Goal: Task Accomplishment & Management: Manage account settings

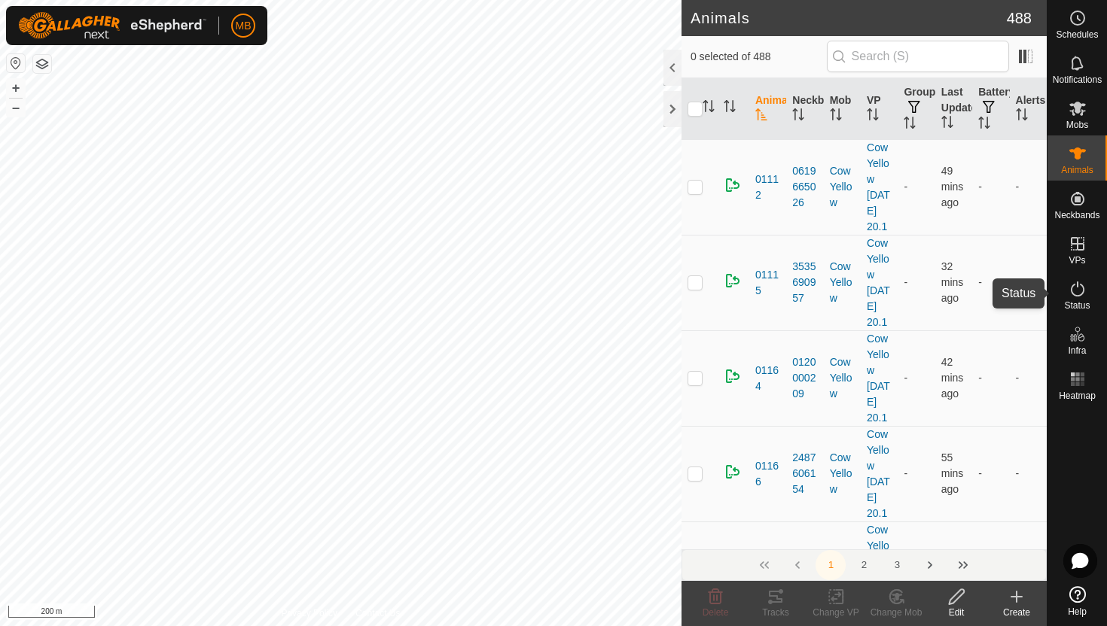
click at [1078, 293] on icon at bounding box center [1077, 289] width 18 height 18
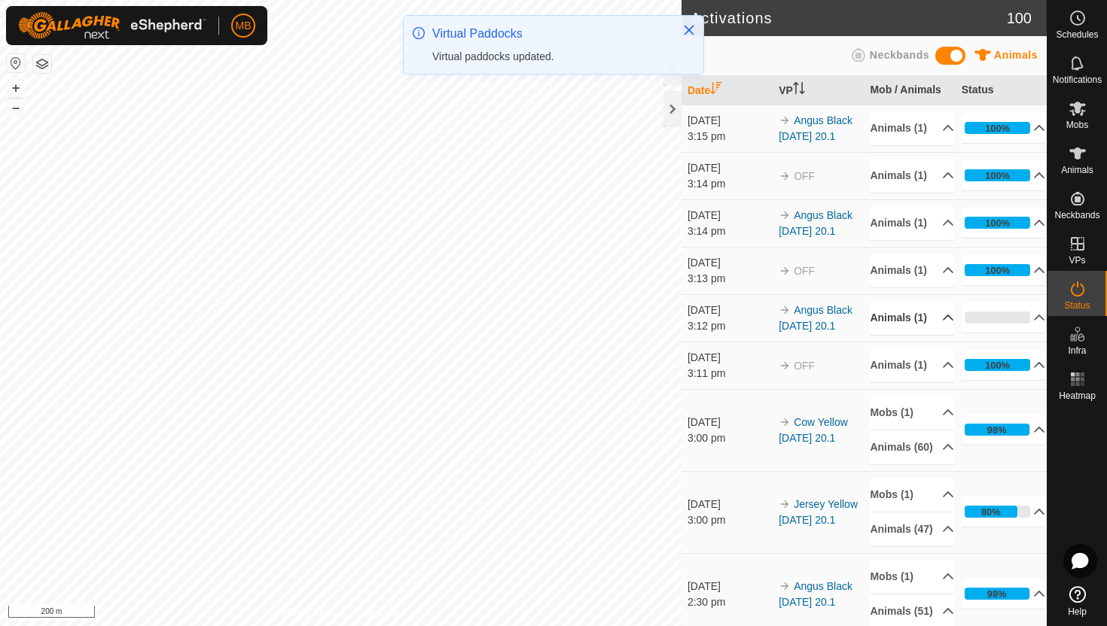
click at [940, 335] on p-accordion-header "Animals (1)" at bounding box center [912, 318] width 84 height 34
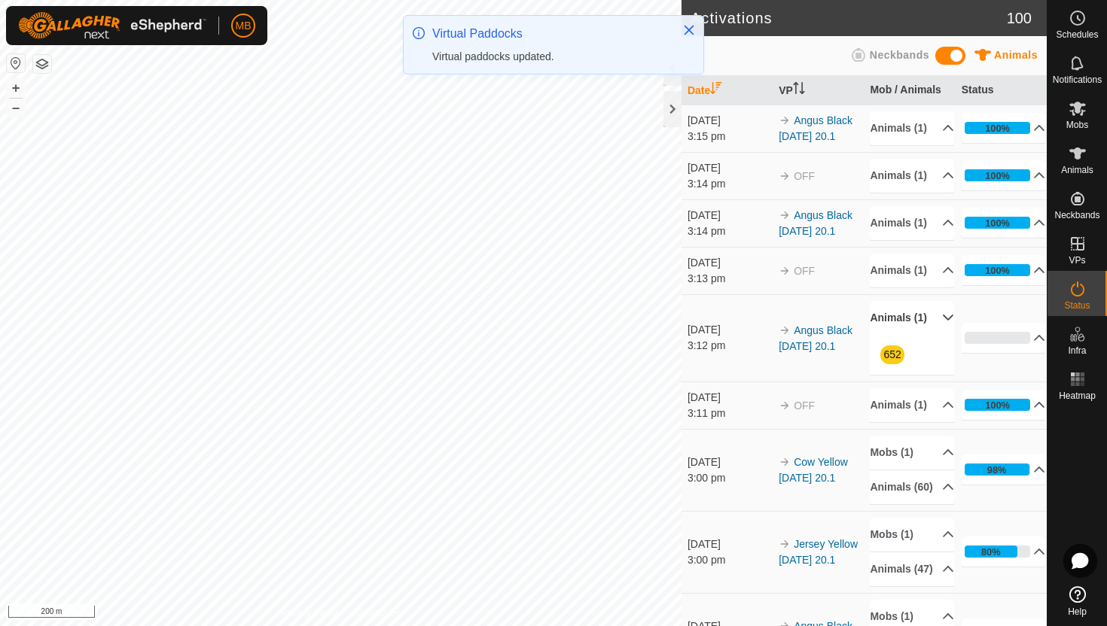
click at [940, 335] on p-accordion-header "Animals (1)" at bounding box center [912, 318] width 84 height 34
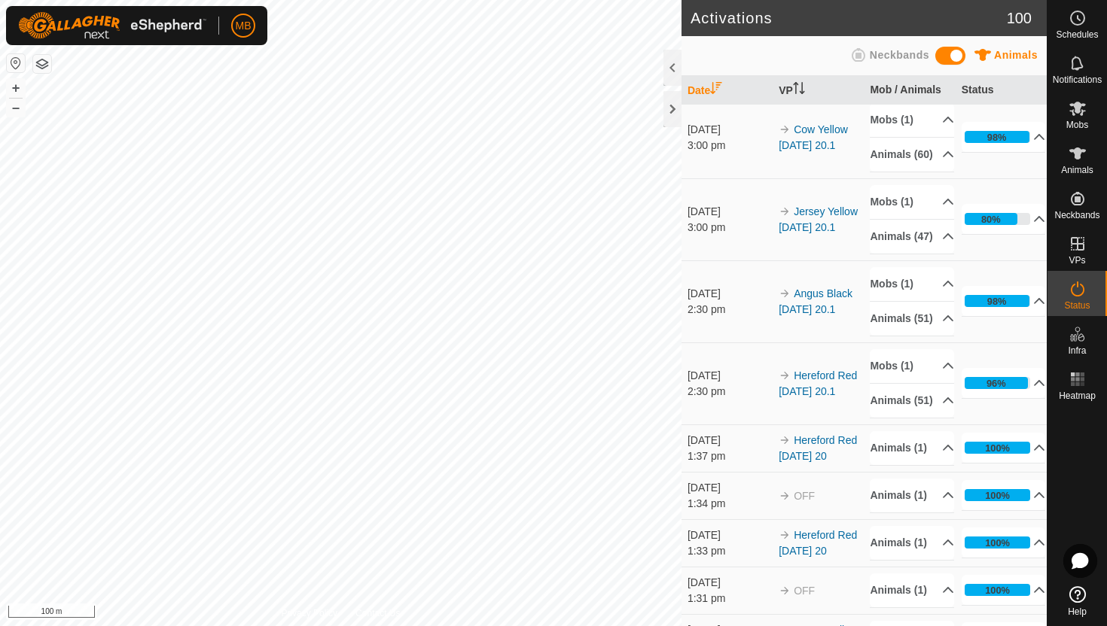
scroll to position [294, 0]
click at [14, 84] on button "+" at bounding box center [16, 88] width 18 height 18
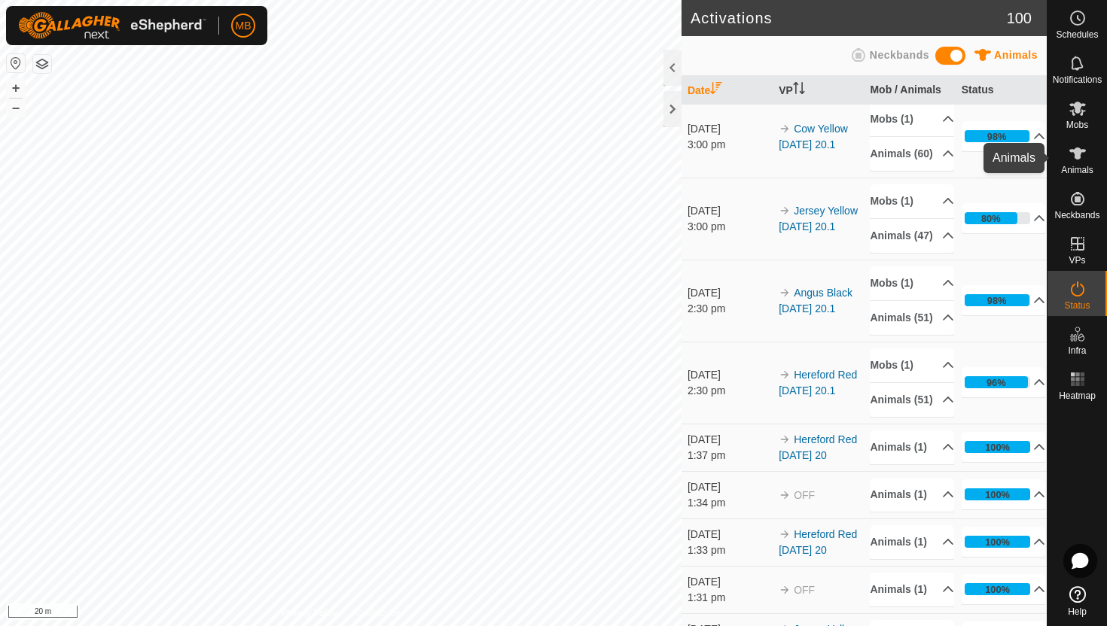
click at [1068, 157] on icon at bounding box center [1077, 154] width 18 height 18
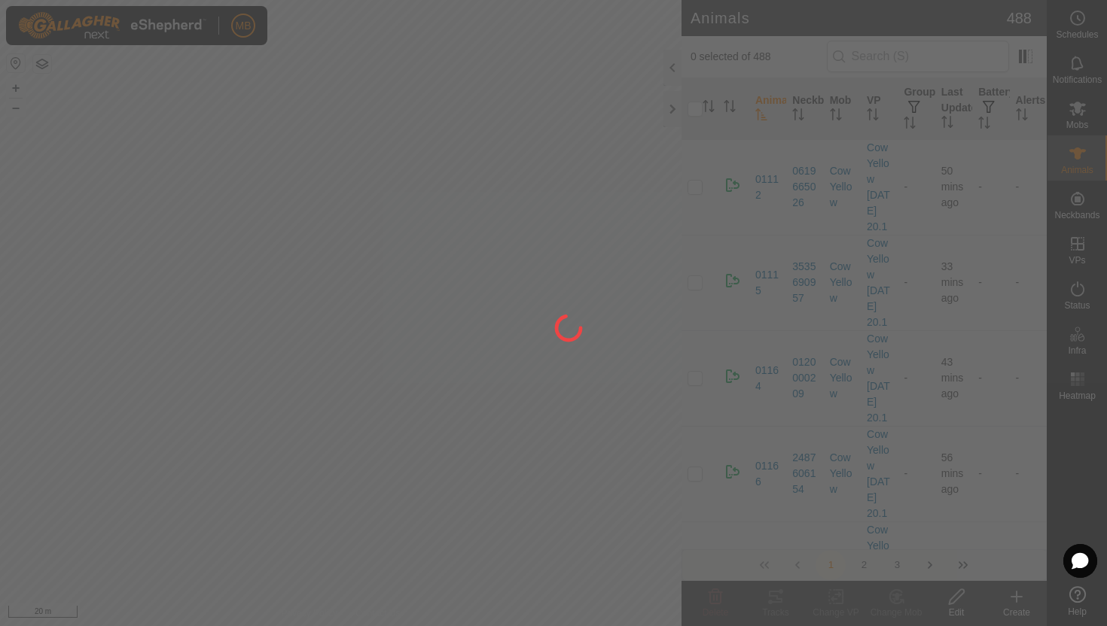
click at [672, 73] on div at bounding box center [553, 313] width 1107 height 626
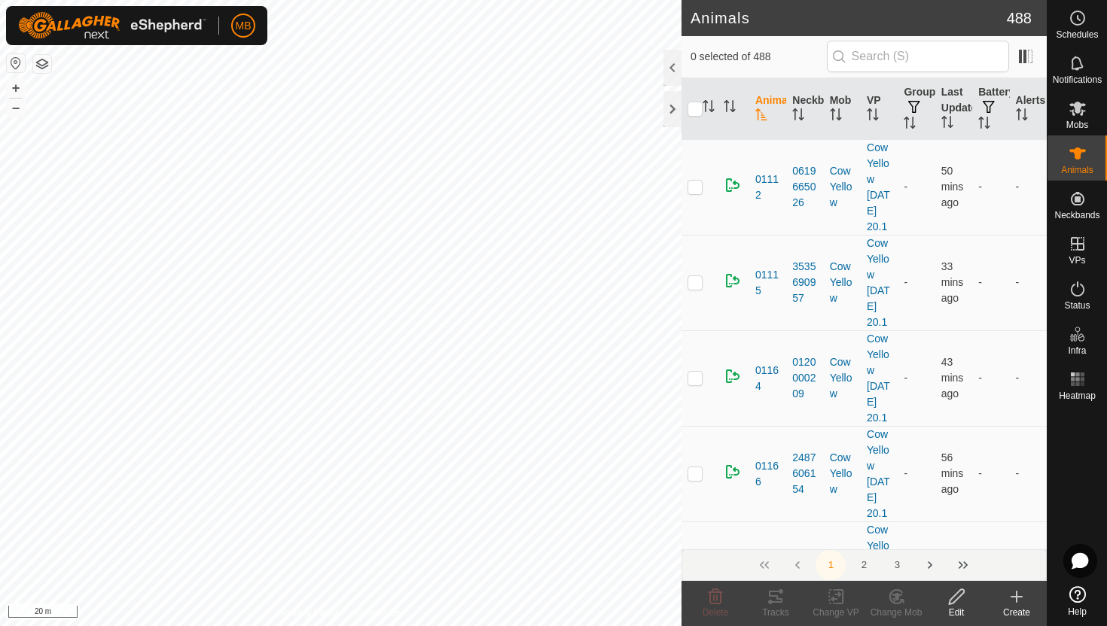
click at [672, 73] on div at bounding box center [672, 68] width 18 height 36
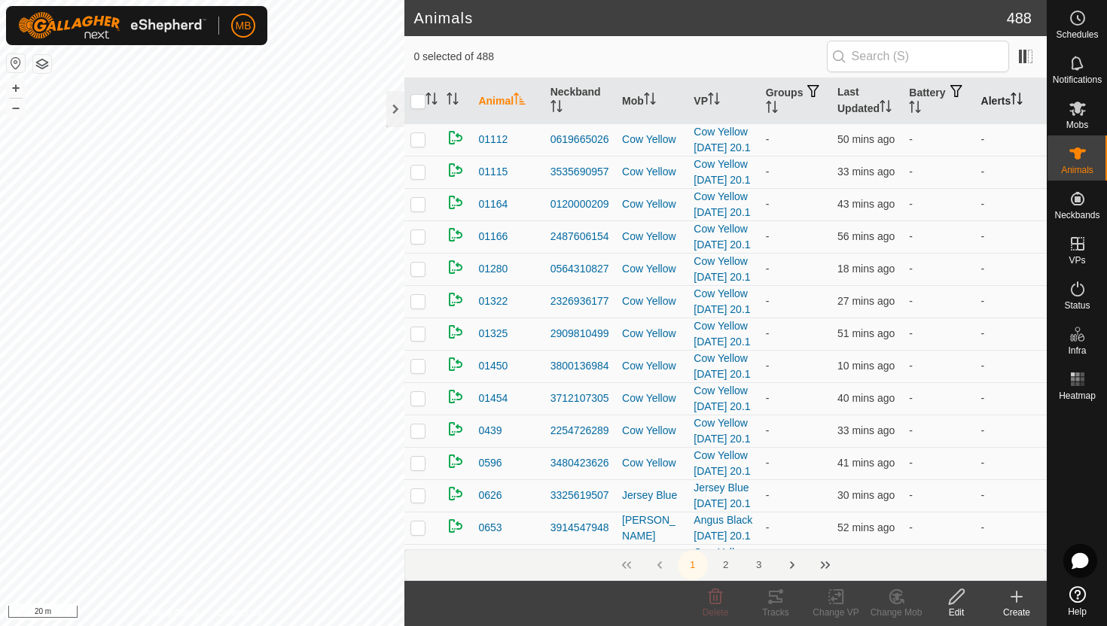
click at [1021, 101] on icon "Activate to sort" at bounding box center [1021, 99] width 2 height 12
click at [1023, 101] on icon "Activate to sort" at bounding box center [1016, 99] width 11 height 12
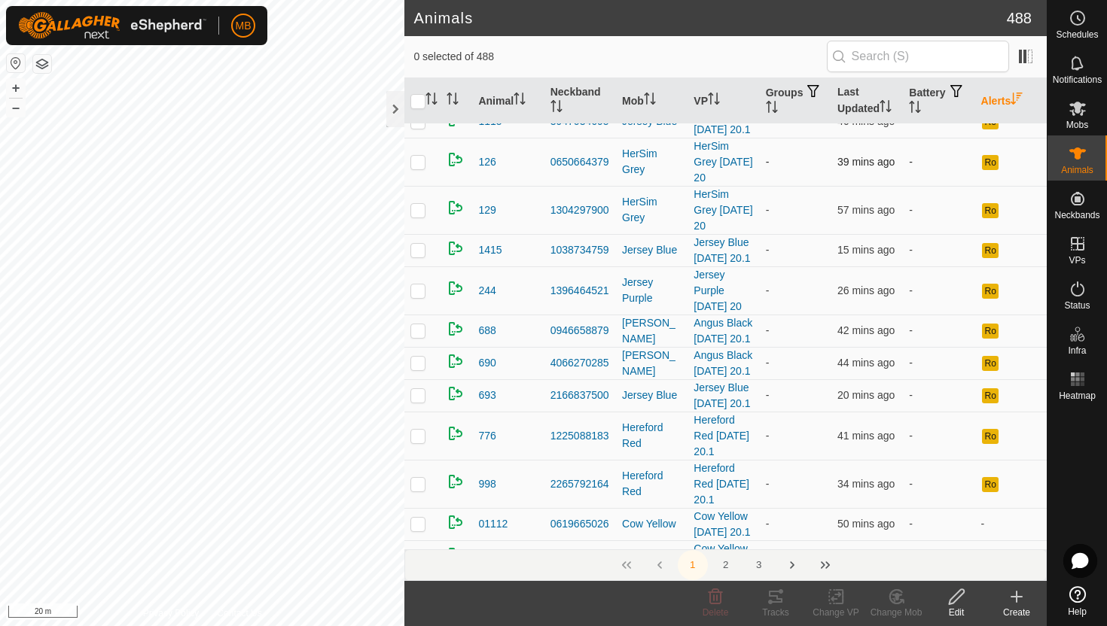
scroll to position [114, 0]
click at [919, 104] on icon "Activate to sort" at bounding box center [919, 107] width 2 height 12
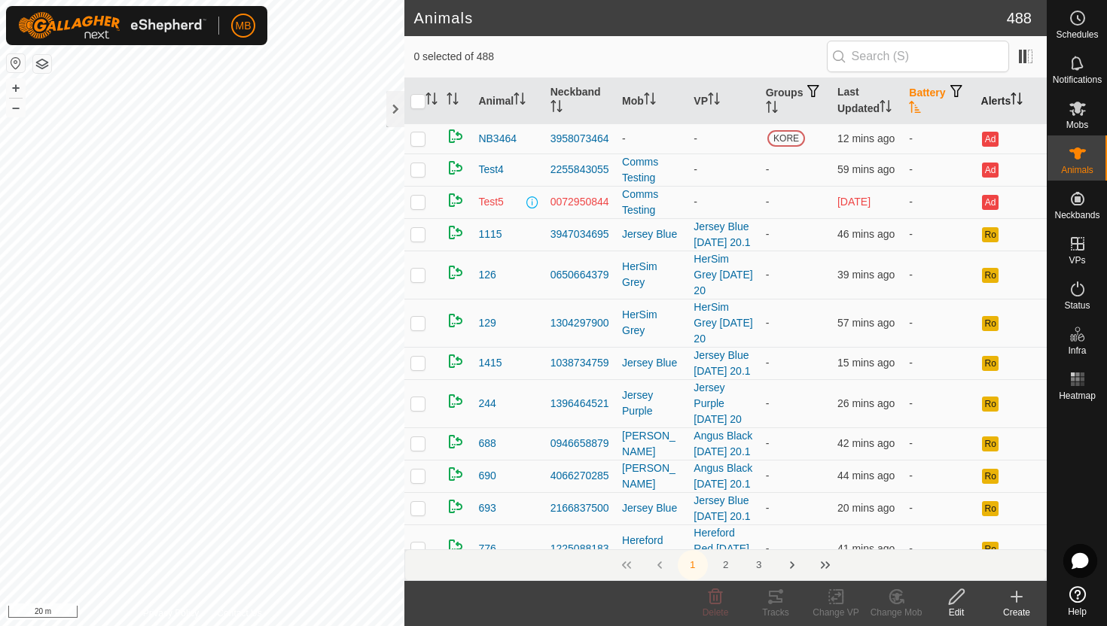
click at [921, 104] on icon "Activate to sort" at bounding box center [915, 107] width 12 height 12
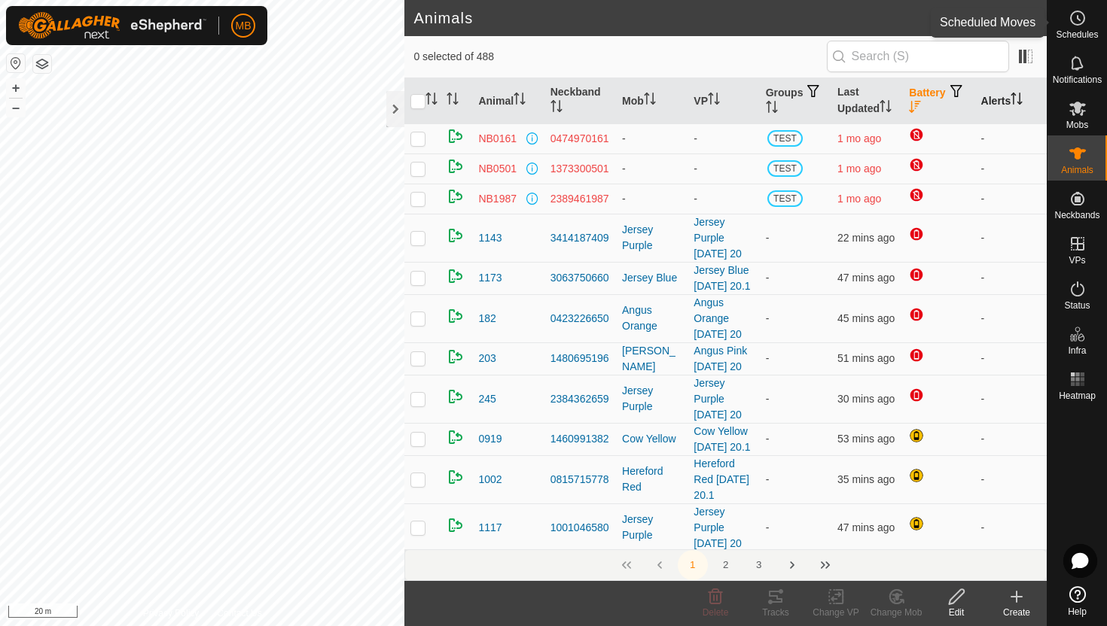
click at [1080, 15] on icon at bounding box center [1077, 18] width 18 height 18
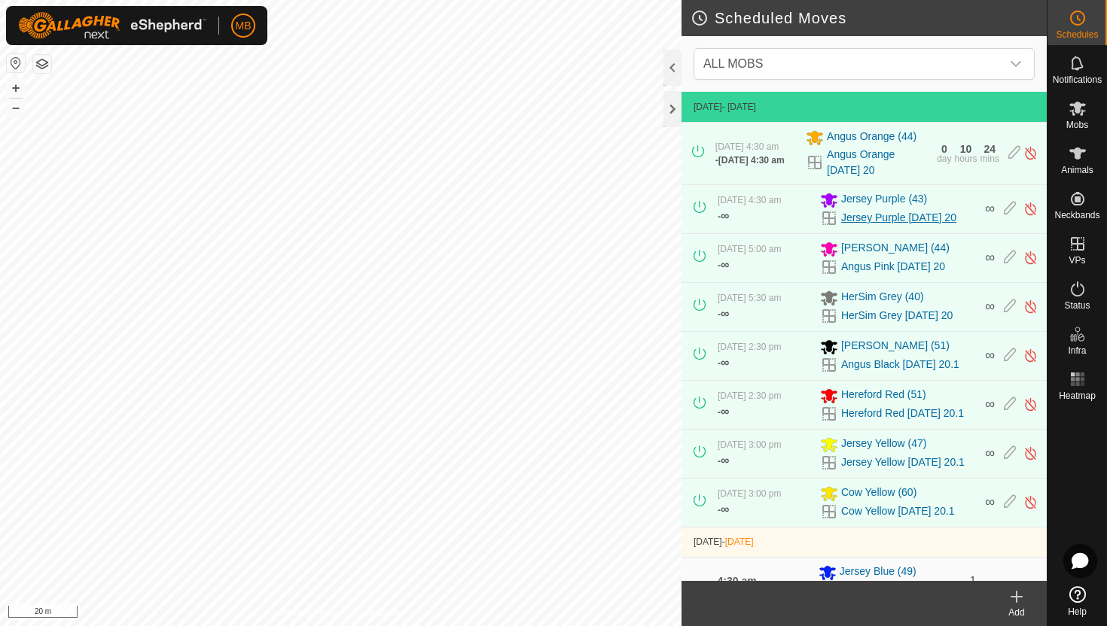
scroll to position [173, 0]
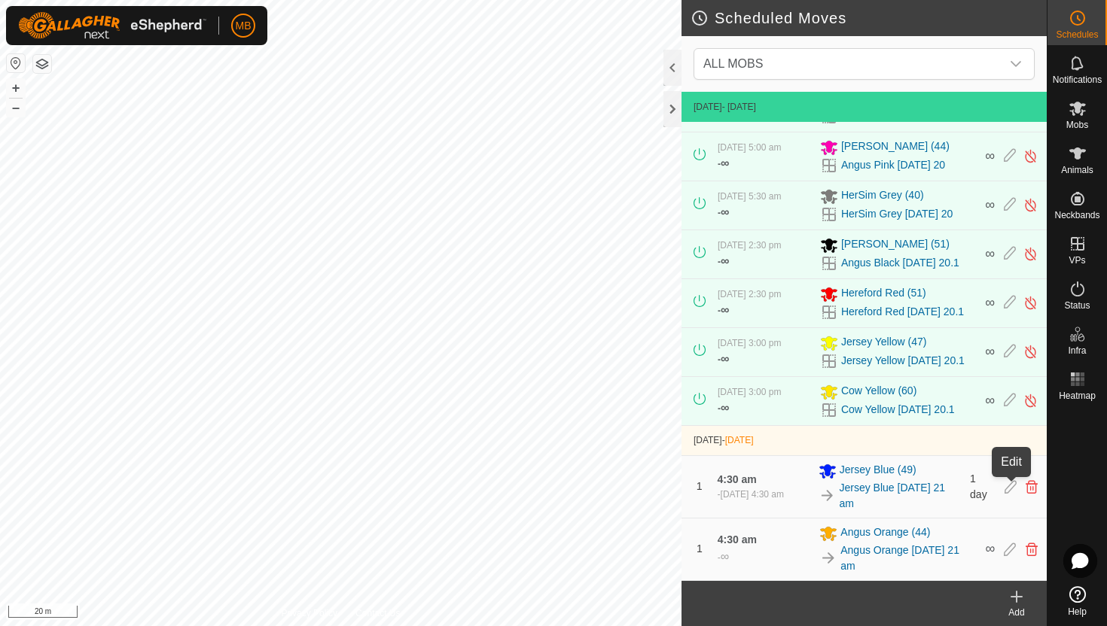
click at [1010, 488] on icon at bounding box center [1010, 487] width 12 height 14
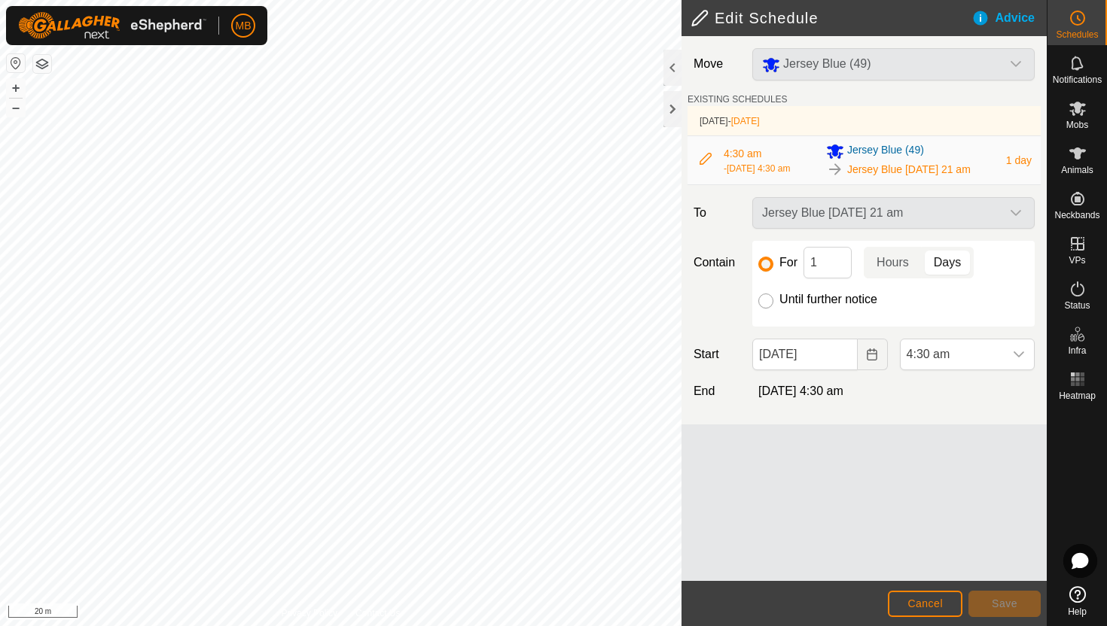
click at [767, 309] on input "Until further notice" at bounding box center [765, 301] width 15 height 15
radio input "true"
click at [1012, 599] on span "Save" at bounding box center [1005, 604] width 26 height 12
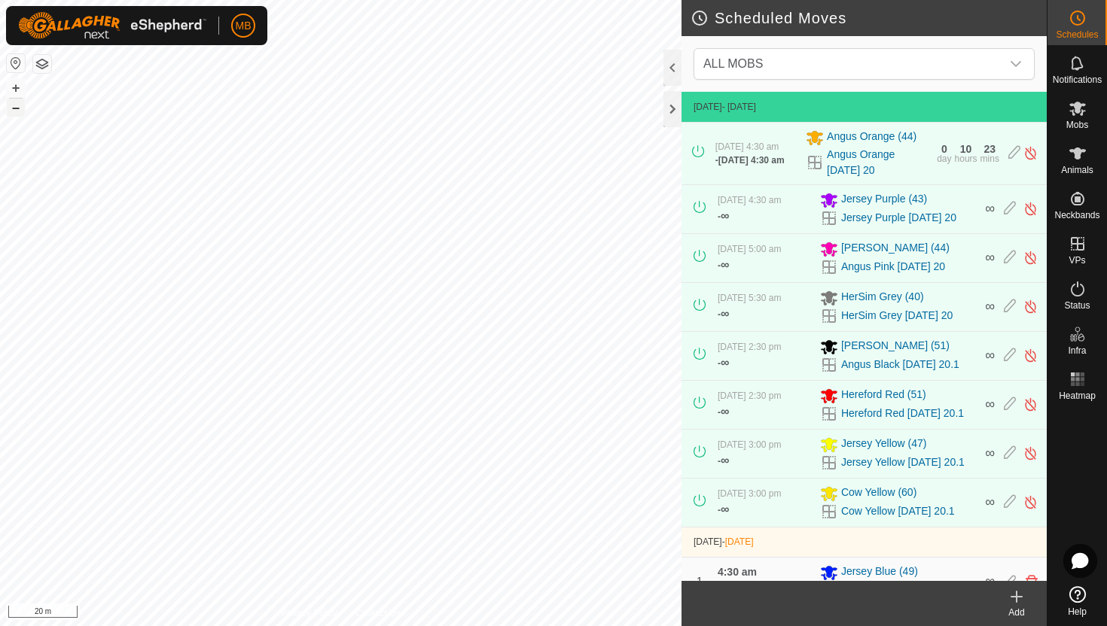
click at [17, 110] on button "–" at bounding box center [16, 108] width 18 height 18
click at [465, 0] on html "MB Schedules Notifications Mobs Animals Neckbands VPs Status Infra Heatmap Help…" at bounding box center [553, 313] width 1107 height 626
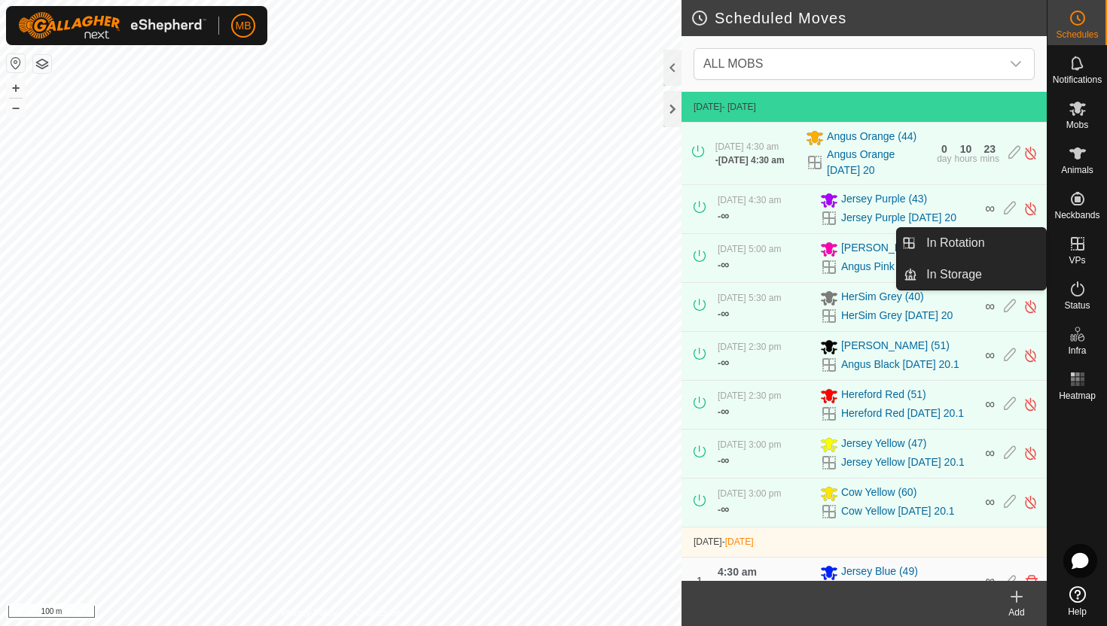
click at [995, 239] on link "In Rotation" at bounding box center [981, 243] width 129 height 30
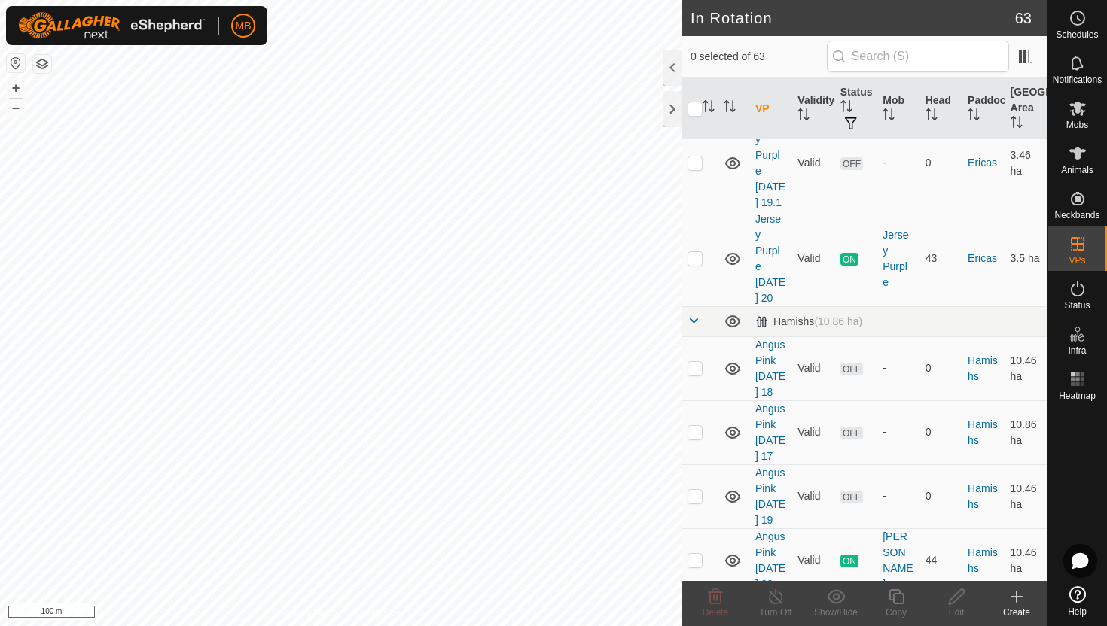
scroll to position [1426, 0]
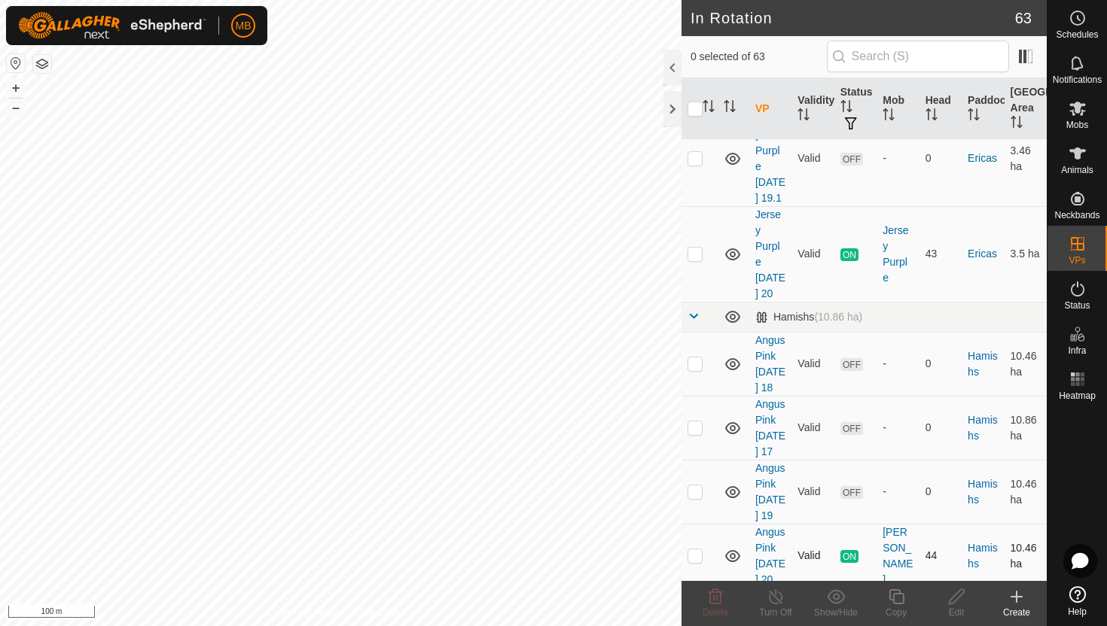
click at [696, 550] on p-checkbox at bounding box center [694, 556] width 15 height 12
checkbox input "true"
click at [898, 596] on icon at bounding box center [896, 597] width 19 height 18
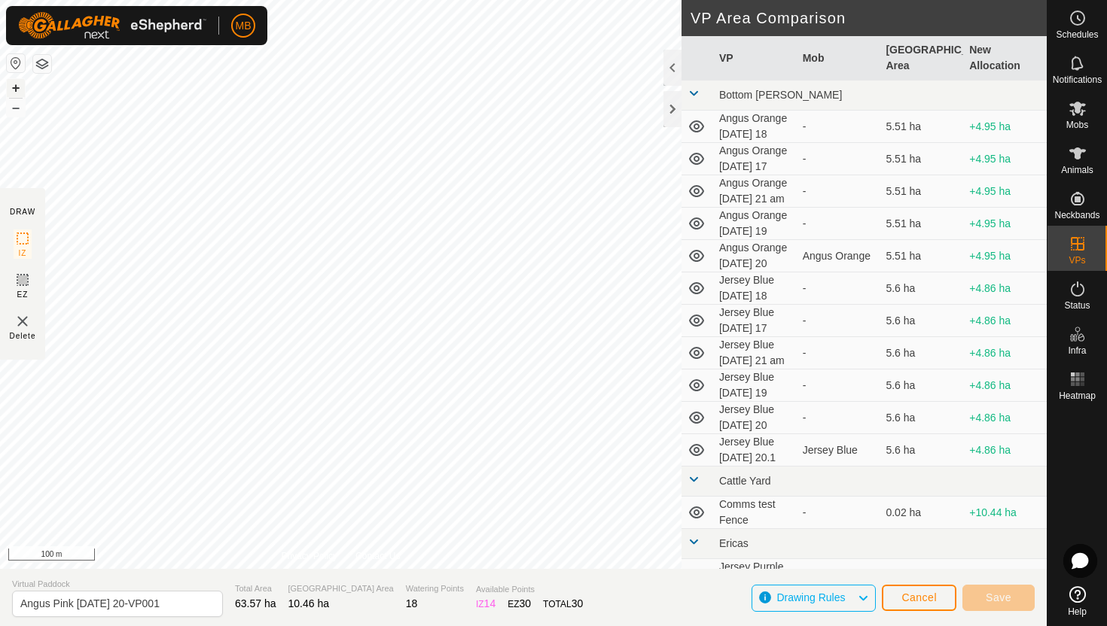
click at [17, 85] on button "+" at bounding box center [16, 88] width 18 height 18
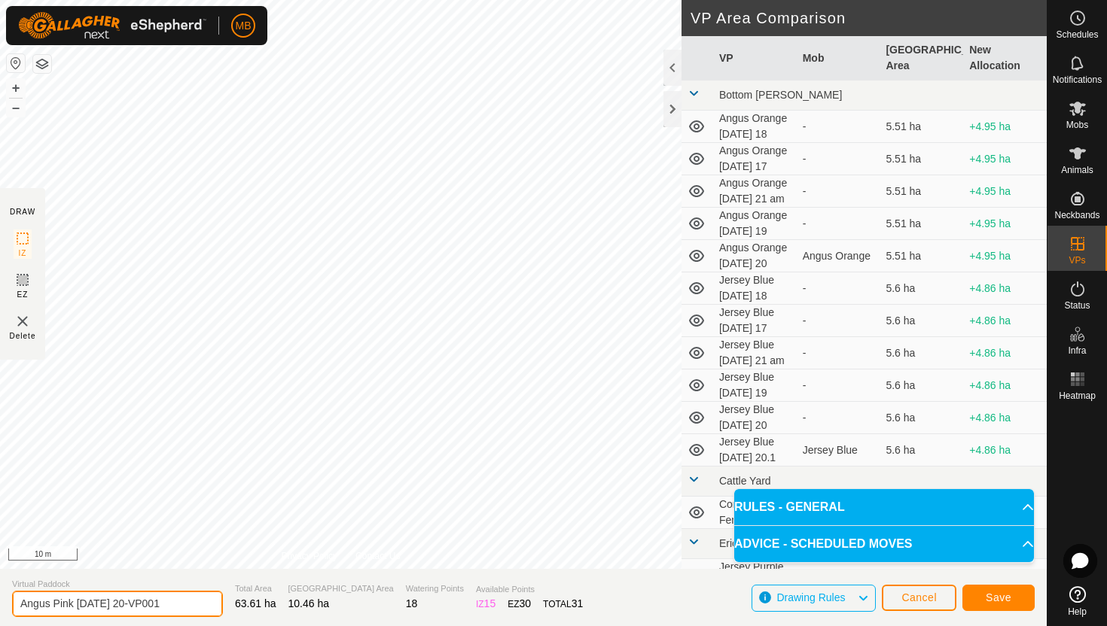
click at [184, 605] on input "Angus Pink Wednesday 20-VP001" at bounding box center [117, 604] width 211 height 26
type input "Angus Pink [DATE] 21"
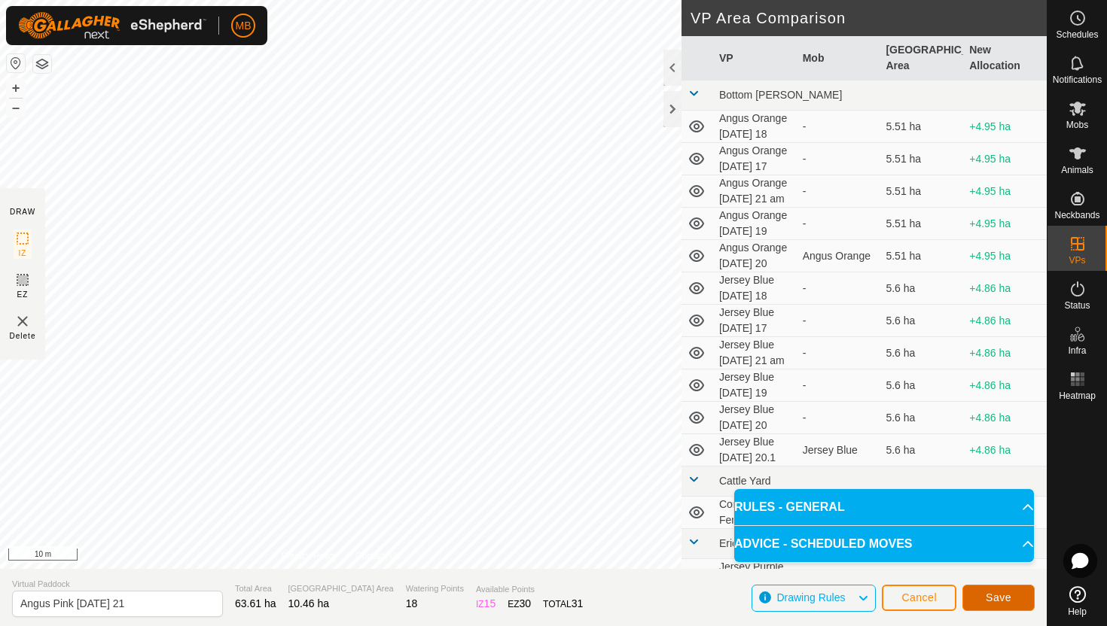
click at [1009, 596] on span "Save" at bounding box center [999, 598] width 26 height 12
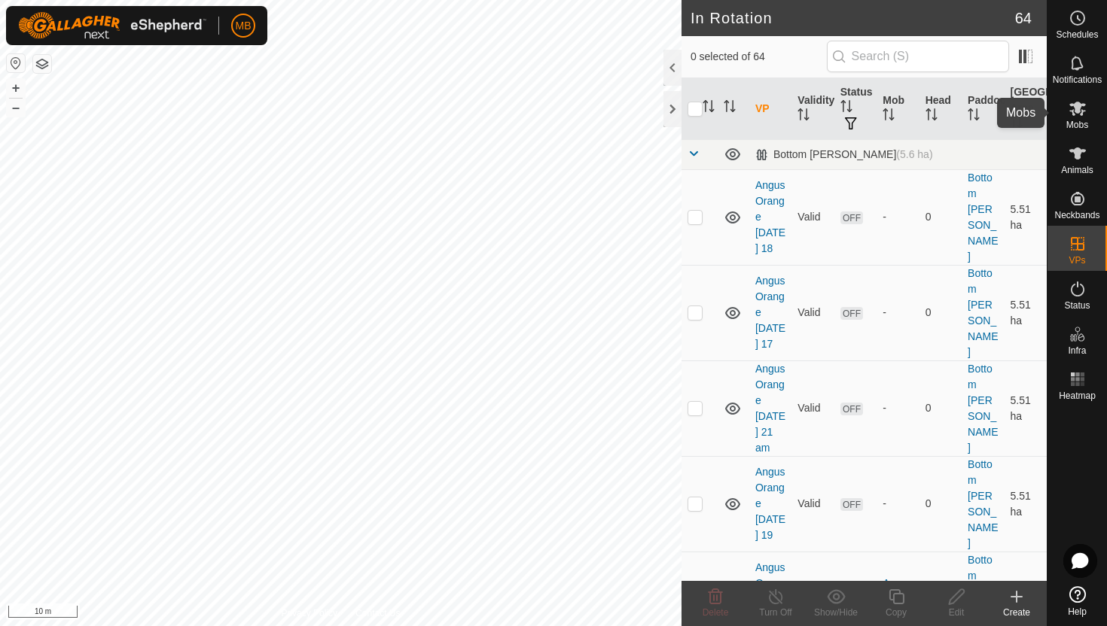
click at [1074, 115] on icon at bounding box center [1077, 108] width 18 height 18
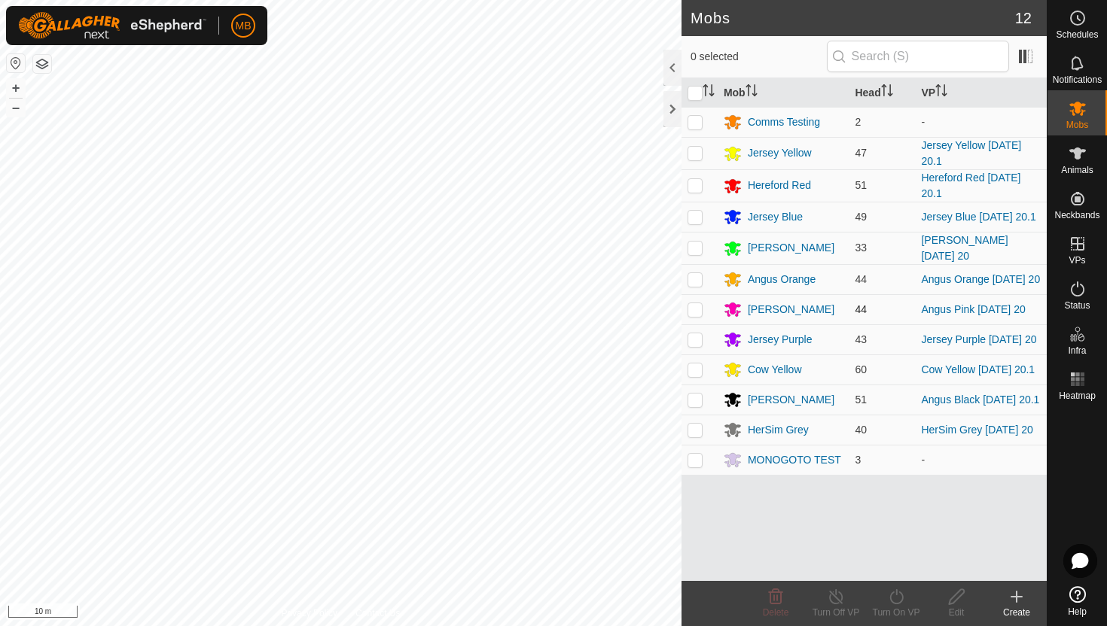
click at [694, 315] on p-checkbox at bounding box center [694, 309] width 15 height 12
checkbox input "true"
click at [895, 596] on icon at bounding box center [896, 597] width 19 height 18
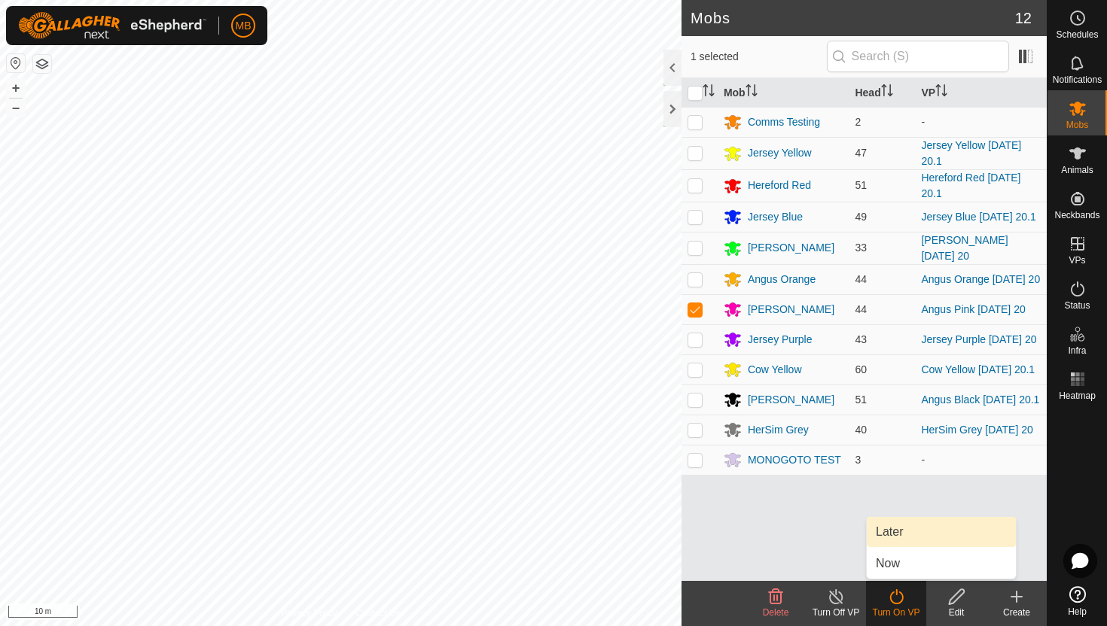
click at [897, 532] on link "Later" at bounding box center [941, 532] width 149 height 30
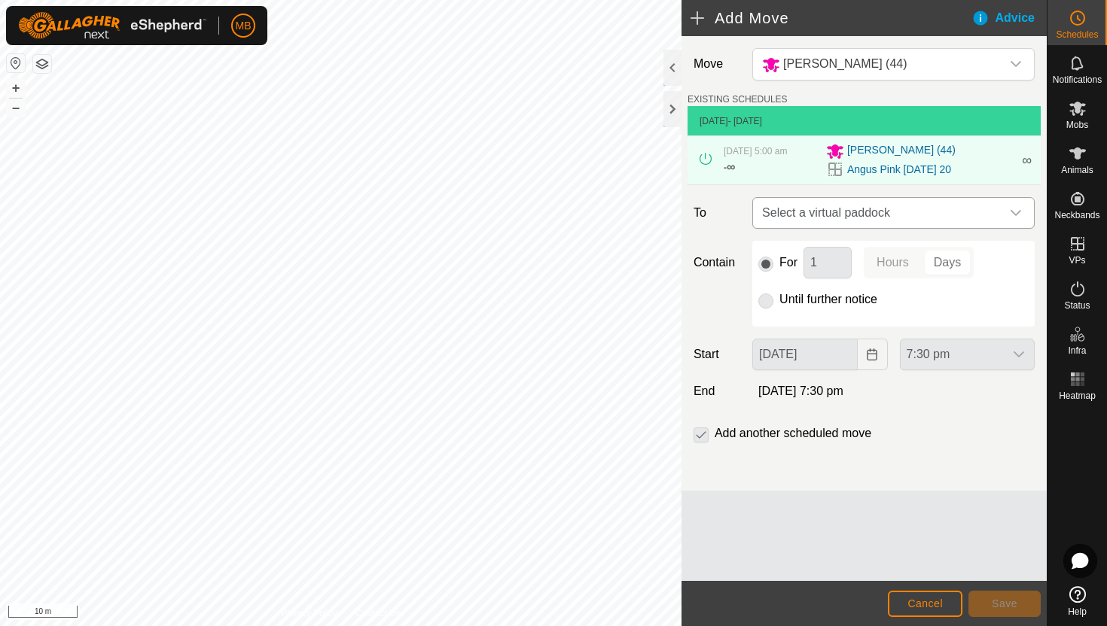
click at [1014, 210] on icon "dropdown trigger" at bounding box center [1016, 213] width 12 height 12
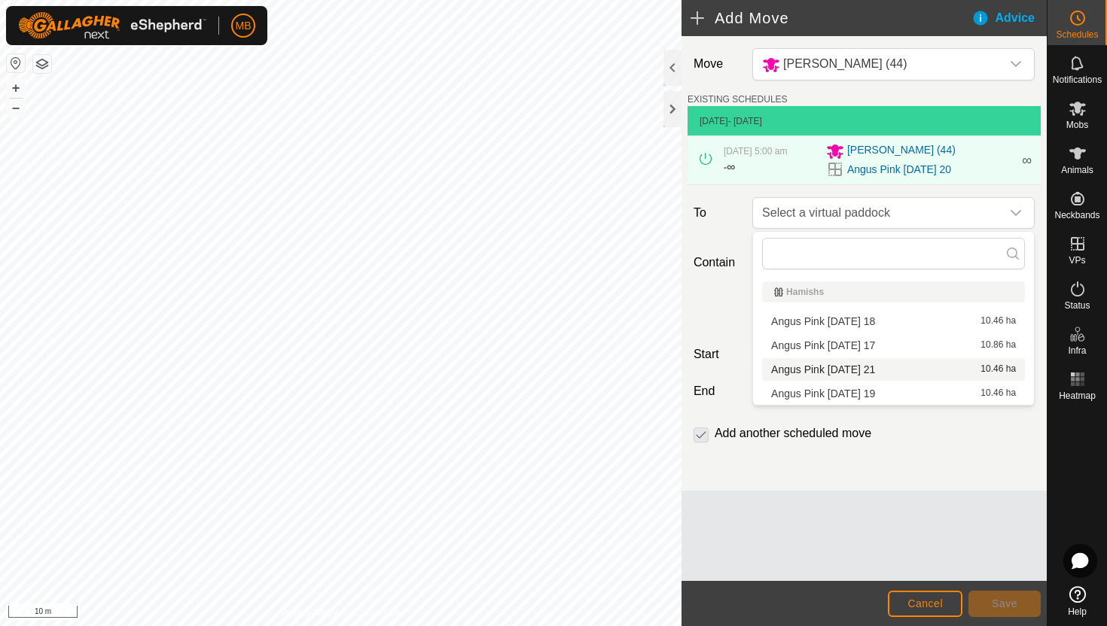
click at [880, 372] on li "Angus Pink Thursday 21 10.46 ha" at bounding box center [893, 369] width 263 height 23
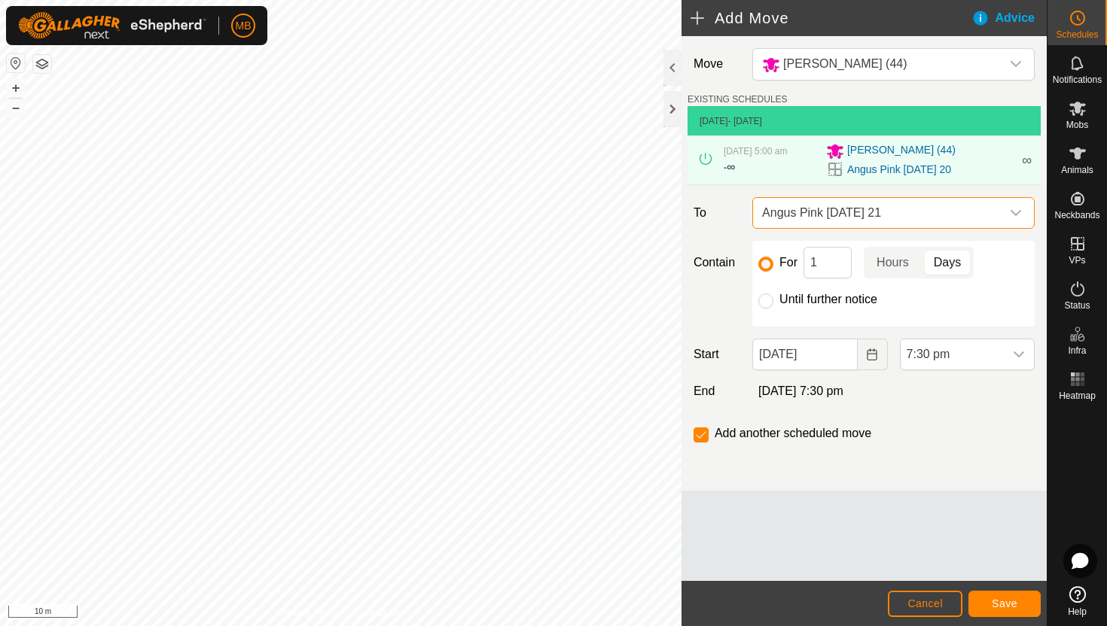
click at [826, 300] on label "Until further notice" at bounding box center [828, 300] width 98 height 12
click at [773, 300] on input "Until further notice" at bounding box center [765, 301] width 15 height 15
radio input "true"
checkbox input "false"
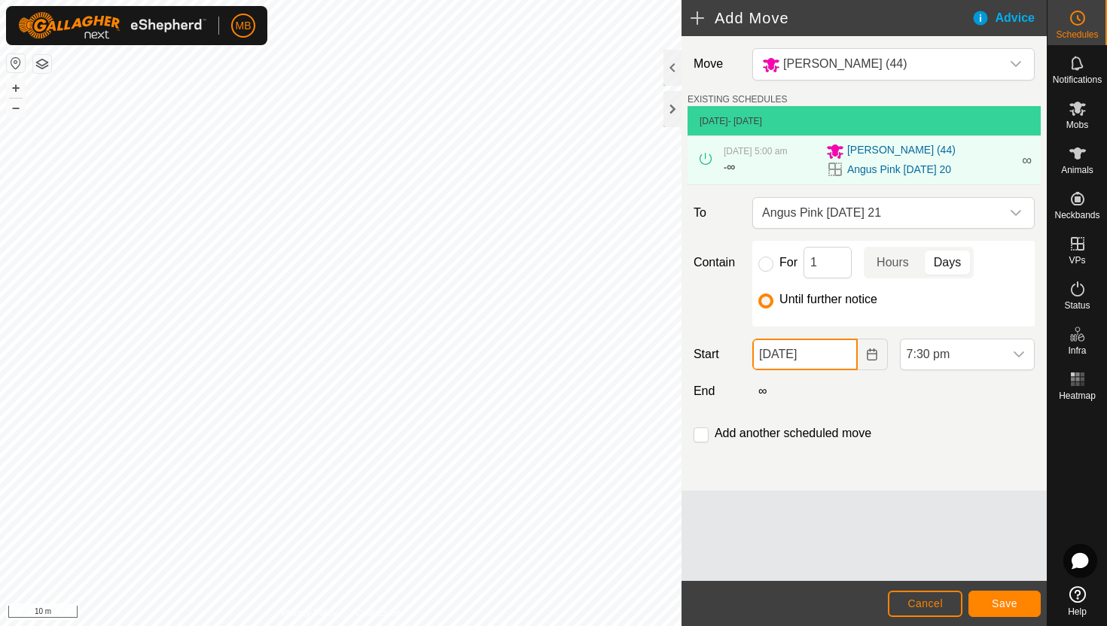
click at [842, 355] on input "20 Aug, 2025" at bounding box center [804, 355] width 105 height 32
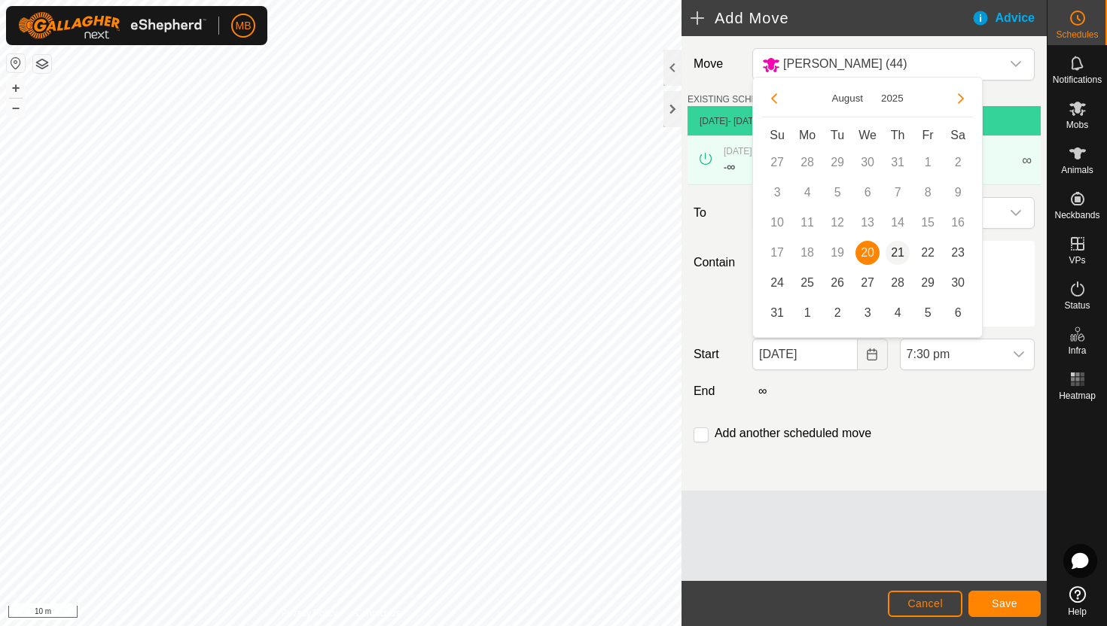
click at [900, 253] on span "21" at bounding box center [897, 253] width 24 height 24
type input "21 Aug, 2025"
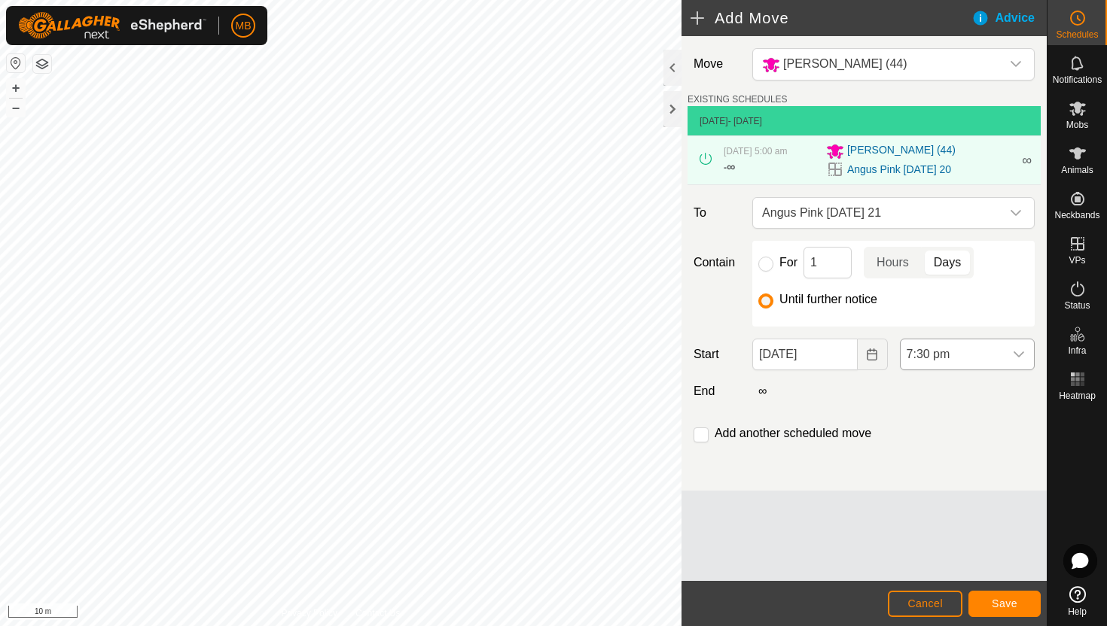
click at [968, 355] on span "7:30 pm" at bounding box center [952, 355] width 103 height 30
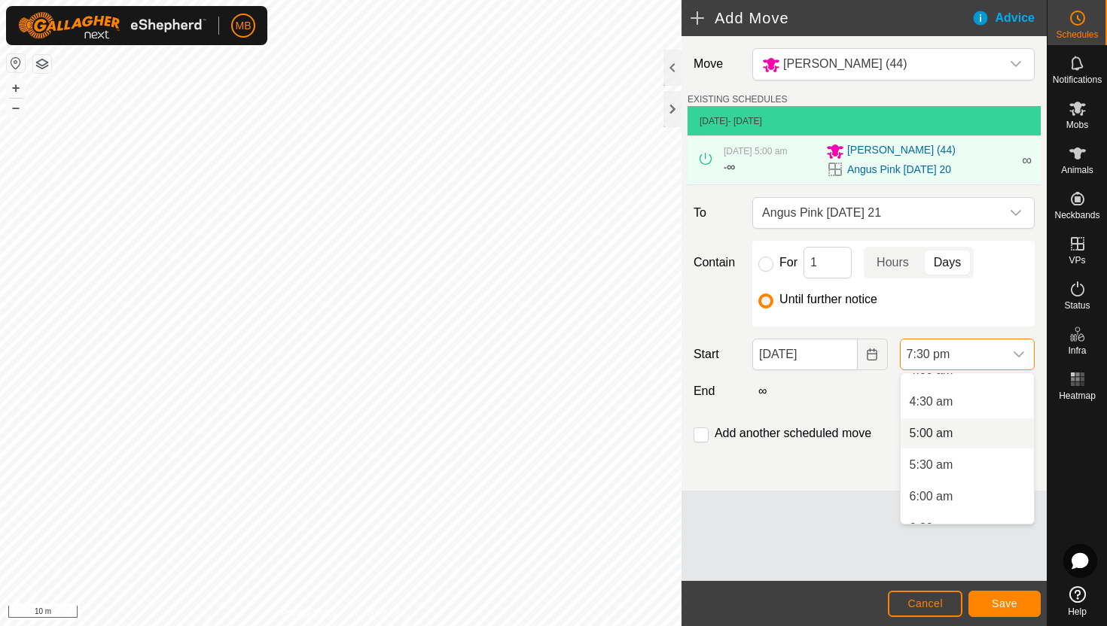
scroll to position [268, 0]
click at [966, 437] on li "5:00 am" at bounding box center [967, 437] width 133 height 30
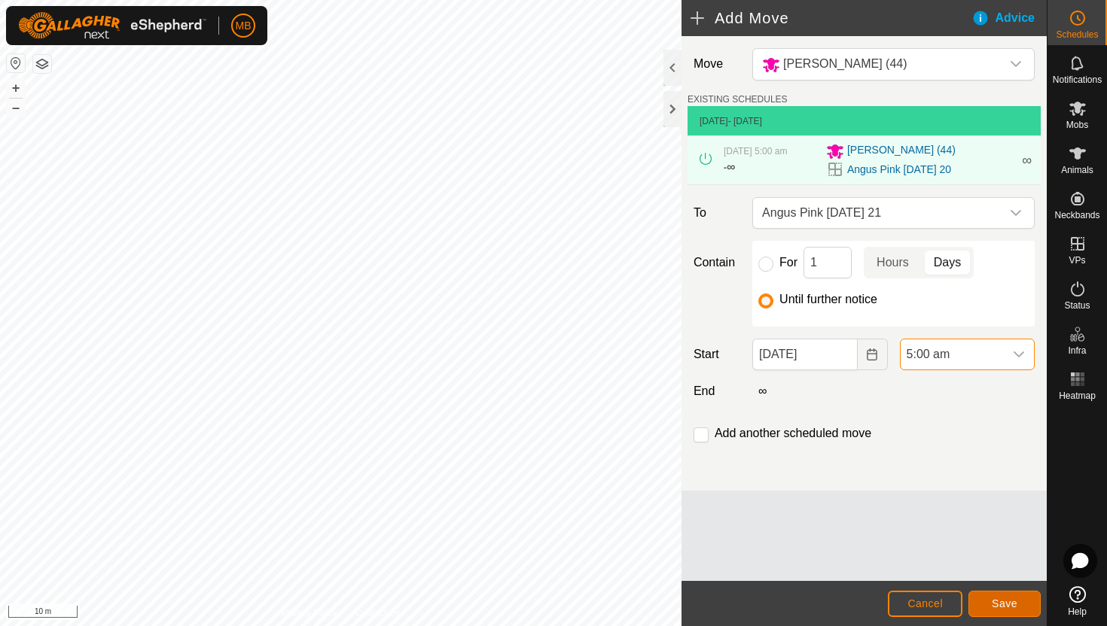
click at [1004, 598] on span "Save" at bounding box center [1005, 604] width 26 height 12
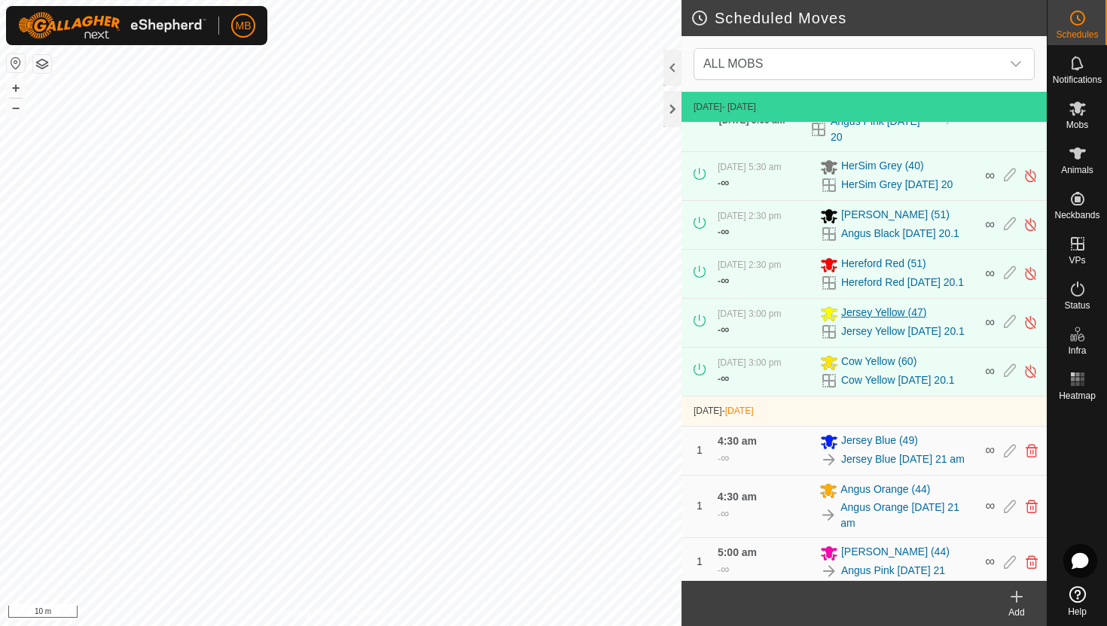
scroll to position [227, 0]
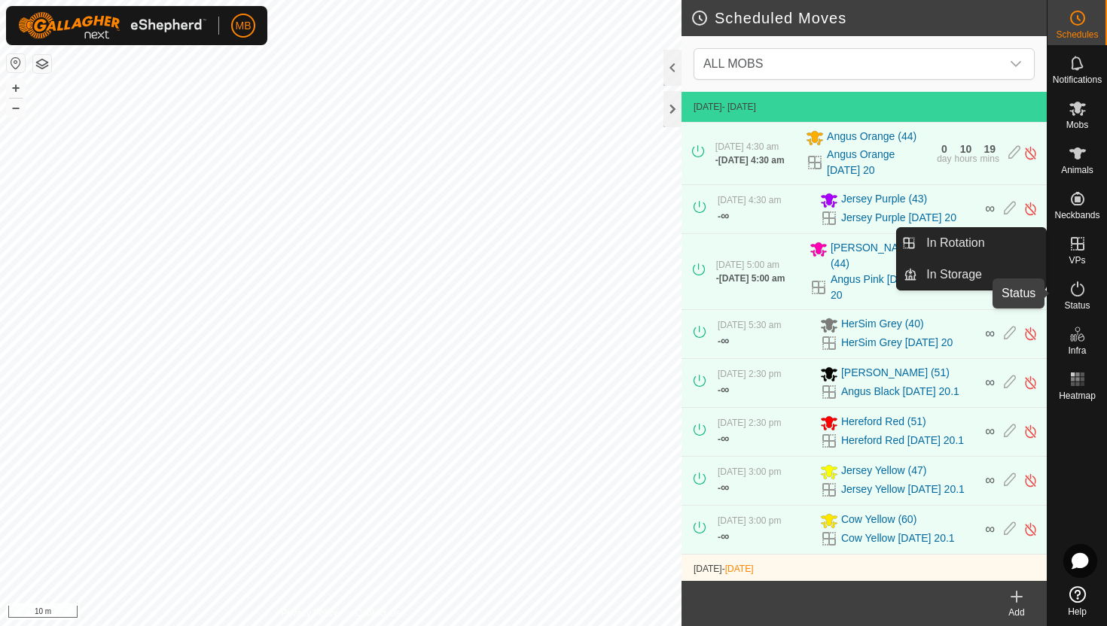
click at [1079, 288] on icon at bounding box center [1077, 289] width 18 height 18
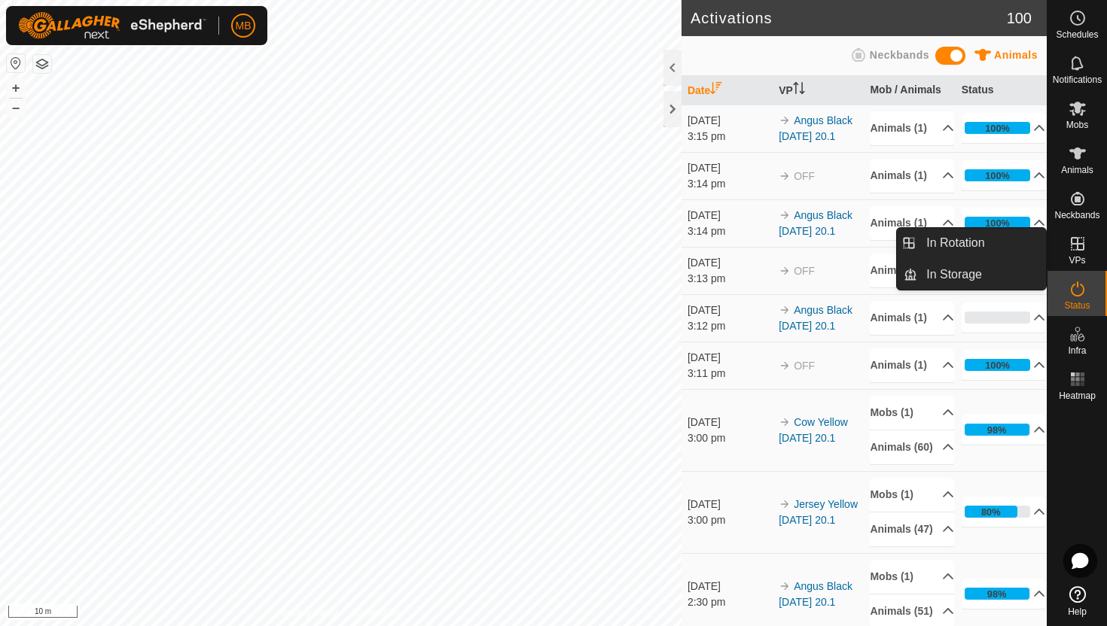
click at [1070, 249] on icon at bounding box center [1077, 244] width 18 height 18
click at [1000, 250] on link "In Rotation" at bounding box center [981, 243] width 129 height 30
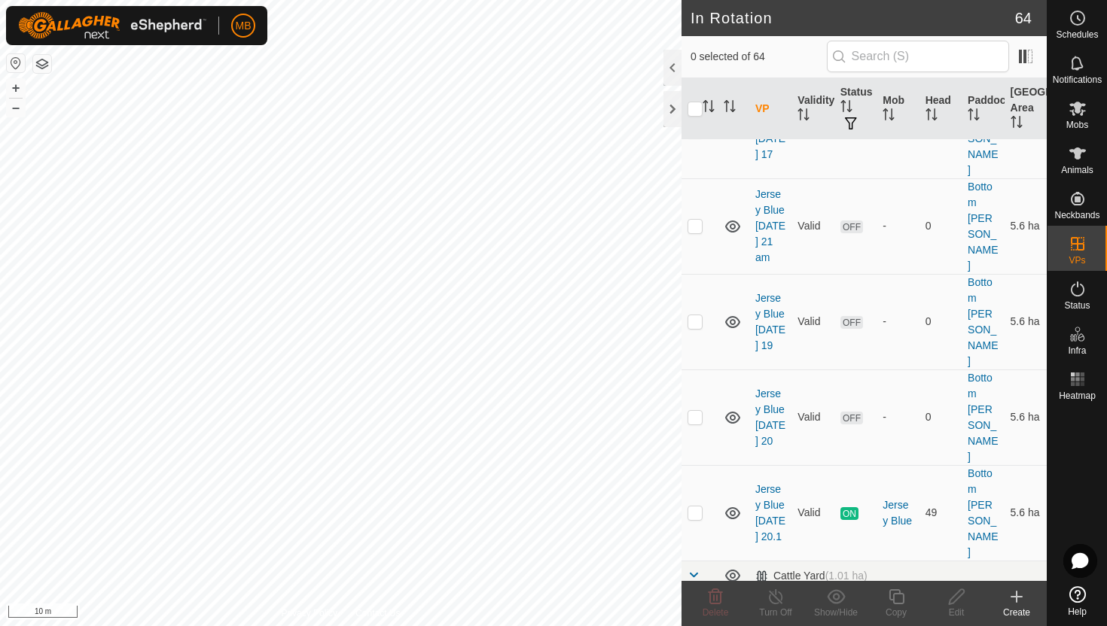
scroll to position [669, 0]
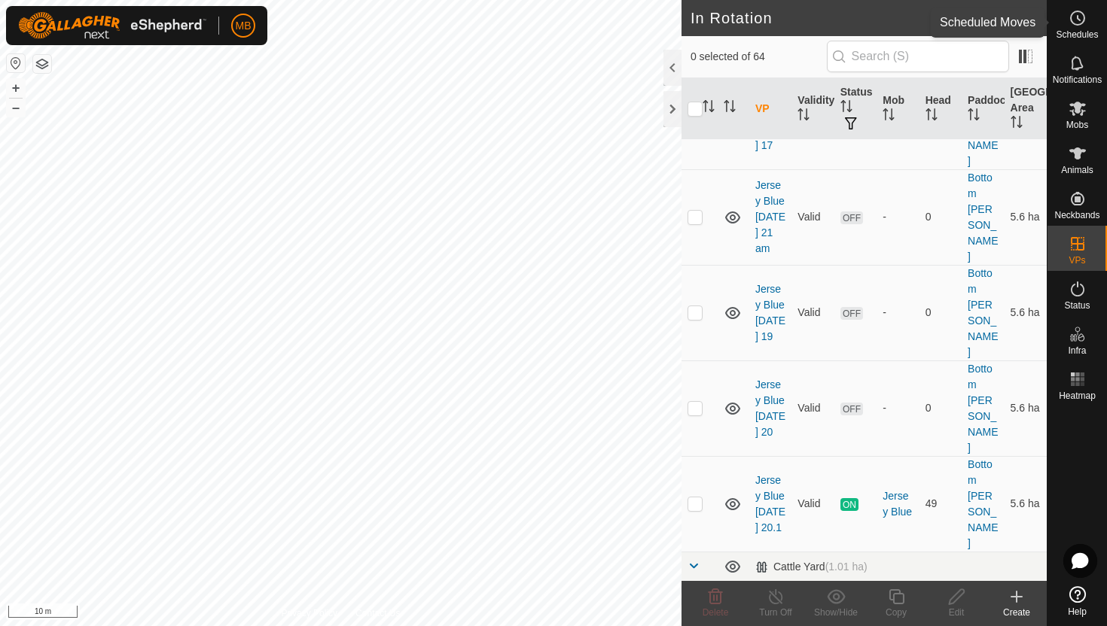
click at [1077, 21] on icon at bounding box center [1077, 18] width 18 height 18
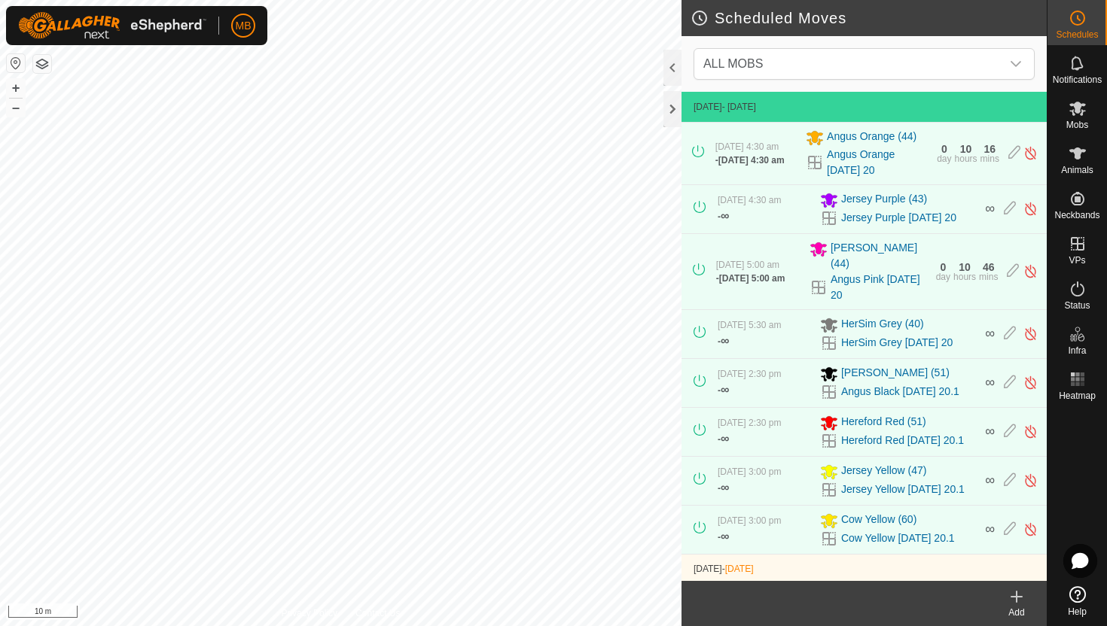
scroll to position [227, 0]
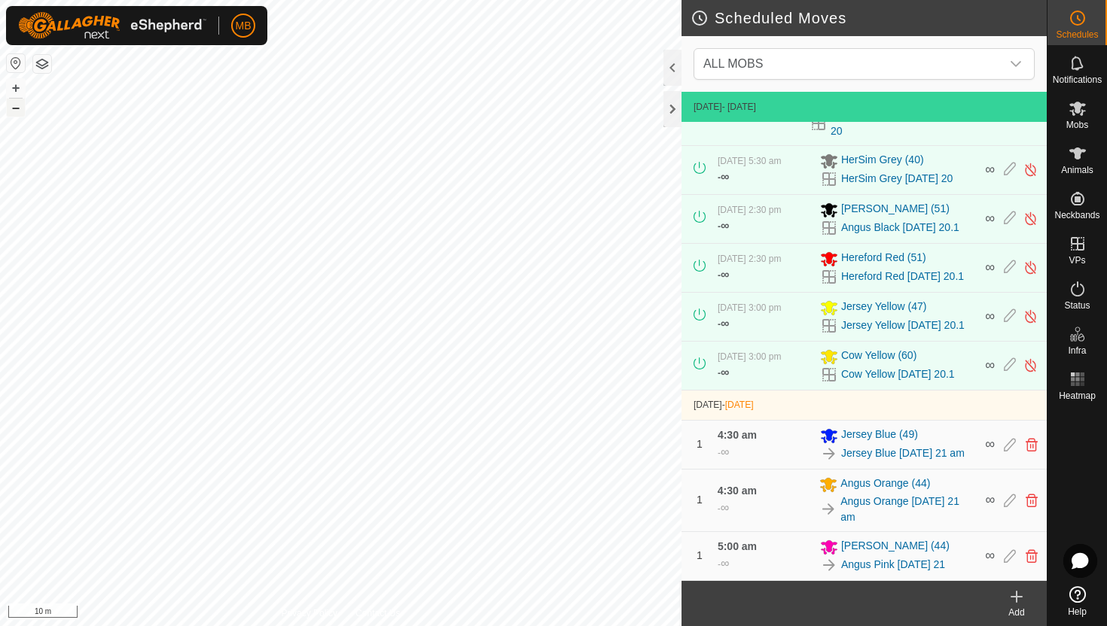
click at [15, 109] on button "–" at bounding box center [16, 108] width 18 height 18
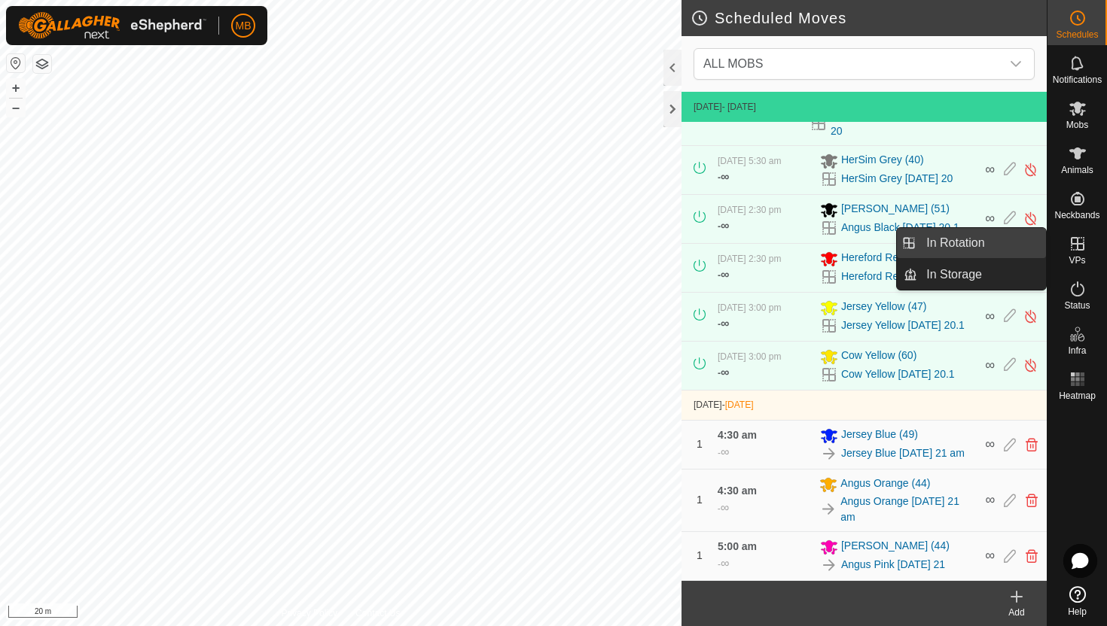
click at [976, 245] on link "In Rotation" at bounding box center [981, 243] width 129 height 30
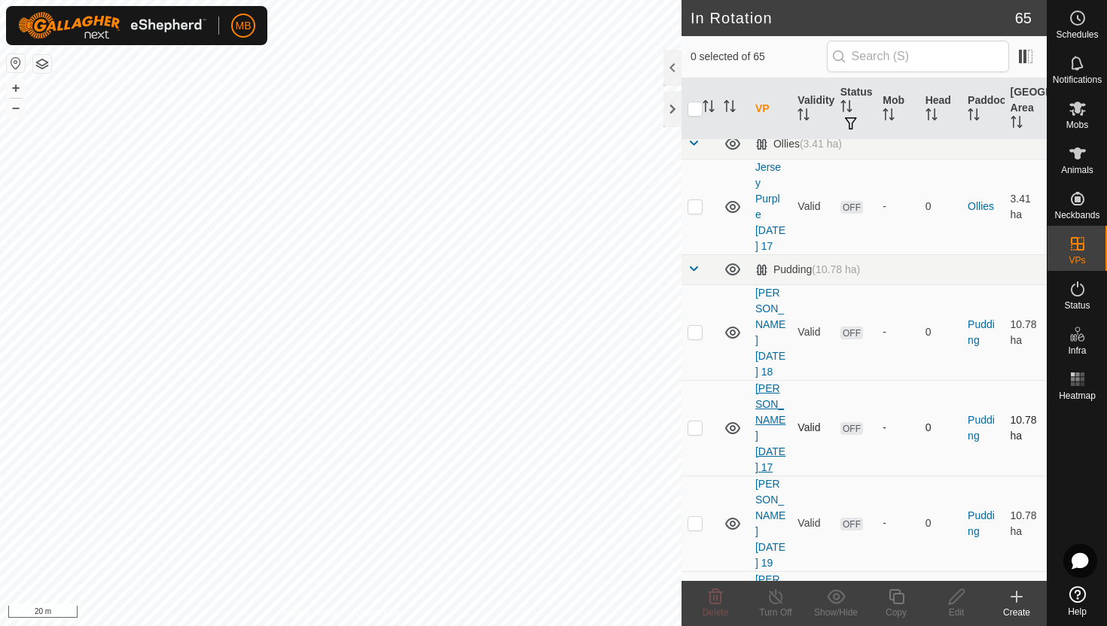
scroll to position [2064, 0]
click at [693, 610] on p-checkbox at bounding box center [694, 616] width 15 height 12
checkbox input "true"
click at [897, 597] on icon at bounding box center [896, 597] width 19 height 18
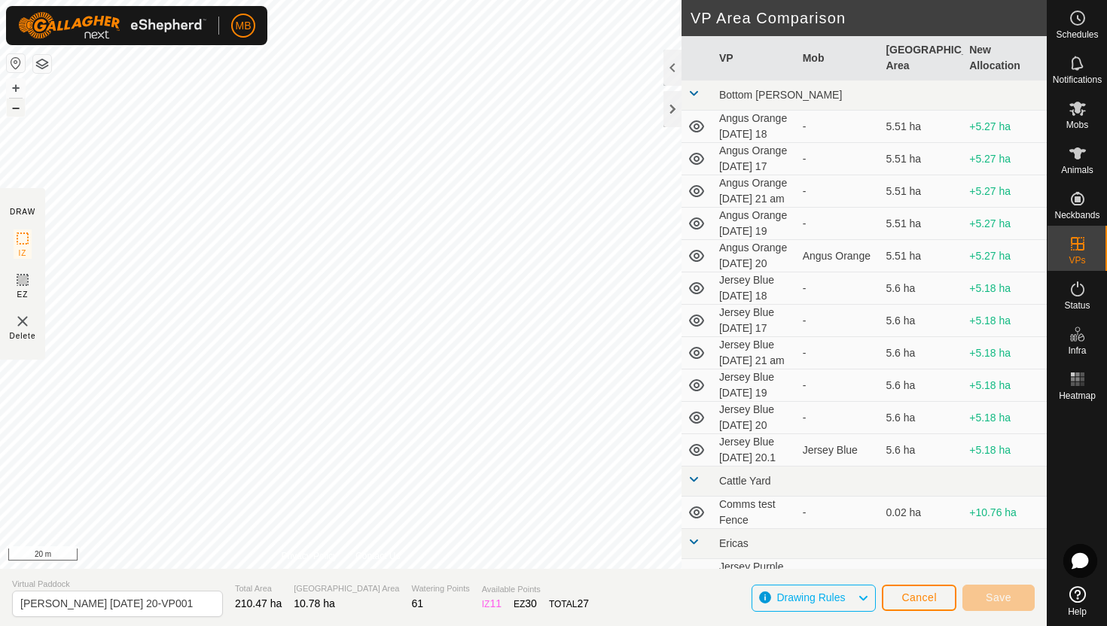
click at [15, 105] on button "–" at bounding box center [16, 108] width 18 height 18
click at [609, 0] on html "MB Schedules Notifications Mobs Animals Neckbands VPs Status Infra Heatmap Help…" at bounding box center [553, 313] width 1107 height 626
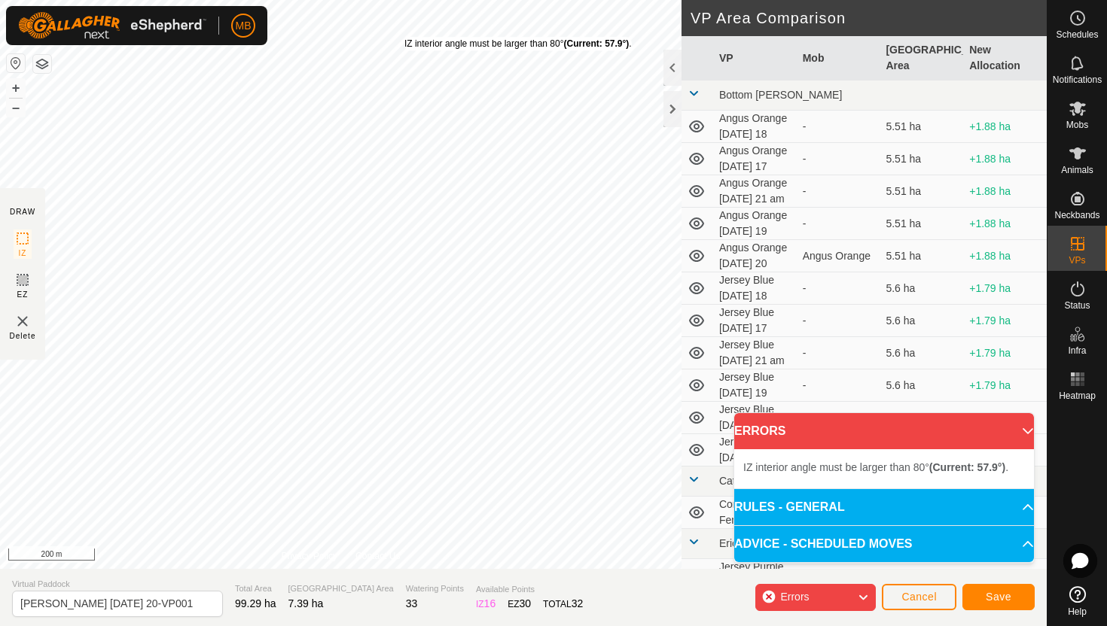
click at [404, 37] on div "IZ interior angle must be larger than 80° (Current: 57.9°) ." at bounding box center [517, 44] width 227 height 14
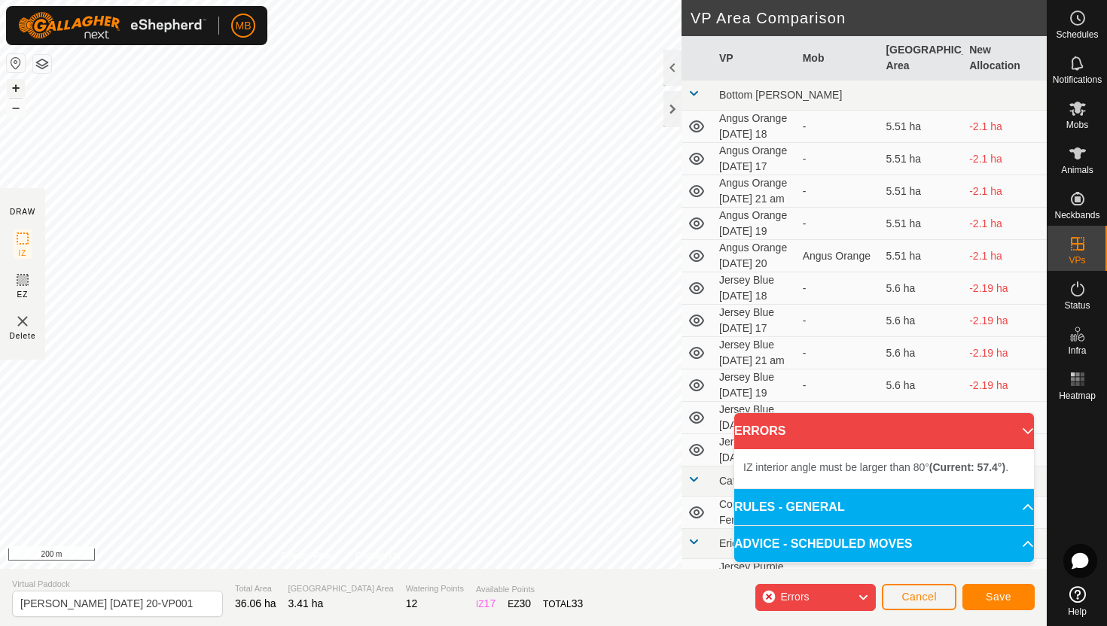
click at [15, 86] on button "+" at bounding box center [16, 88] width 18 height 18
click at [20, 90] on button "+" at bounding box center [16, 88] width 18 height 18
click at [20, 110] on button "–" at bounding box center [16, 108] width 18 height 18
click at [19, 110] on button "–" at bounding box center [16, 108] width 18 height 18
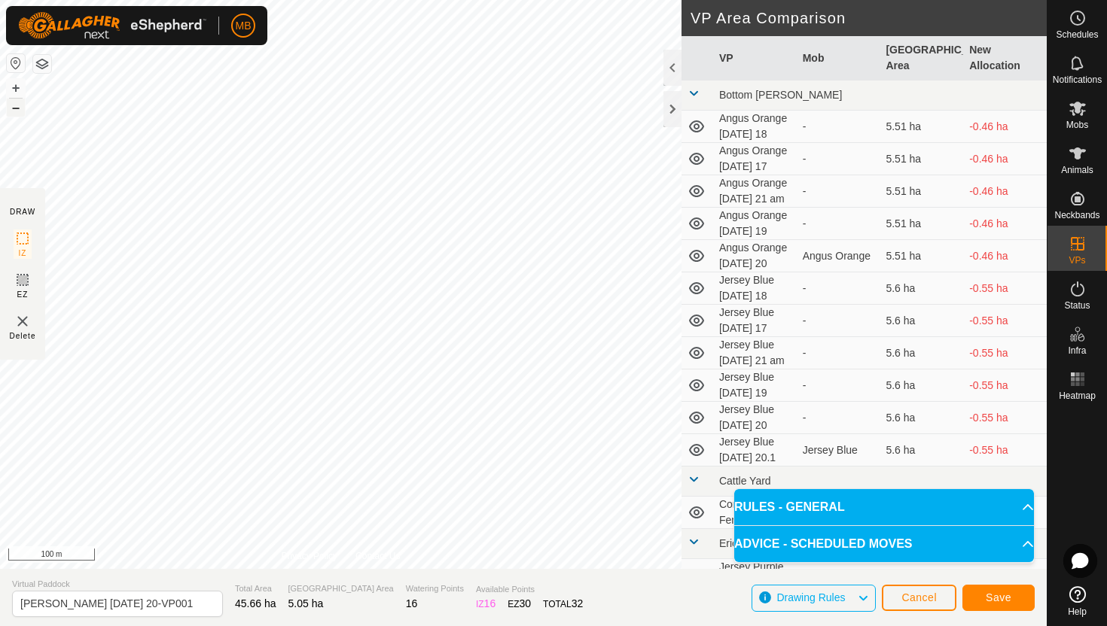
click at [17, 104] on button "–" at bounding box center [16, 108] width 18 height 18
click at [15, 87] on button "+" at bounding box center [16, 88] width 18 height 18
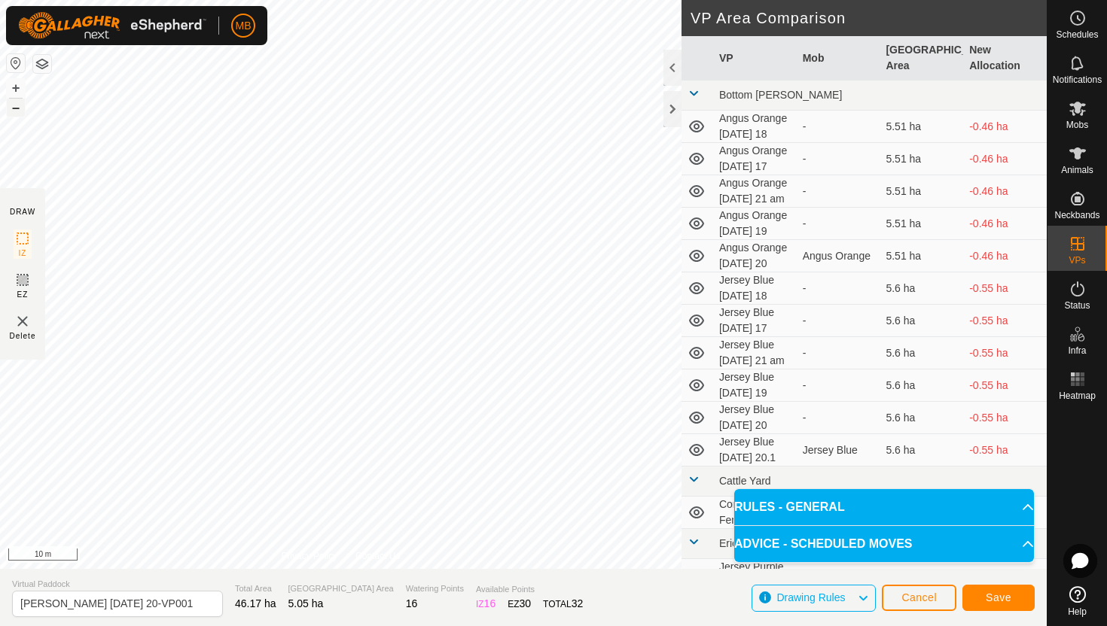
click at [18, 107] on button "–" at bounding box center [16, 108] width 18 height 18
click at [16, 106] on button "–" at bounding box center [16, 108] width 18 height 18
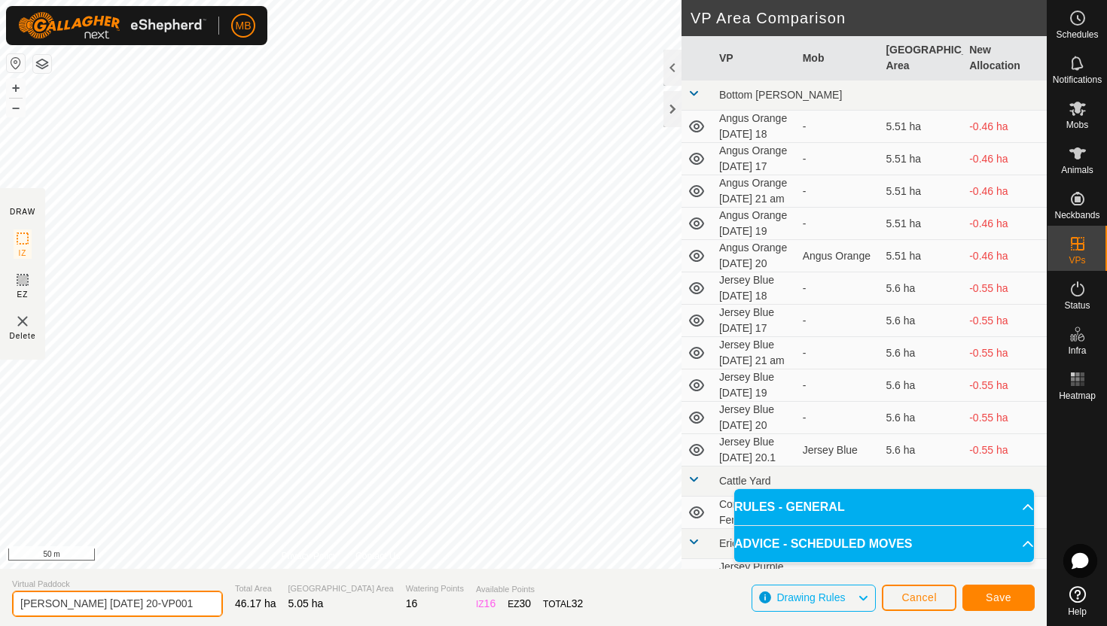
click at [187, 605] on input "Angus Green Wednesday 20-VP001" at bounding box center [117, 604] width 211 height 26
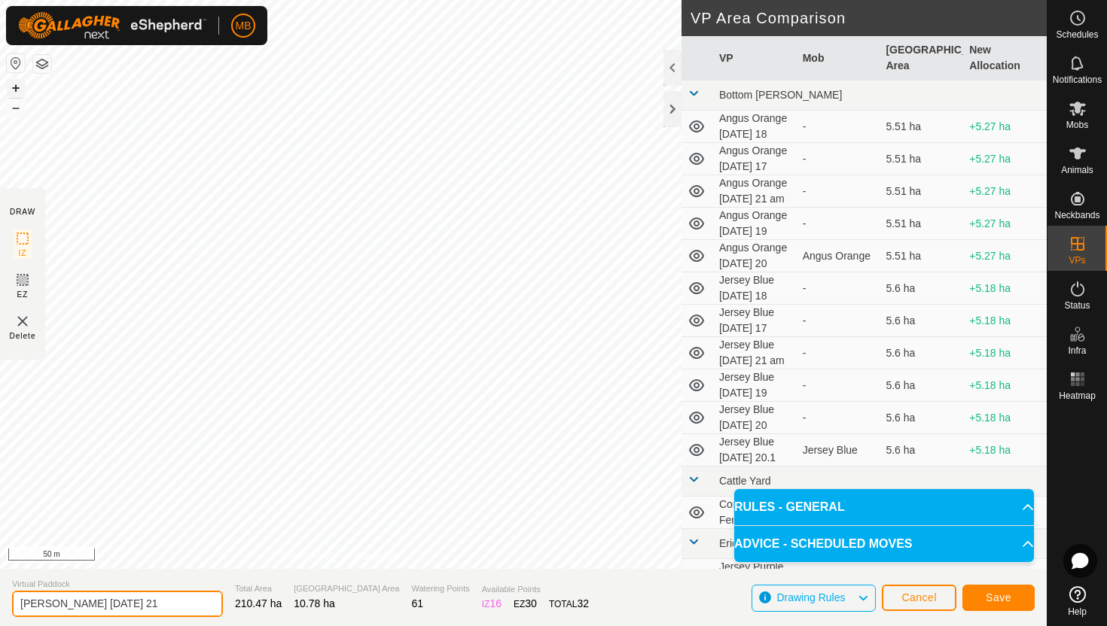
type input "[PERSON_NAME] [DATE] 21"
click at [18, 84] on button "+" at bounding box center [16, 88] width 18 height 18
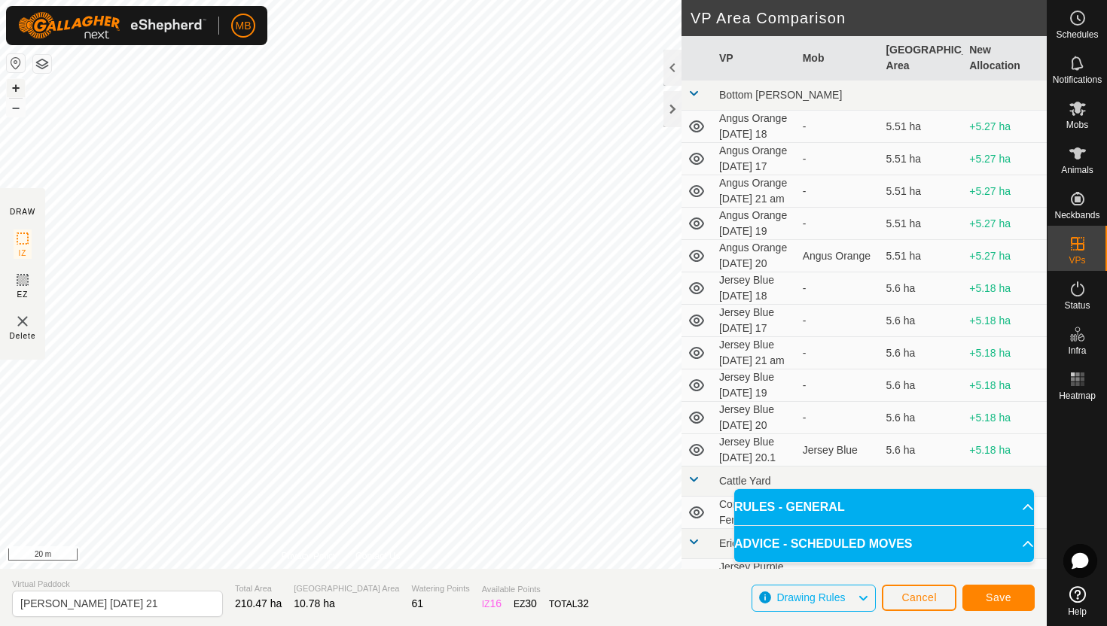
click at [18, 84] on button "+" at bounding box center [16, 88] width 18 height 18
click at [1007, 592] on span "Save" at bounding box center [999, 598] width 26 height 12
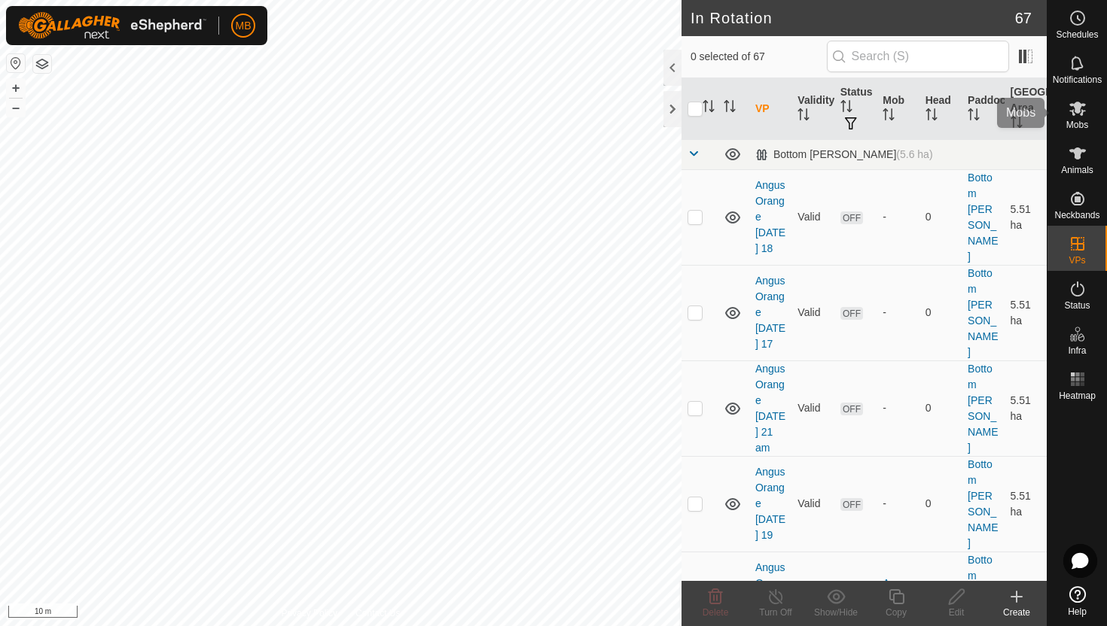
click at [1074, 108] on icon at bounding box center [1077, 109] width 17 height 14
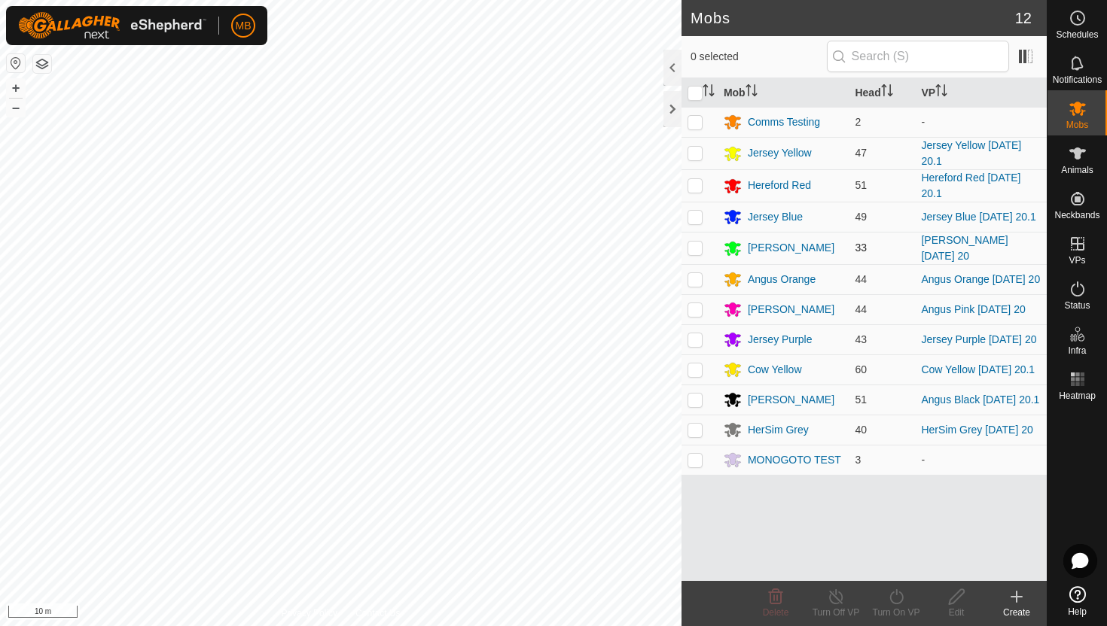
click at [695, 250] on p-checkbox at bounding box center [694, 248] width 15 height 12
checkbox input "true"
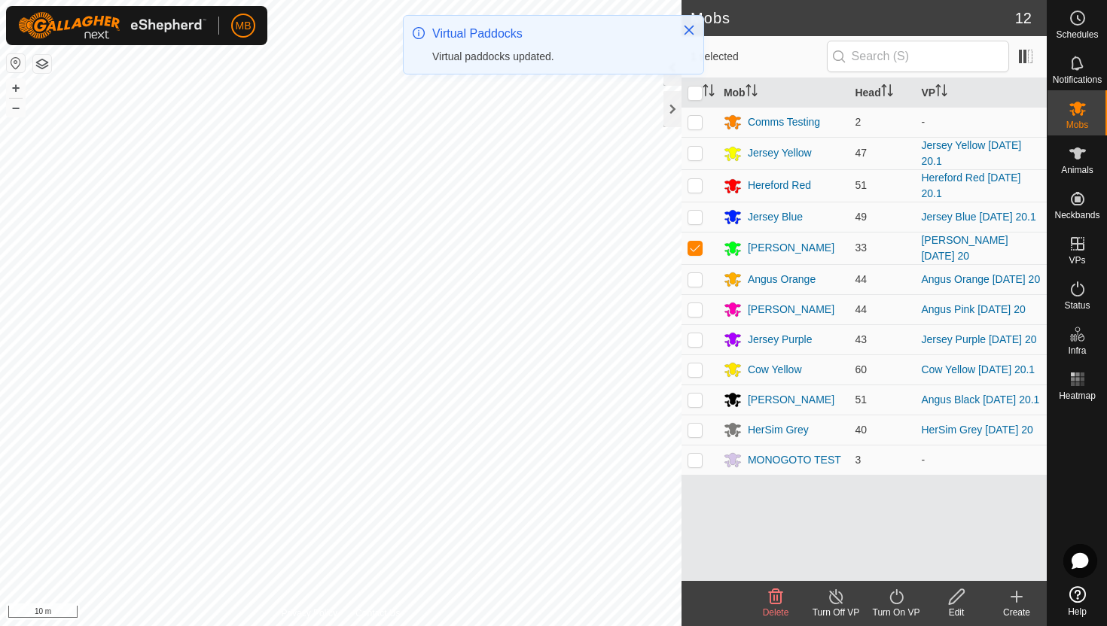
click at [892, 595] on icon at bounding box center [896, 597] width 19 height 18
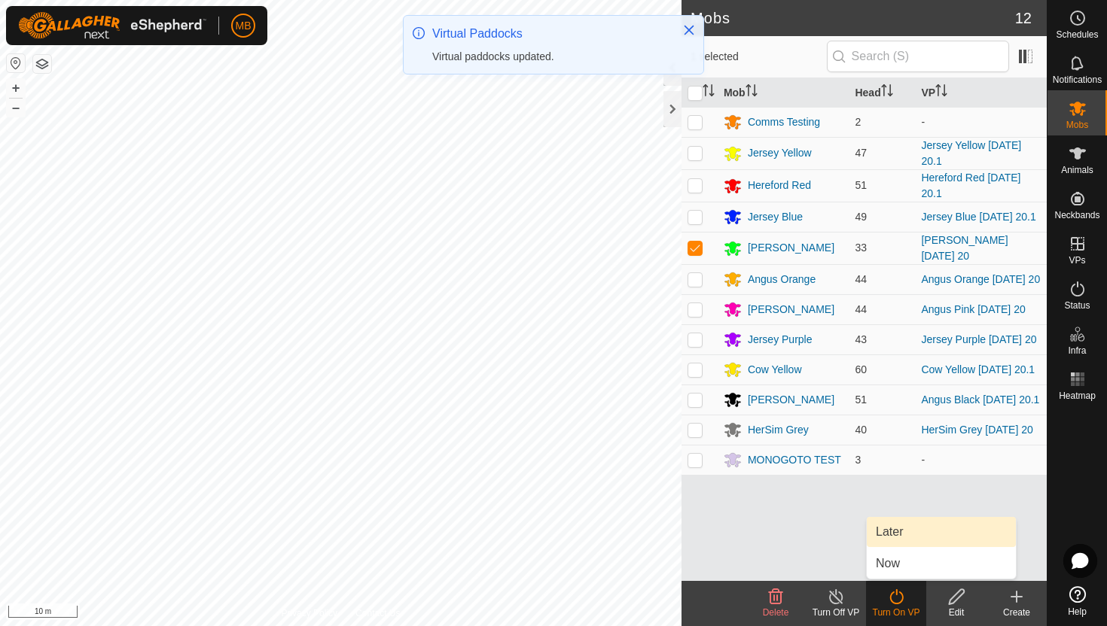
click at [894, 532] on link "Later" at bounding box center [941, 532] width 149 height 30
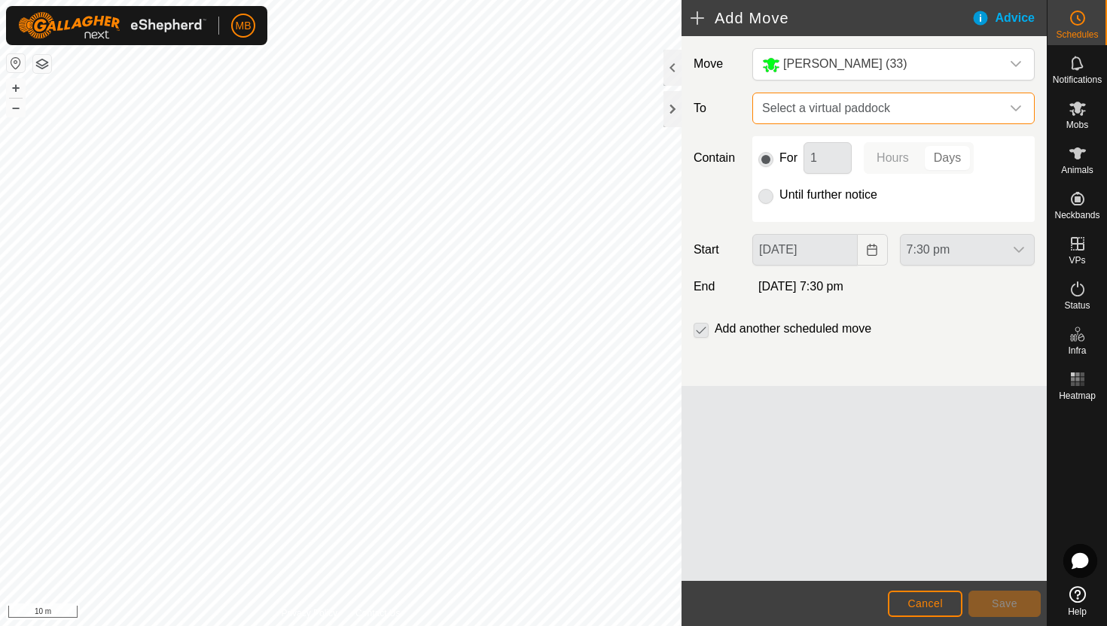
click at [977, 116] on span "Select a virtual paddock" at bounding box center [878, 108] width 245 height 30
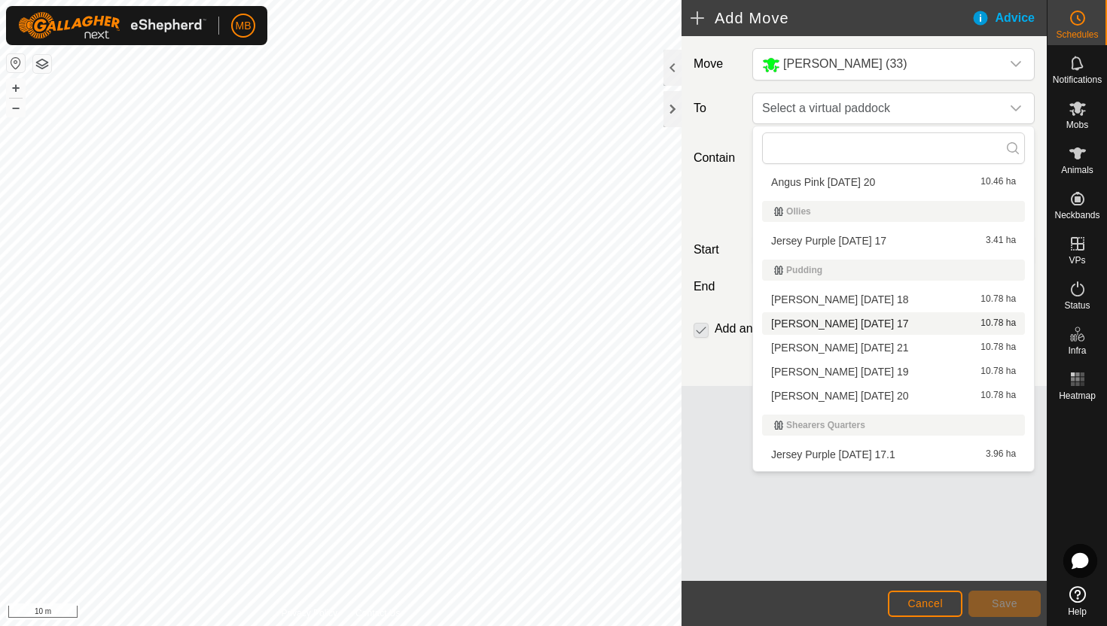
scroll to position [646, 0]
click at [874, 342] on li "Angus Green Thursday 21 10.78 ha" at bounding box center [893, 345] width 263 height 23
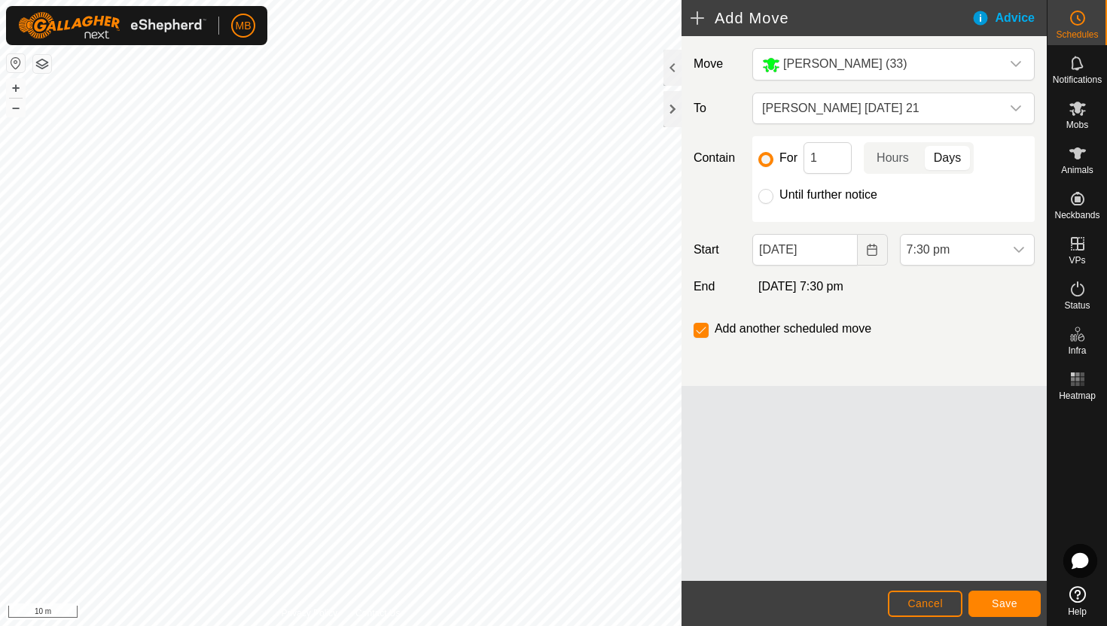
click at [825, 194] on label "Until further notice" at bounding box center [828, 195] width 98 height 12
click at [773, 194] on input "Until further notice" at bounding box center [765, 196] width 15 height 15
radio input "true"
checkbox input "false"
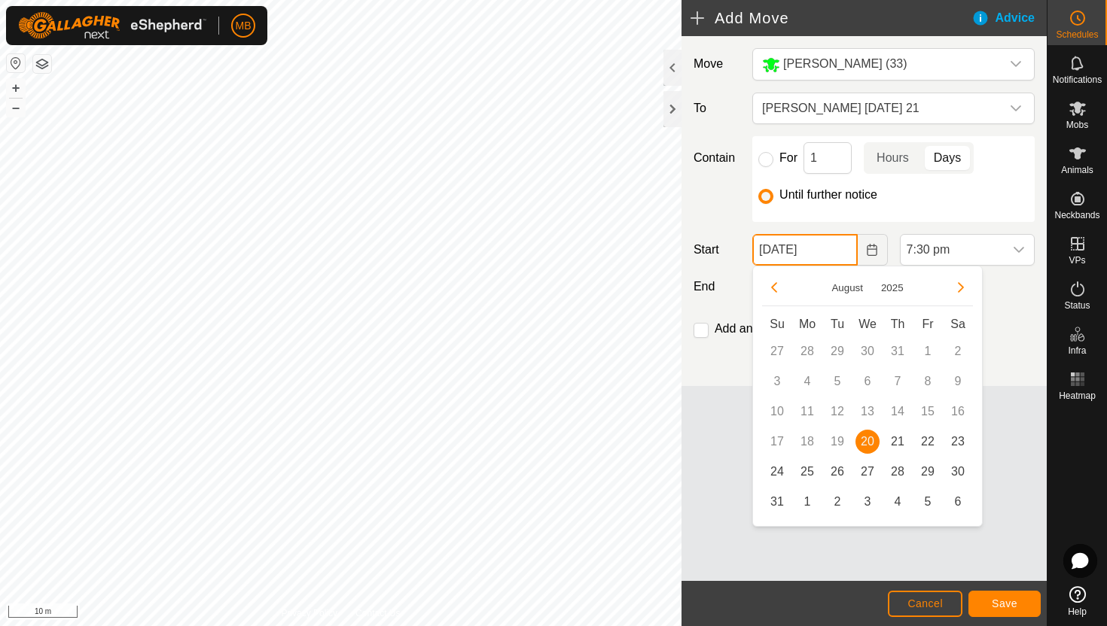
click at [838, 252] on input "20 Aug, 2025" at bounding box center [804, 250] width 105 height 32
click at [900, 439] on span "21" at bounding box center [897, 442] width 24 height 24
type input "21 Aug, 2025"
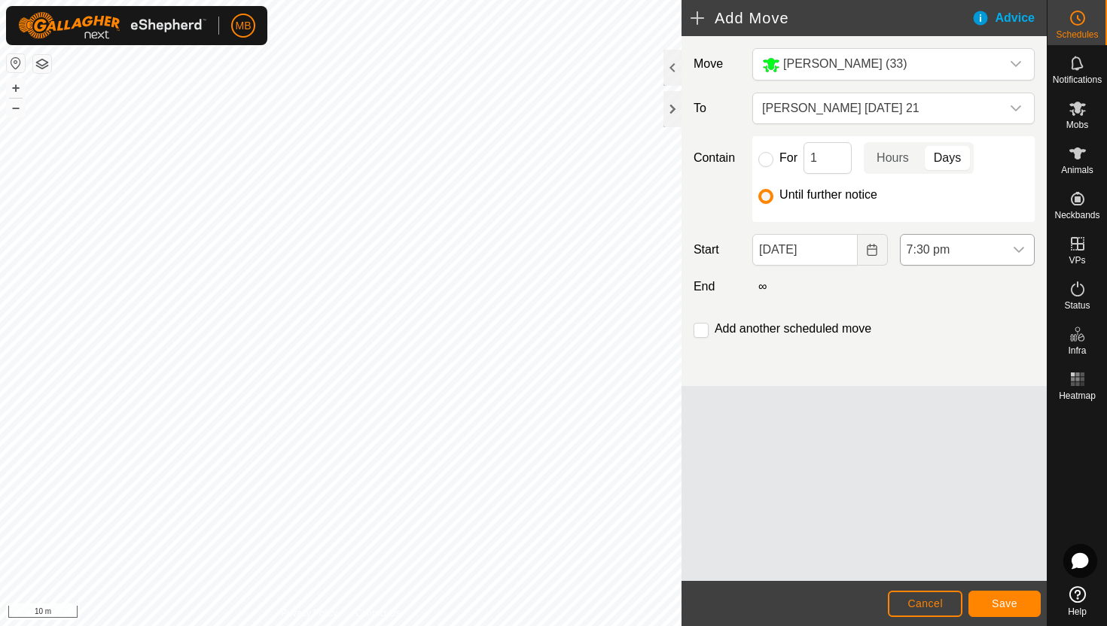
click at [997, 248] on span "7:30 pm" at bounding box center [952, 250] width 103 height 30
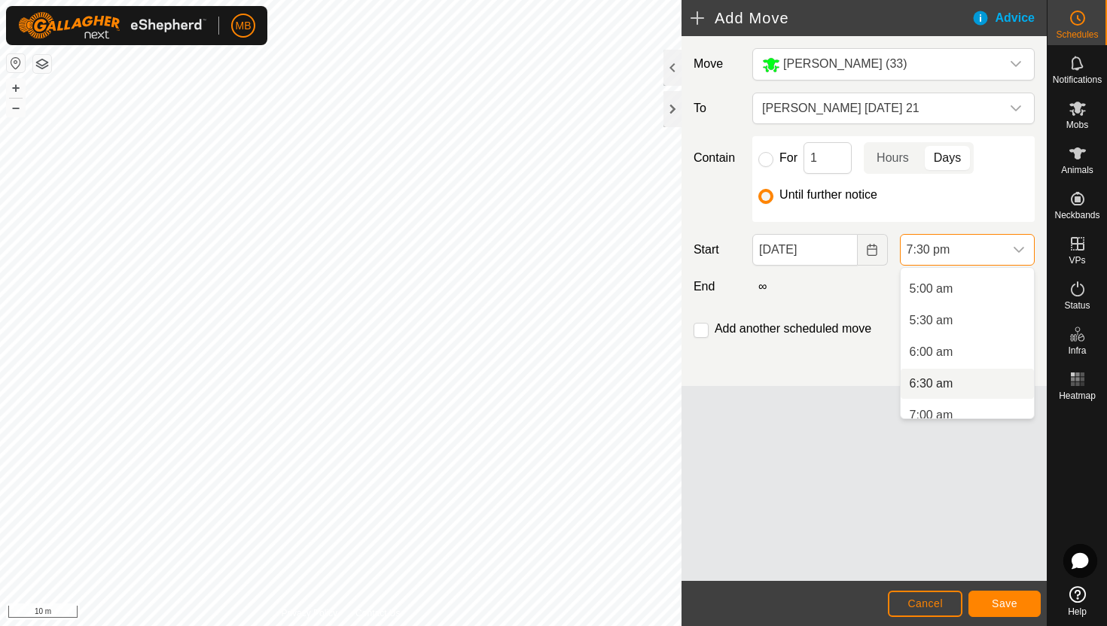
scroll to position [306, 0]
click at [993, 294] on li "5:00 am" at bounding box center [967, 294] width 133 height 30
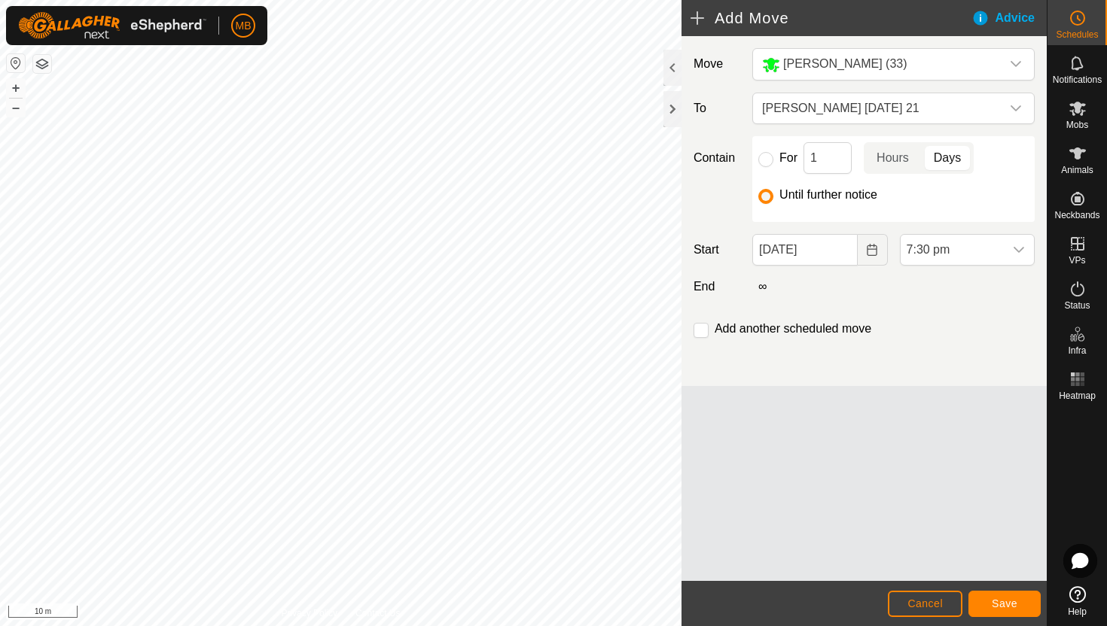
scroll to position [1113, 0]
click at [1015, 600] on span "Save" at bounding box center [1005, 604] width 26 height 12
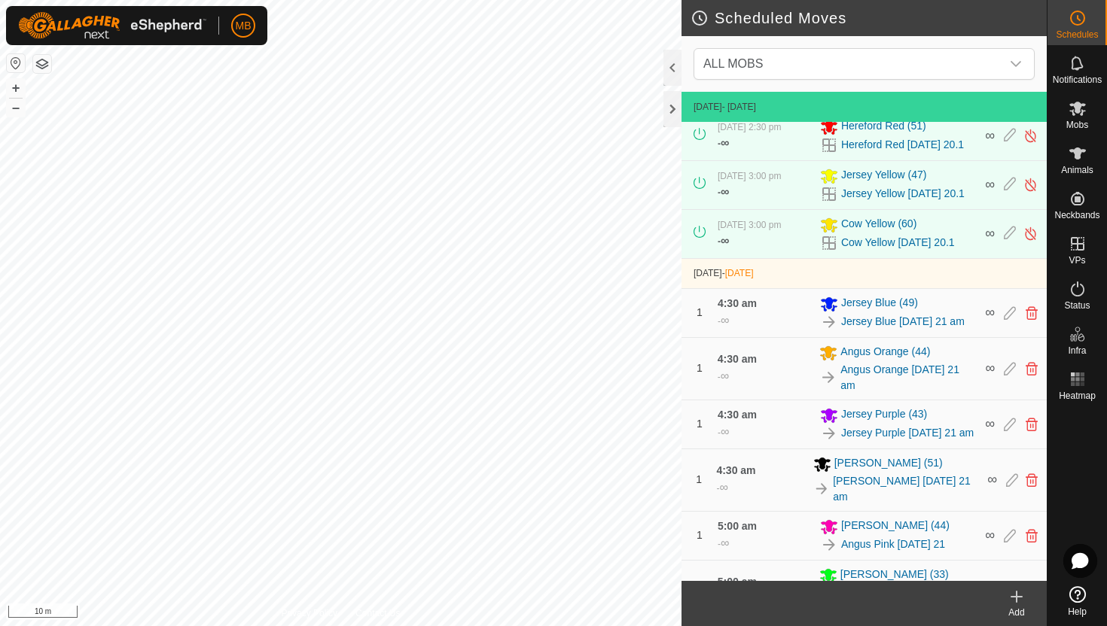
scroll to position [410, 0]
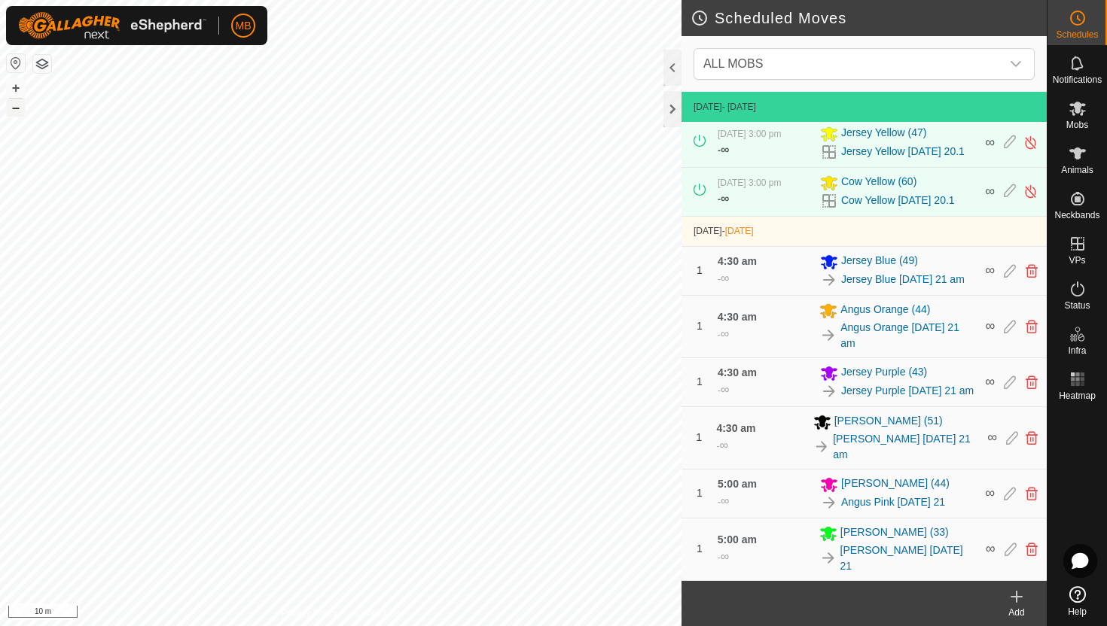
click at [10, 110] on button "–" at bounding box center [16, 108] width 18 height 18
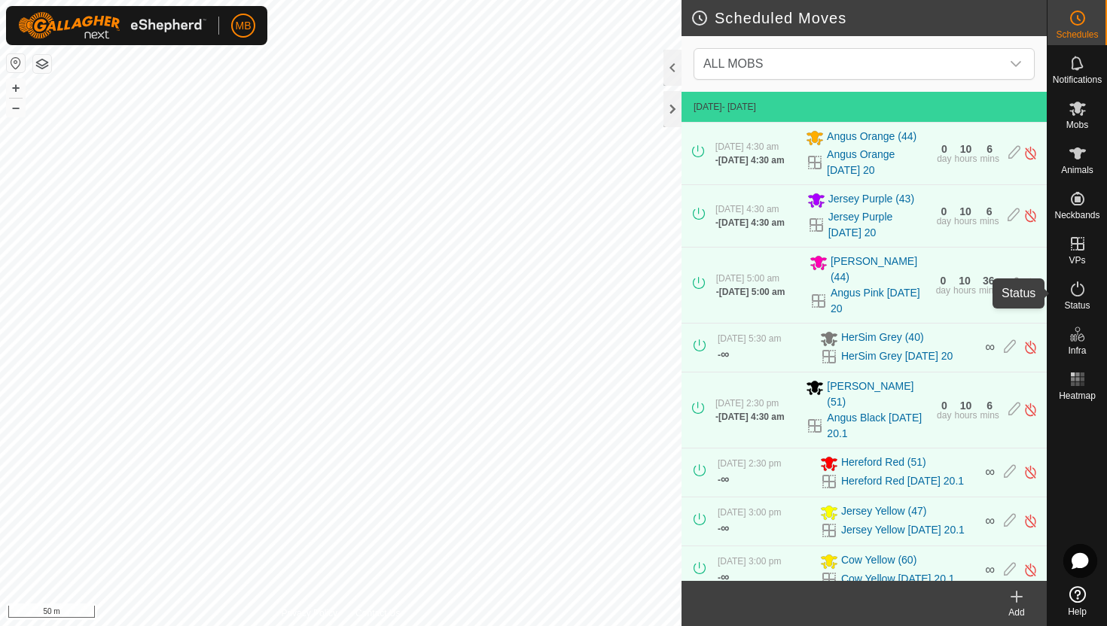
click at [1079, 291] on icon at bounding box center [1077, 289] width 18 height 18
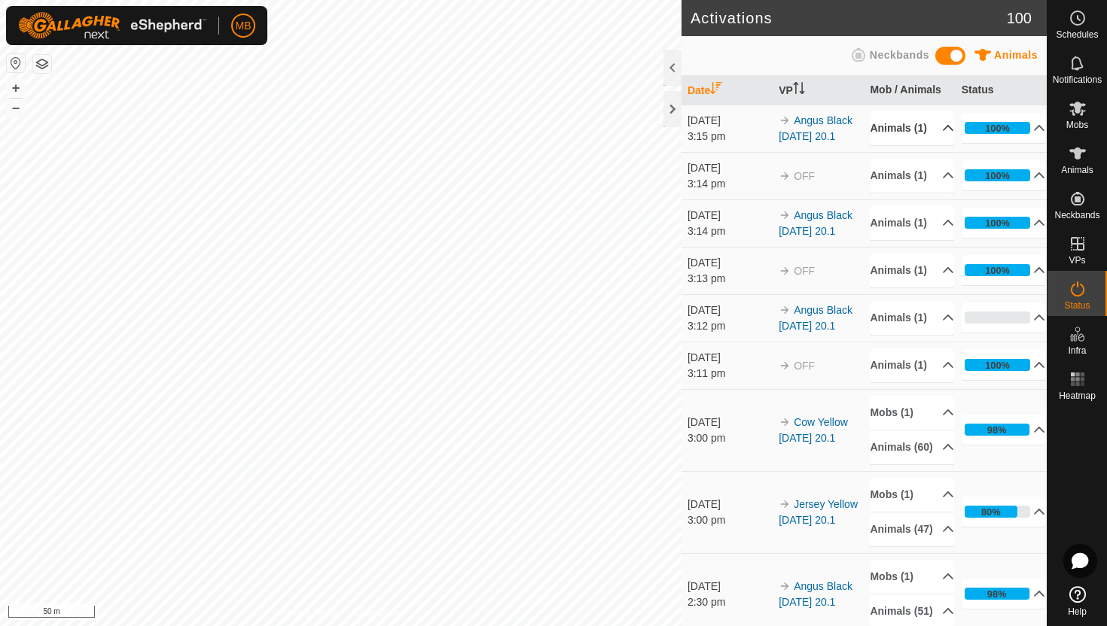
click at [937, 132] on p-accordion-header "Animals (1)" at bounding box center [912, 128] width 84 height 34
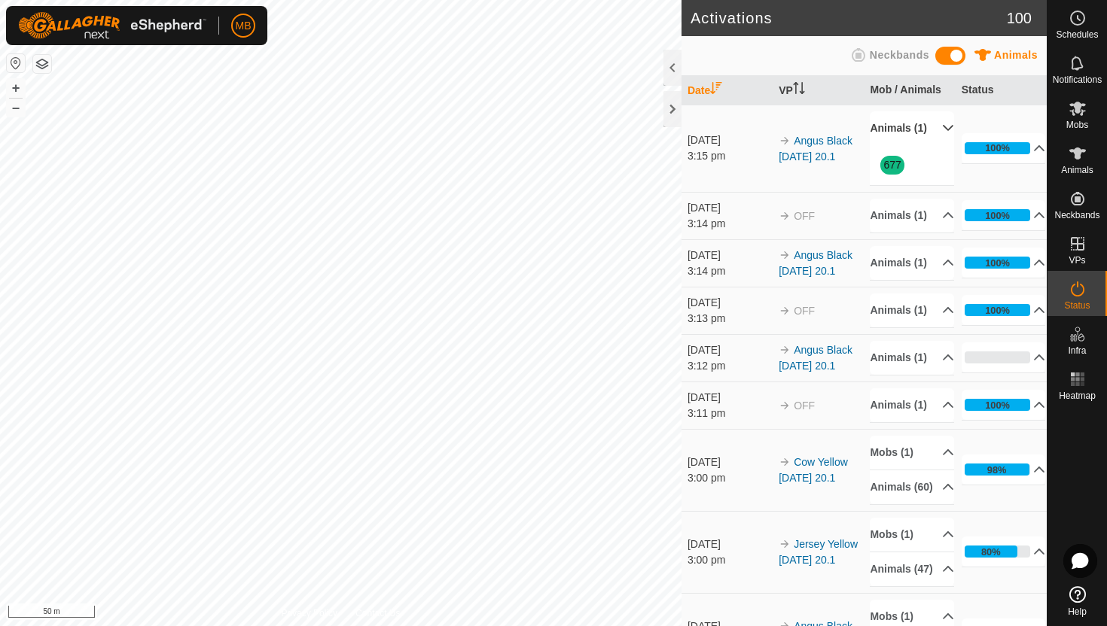
click at [937, 132] on p-accordion-header "Animals (1)" at bounding box center [912, 128] width 84 height 34
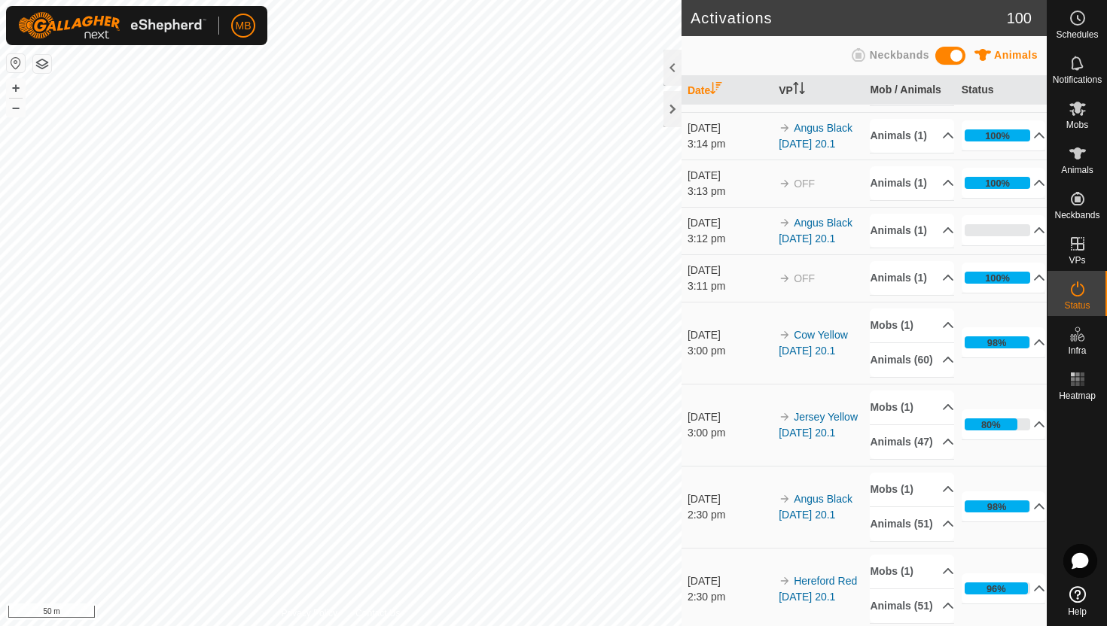
scroll to position [101, 0]
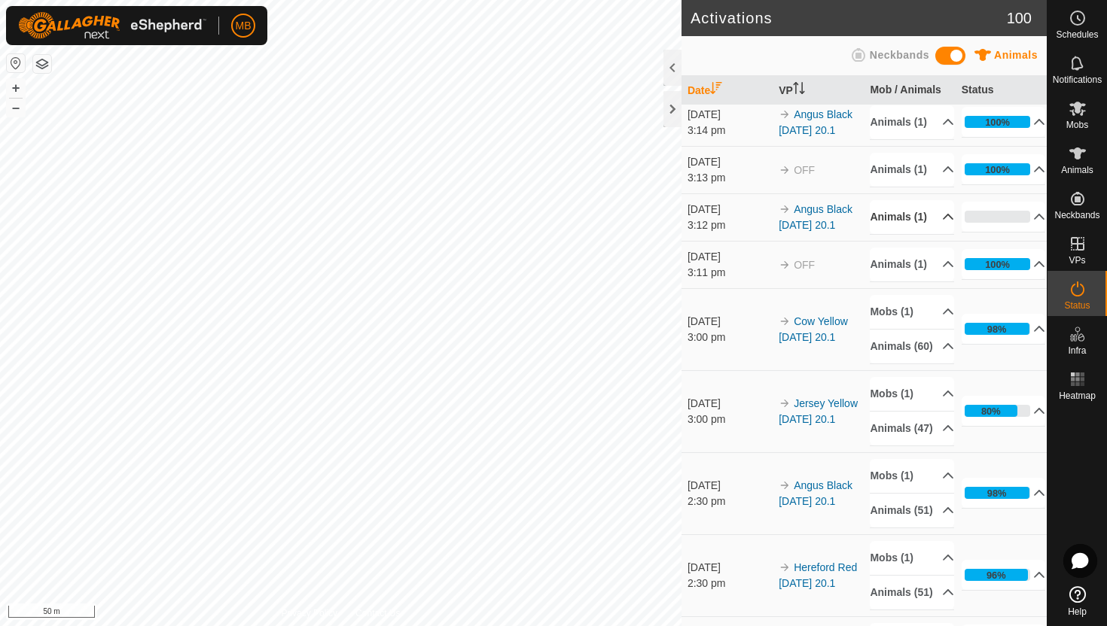
click at [937, 234] on p-accordion-header "Animals (1)" at bounding box center [912, 217] width 84 height 34
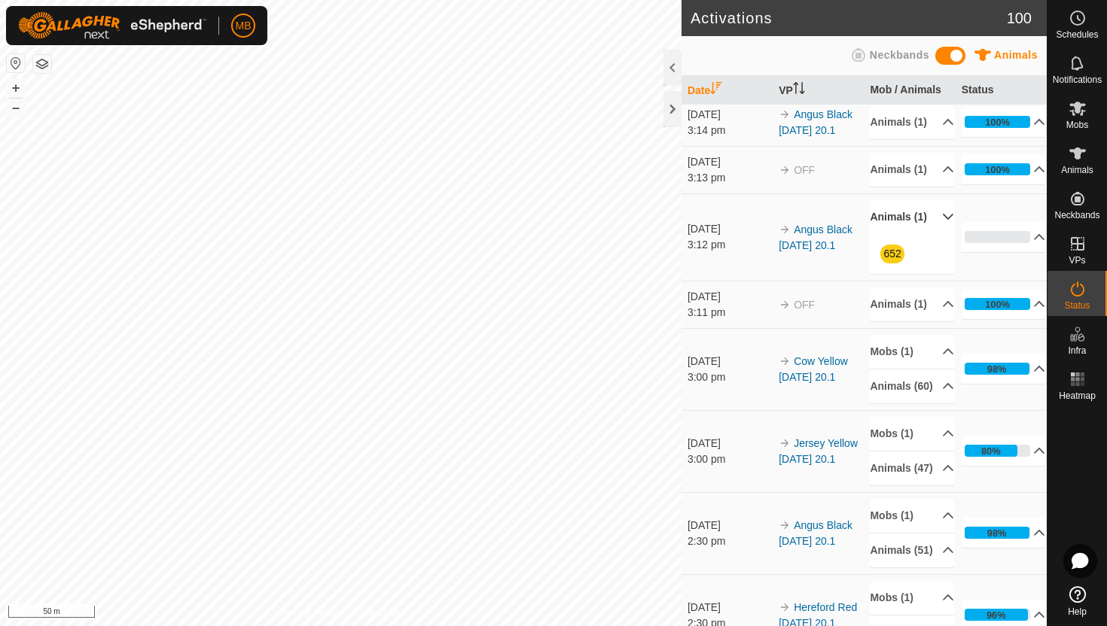
click at [937, 234] on p-accordion-header "Animals (1)" at bounding box center [912, 217] width 84 height 34
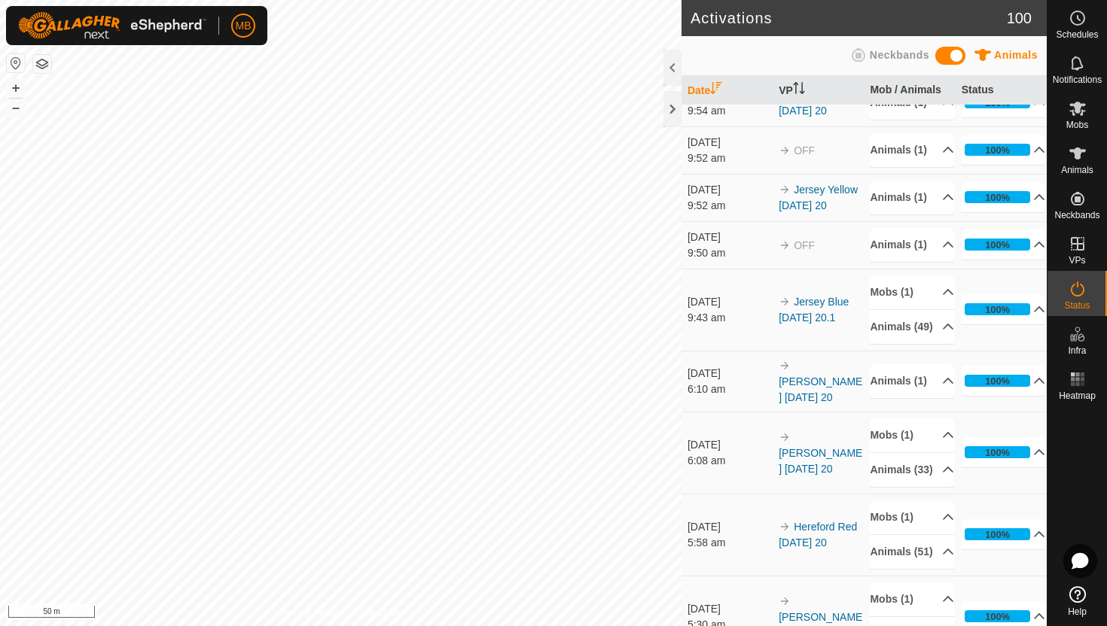
scroll to position [1254, 0]
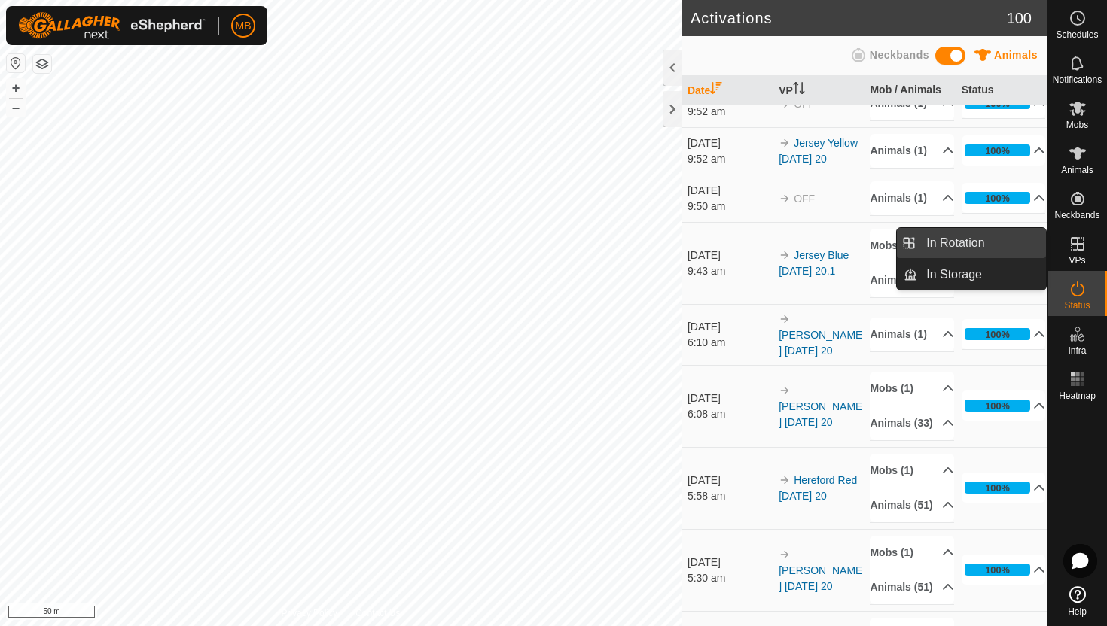
click at [974, 249] on link "In Rotation" at bounding box center [981, 243] width 129 height 30
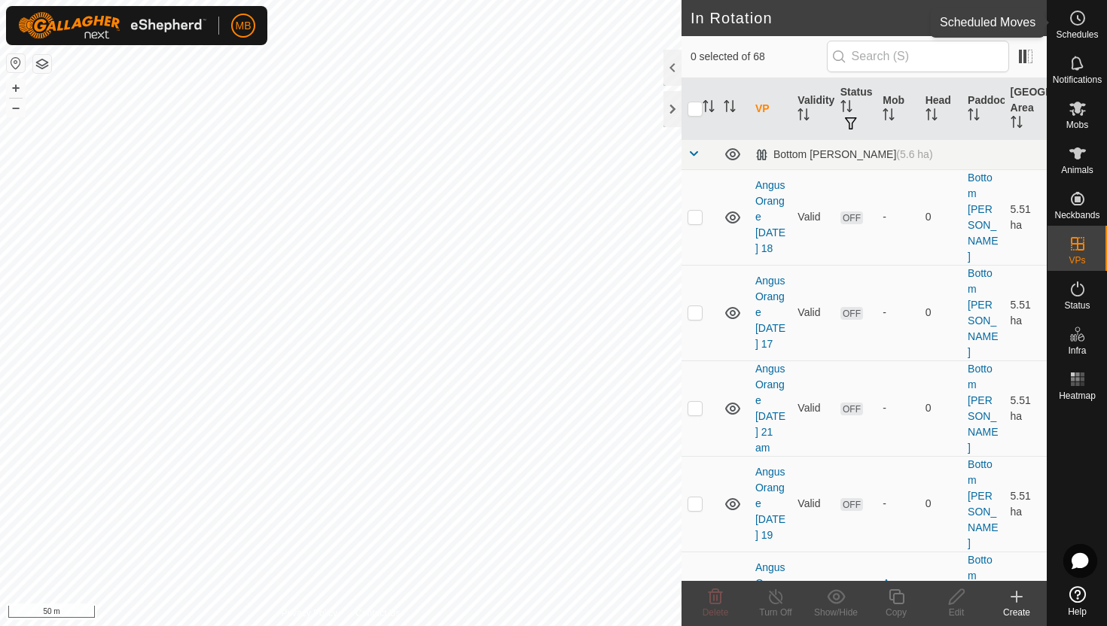
click at [1075, 20] on icon at bounding box center [1077, 18] width 18 height 18
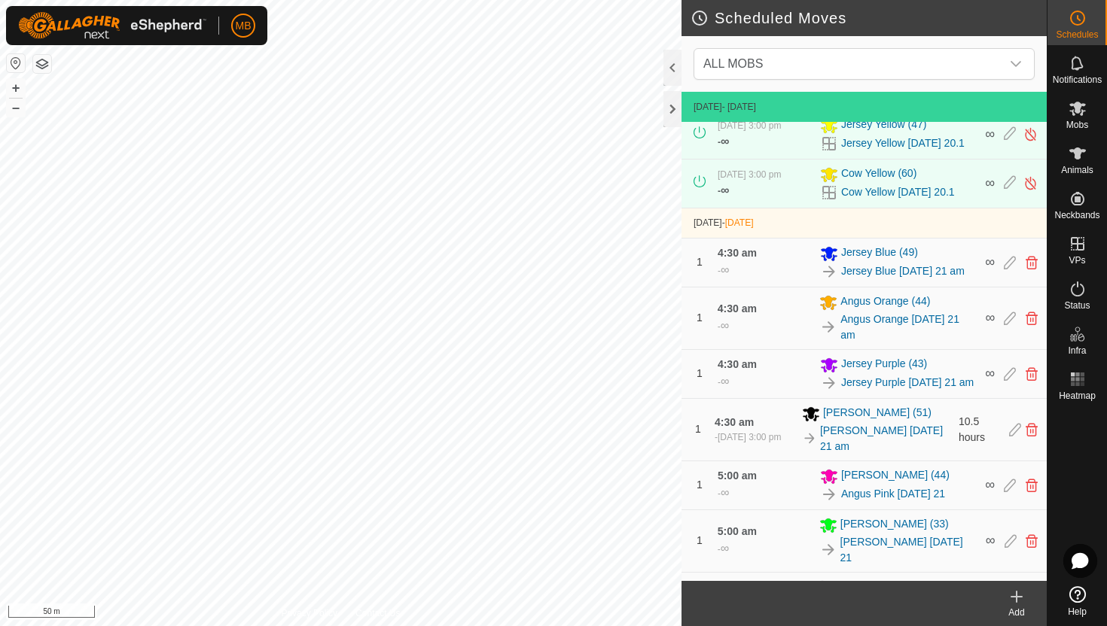
scroll to position [472, 0]
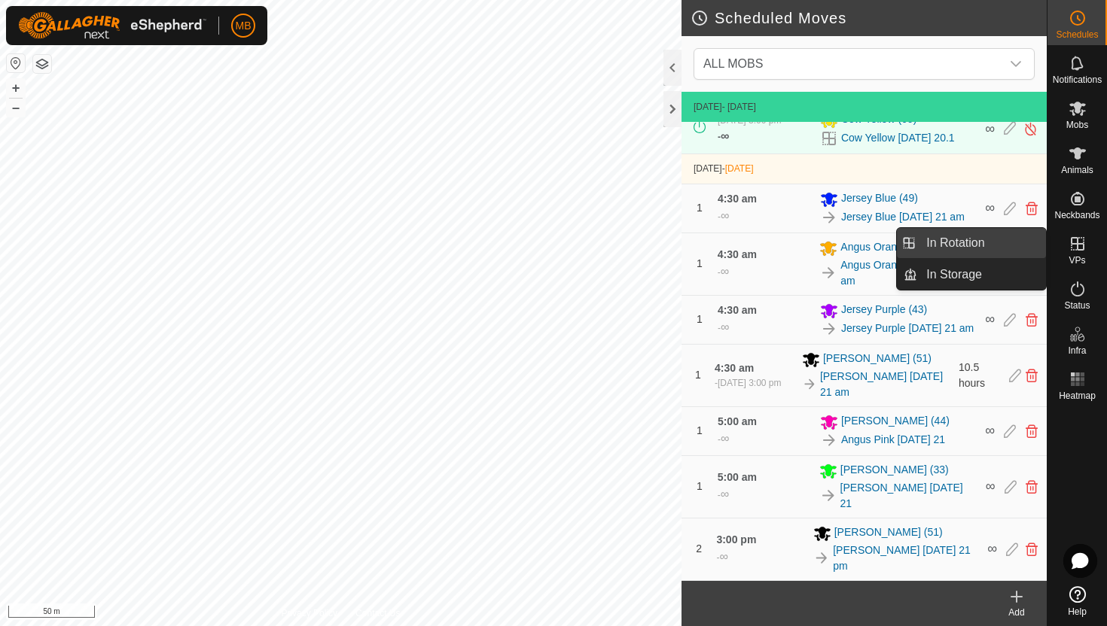
click at [983, 241] on link "In Rotation" at bounding box center [981, 243] width 129 height 30
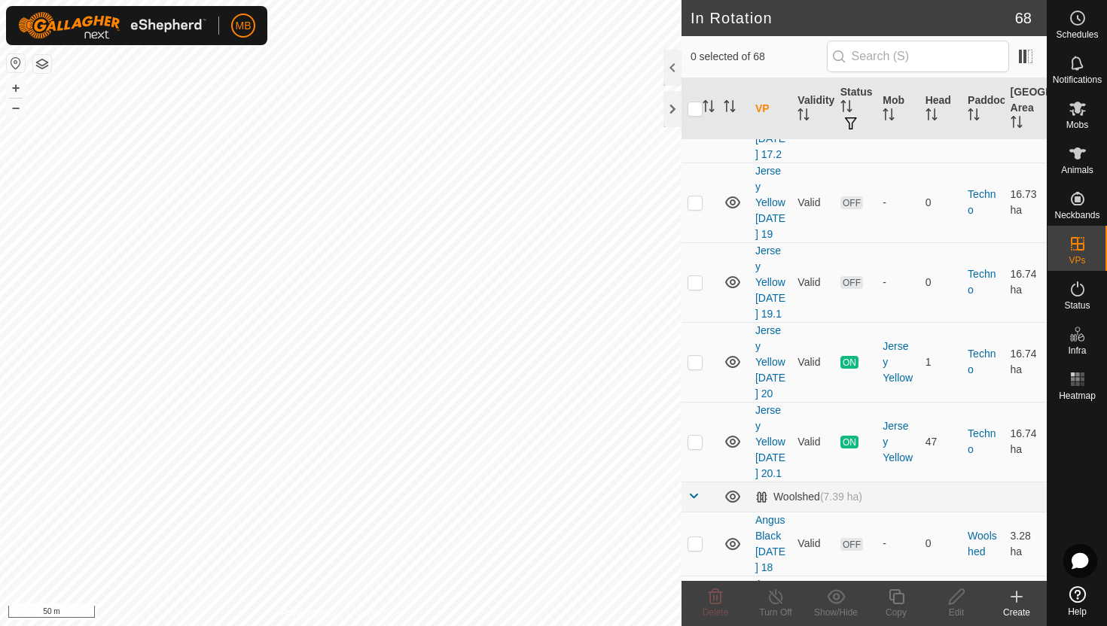
scroll to position [3680, 0]
click at [695, 435] on p-checkbox at bounding box center [694, 441] width 15 height 12
checkbox input "true"
click at [897, 597] on icon at bounding box center [896, 597] width 19 height 18
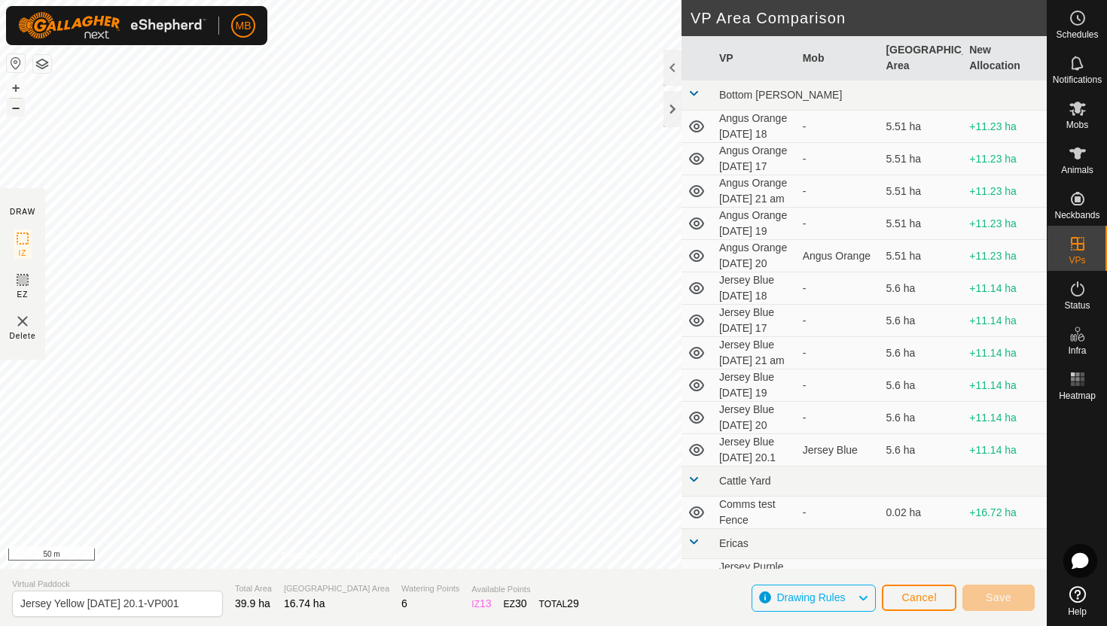
click at [17, 116] on div "+ –" at bounding box center [16, 97] width 20 height 39
click at [17, 111] on button "–" at bounding box center [16, 108] width 18 height 18
click at [17, 84] on button "+" at bounding box center [16, 88] width 18 height 18
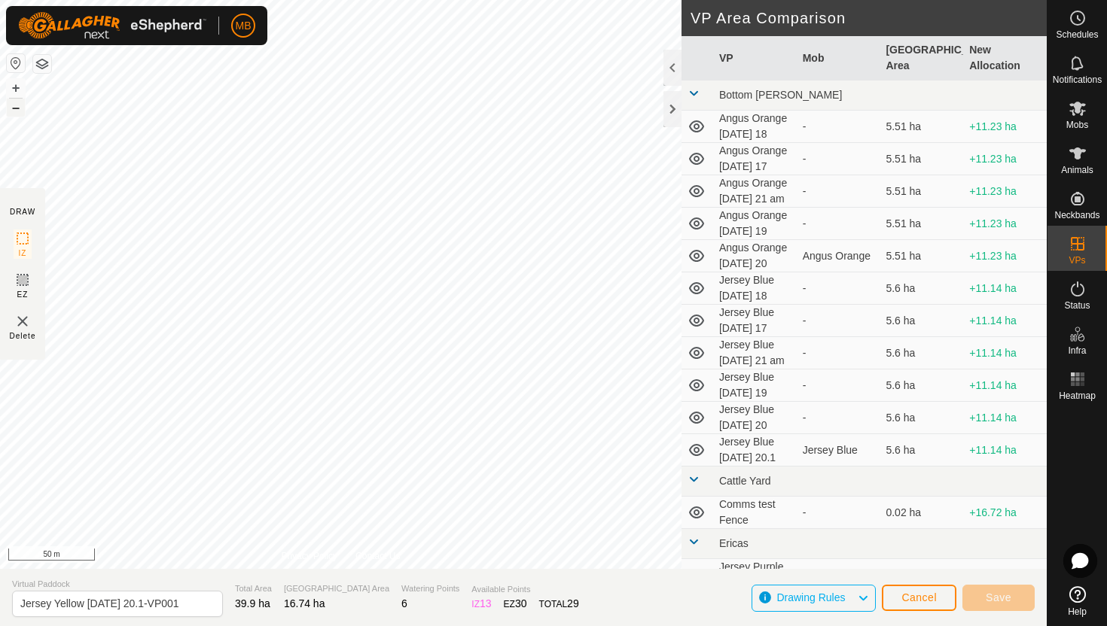
click at [17, 106] on button "–" at bounding box center [16, 108] width 18 height 18
click at [17, 87] on button "+" at bounding box center [16, 88] width 18 height 18
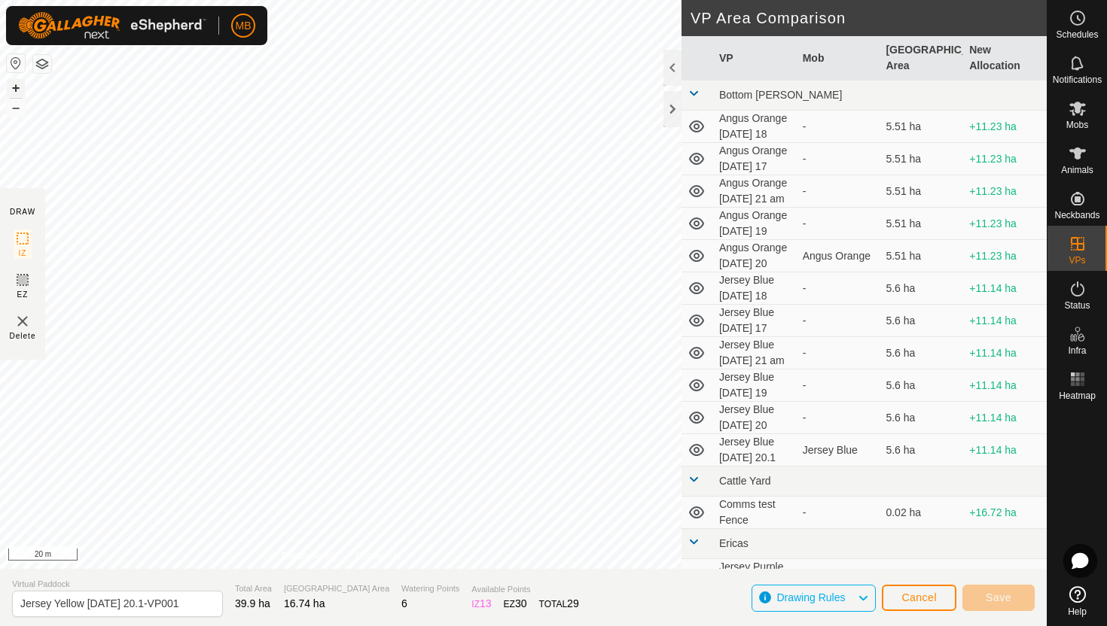
click at [20, 87] on button "+" at bounding box center [16, 88] width 18 height 18
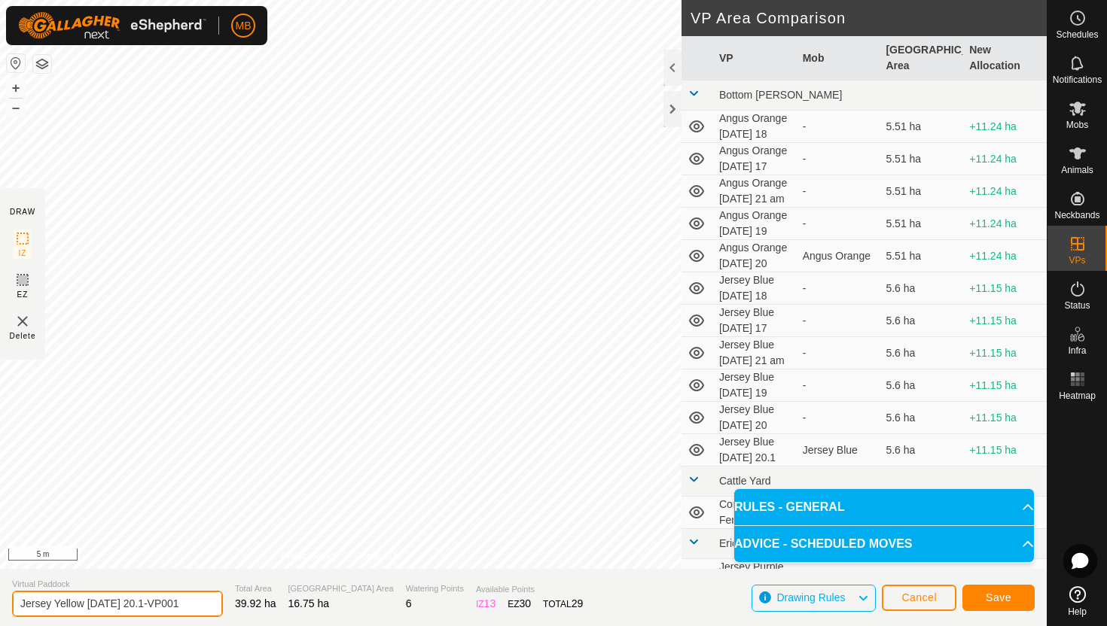
click at [187, 608] on input "Jersey Yellow Wednesday 20.1-VP001" at bounding box center [117, 604] width 211 height 26
type input "Jersey Yellow [DATE] 21"
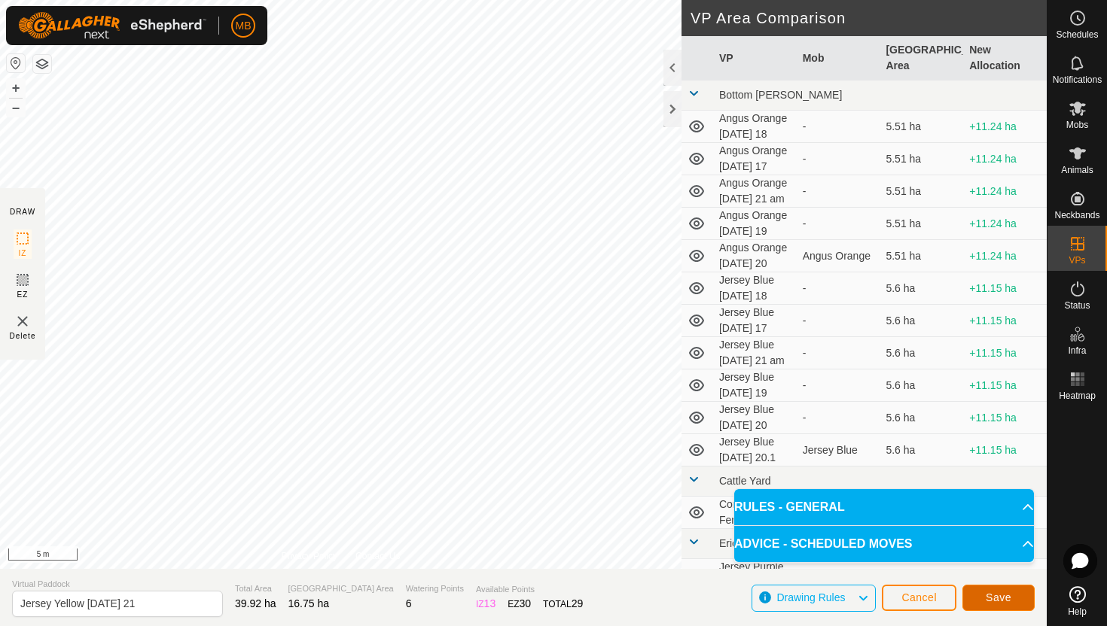
click at [1010, 602] on span "Save" at bounding box center [999, 598] width 26 height 12
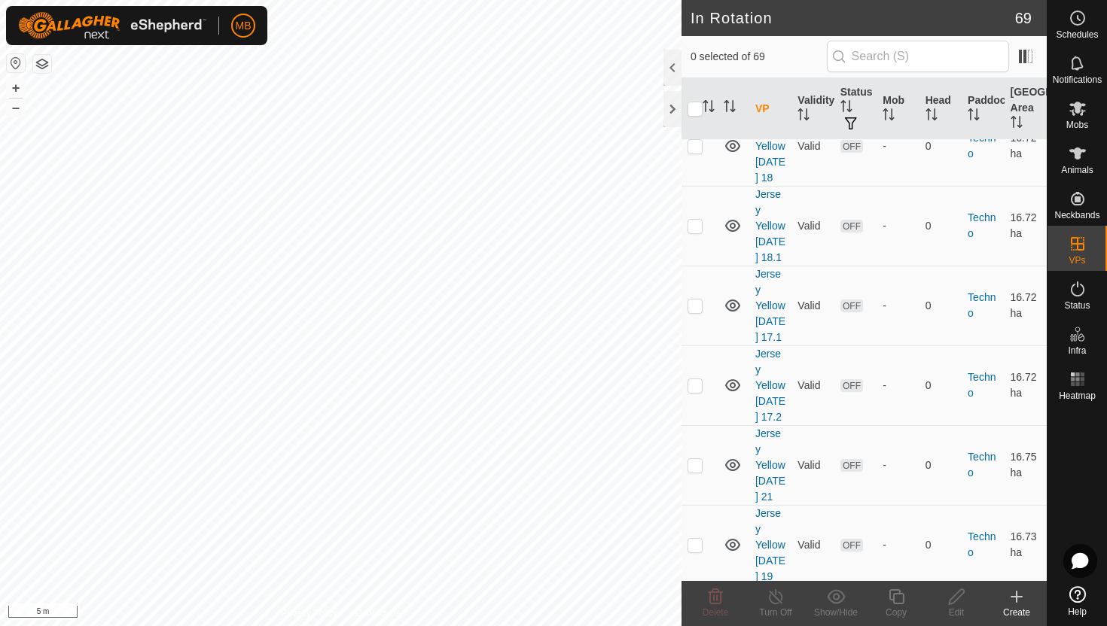
scroll to position [3412, 0]
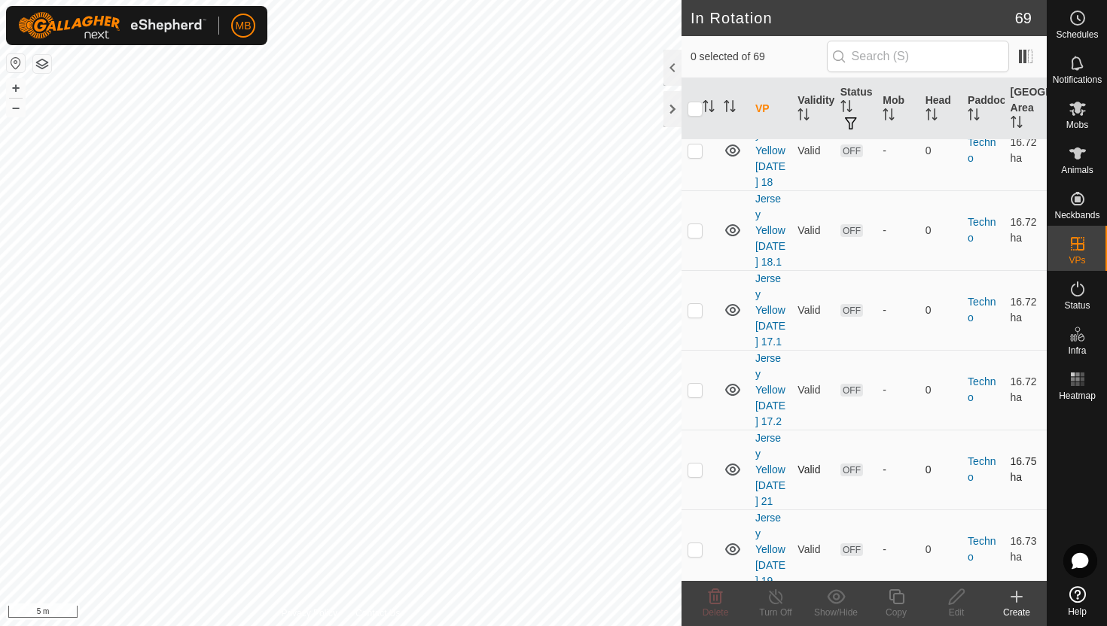
click at [697, 464] on p-checkbox at bounding box center [694, 470] width 15 height 12
checkbox input "true"
click at [896, 598] on icon at bounding box center [896, 597] width 19 height 18
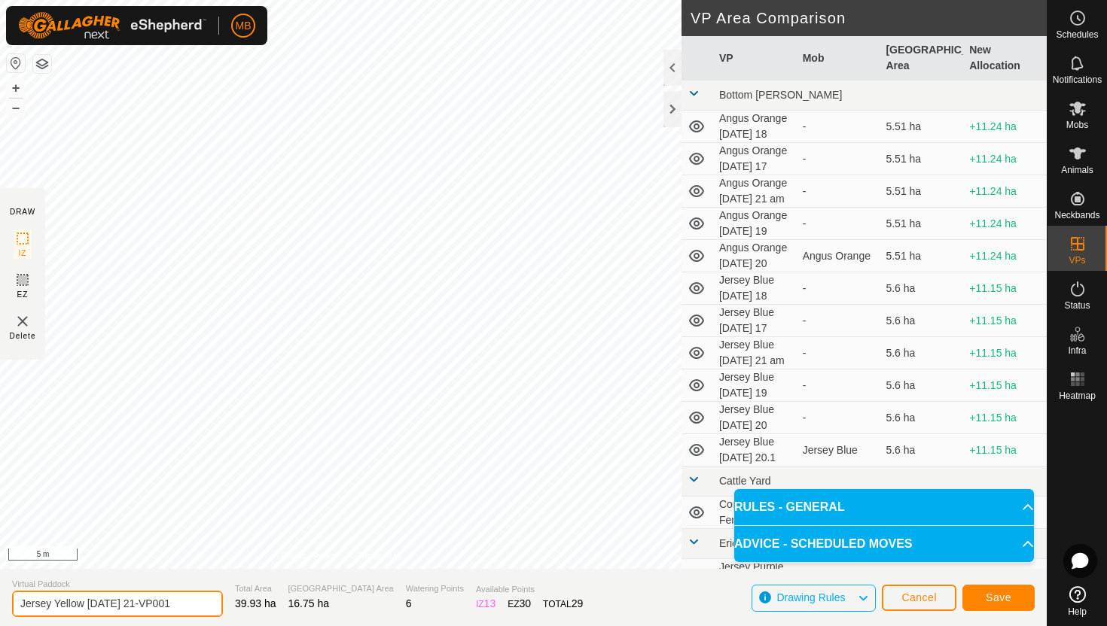
click at [187, 603] on input "Jersey Yellow Thursday 21-VP001" at bounding box center [117, 604] width 211 height 26
type input "Jersey Yellow [DATE] 21.1"
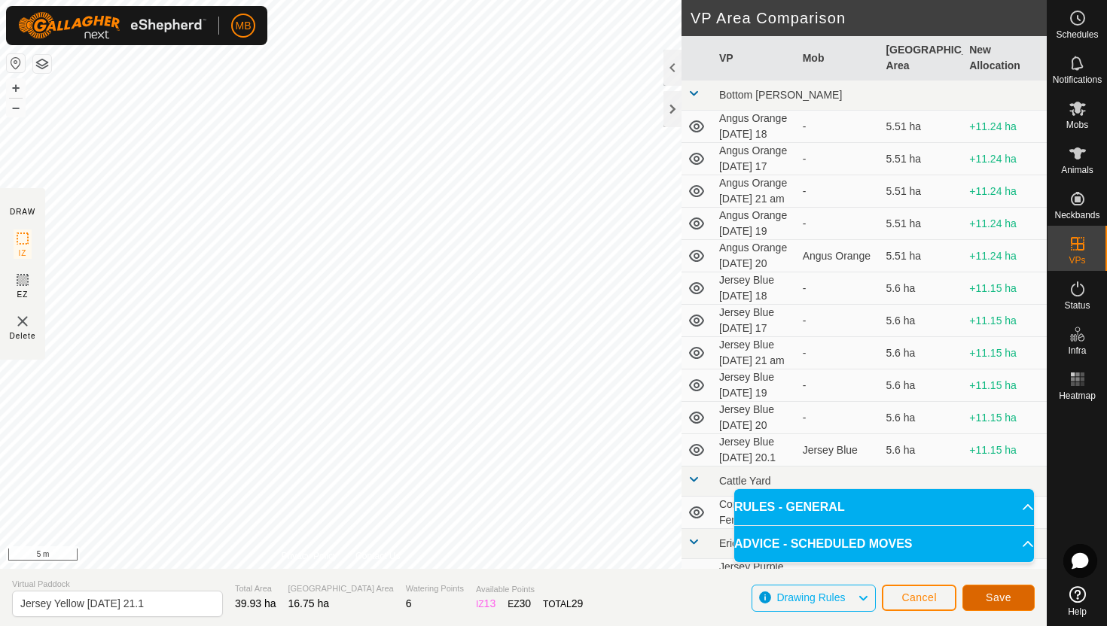
click at [1002, 591] on button "Save" at bounding box center [998, 598] width 72 height 26
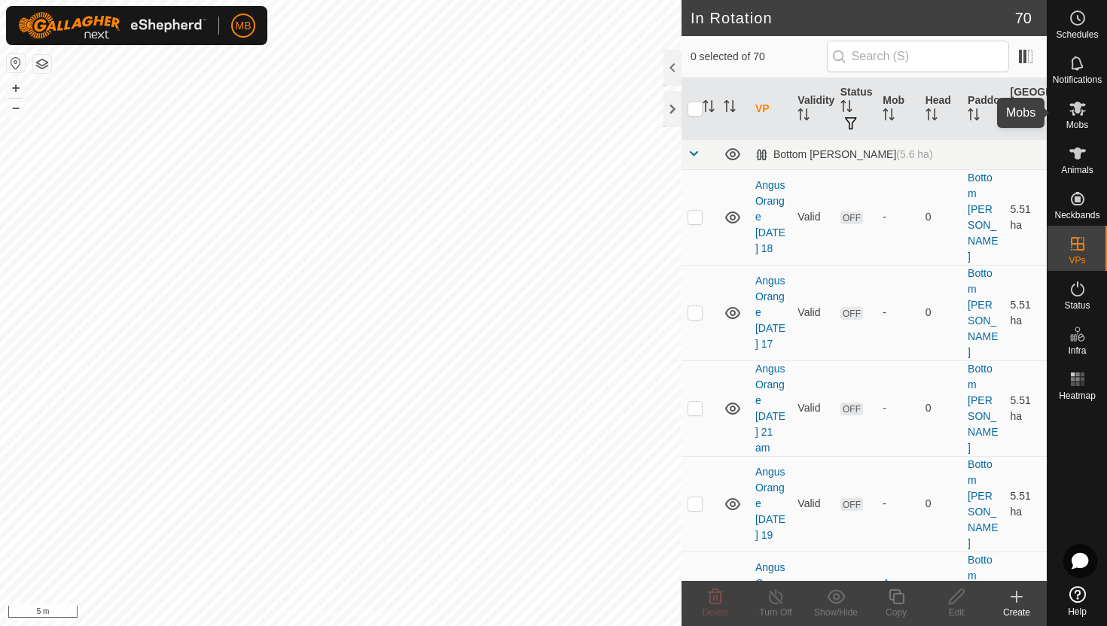
click at [1081, 107] on icon at bounding box center [1077, 109] width 17 height 14
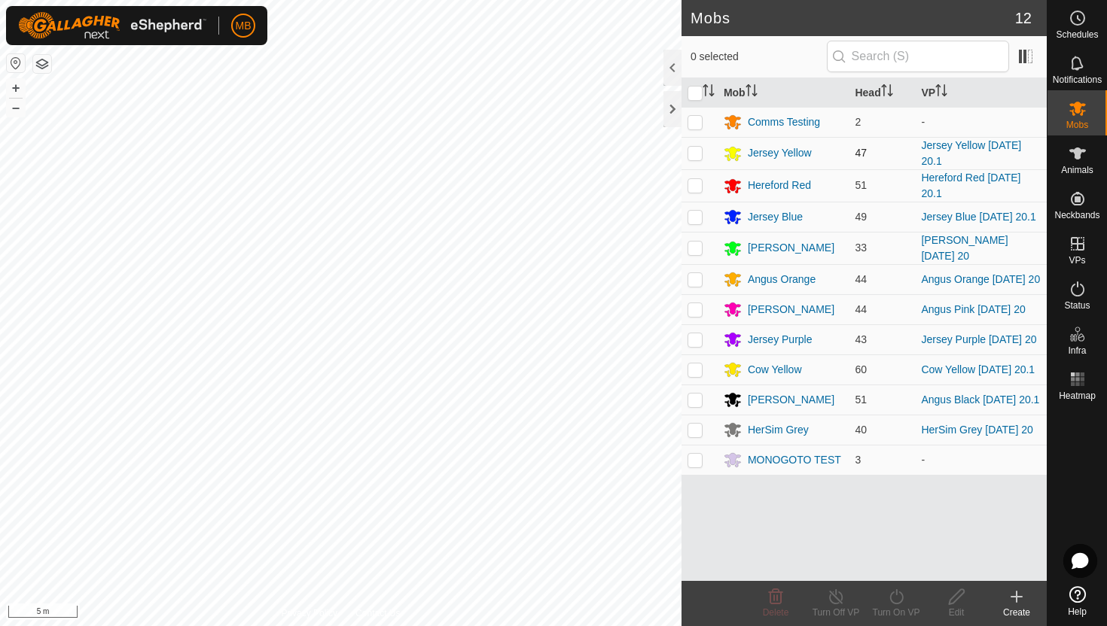
click at [696, 154] on p-checkbox at bounding box center [694, 153] width 15 height 12
checkbox input "true"
click at [896, 601] on icon at bounding box center [896, 597] width 19 height 18
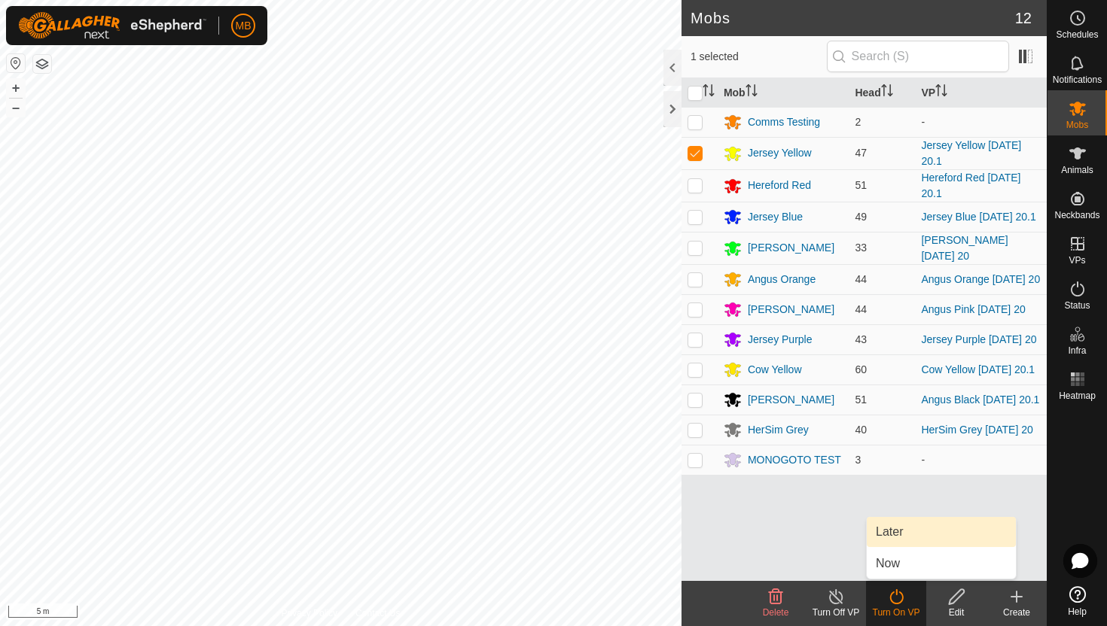
click at [904, 539] on link "Later" at bounding box center [941, 532] width 149 height 30
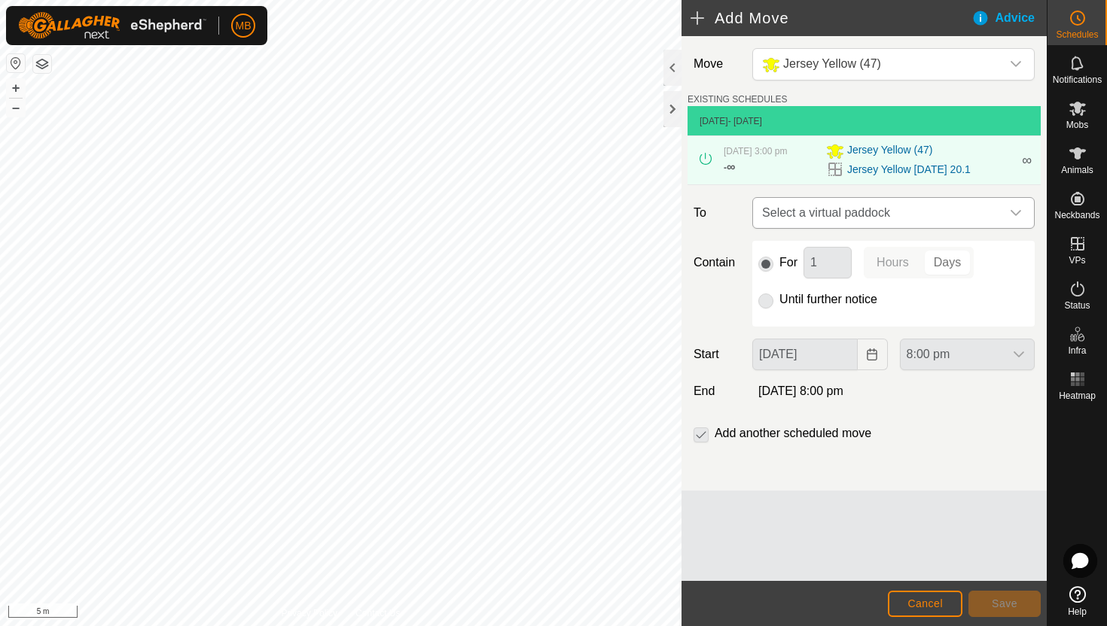
click at [1013, 211] on icon "dropdown trigger" at bounding box center [1016, 213] width 12 height 12
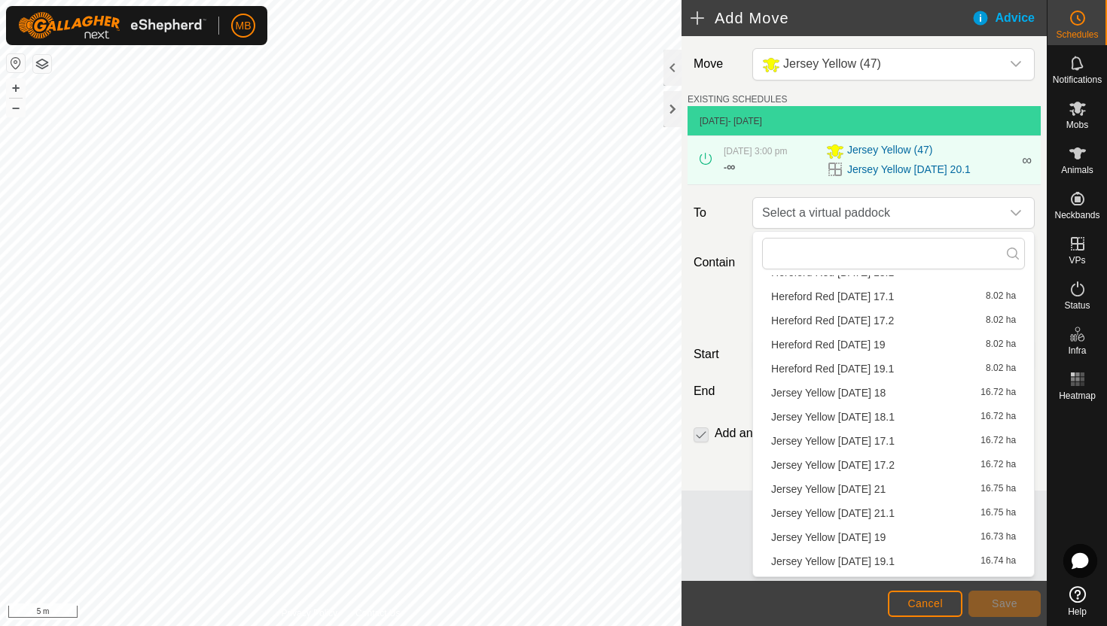
scroll to position [117, 0]
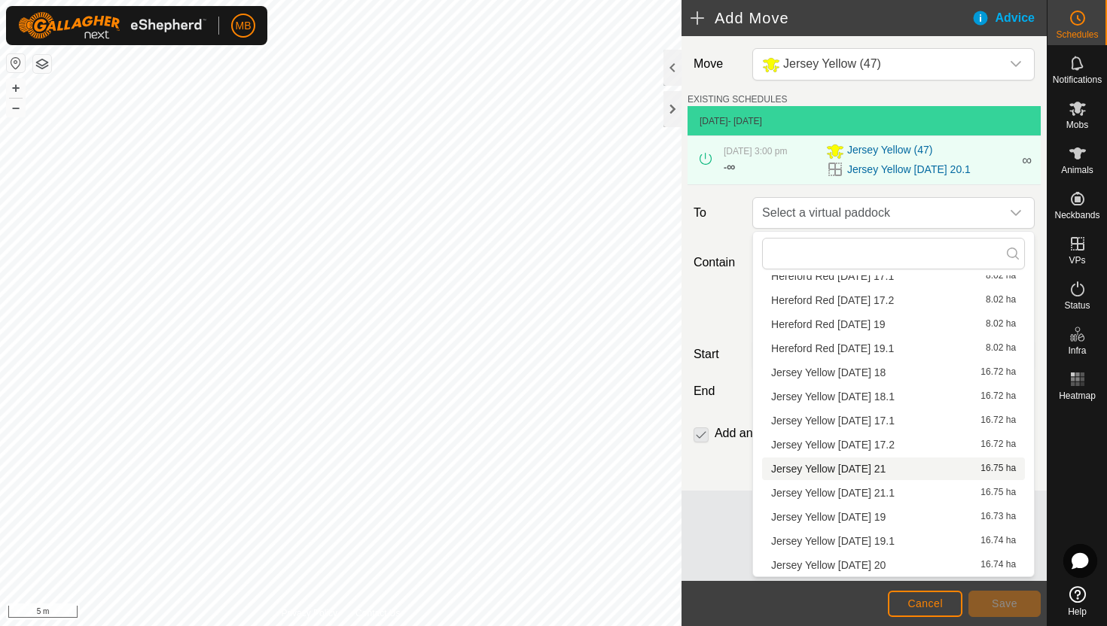
click at [840, 466] on li "Jersey Yellow Thursday 21 16.75 ha" at bounding box center [893, 469] width 263 height 23
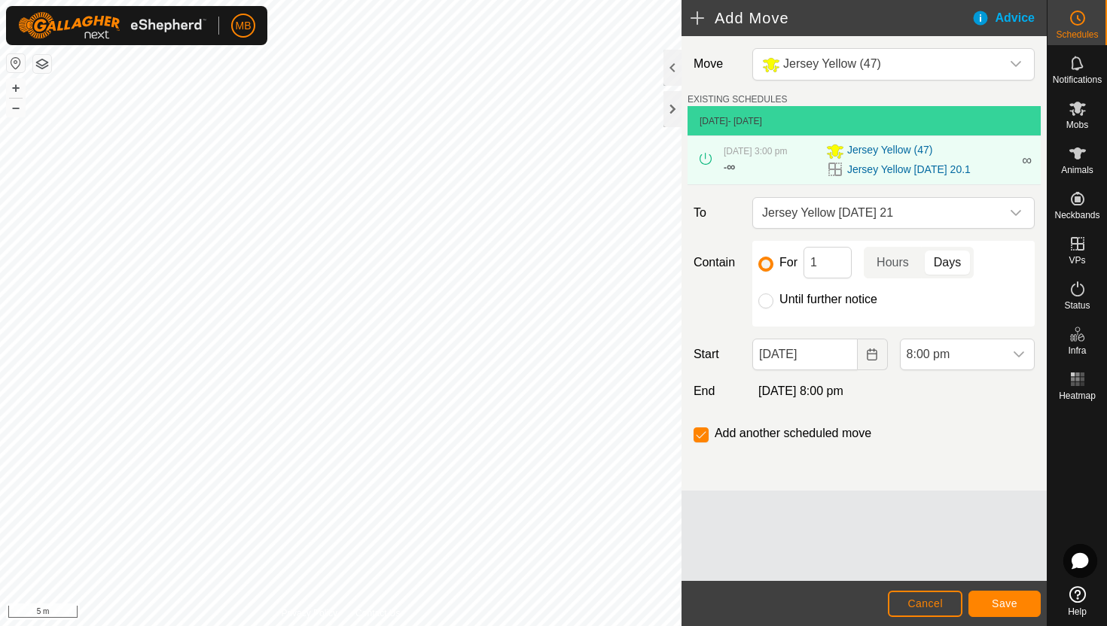
click at [837, 297] on label "Until further notice" at bounding box center [828, 300] width 98 height 12
click at [773, 297] on input "Until further notice" at bounding box center [765, 301] width 15 height 15
radio input "true"
checkbox input "false"
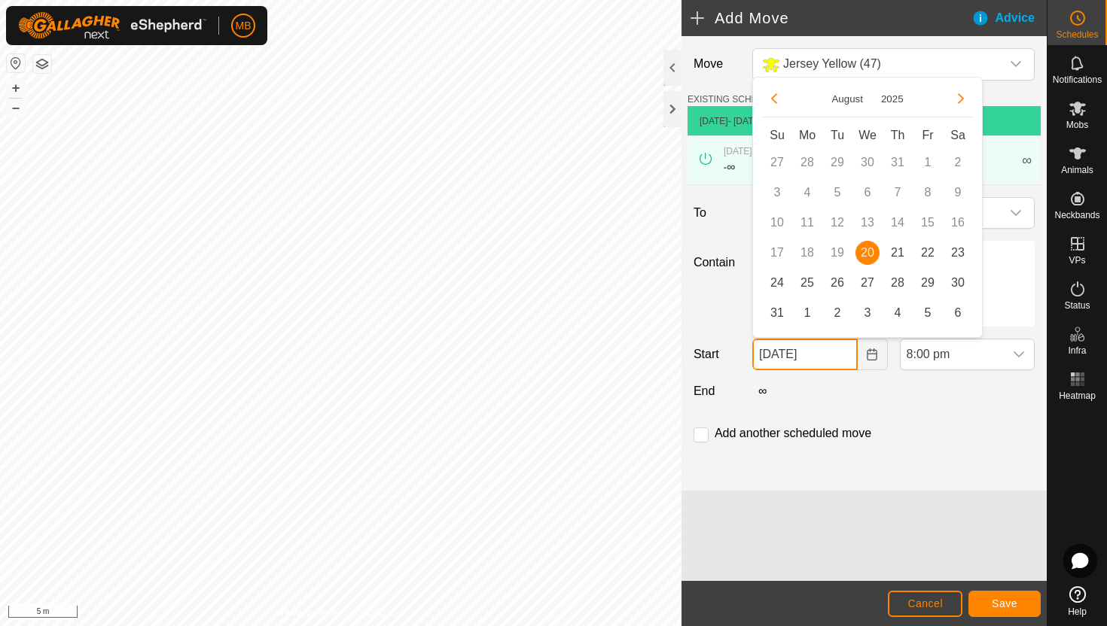
click at [836, 359] on input "20 Aug, 2025" at bounding box center [804, 355] width 105 height 32
click at [892, 251] on span "21" at bounding box center [897, 253] width 24 height 24
type input "21 Aug, 2025"
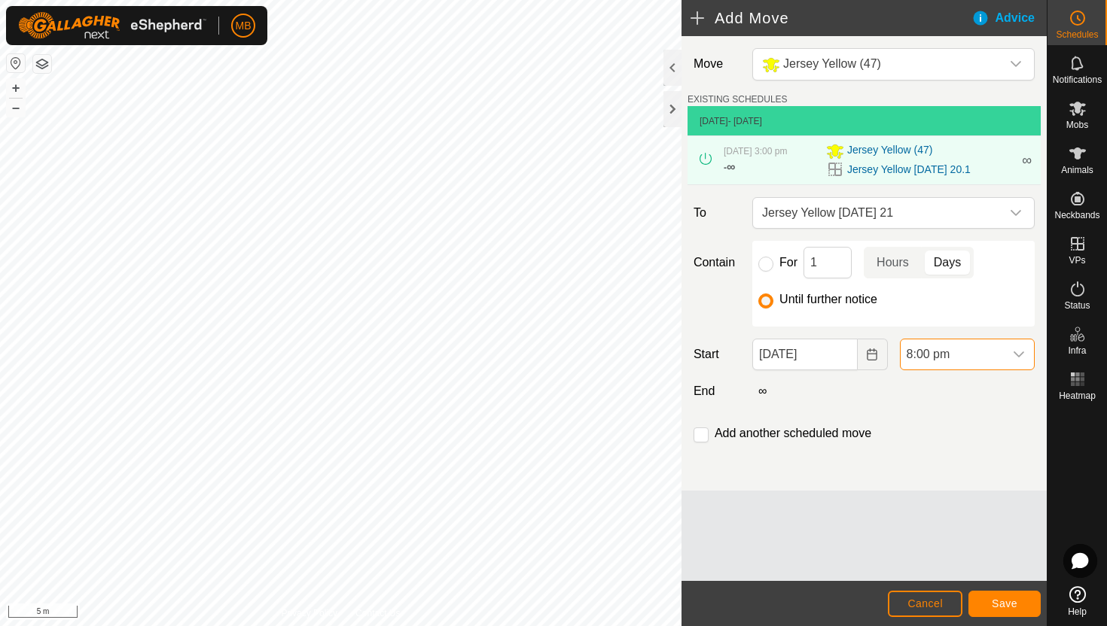
click at [974, 361] on span "8:00 pm" at bounding box center [952, 355] width 103 height 30
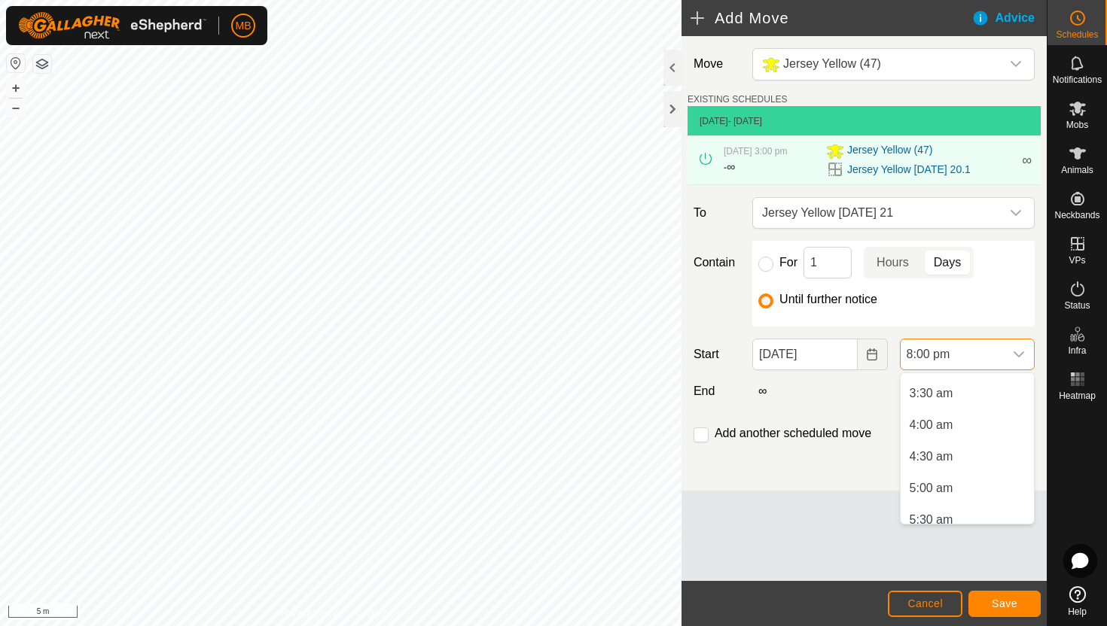
scroll to position [215, 0]
click at [975, 398] on li "3:30 am" at bounding box center [967, 395] width 133 height 30
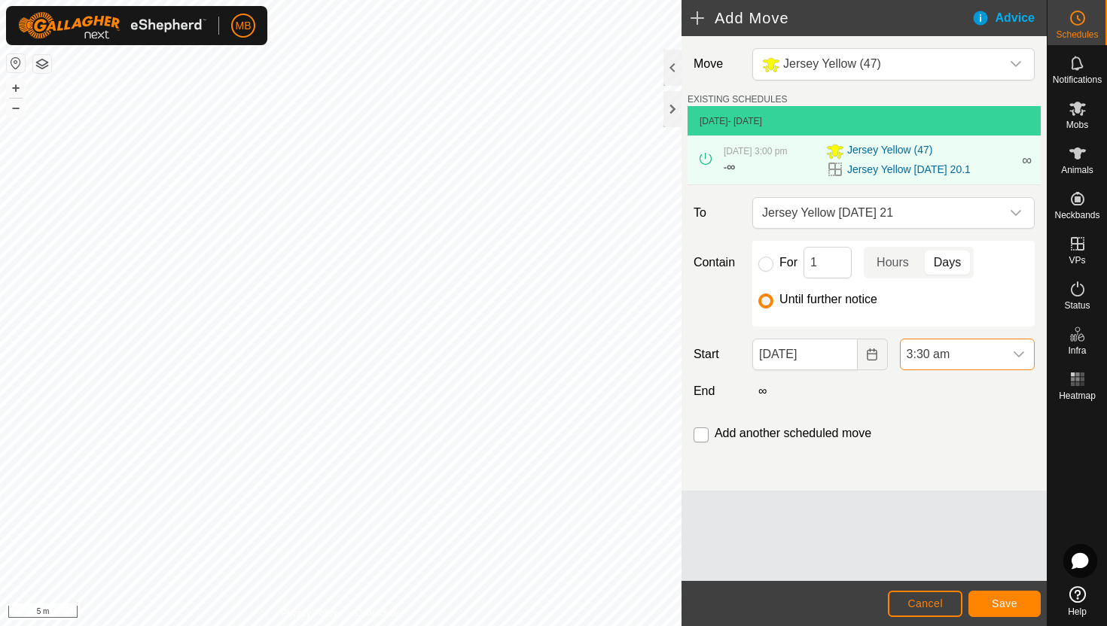
click at [700, 434] on input "checkbox" at bounding box center [700, 435] width 15 height 15
checkbox input "true"
click at [1020, 602] on button "Save" at bounding box center [1004, 604] width 72 height 26
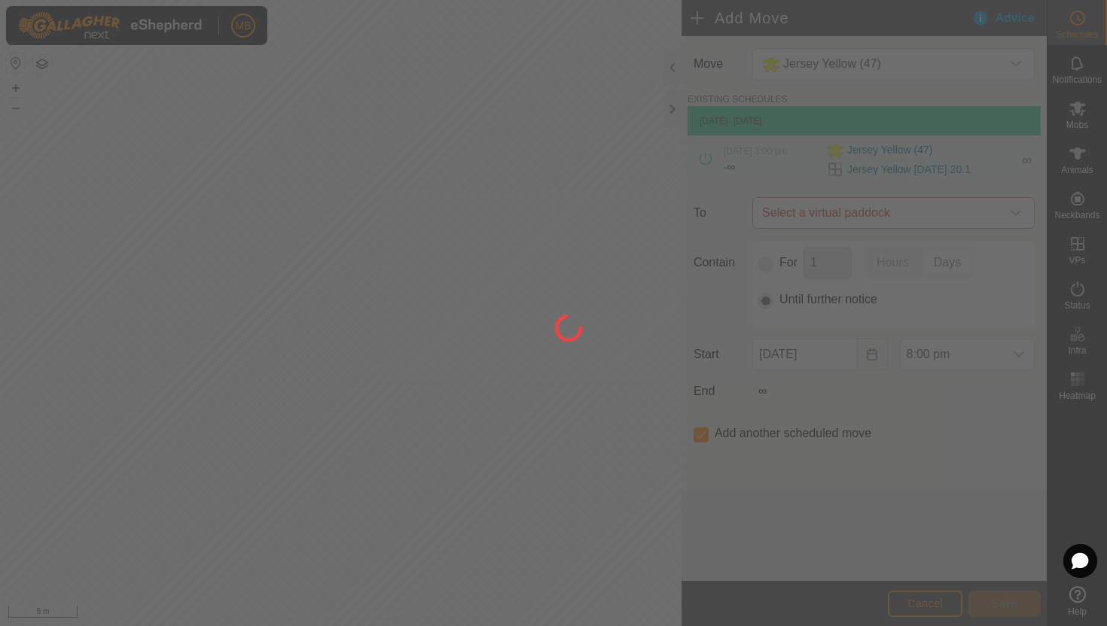
type input "21 Aug, 2025"
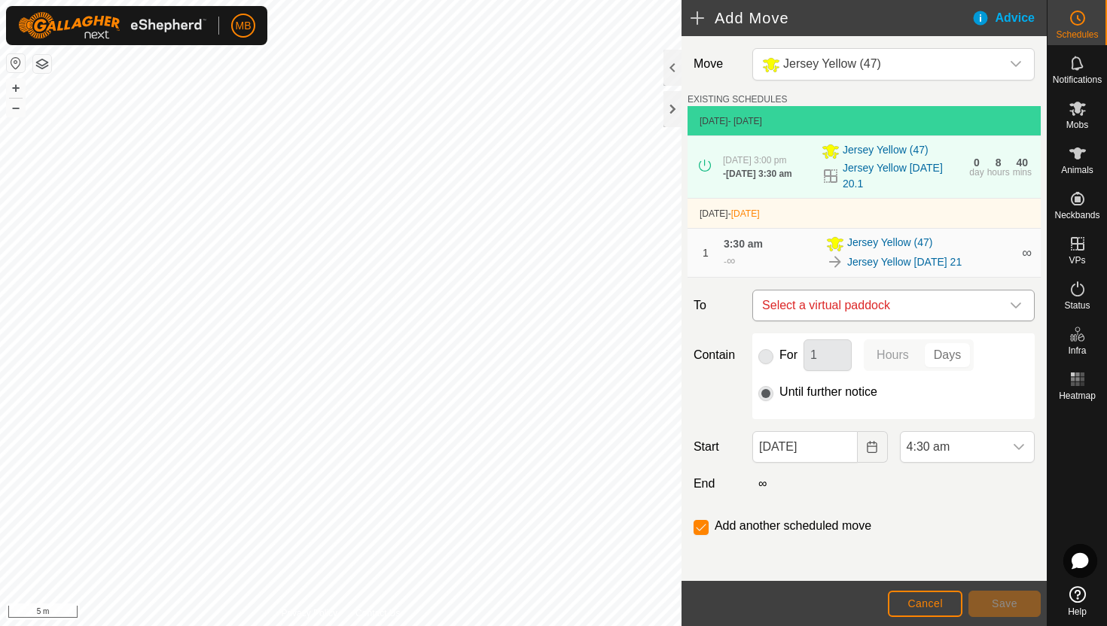
click at [1018, 307] on icon "dropdown trigger" at bounding box center [1016, 306] width 12 height 12
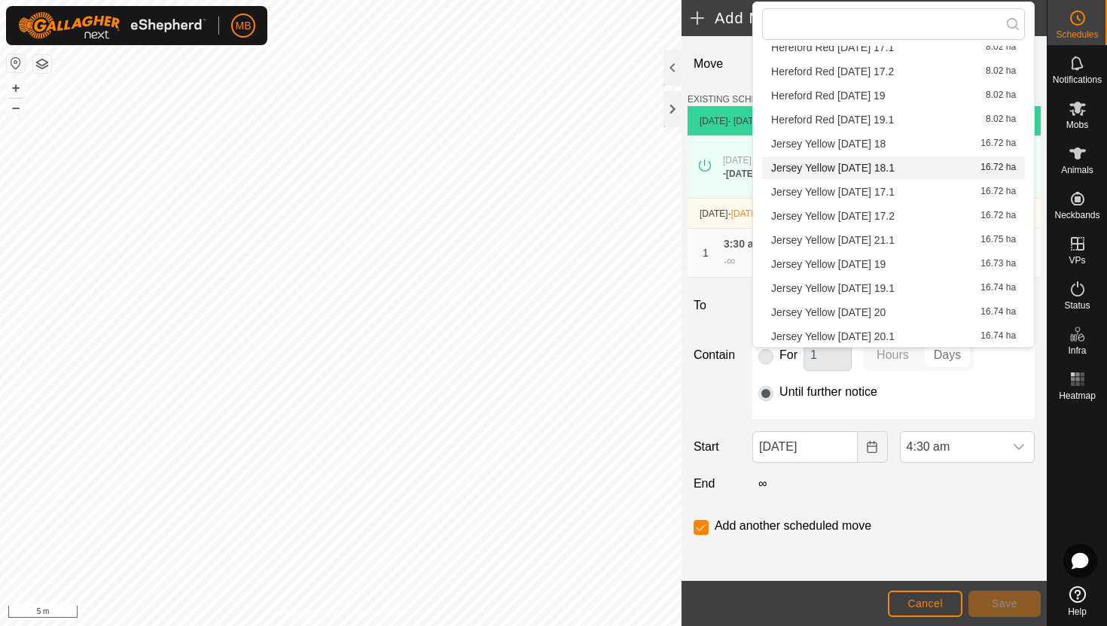
scroll to position [117, 0]
click at [901, 236] on li "Jersey Yellow Thursday 21.1 16.75 ha" at bounding box center [893, 239] width 263 height 23
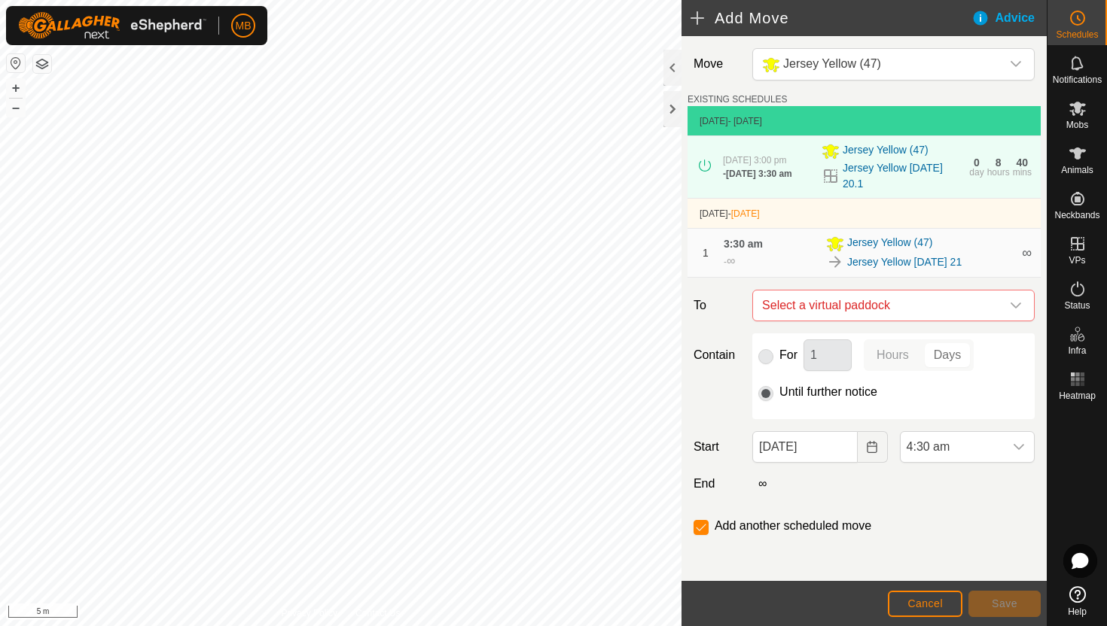
checkbox input "false"
click at [992, 458] on span "4:30 am" at bounding box center [952, 447] width 103 height 30
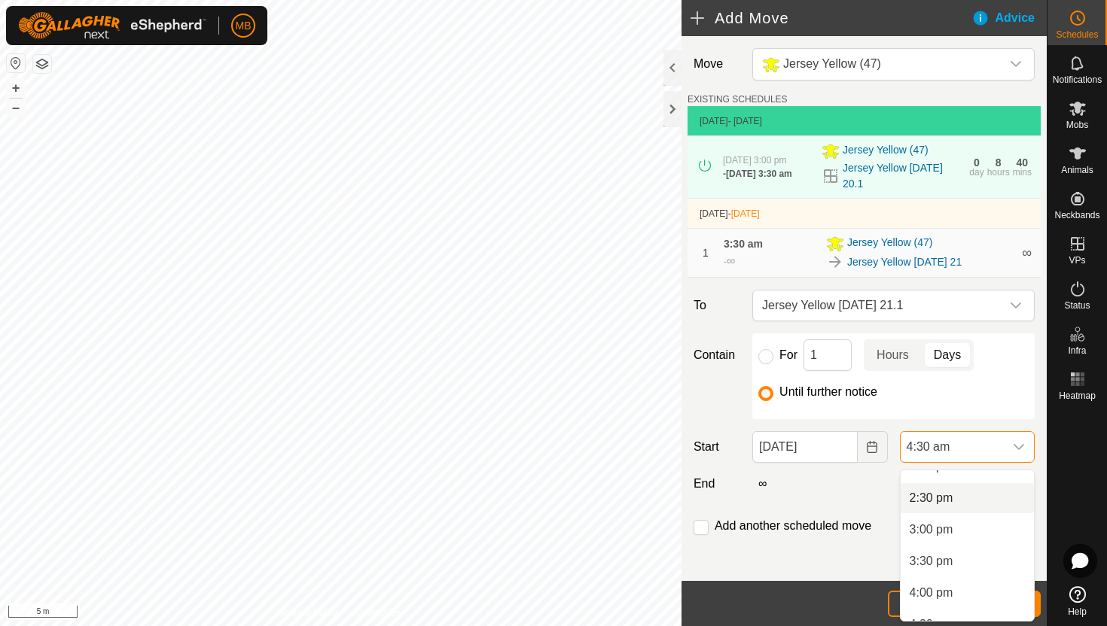
scroll to position [905, 0]
click at [977, 498] on li "2:30 pm" at bounding box center [967, 498] width 133 height 30
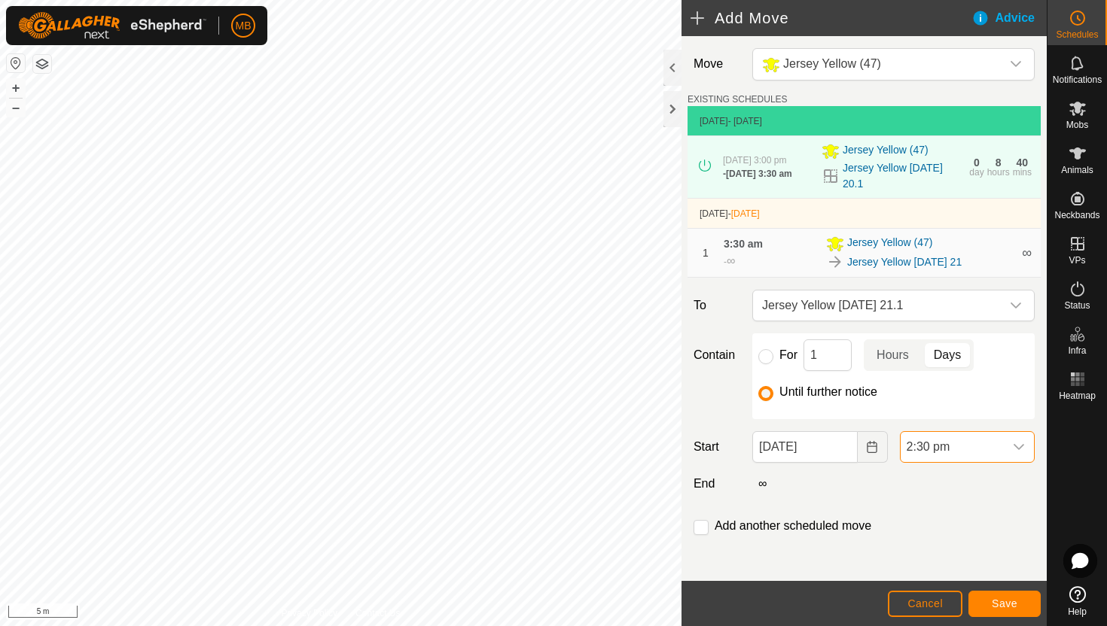
scroll to position [285, 0]
click at [1006, 600] on span "Save" at bounding box center [1005, 604] width 26 height 12
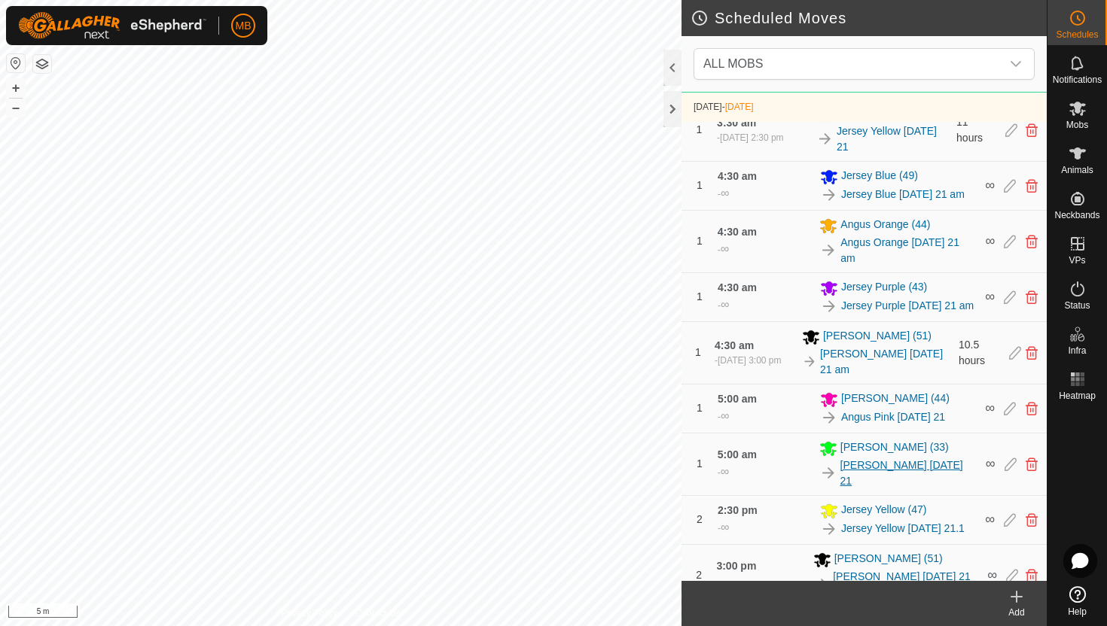
scroll to position [588, 0]
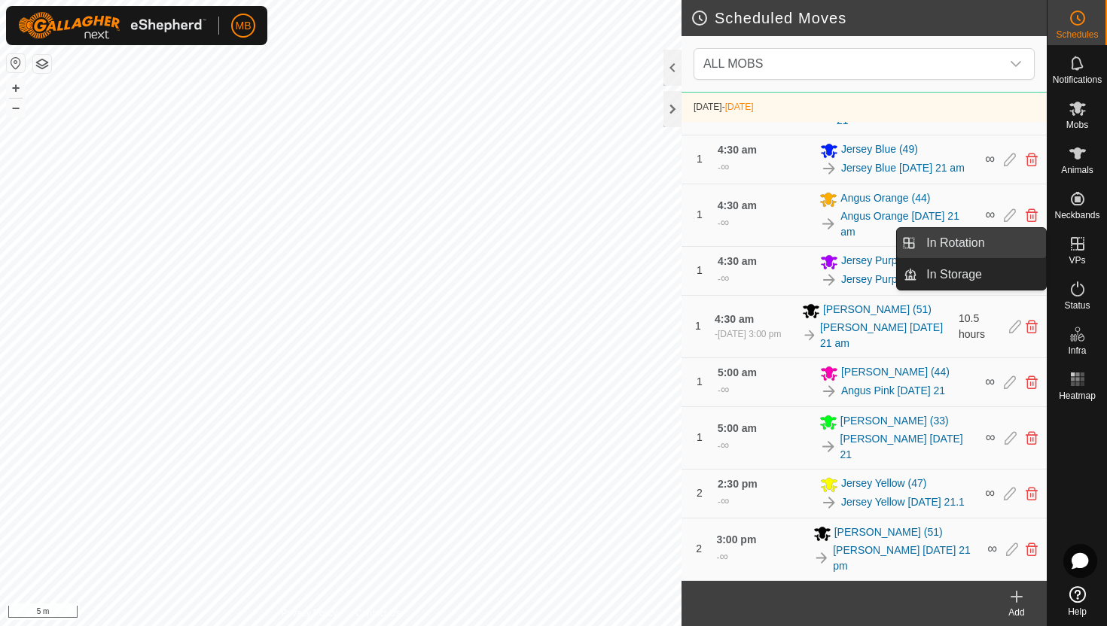
click at [989, 248] on link "In Rotation" at bounding box center [981, 243] width 129 height 30
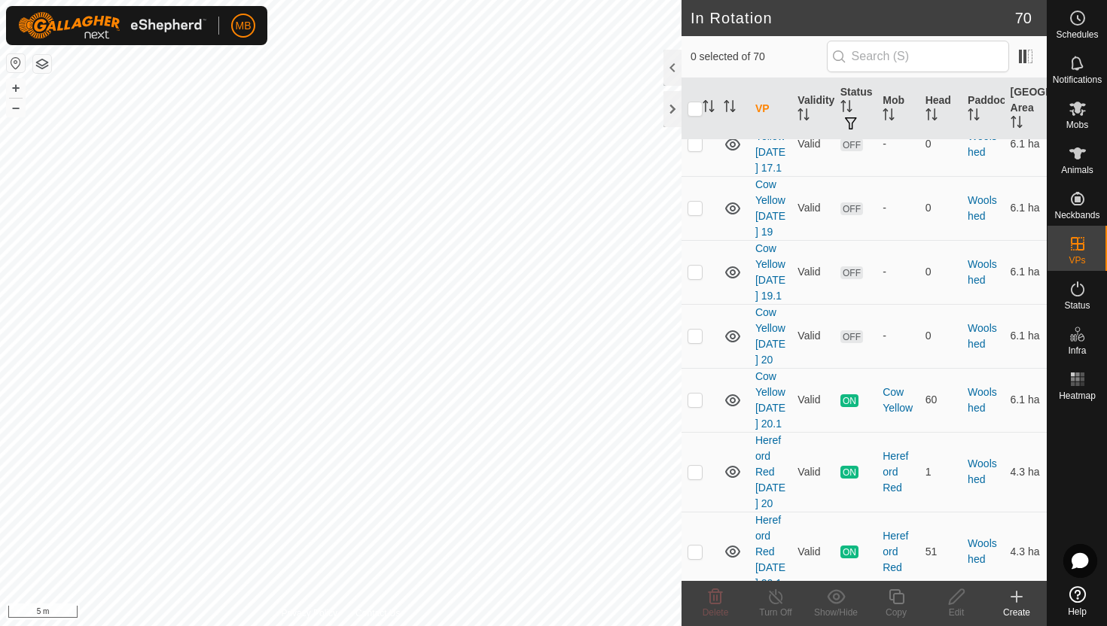
scroll to position [5135, 0]
click at [688, 404] on p-checkbox at bounding box center [694, 398] width 15 height 12
checkbox input "true"
click at [897, 596] on icon at bounding box center [896, 597] width 19 height 18
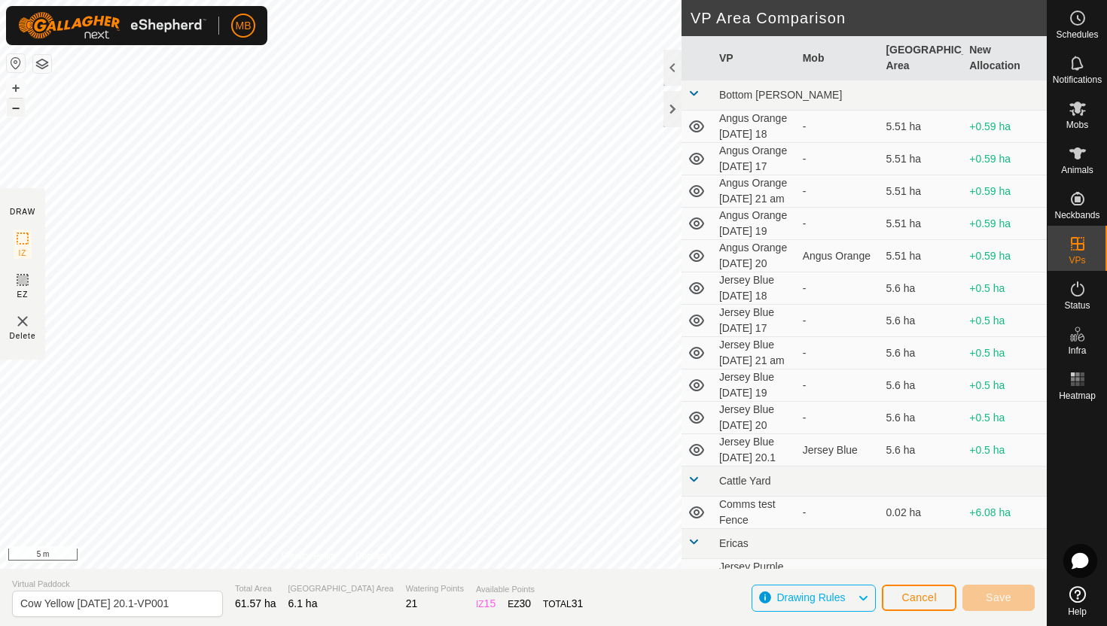
click at [17, 111] on button "–" at bounding box center [16, 108] width 18 height 18
click at [13, 111] on button "–" at bounding box center [16, 108] width 18 height 18
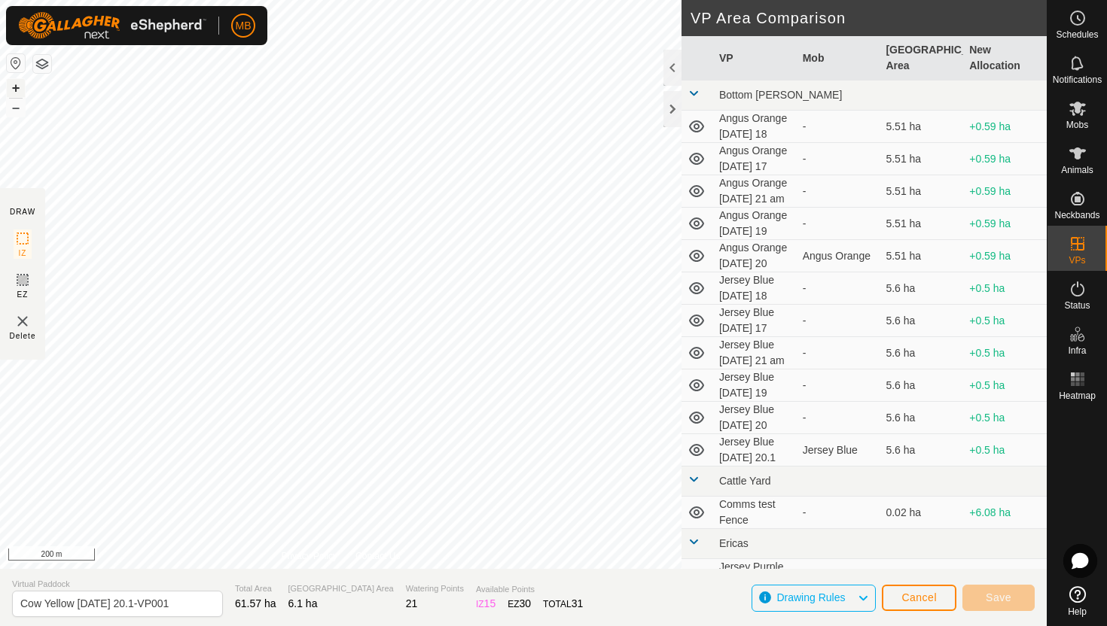
click at [20, 83] on button "+" at bounding box center [16, 88] width 18 height 18
click at [15, 88] on button "+" at bounding box center [16, 88] width 18 height 18
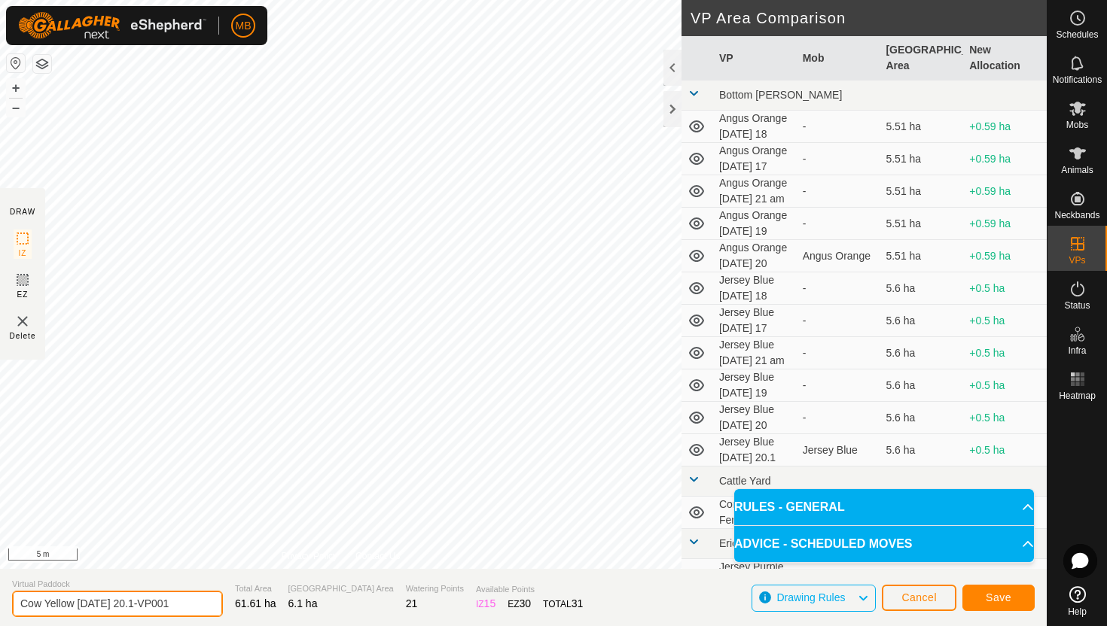
click at [189, 602] on input "Cow Yellow Wednesday 20.1-VP001" at bounding box center [117, 604] width 211 height 26
type input "Cow Yellow [DATE] 21"
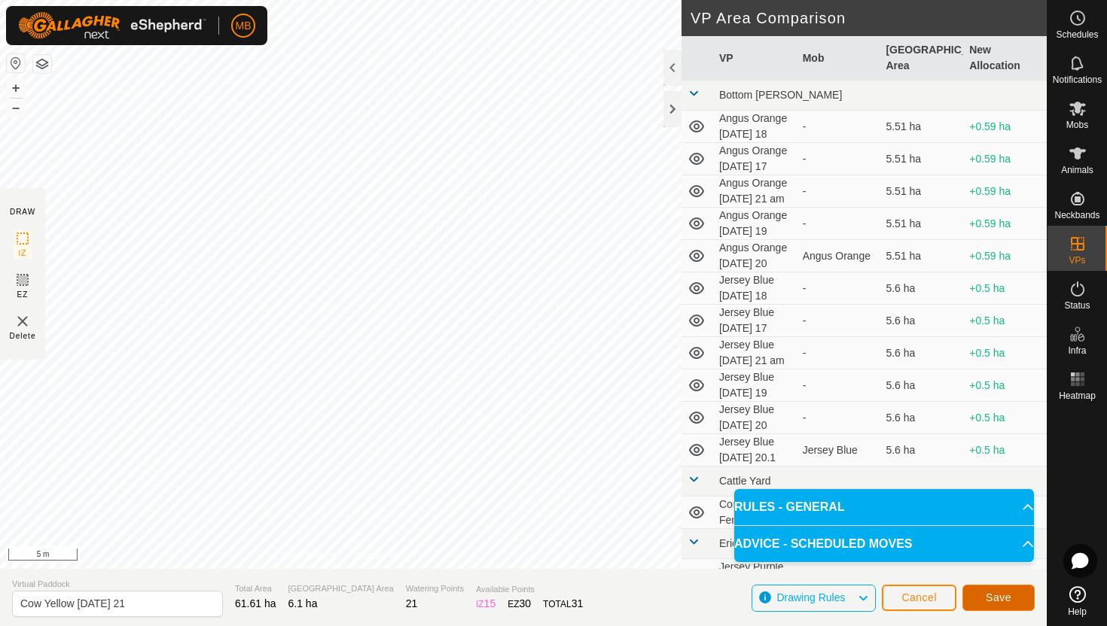
click at [1004, 593] on span "Save" at bounding box center [999, 598] width 26 height 12
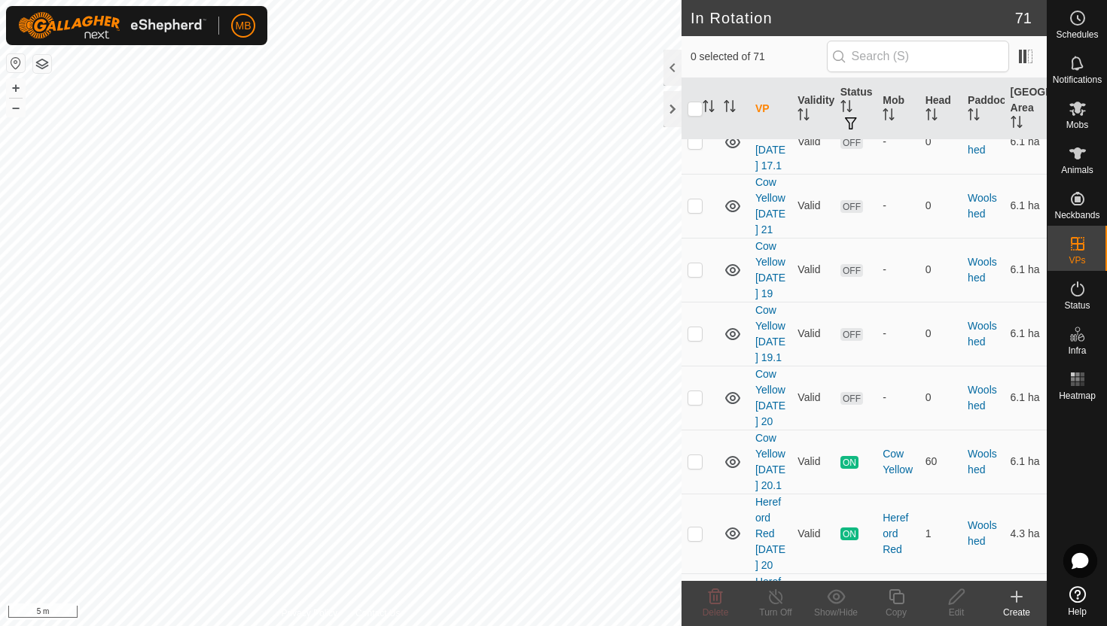
scroll to position [5138, 0]
click at [696, 197] on p-checkbox at bounding box center [694, 203] width 15 height 12
checkbox input "true"
click at [898, 595] on icon at bounding box center [896, 597] width 19 height 18
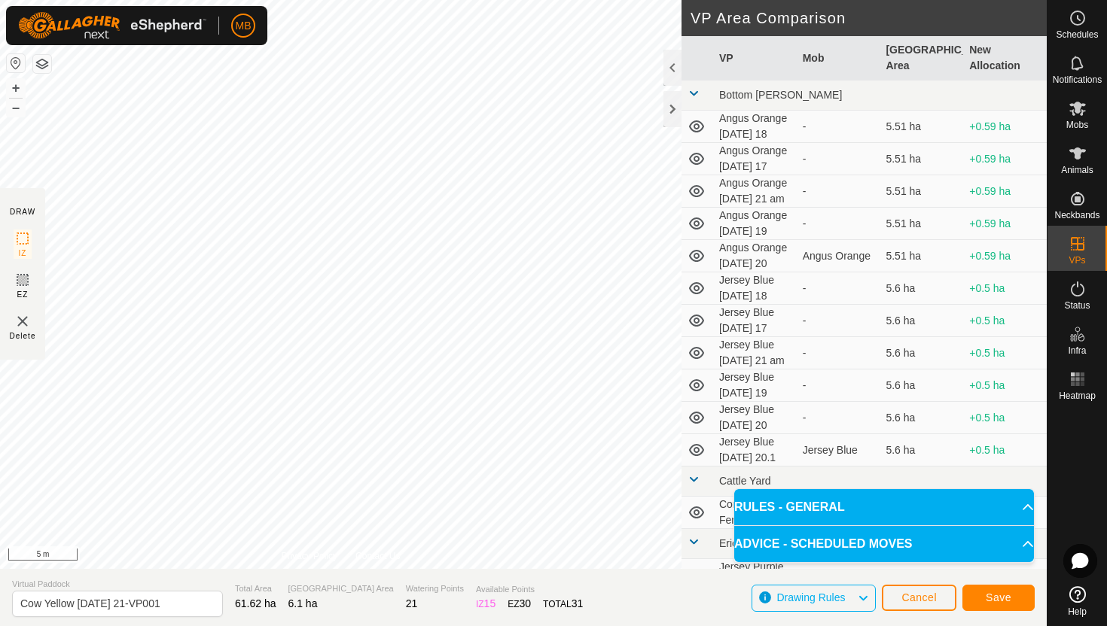
click at [389, 578] on div "DRAW IZ EZ Delete Privacy Policy Contact Us Segment length must be longer than …" at bounding box center [523, 313] width 1047 height 626
click at [179, 603] on input "Cow Yellow Thursday 21-VP001" at bounding box center [117, 604] width 211 height 26
type input "Cow Yellow [DATE] 21.1"
click at [1006, 596] on span "Save" at bounding box center [999, 598] width 26 height 12
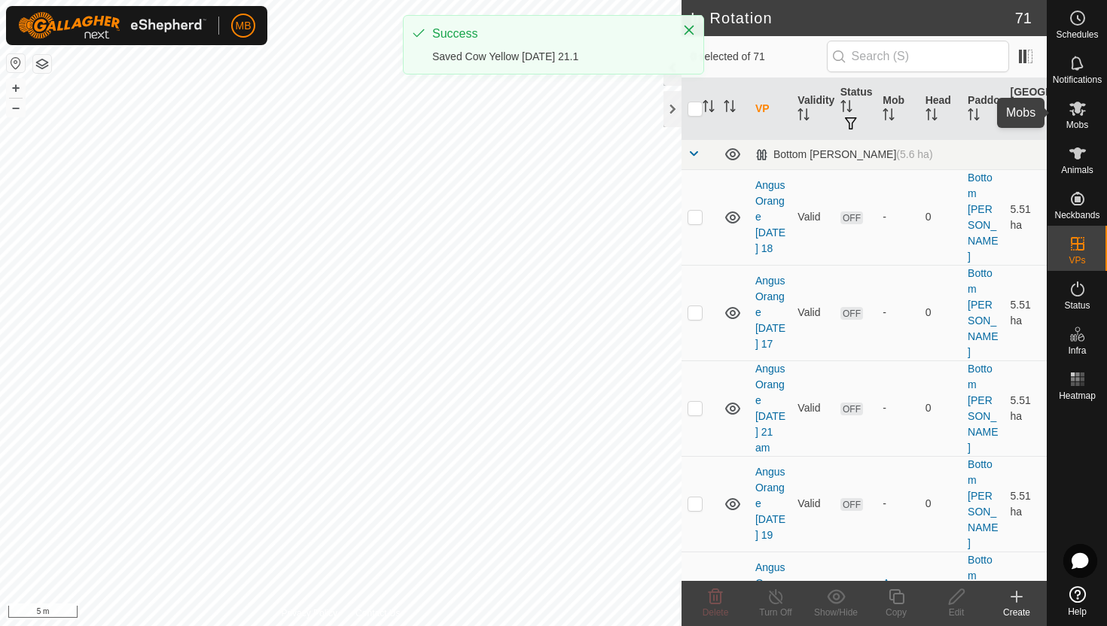
click at [1073, 110] on icon at bounding box center [1077, 108] width 18 height 18
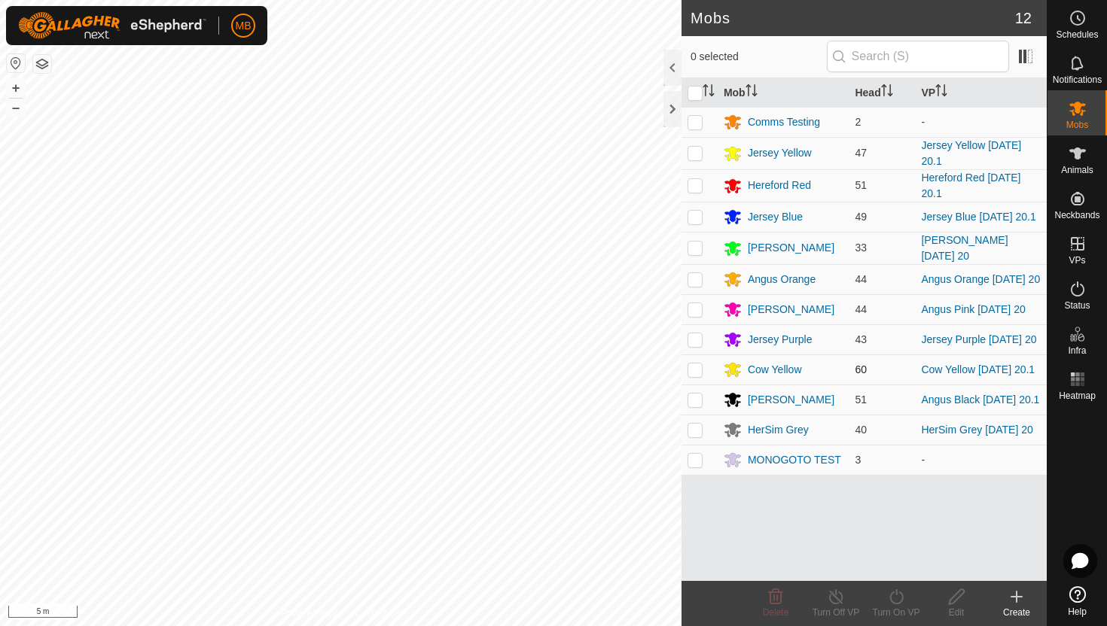
click at [696, 376] on p-checkbox at bounding box center [694, 370] width 15 height 12
checkbox input "true"
click at [895, 593] on icon at bounding box center [896, 597] width 19 height 18
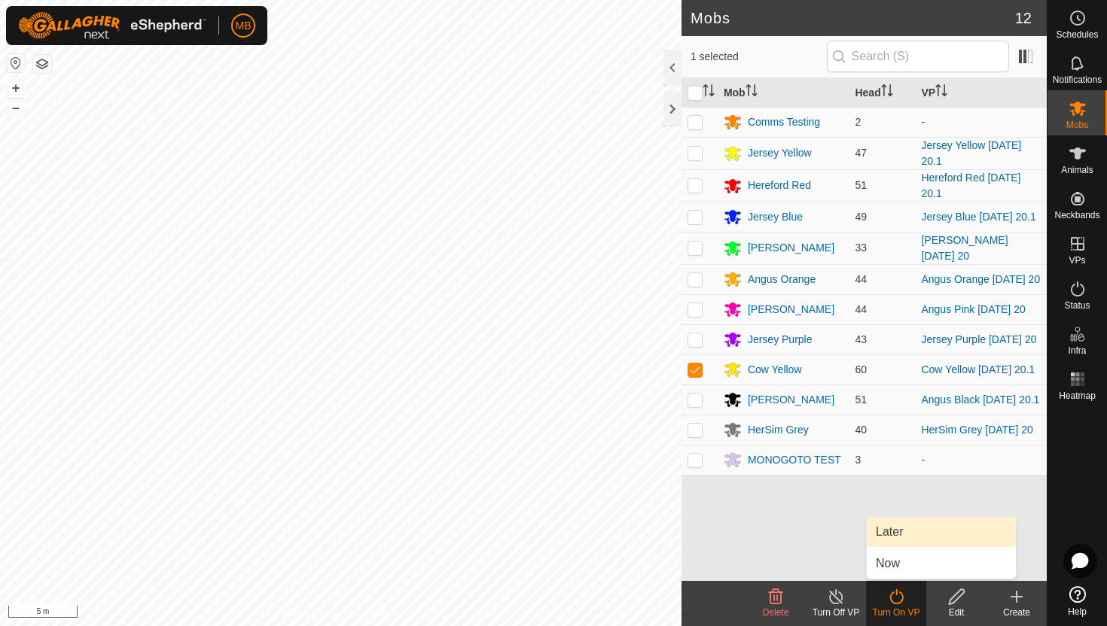
click at [906, 535] on link "Later" at bounding box center [941, 532] width 149 height 30
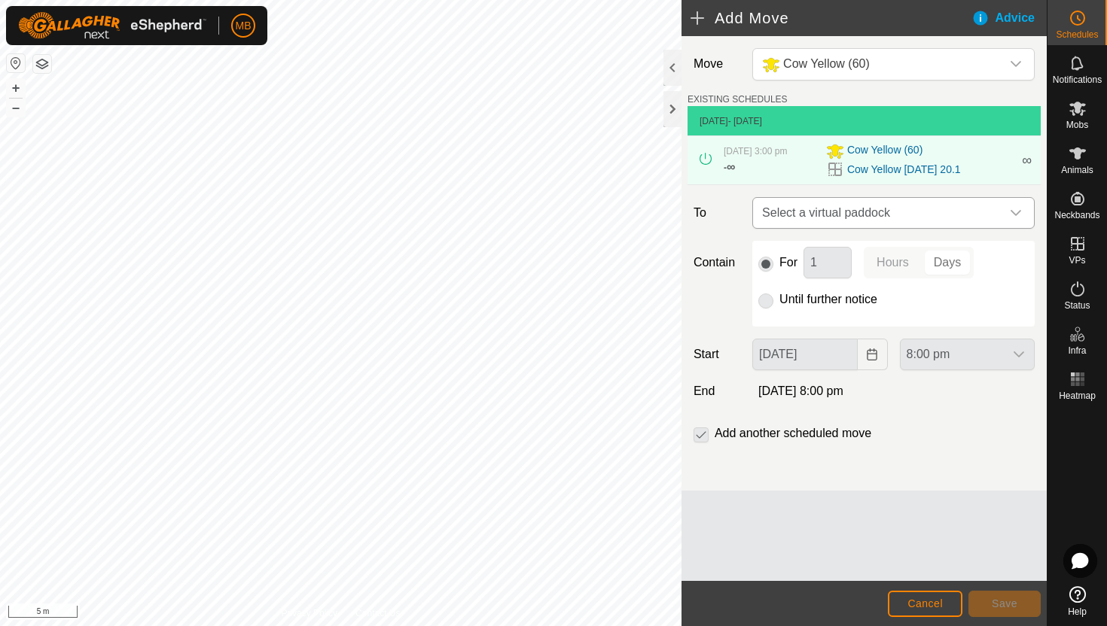
click at [1019, 210] on icon "dropdown trigger" at bounding box center [1016, 213] width 12 height 12
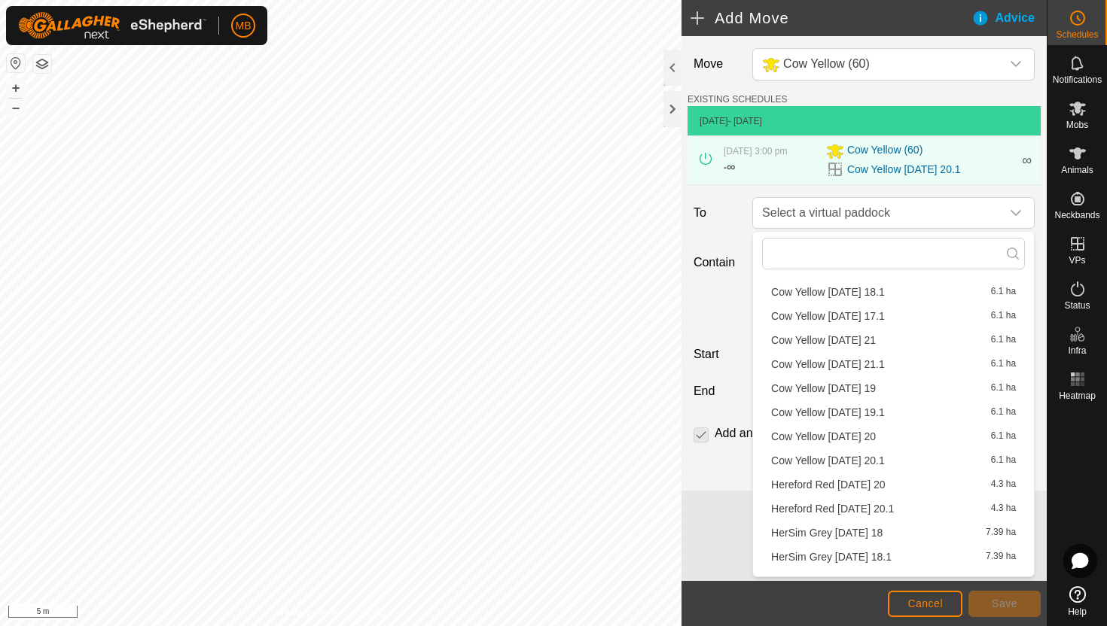
scroll to position [1688, 0]
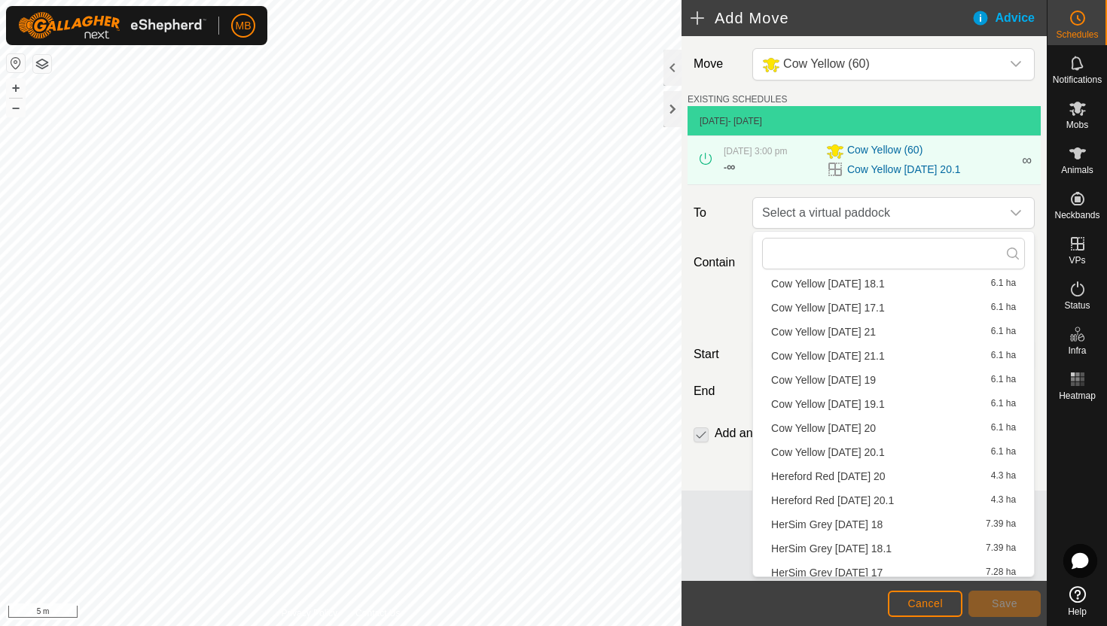
click at [923, 334] on li "Cow Yellow Thursday 21 6.1 ha" at bounding box center [893, 332] width 263 height 23
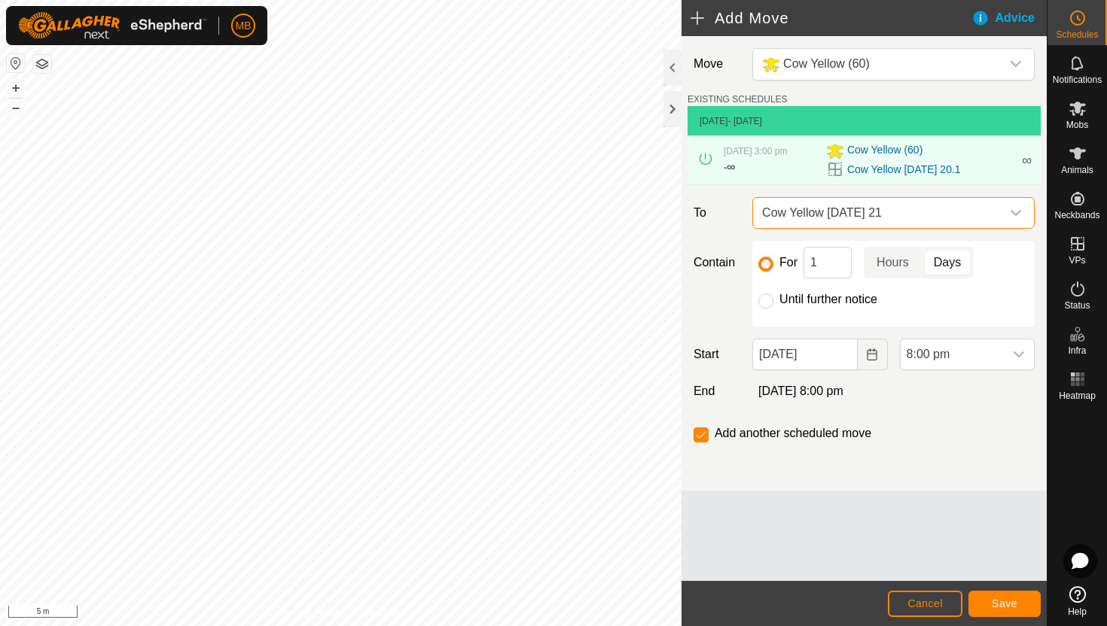
click at [839, 300] on label "Until further notice" at bounding box center [828, 300] width 98 height 12
click at [773, 300] on input "Until further notice" at bounding box center [765, 301] width 15 height 15
radio input "true"
checkbox input "false"
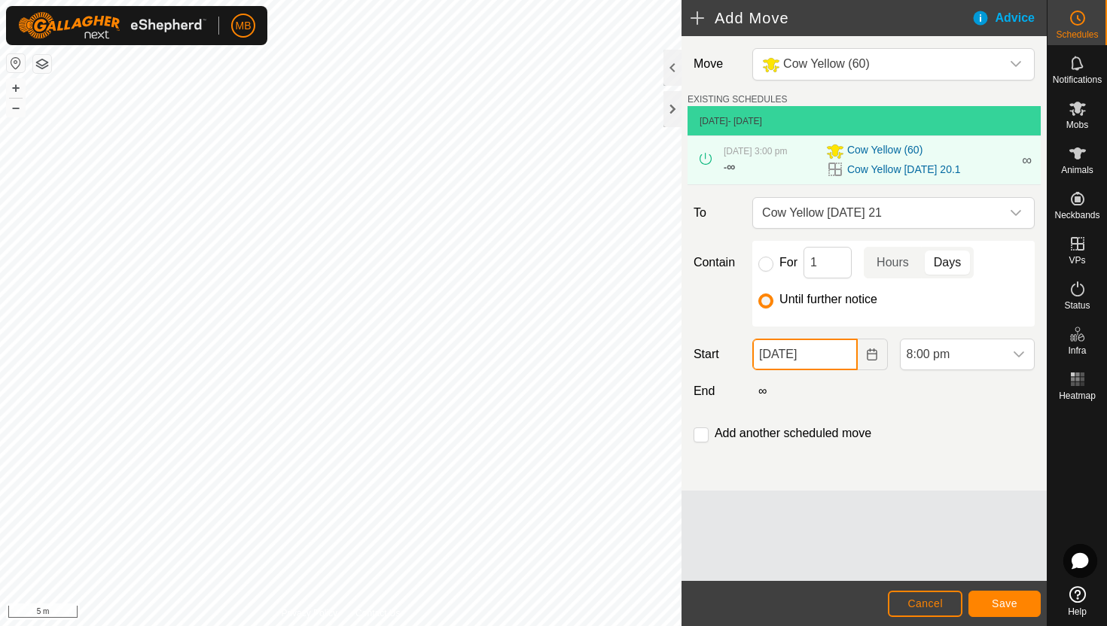
click at [836, 355] on input "20 Aug, 2025" at bounding box center [804, 355] width 105 height 32
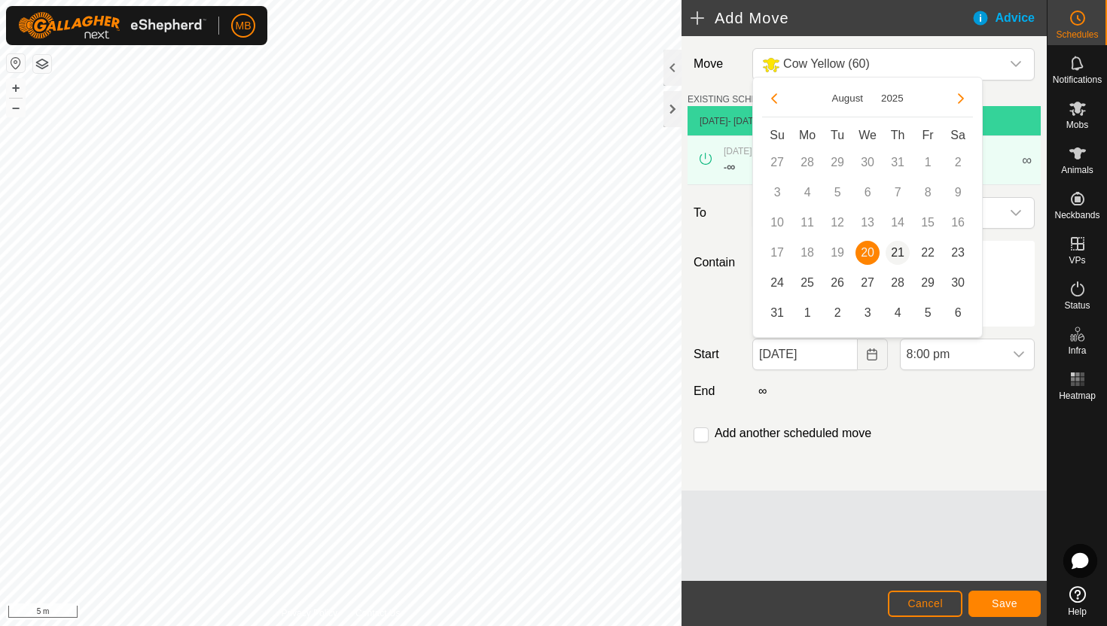
click at [896, 255] on span "21" at bounding box center [897, 253] width 24 height 24
type input "21 Aug, 2025"
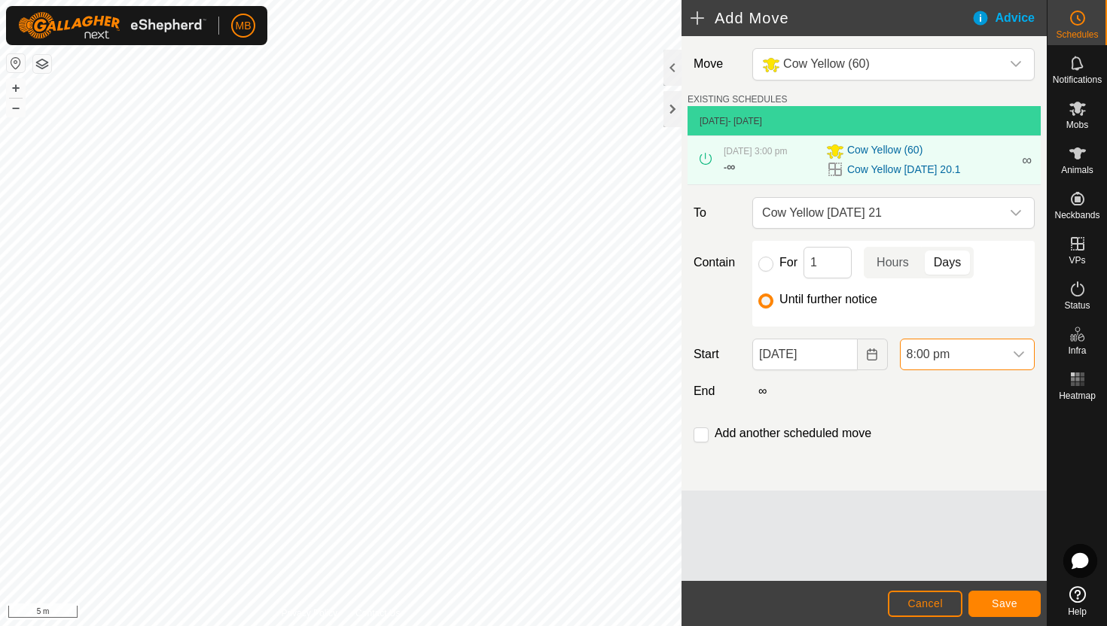
click at [963, 351] on span "8:00 pm" at bounding box center [952, 355] width 103 height 30
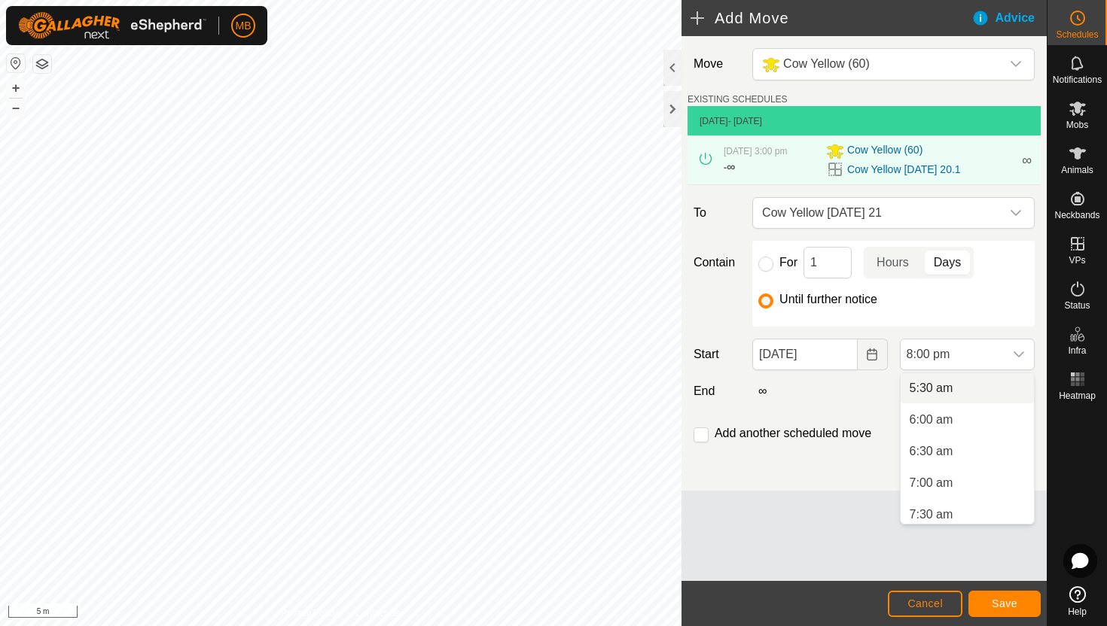
click at [964, 389] on li "5:30 am" at bounding box center [967, 388] width 133 height 30
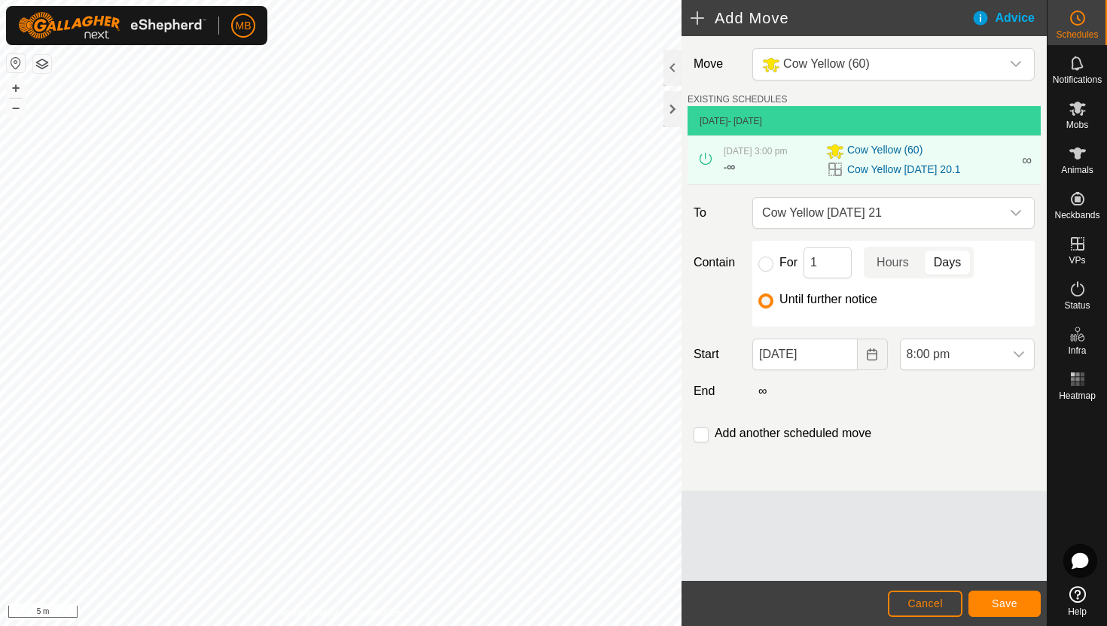
scroll to position [1145, 0]
click at [703, 435] on input "checkbox" at bounding box center [700, 435] width 15 height 15
checkbox input "true"
click at [1014, 599] on span "Save" at bounding box center [1005, 604] width 26 height 12
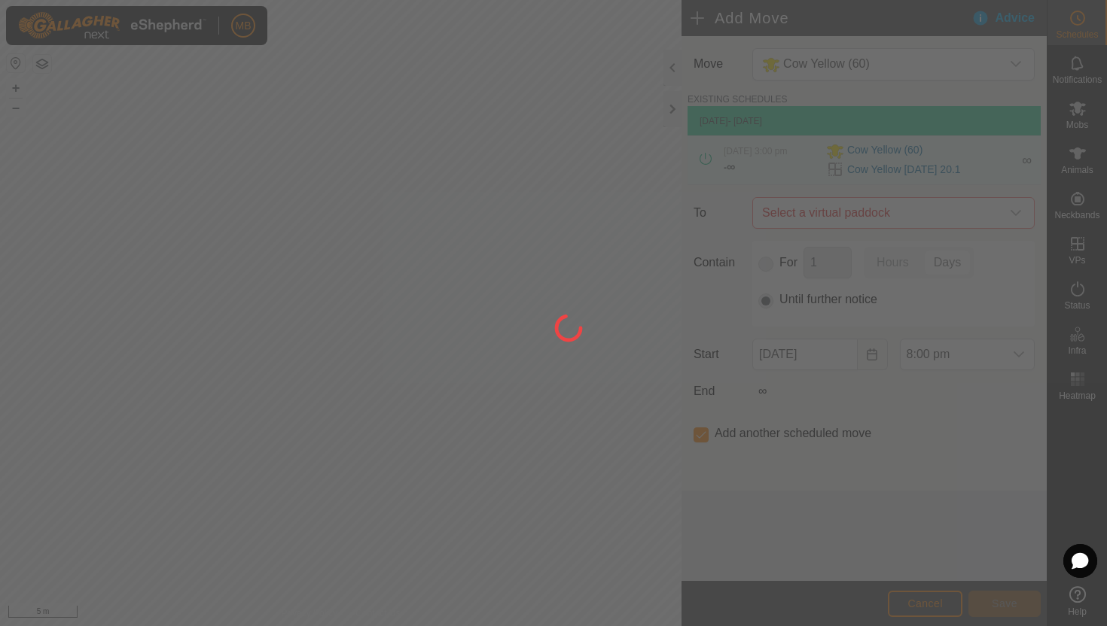
type input "21 Aug, 2025"
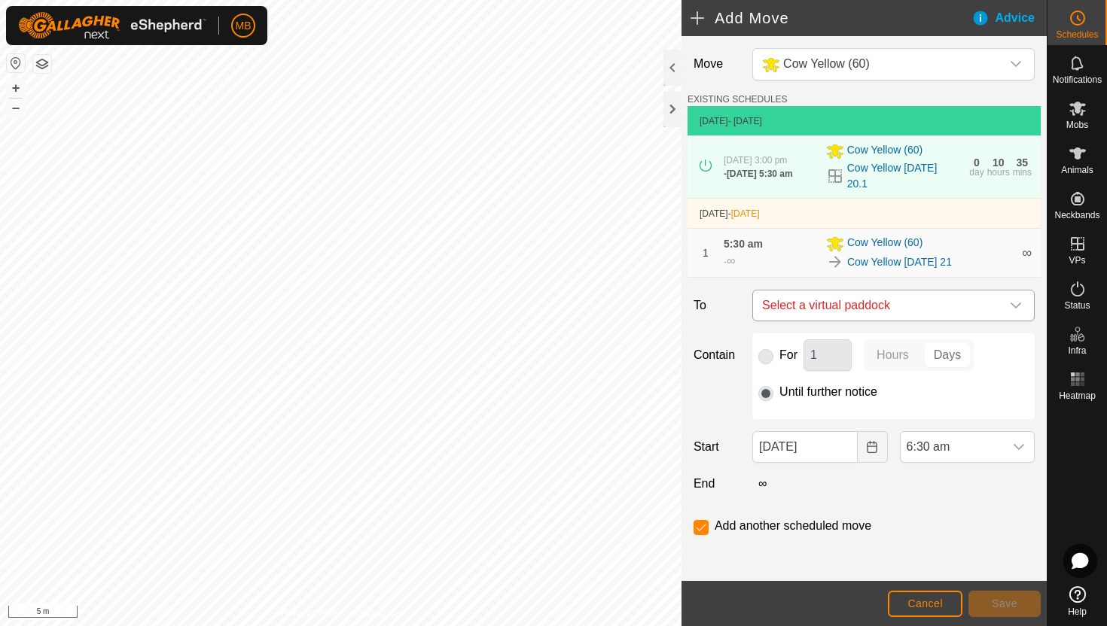
click at [1013, 305] on icon "dropdown trigger" at bounding box center [1016, 306] width 12 height 12
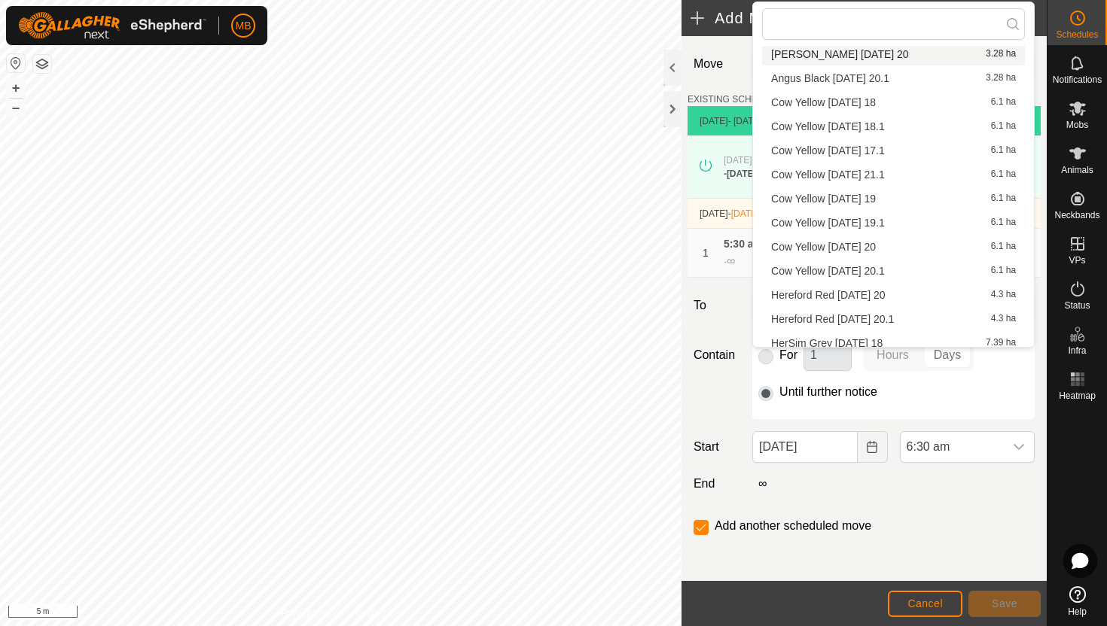
scroll to position [231, 0]
click at [901, 172] on li "Cow Yellow Thursday 21.1 6.1 ha" at bounding box center [893, 174] width 263 height 23
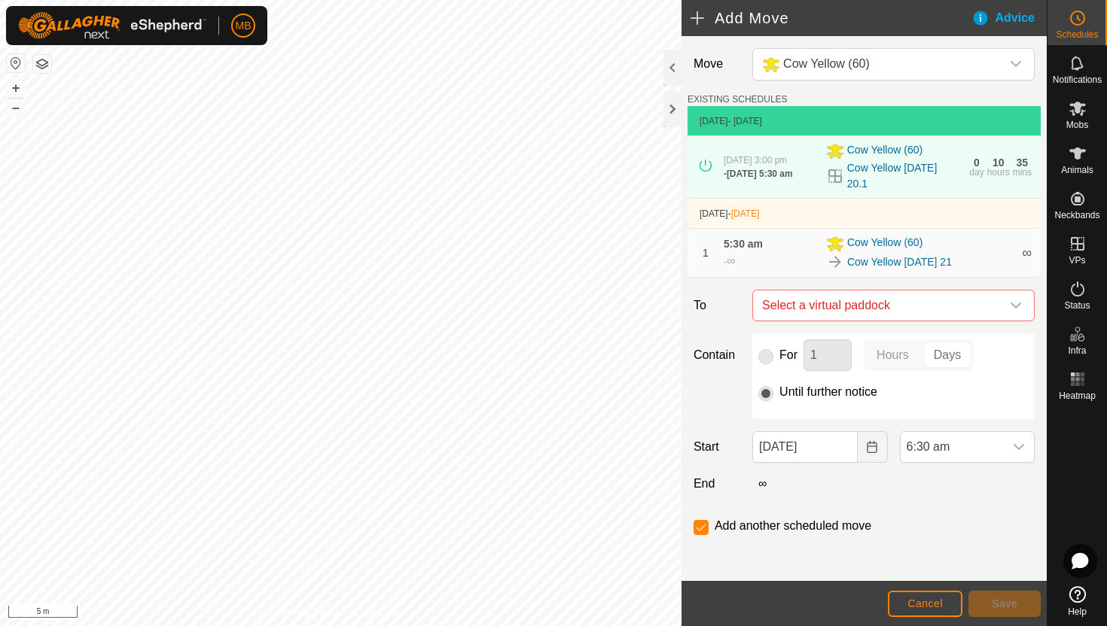
checkbox input "false"
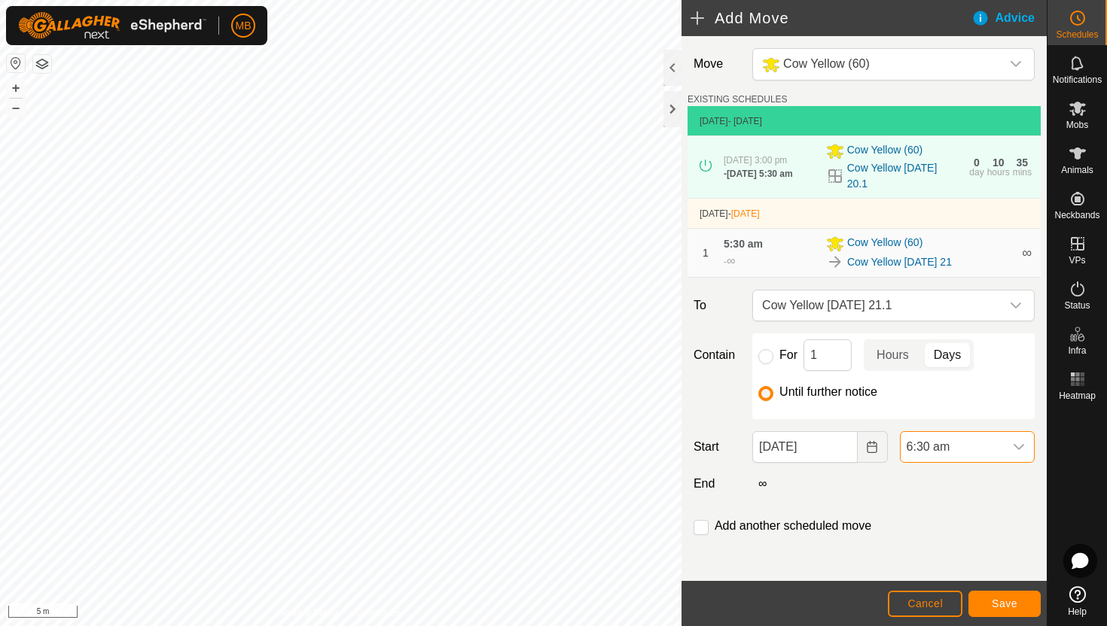
click at [1002, 449] on span "6:30 am" at bounding box center [952, 447] width 103 height 30
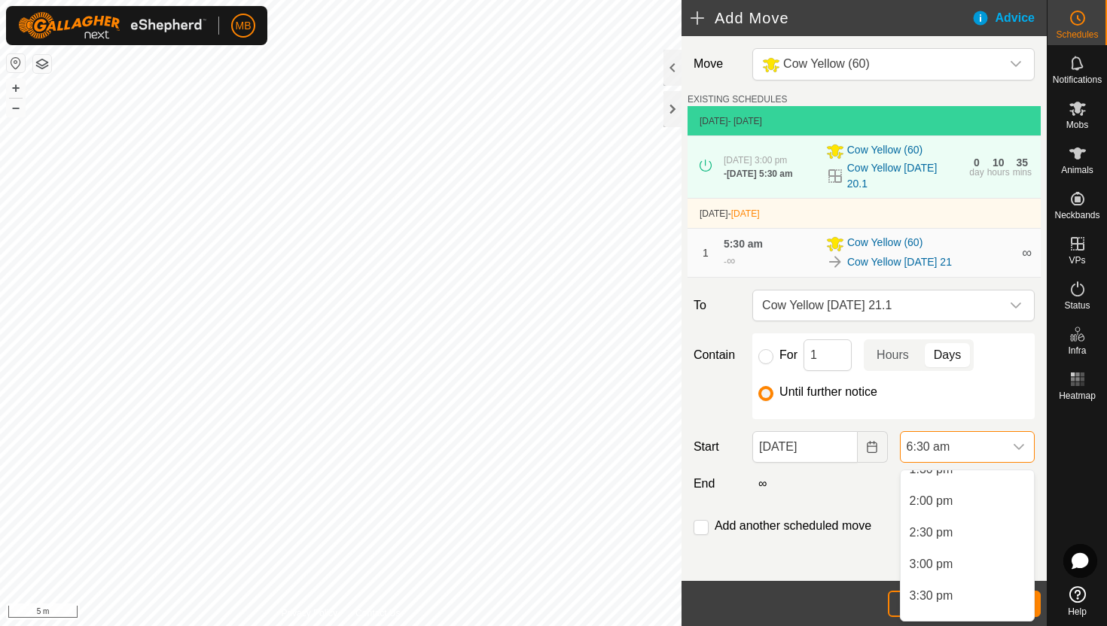
scroll to position [872, 0]
click at [980, 565] on li "3:00 pm" at bounding box center [967, 562] width 133 height 30
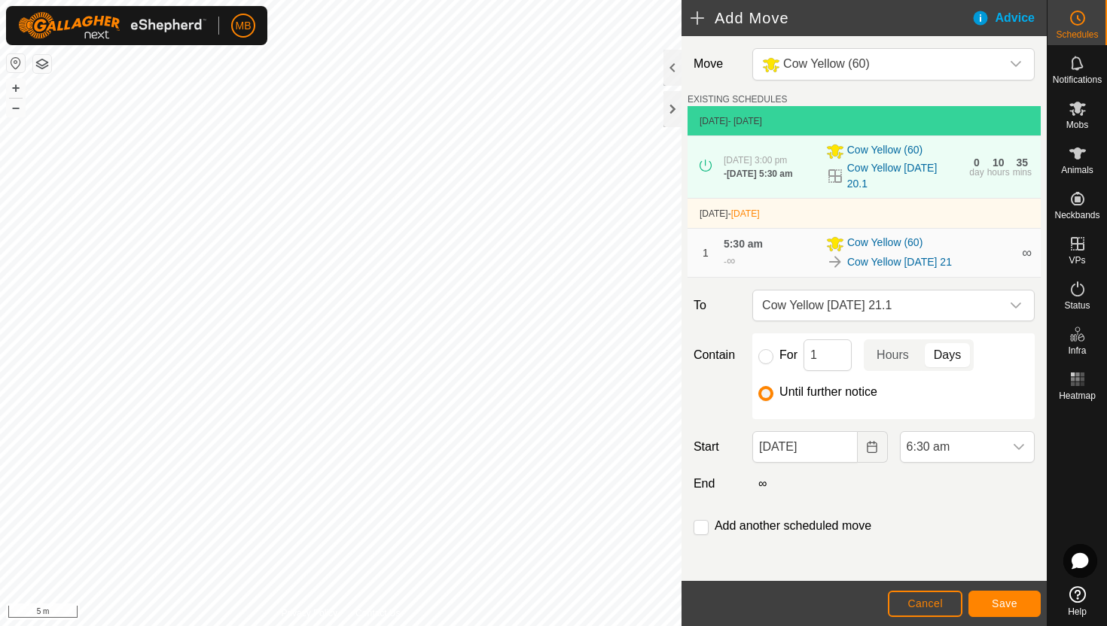
scroll to position [411, 0]
click at [1007, 607] on span "Save" at bounding box center [1005, 604] width 26 height 12
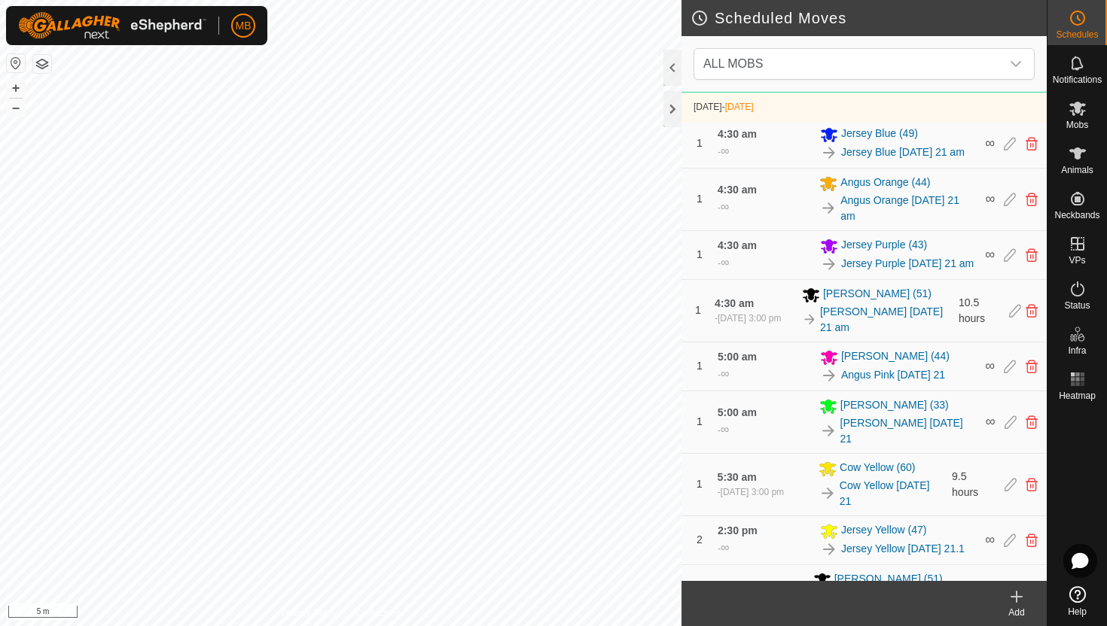
scroll to position [704, 0]
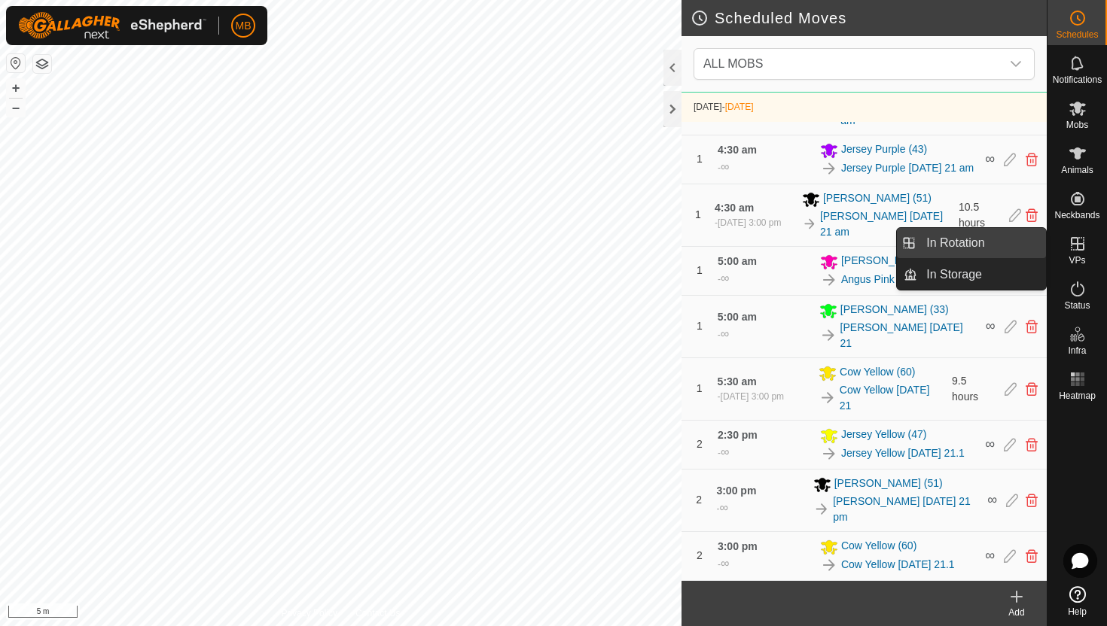
click at [962, 248] on link "In Rotation" at bounding box center [981, 243] width 129 height 30
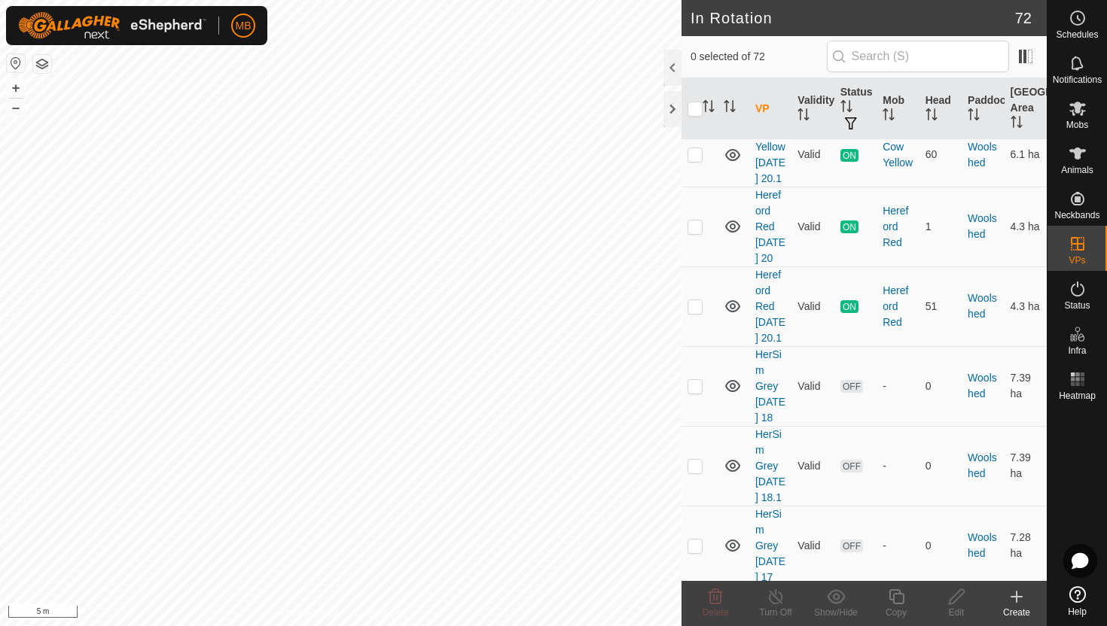
scroll to position [5509, 0]
click at [691, 310] on p-checkbox at bounding box center [694, 304] width 15 height 12
checkbox input "true"
click at [892, 596] on icon at bounding box center [896, 597] width 19 height 18
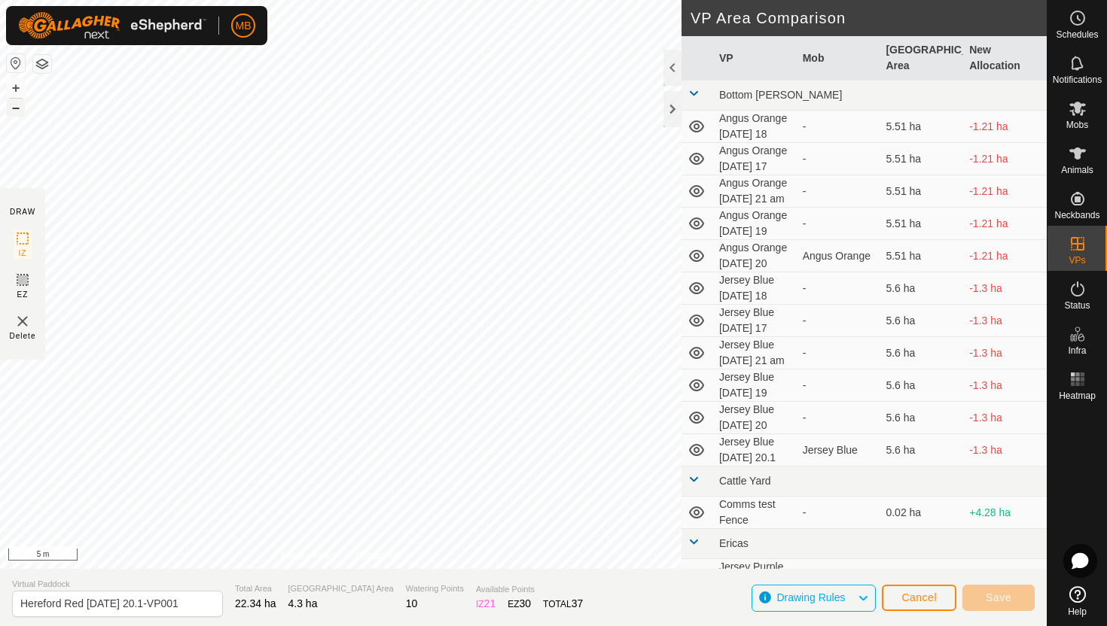
click at [17, 105] on button "–" at bounding box center [16, 108] width 18 height 18
click at [16, 84] on button "+" at bounding box center [16, 88] width 18 height 18
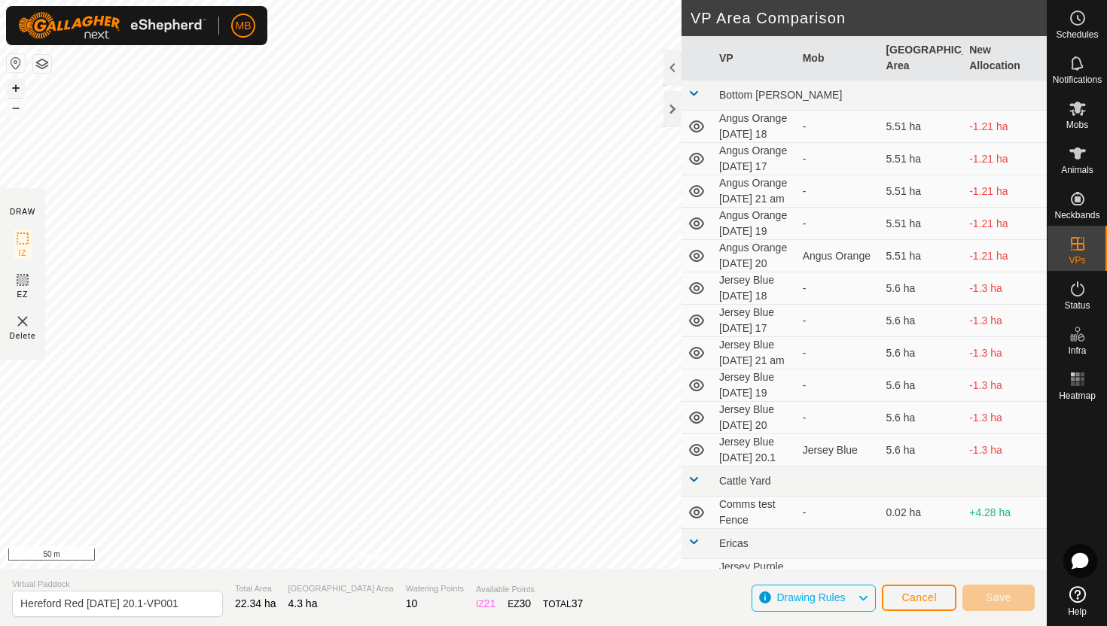
click at [16, 84] on button "+" at bounding box center [16, 88] width 18 height 18
click at [16, 88] on button "+" at bounding box center [16, 88] width 18 height 18
click at [13, 88] on button "+" at bounding box center [16, 88] width 18 height 18
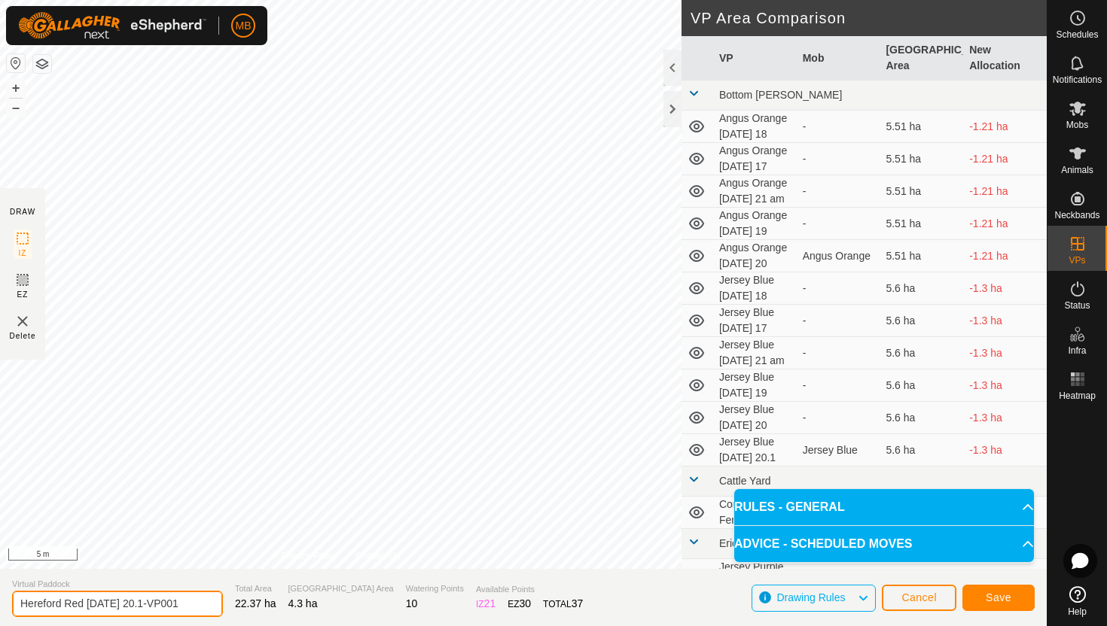
click at [187, 604] on input "Hereford Red Wednesday 20.1-VP001" at bounding box center [117, 604] width 211 height 26
type input "Hereford Red [DATE] 21"
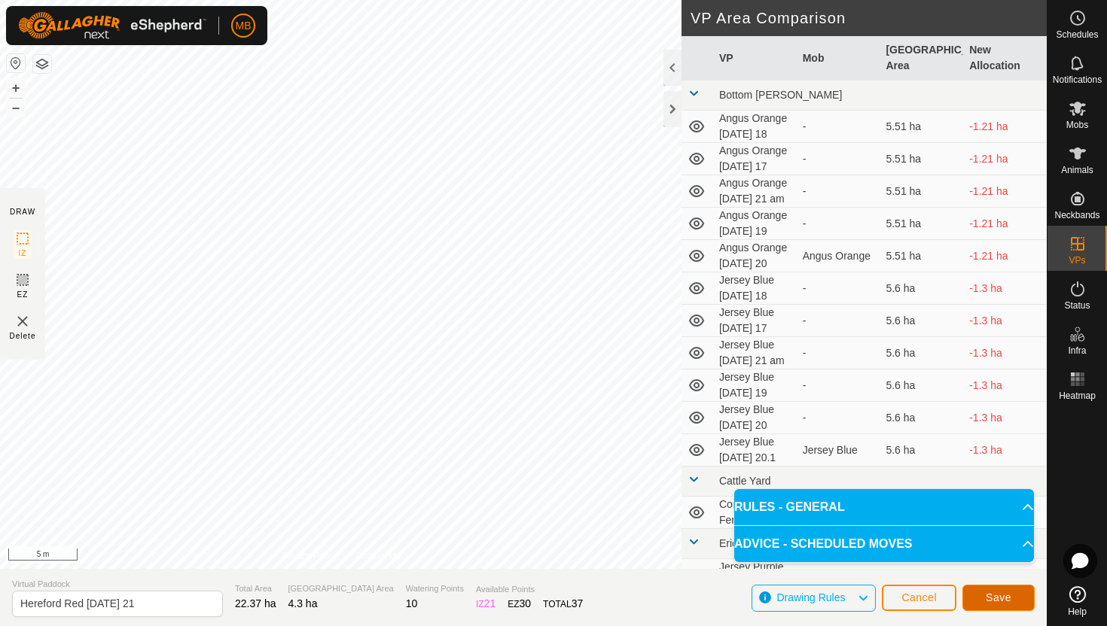
click at [994, 592] on span "Save" at bounding box center [999, 598] width 26 height 12
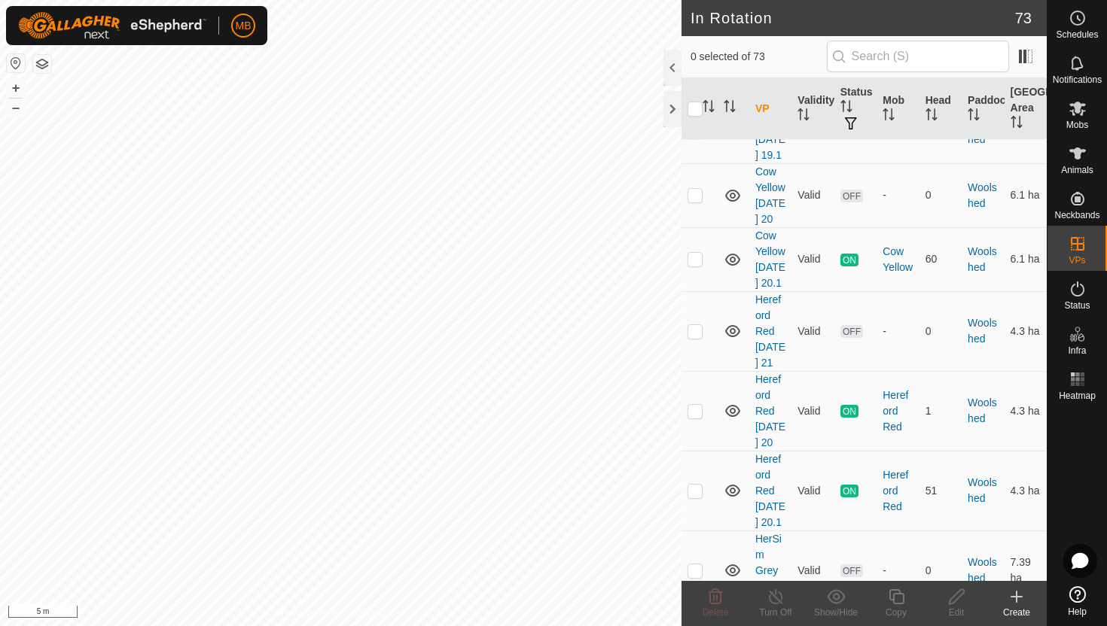
scroll to position [5417, 0]
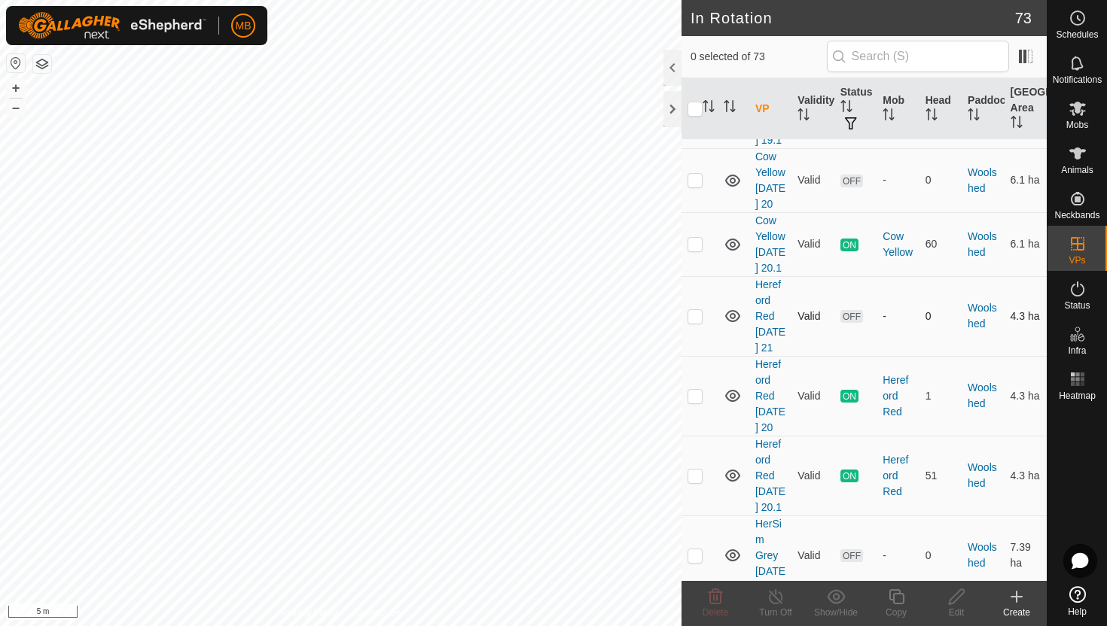
click at [696, 322] on p-checkbox at bounding box center [694, 316] width 15 height 12
checkbox input "true"
click at [895, 599] on icon at bounding box center [896, 597] width 19 height 18
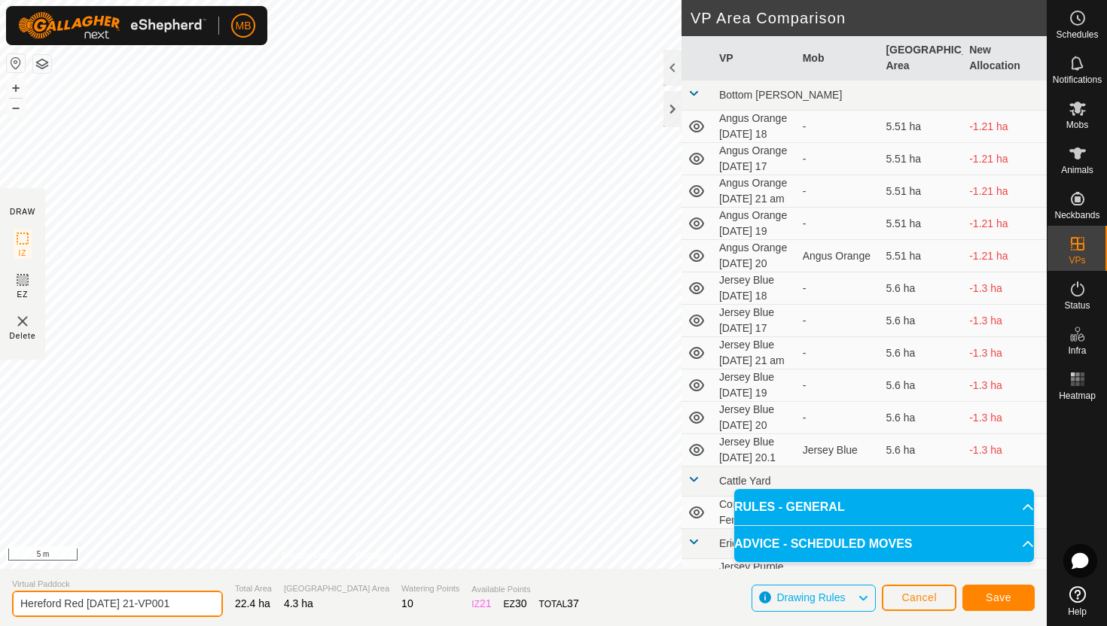
click at [186, 607] on input "Hereford Red Thursday 21-VP001" at bounding box center [117, 604] width 211 height 26
type input "Hereford Red [DATE] 21.1"
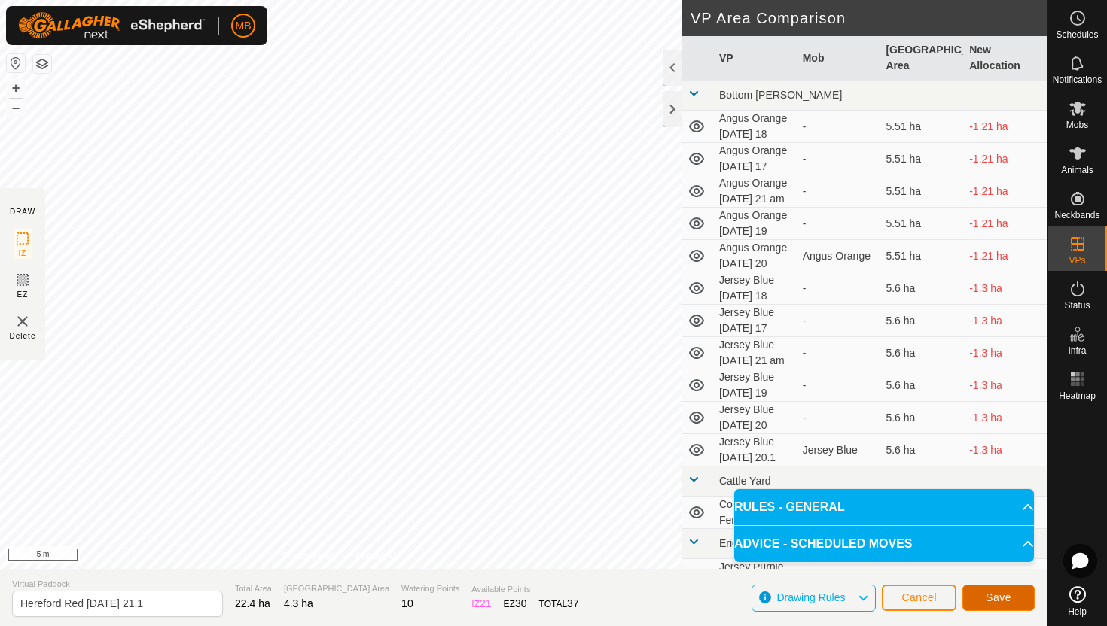
click at [998, 596] on span "Save" at bounding box center [999, 598] width 26 height 12
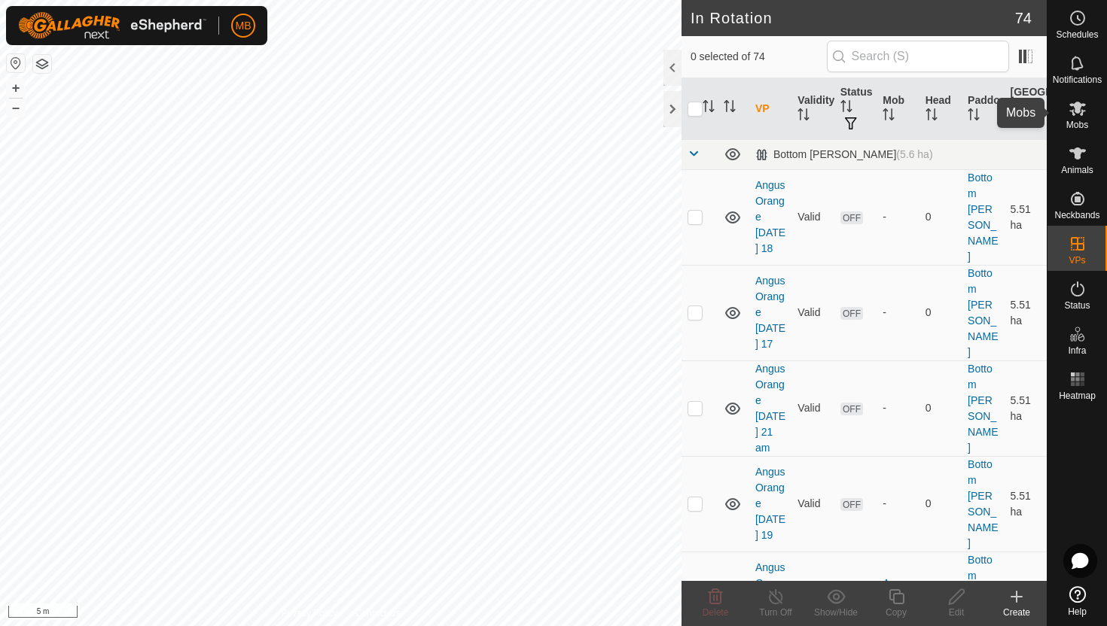
click at [1072, 110] on icon at bounding box center [1077, 109] width 17 height 14
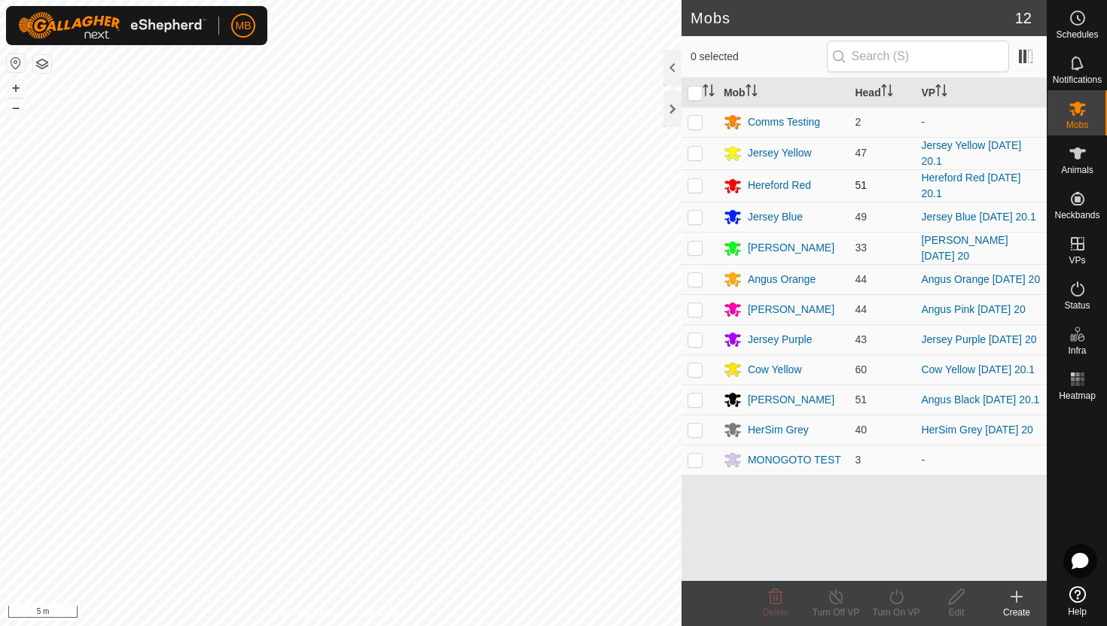
click at [696, 184] on p-checkbox at bounding box center [694, 185] width 15 height 12
checkbox input "true"
click at [898, 593] on icon at bounding box center [896, 597] width 19 height 18
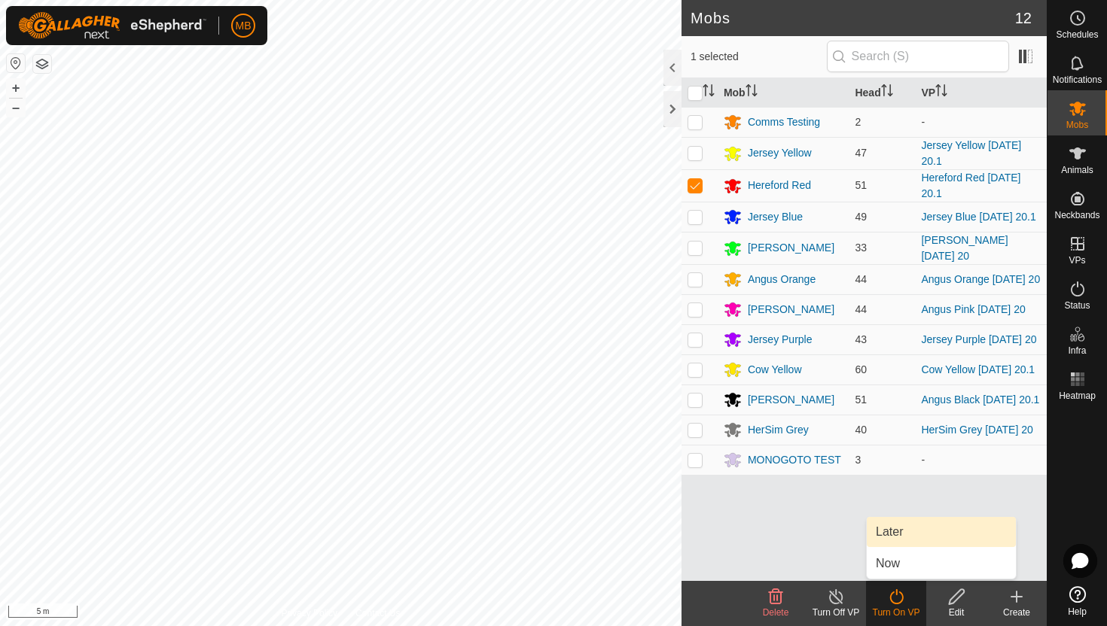
click at [904, 538] on link "Later" at bounding box center [941, 532] width 149 height 30
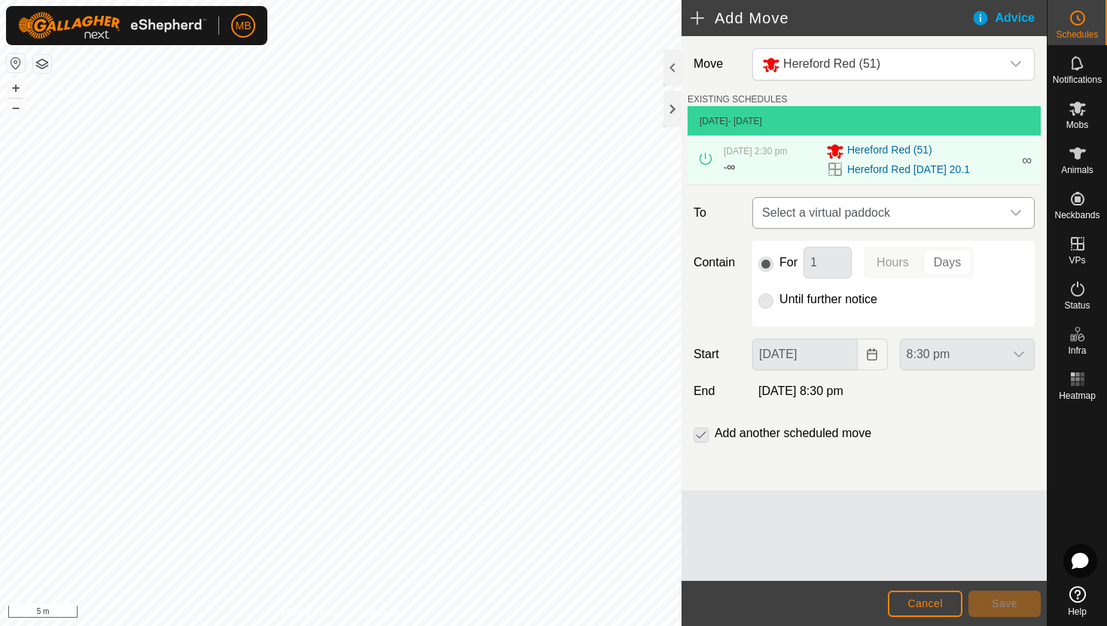
click at [994, 215] on span "Select a virtual paddock" at bounding box center [878, 213] width 245 height 30
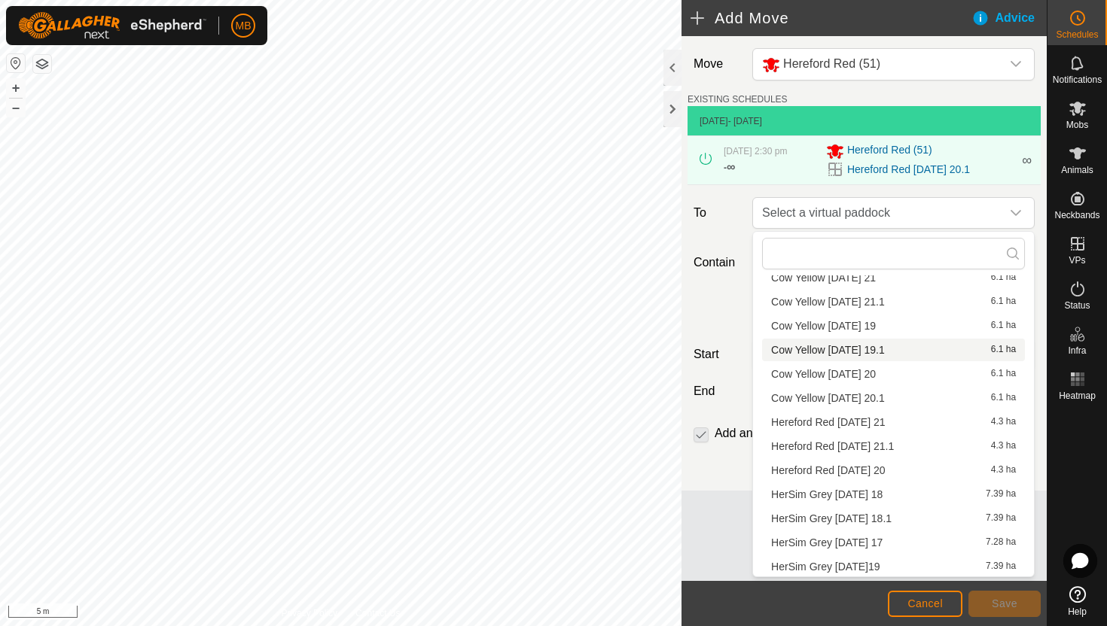
scroll to position [358, 0]
click at [882, 419] on li "Hereford Red Thursday 21 4.3 ha" at bounding box center [893, 421] width 263 height 23
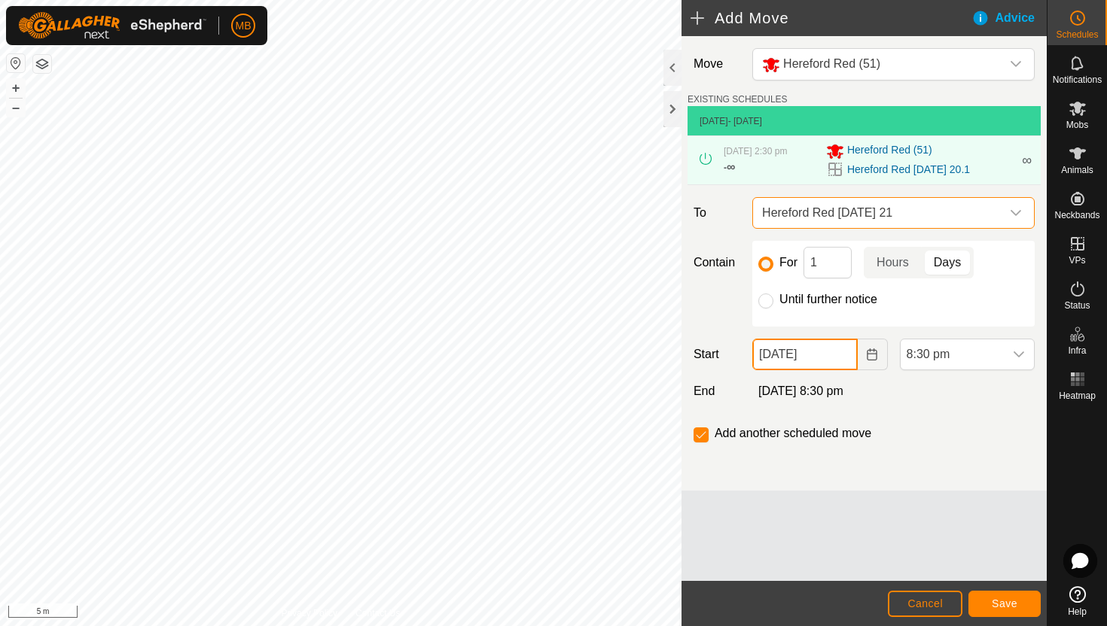
click at [843, 356] on input "20 Aug, 2025" at bounding box center [804, 355] width 105 height 32
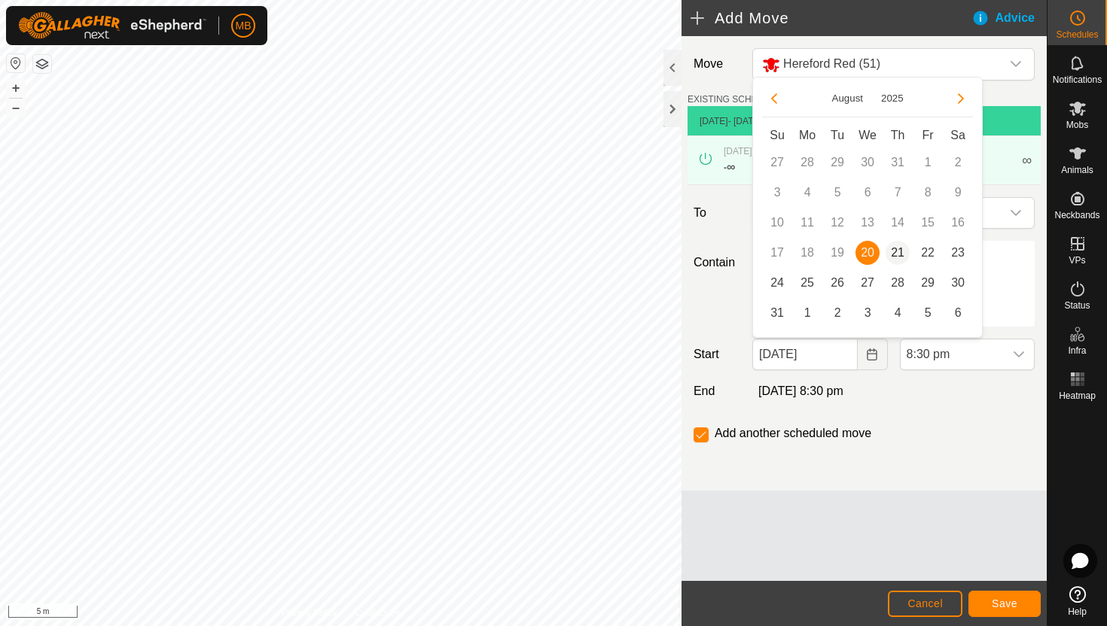
click at [893, 253] on span "21" at bounding box center [897, 253] width 24 height 24
type input "21 Aug, 2025"
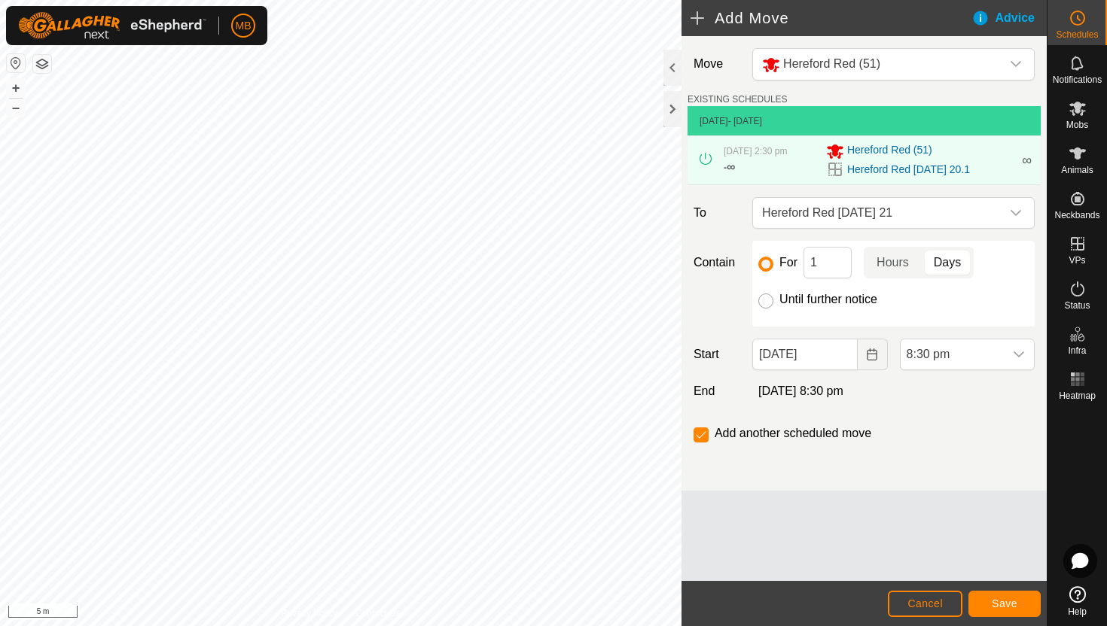
click at [766, 304] on input "Until further notice" at bounding box center [765, 301] width 15 height 15
radio input "true"
checkbox input "false"
click at [971, 356] on span "8:30 pm" at bounding box center [952, 355] width 103 height 30
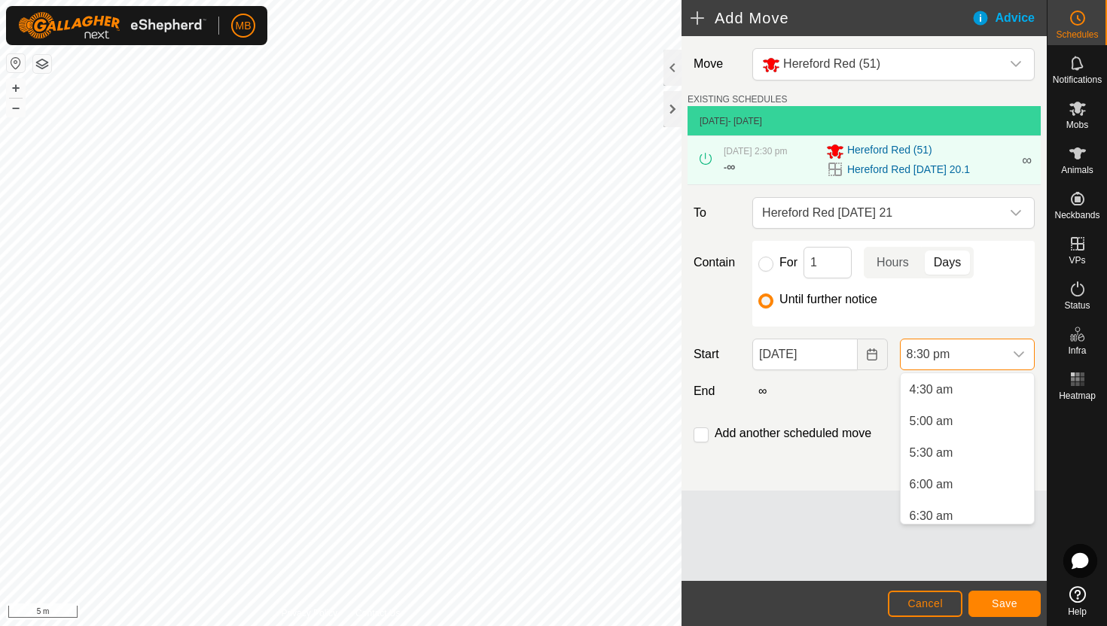
scroll to position [290, 0]
click at [962, 443] on li "5:30 am" at bounding box center [967, 446] width 133 height 30
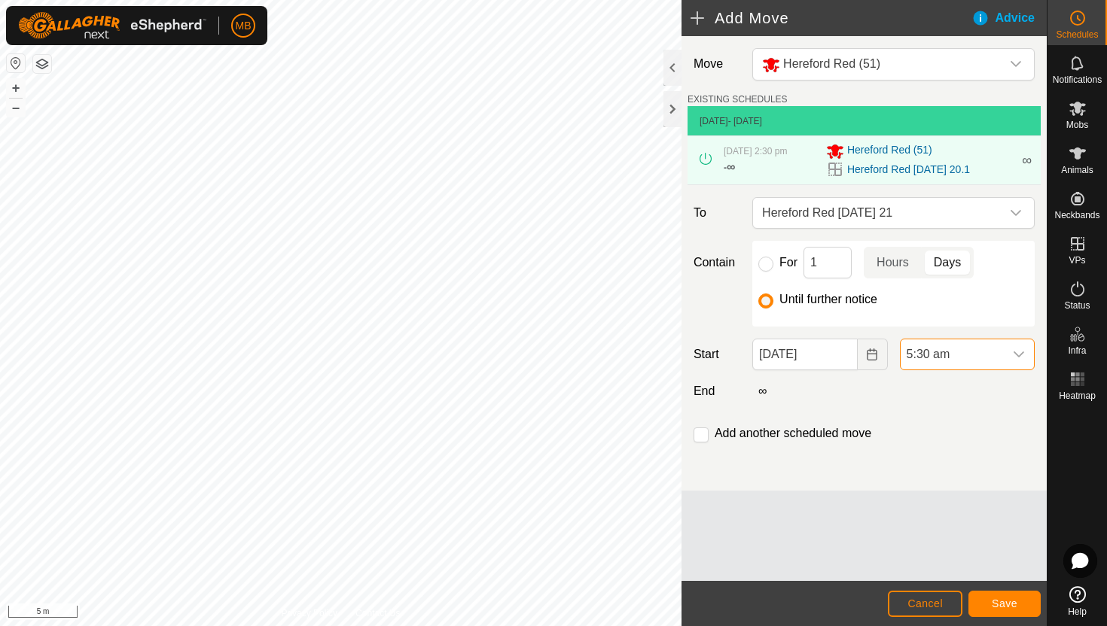
scroll to position [1176, 0]
click at [1004, 598] on span "Save" at bounding box center [1005, 604] width 26 height 12
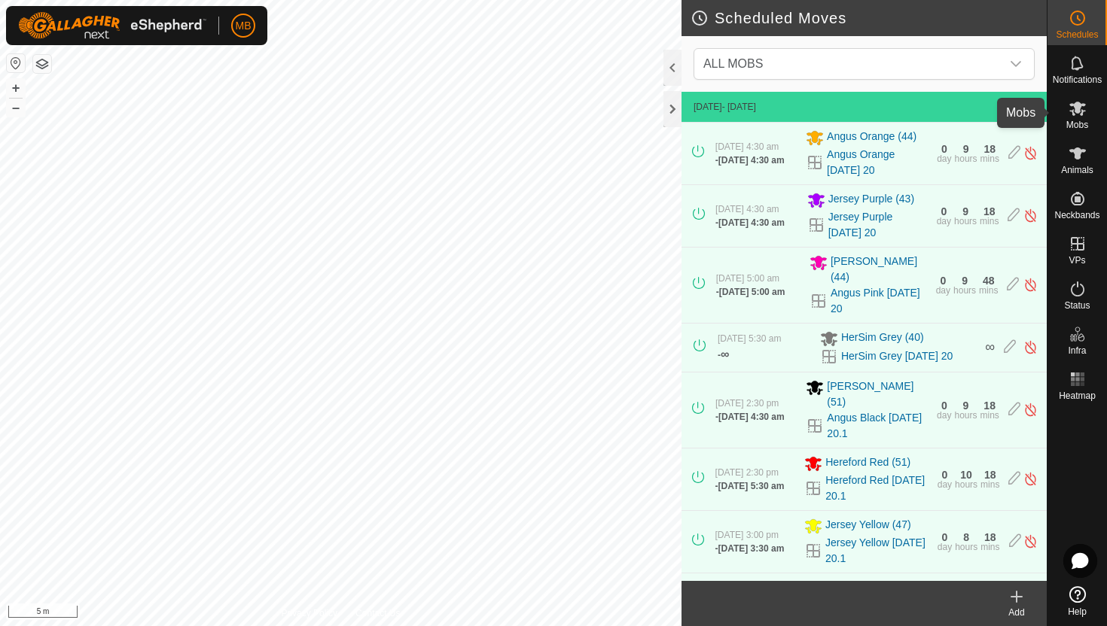
click at [1077, 111] on icon at bounding box center [1077, 109] width 17 height 14
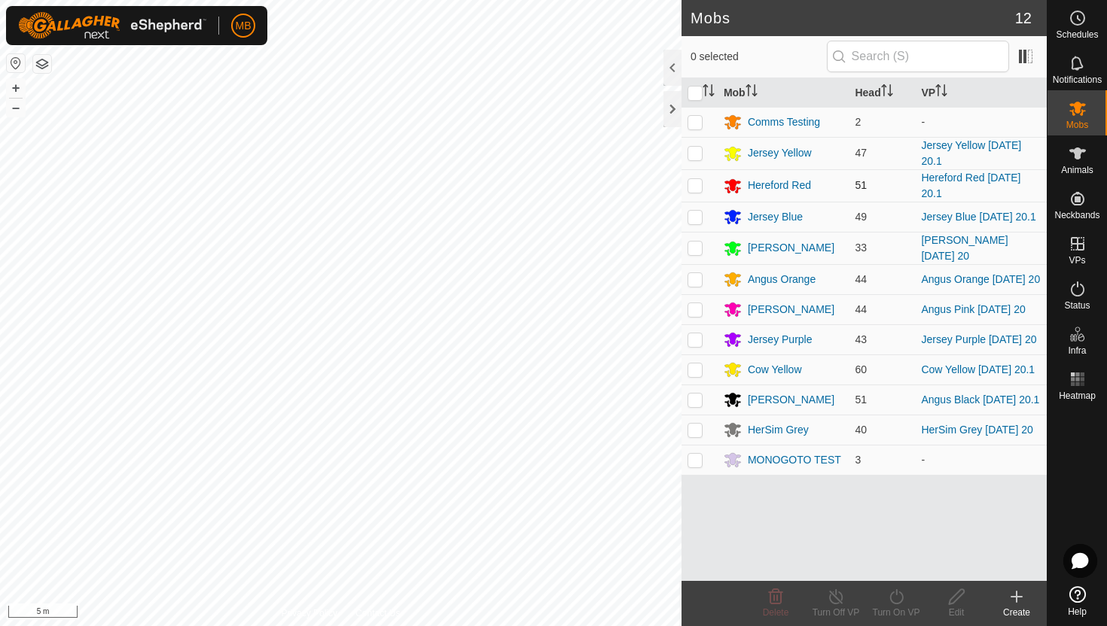
click at [696, 183] on p-checkbox at bounding box center [694, 185] width 15 height 12
checkbox input "true"
click at [895, 597] on icon at bounding box center [896, 597] width 19 height 18
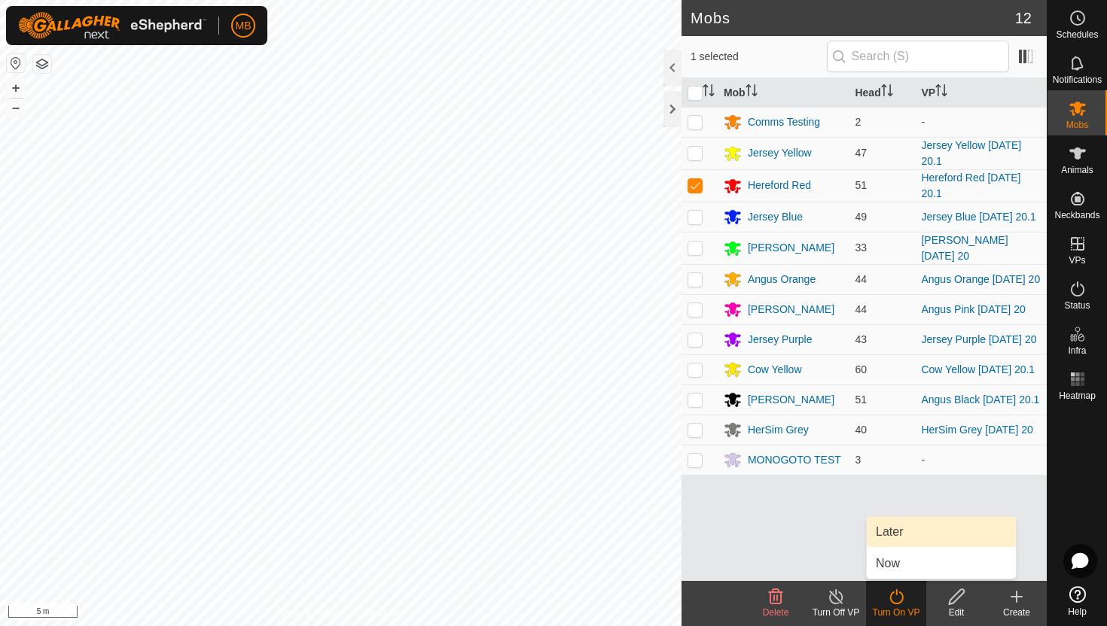
click at [898, 534] on link "Later" at bounding box center [941, 532] width 149 height 30
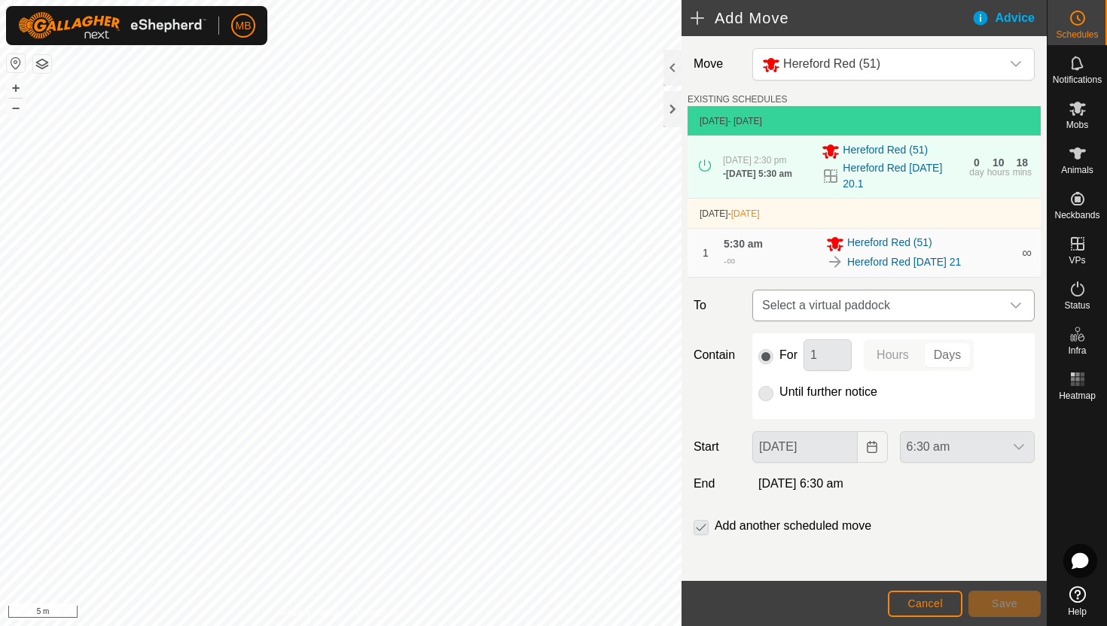
click at [1015, 309] on icon "dropdown trigger" at bounding box center [1015, 306] width 11 height 6
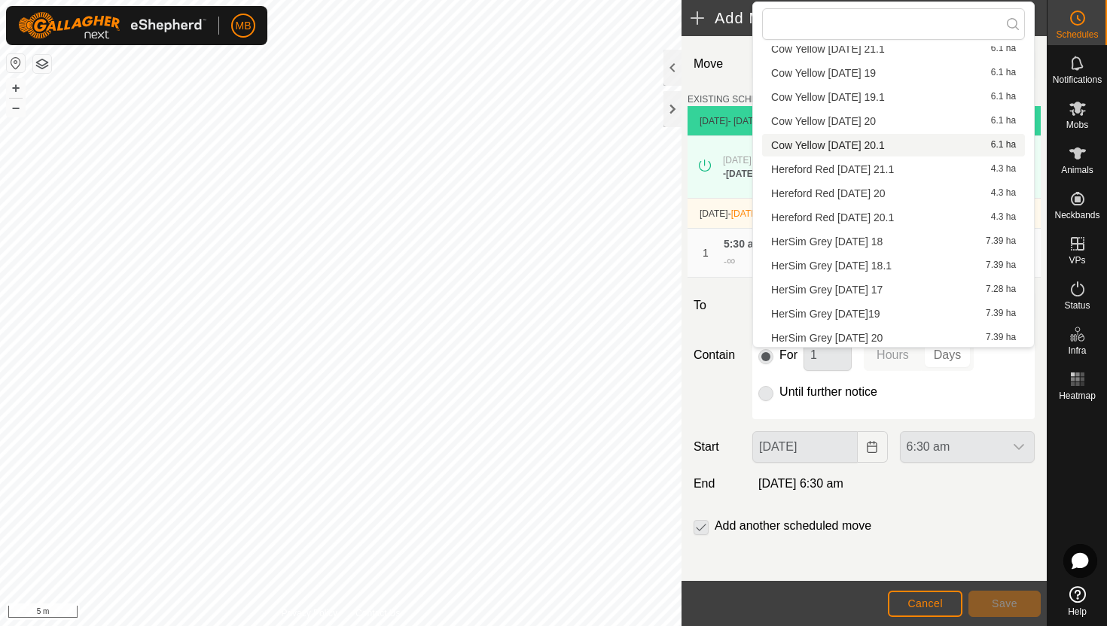
scroll to position [383, 0]
click at [889, 162] on li "Hereford Red Thursday 21.1 4.3 ha" at bounding box center [893, 167] width 263 height 23
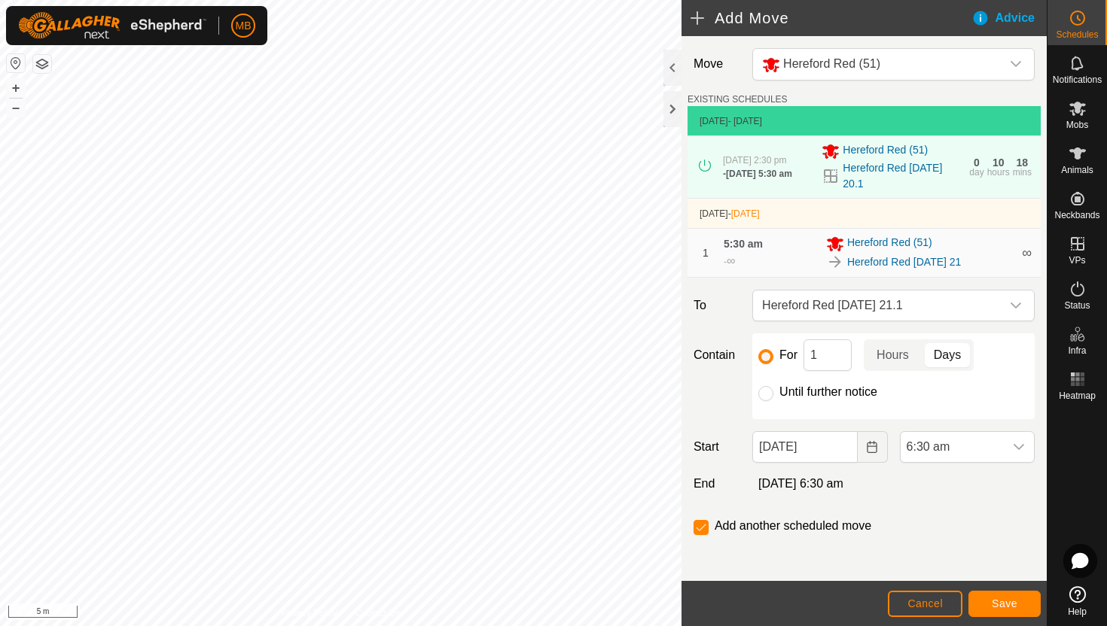
click at [795, 398] on label "Until further notice" at bounding box center [828, 392] width 98 height 12
click at [773, 399] on input "Until further notice" at bounding box center [765, 393] width 15 height 15
radio input "true"
checkbox input "false"
click at [987, 453] on span "6:30 am" at bounding box center [952, 447] width 103 height 30
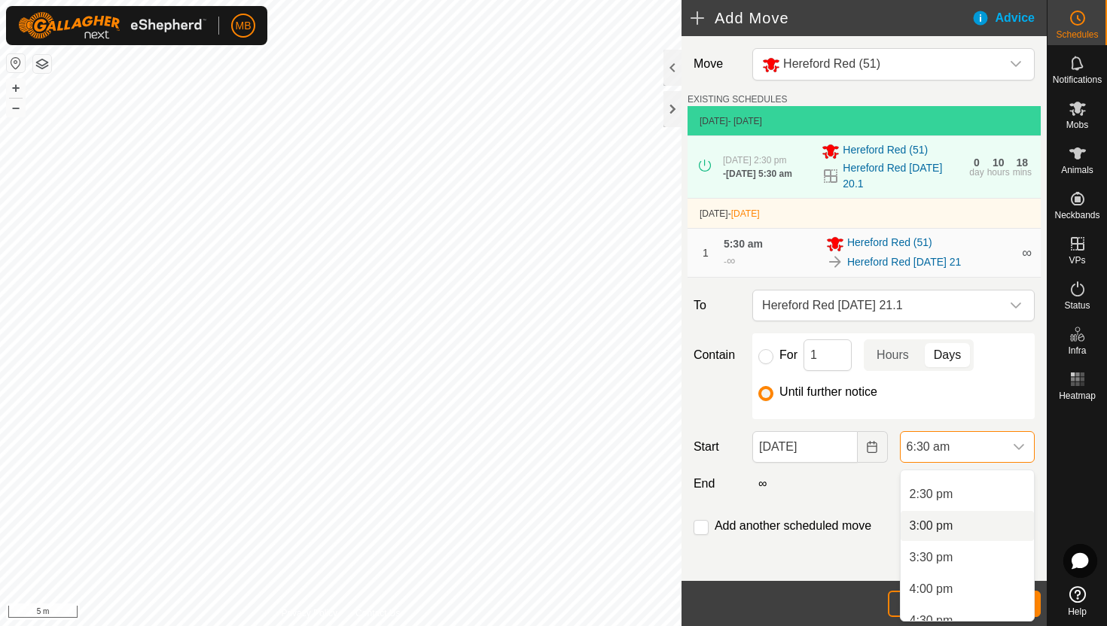
scroll to position [901, 0]
click at [973, 532] on li "3:00 pm" at bounding box center [967, 534] width 133 height 30
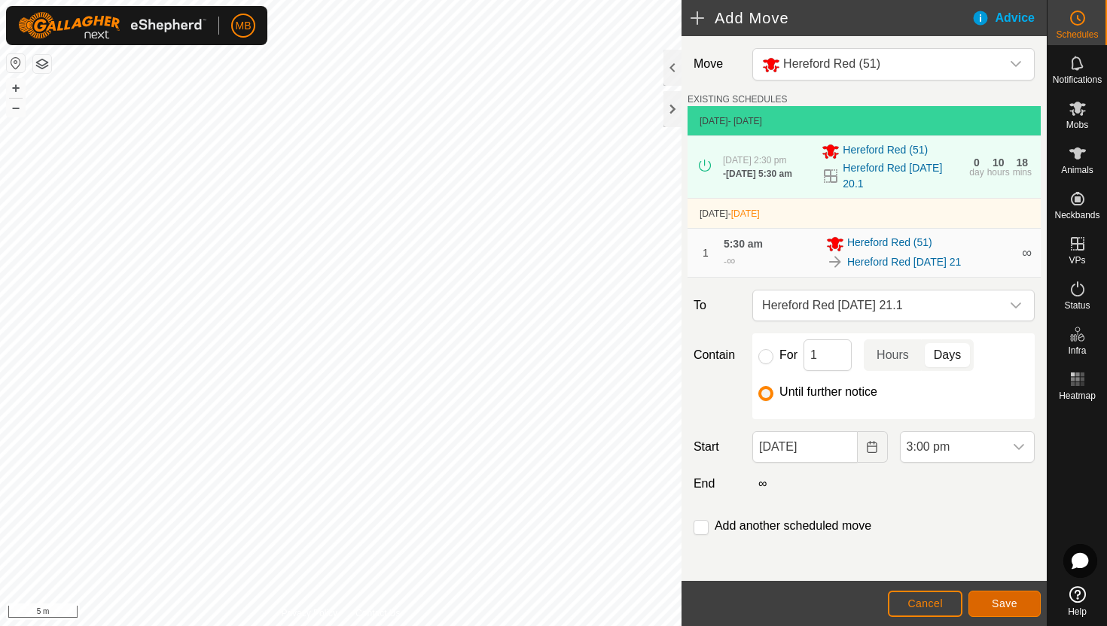
click at [1011, 605] on span "Save" at bounding box center [1005, 604] width 26 height 12
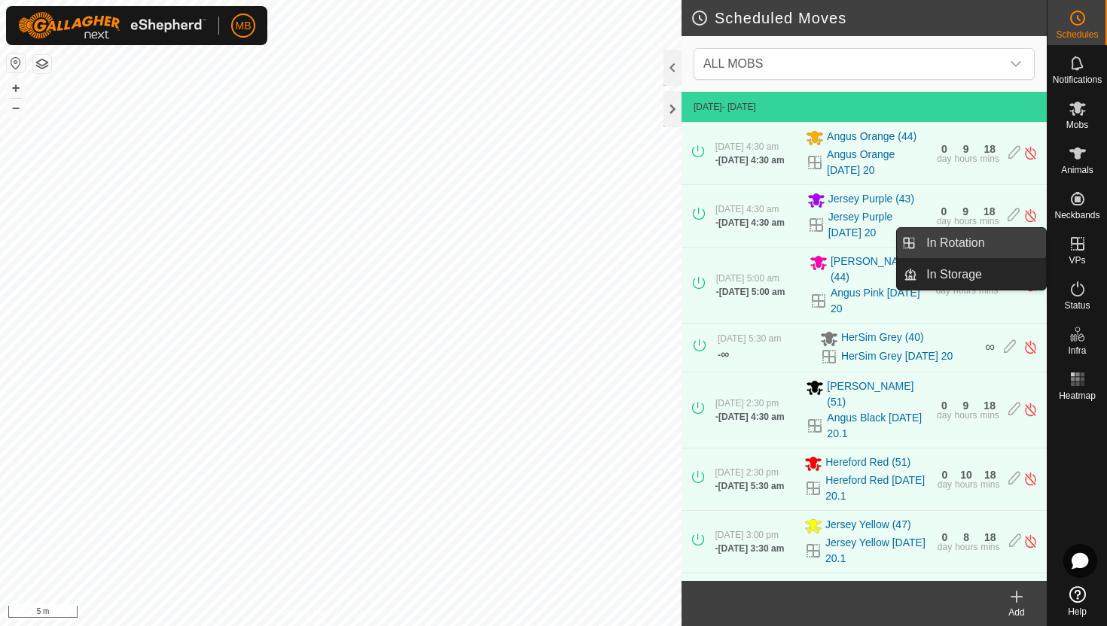
click at [997, 243] on link "In Rotation" at bounding box center [981, 243] width 129 height 30
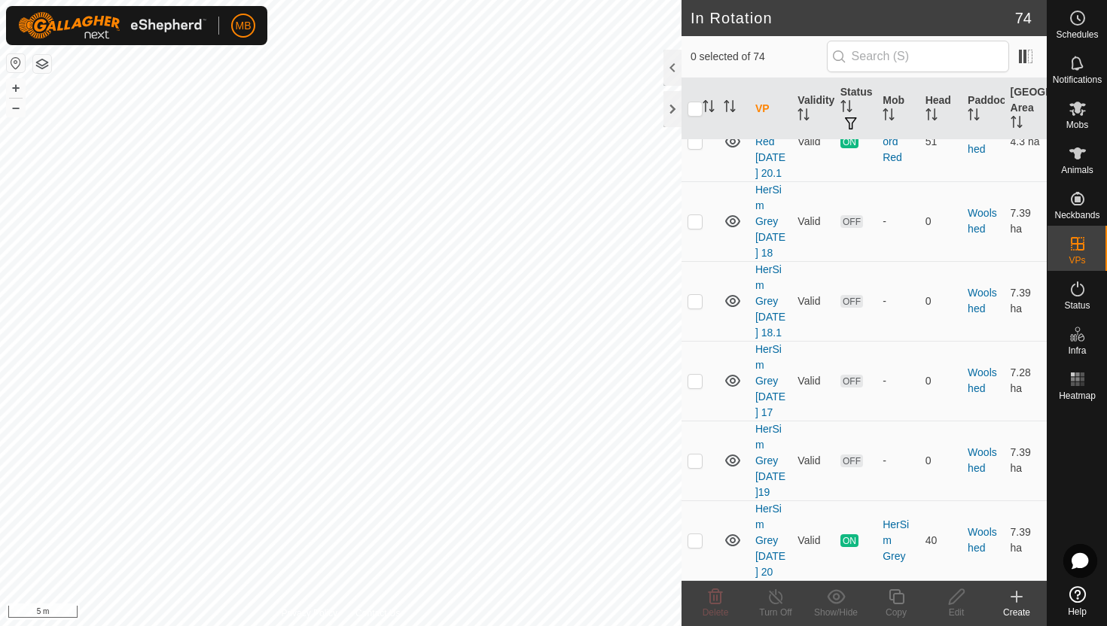
scroll to position [5988, 0]
click at [694, 535] on p-checkbox at bounding box center [694, 541] width 15 height 12
checkbox input "true"
click at [898, 603] on icon at bounding box center [896, 597] width 15 height 15
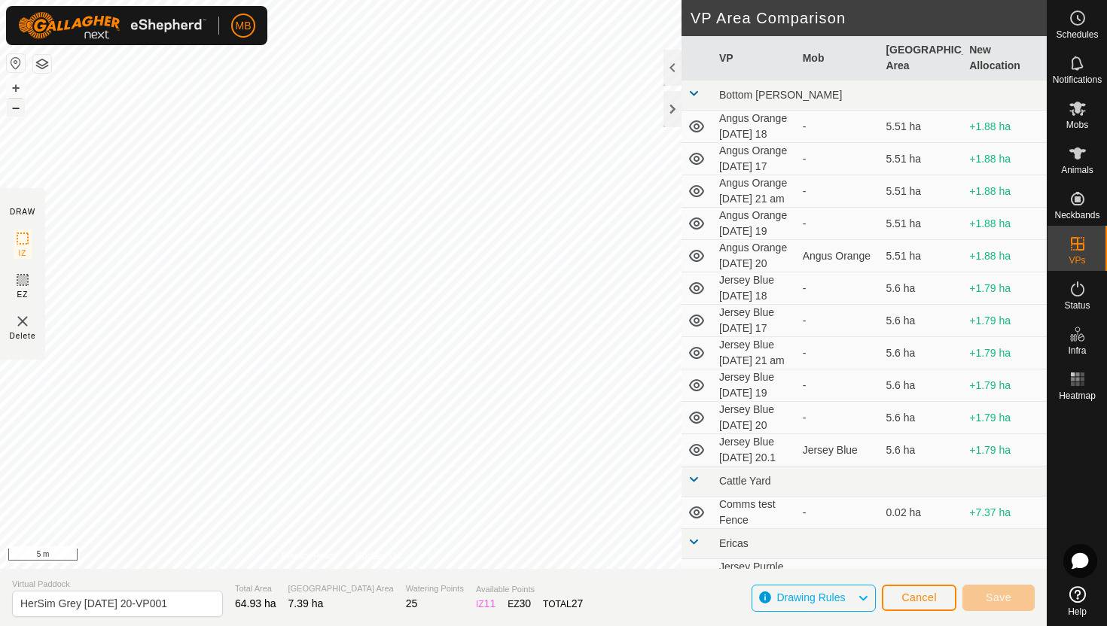
click at [17, 108] on button "–" at bounding box center [16, 108] width 18 height 18
click at [13, 111] on button "–" at bounding box center [16, 108] width 18 height 18
click at [18, 91] on button "+" at bounding box center [16, 88] width 18 height 18
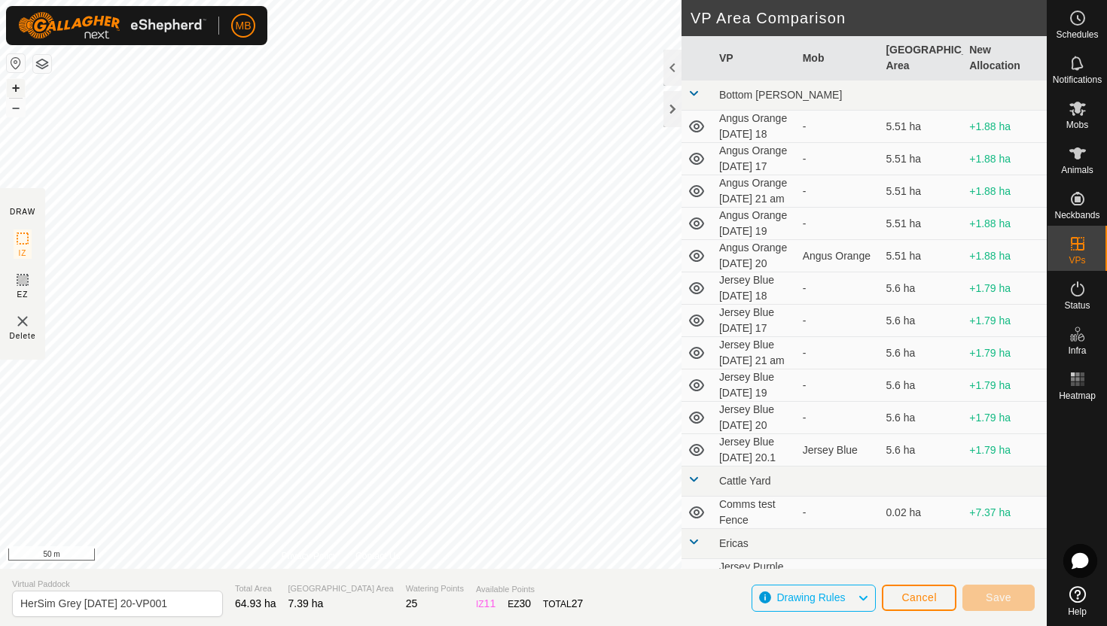
click at [18, 91] on button "+" at bounding box center [16, 88] width 18 height 18
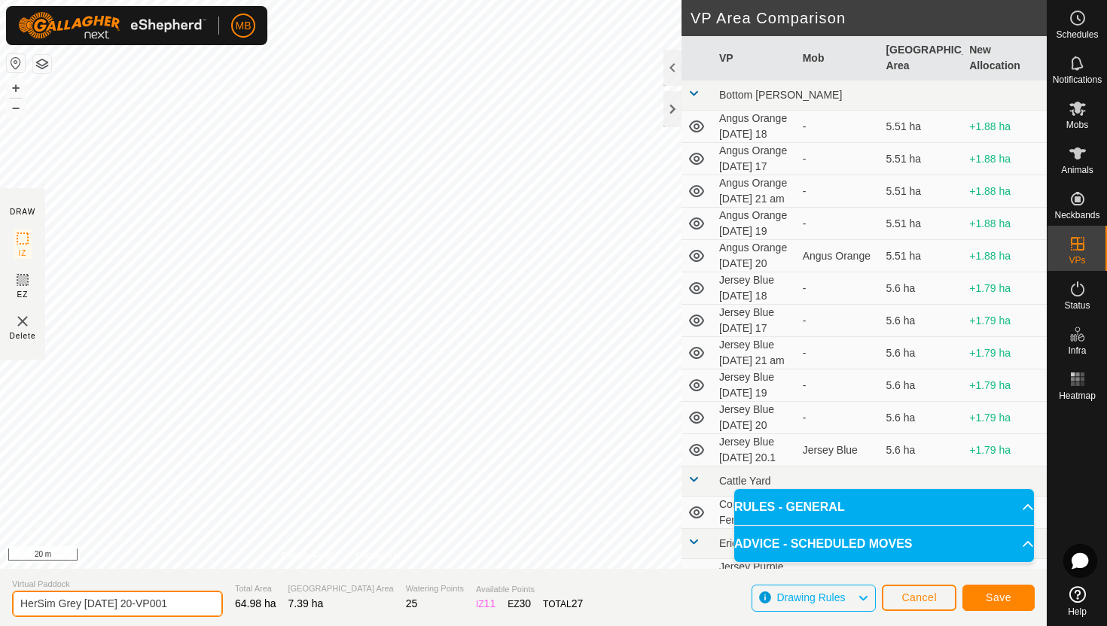
click at [187, 605] on input "HerSim Grey Wednesday 20-VP001" at bounding box center [117, 604] width 211 height 26
type input "HerSim Grey [DATE] 21"
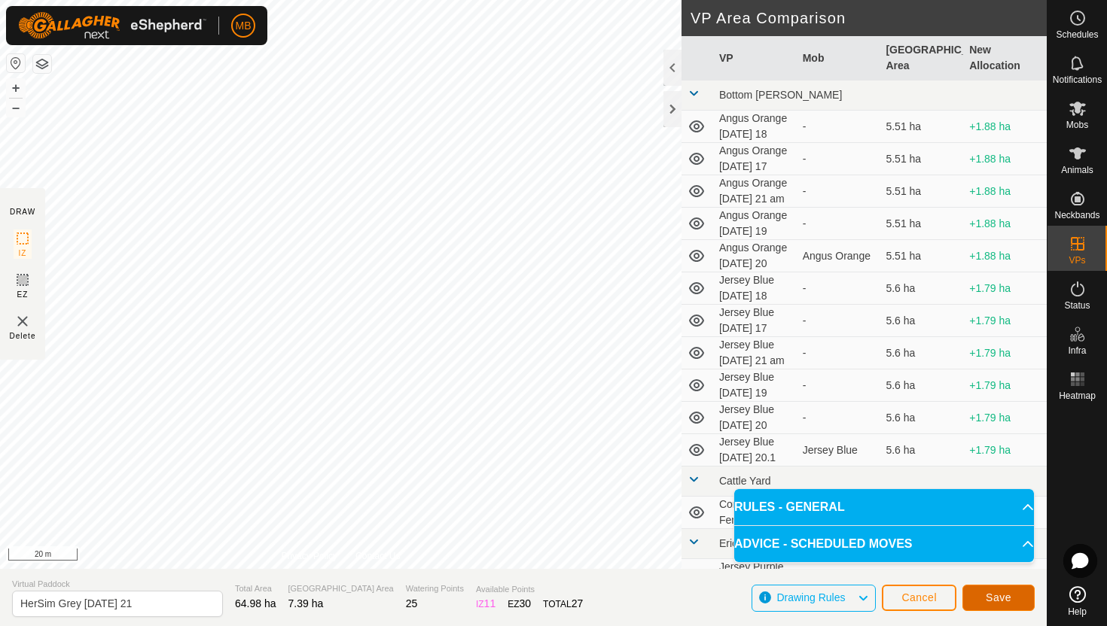
click at [1007, 601] on span "Save" at bounding box center [999, 598] width 26 height 12
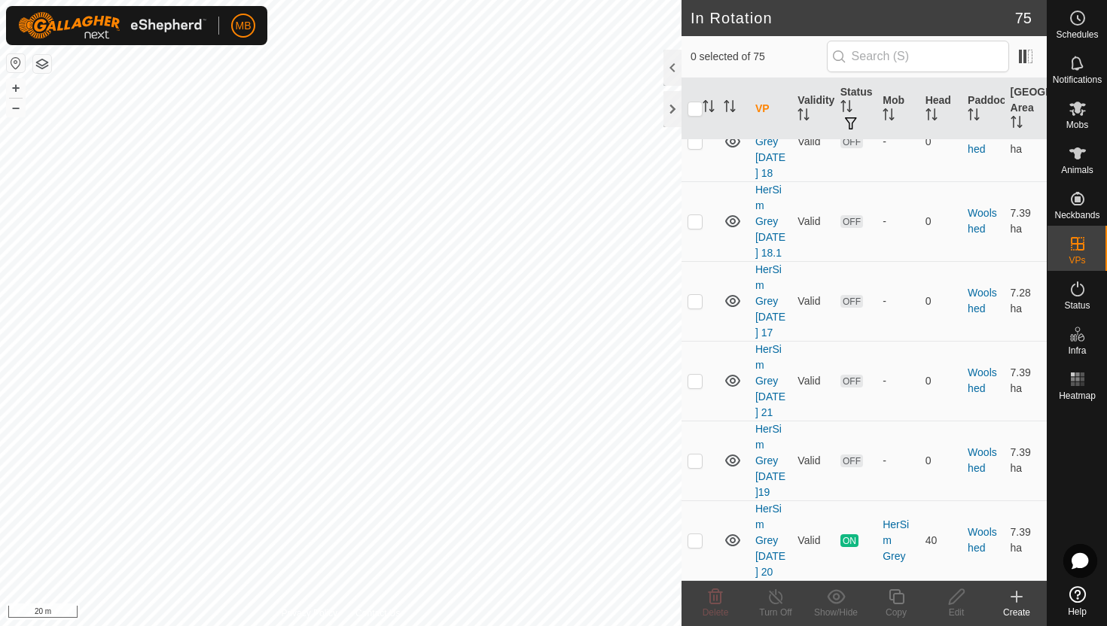
scroll to position [6084, 0]
click at [697, 375] on p-checkbox at bounding box center [694, 381] width 15 height 12
checkbox input "true"
click at [897, 597] on icon at bounding box center [896, 597] width 19 height 18
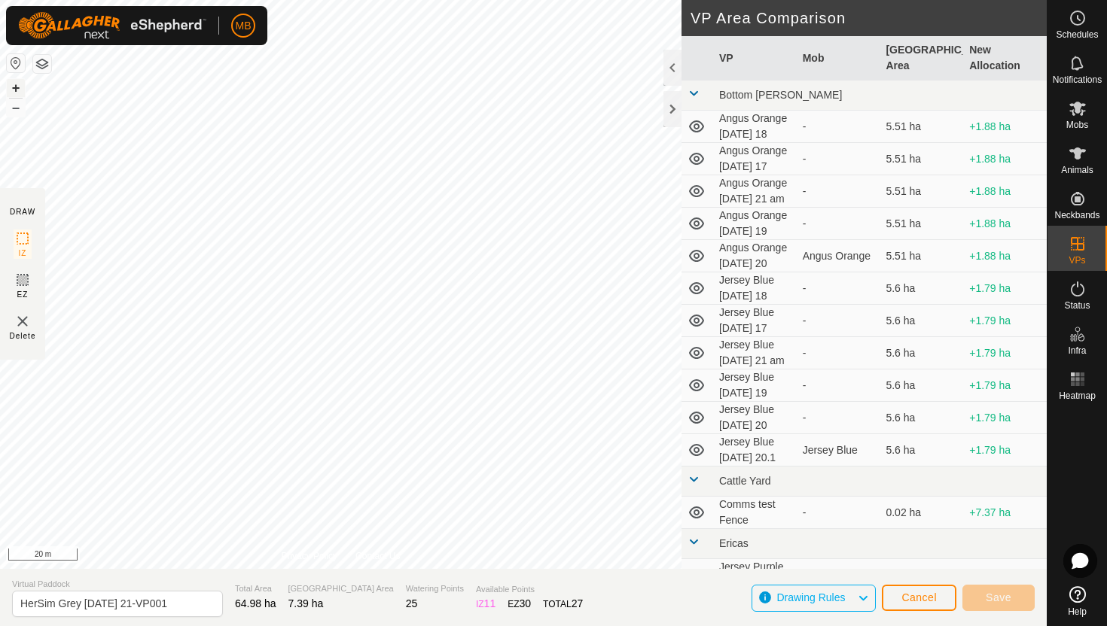
click at [19, 87] on button "+" at bounding box center [16, 88] width 18 height 18
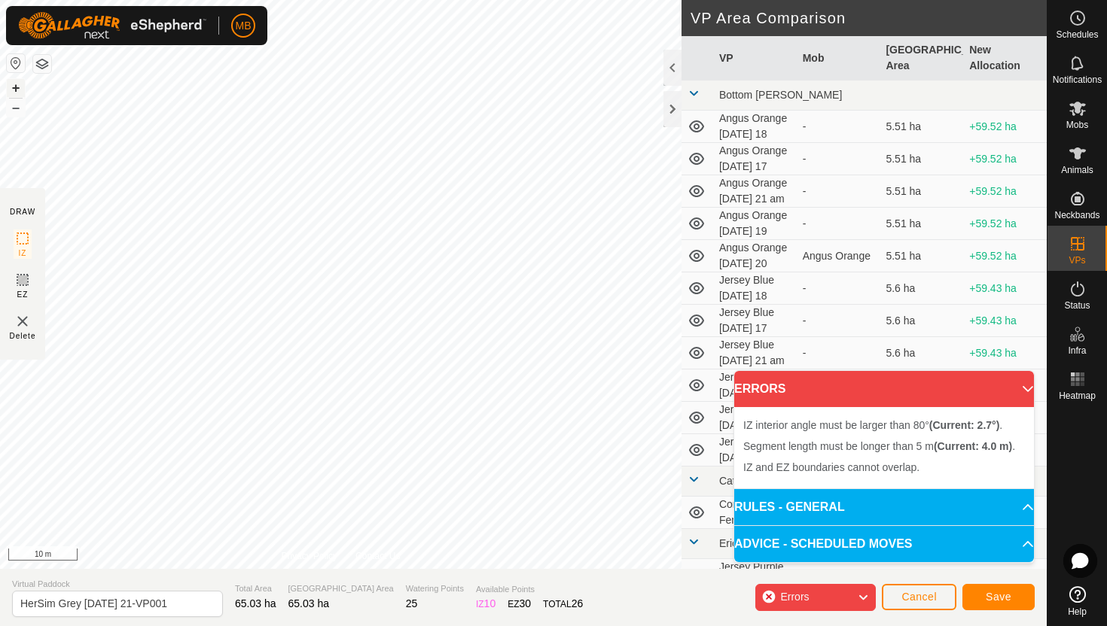
click at [16, 90] on button "+" at bounding box center [16, 88] width 18 height 18
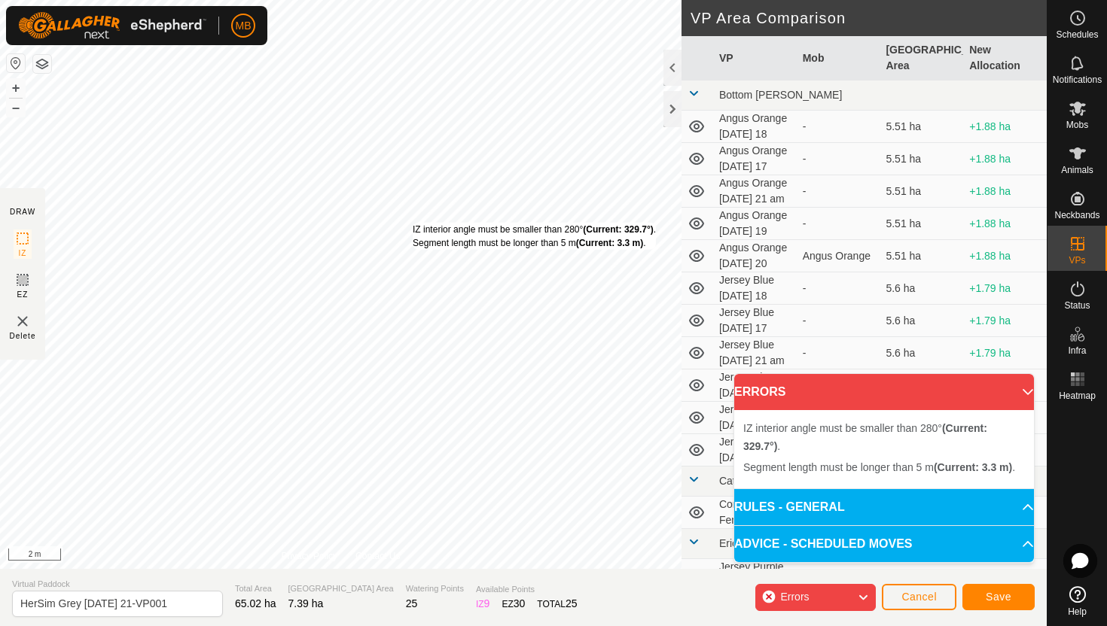
click at [413, 223] on div "IZ interior angle must be smaller than 280° (Current: 329.7°) . Segment length …" at bounding box center [534, 236] width 243 height 27
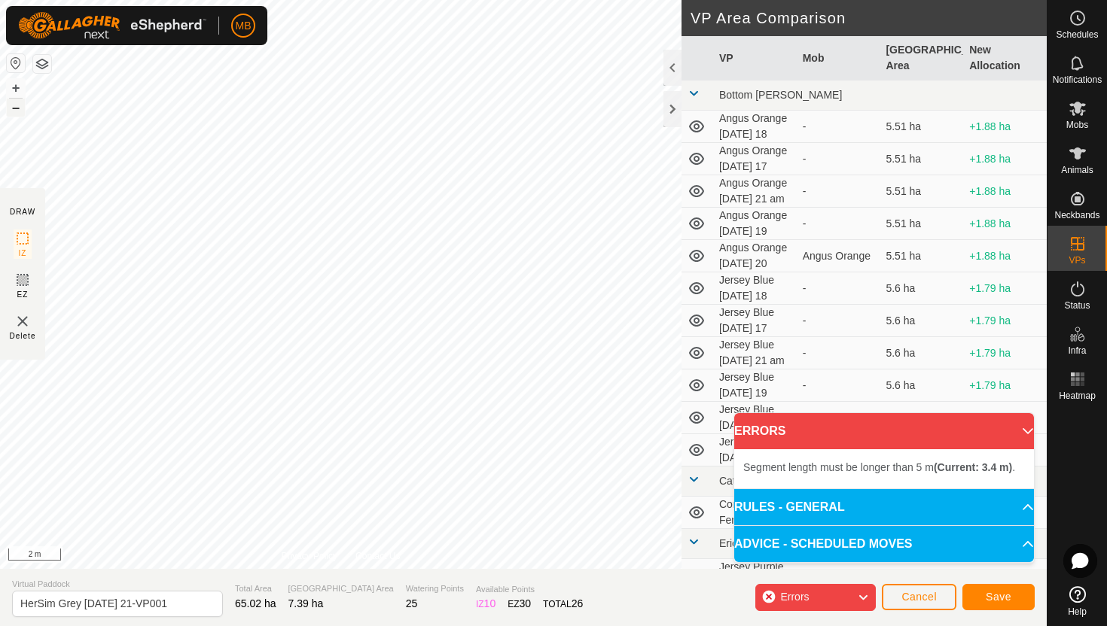
click at [12, 112] on button "–" at bounding box center [16, 108] width 18 height 18
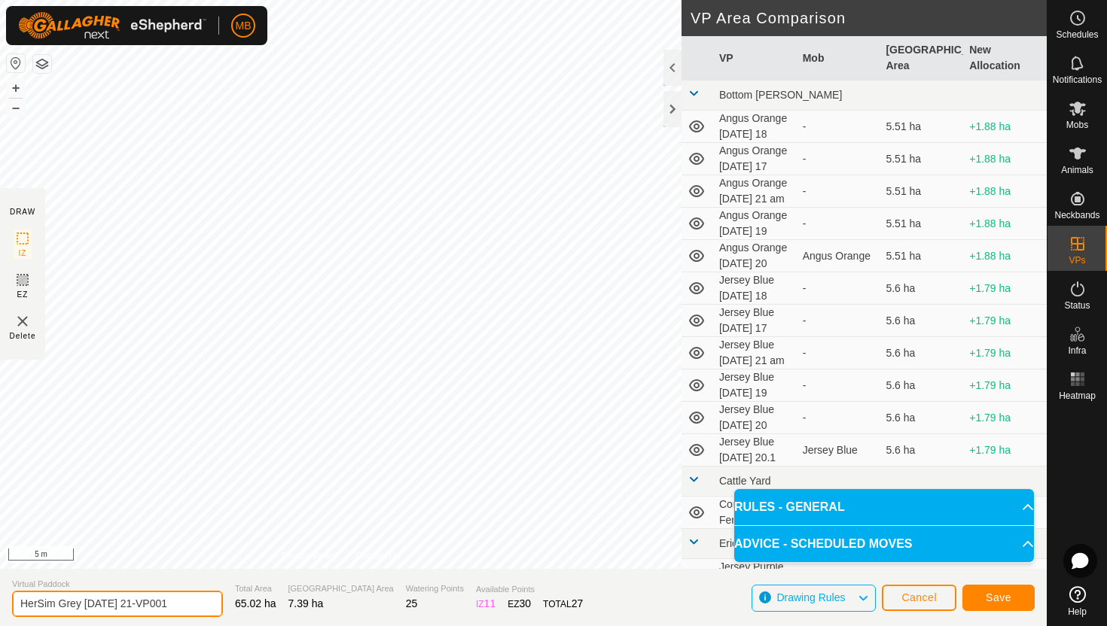
click at [187, 604] on input "HerSim Grey Thursday 21-VP001" at bounding box center [117, 604] width 211 height 26
click at [20, 108] on button "–" at bounding box center [16, 108] width 18 height 18
click at [96, 603] on input "HerSim Grey" at bounding box center [117, 604] width 211 height 26
type input "HerSim Grey [DATE] 22"
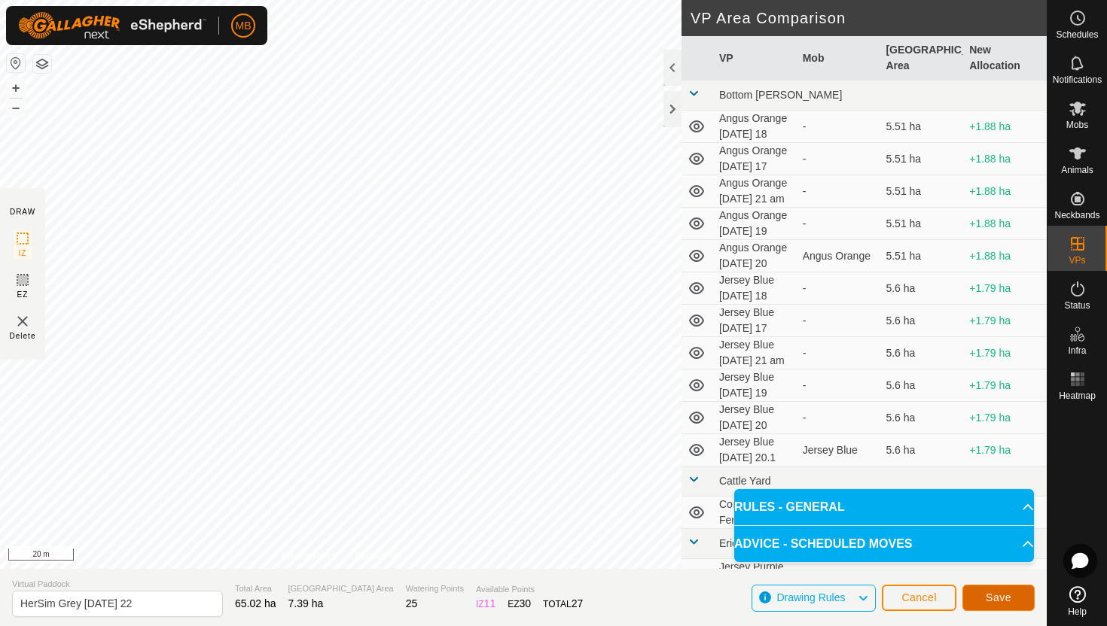
click at [995, 598] on span "Save" at bounding box center [999, 598] width 26 height 12
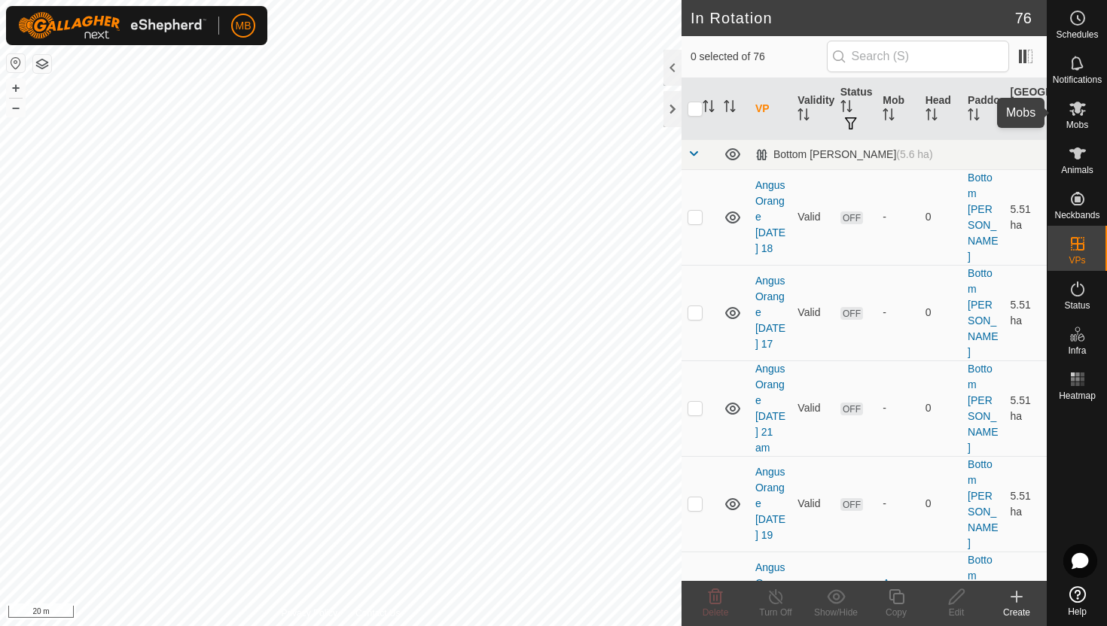
click at [1074, 109] on icon at bounding box center [1077, 109] width 17 height 14
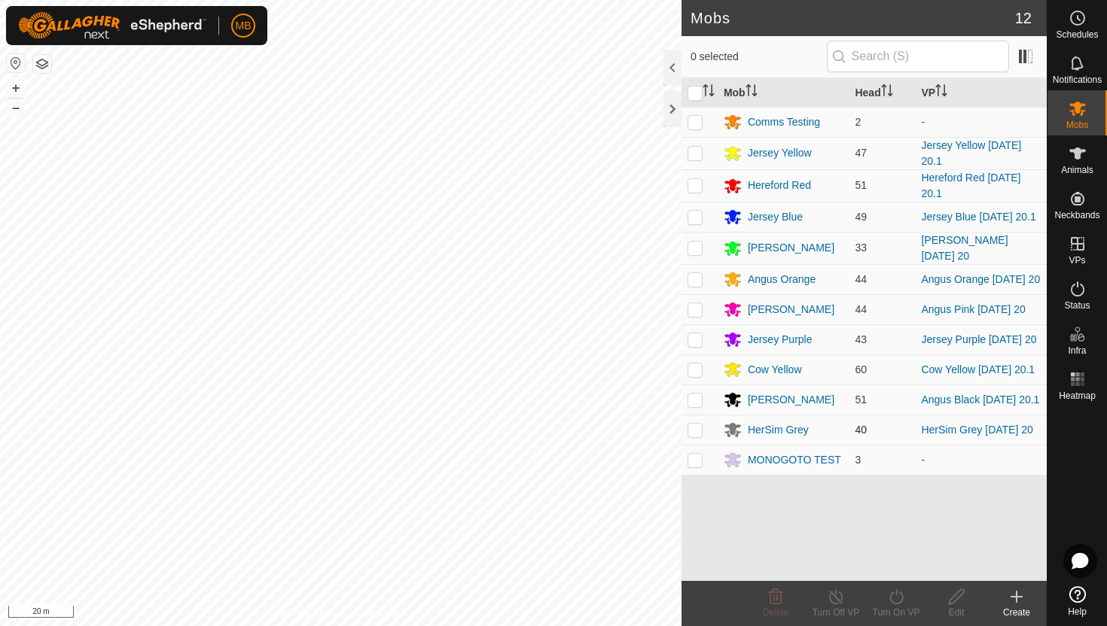
click at [694, 436] on p-checkbox at bounding box center [694, 430] width 15 height 12
checkbox input "true"
click at [892, 599] on icon at bounding box center [896, 597] width 19 height 18
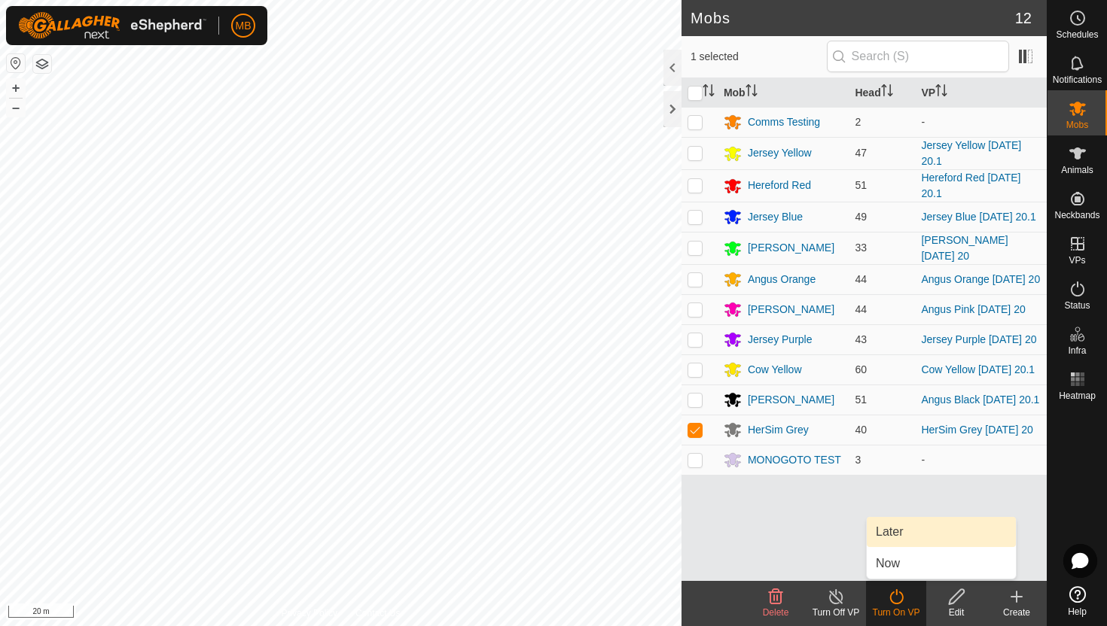
click at [901, 530] on link "Later" at bounding box center [941, 532] width 149 height 30
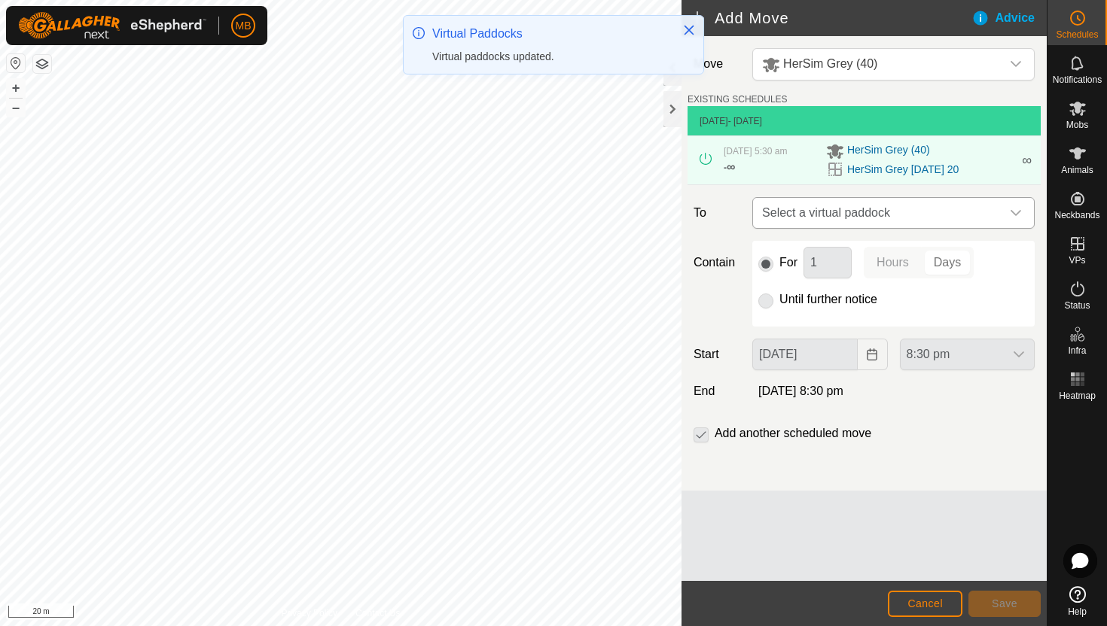
click at [1017, 211] on icon "dropdown trigger" at bounding box center [1016, 213] width 12 height 12
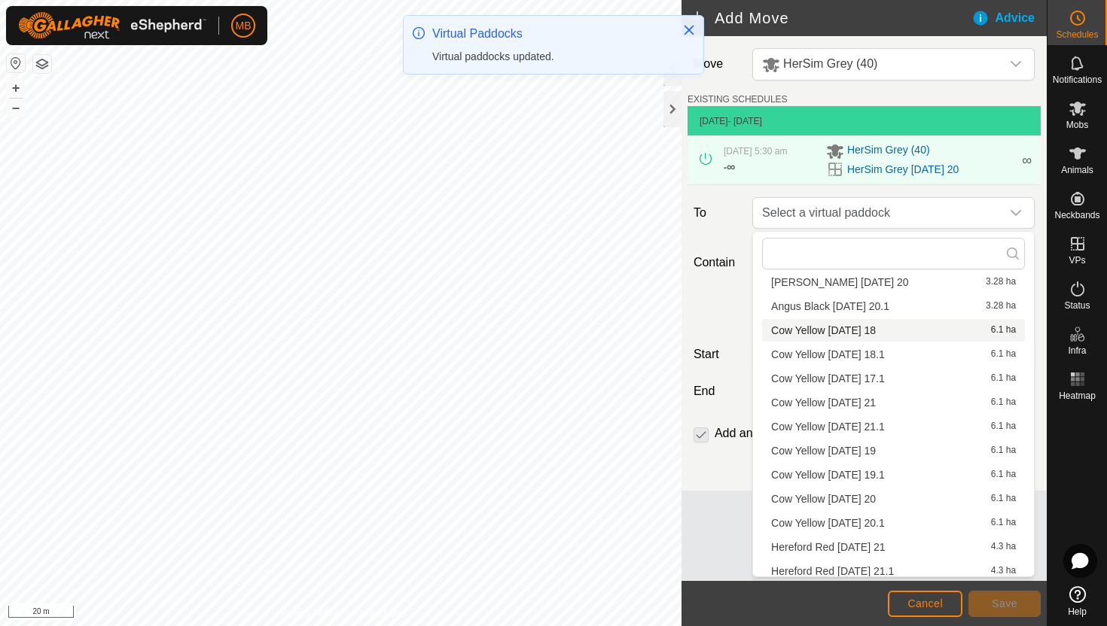
scroll to position [1840, 0]
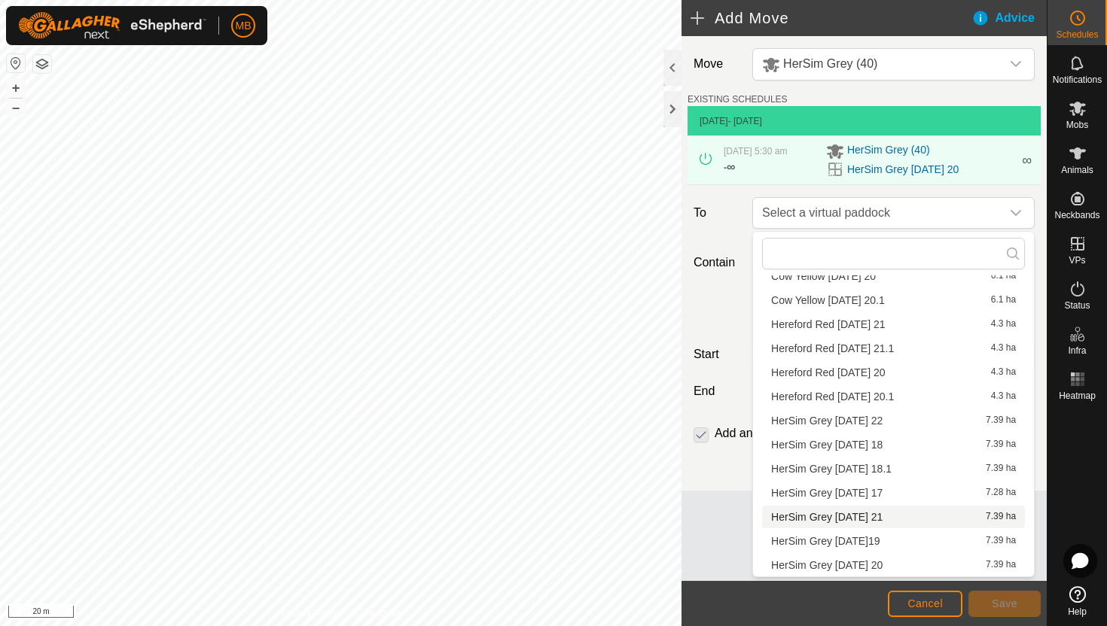
click at [857, 514] on li "HerSim Grey Thursday 21 7.39 ha" at bounding box center [893, 517] width 263 height 23
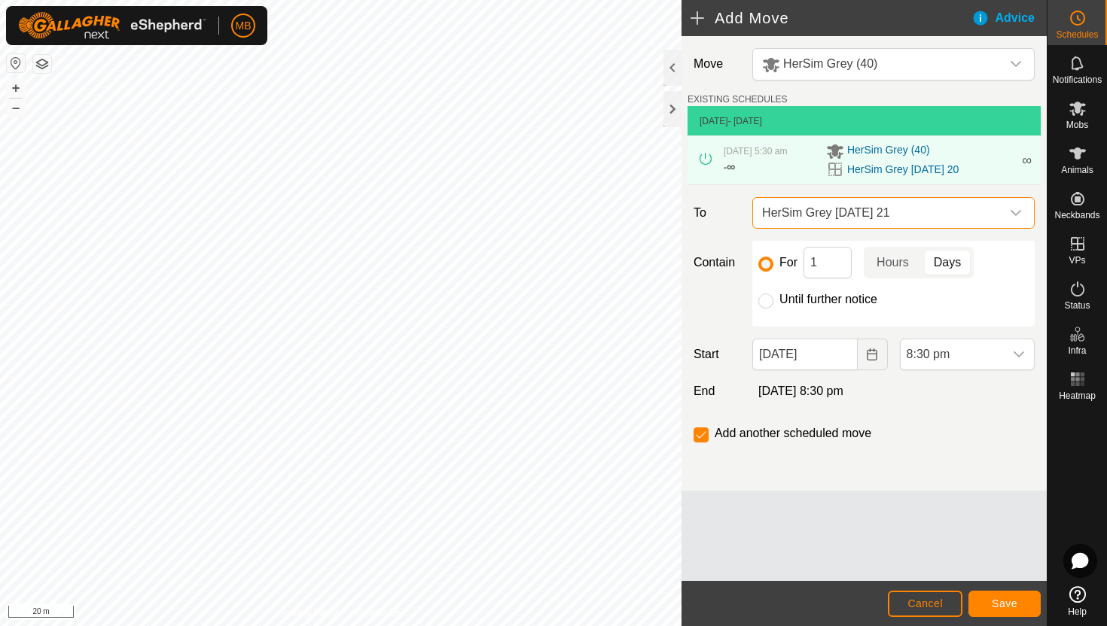
click at [822, 298] on label "Until further notice" at bounding box center [828, 300] width 98 height 12
click at [773, 298] on input "Until further notice" at bounding box center [765, 301] width 15 height 15
radio input "true"
checkbox input "false"
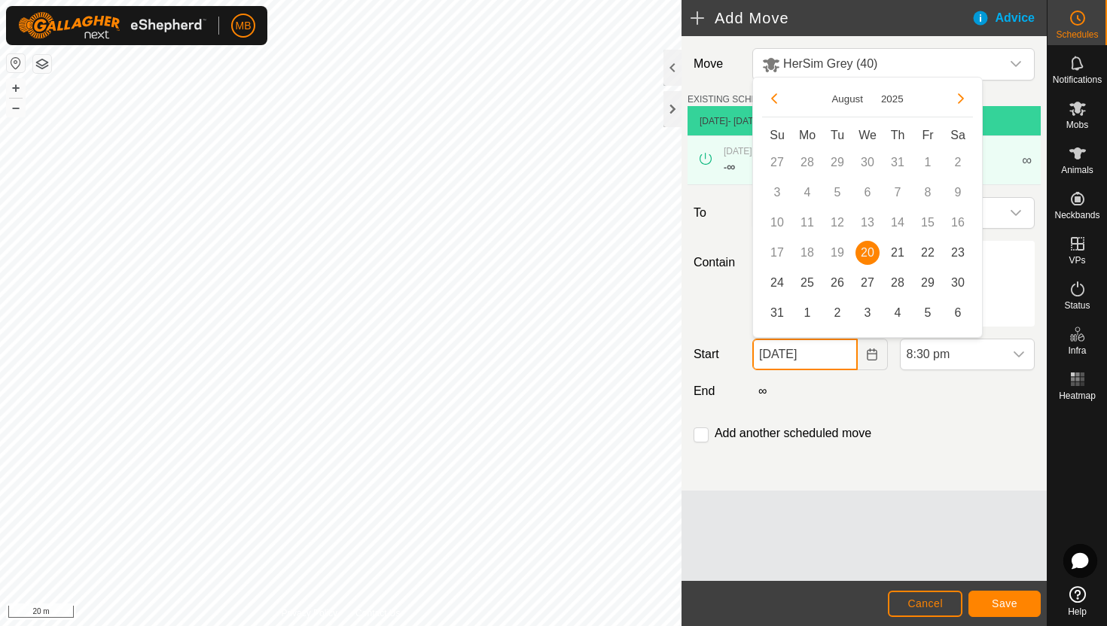
click at [836, 358] on input "20 Aug, 2025" at bounding box center [804, 355] width 105 height 32
click at [896, 255] on span "21" at bounding box center [897, 253] width 24 height 24
type input "21 Aug, 2025"
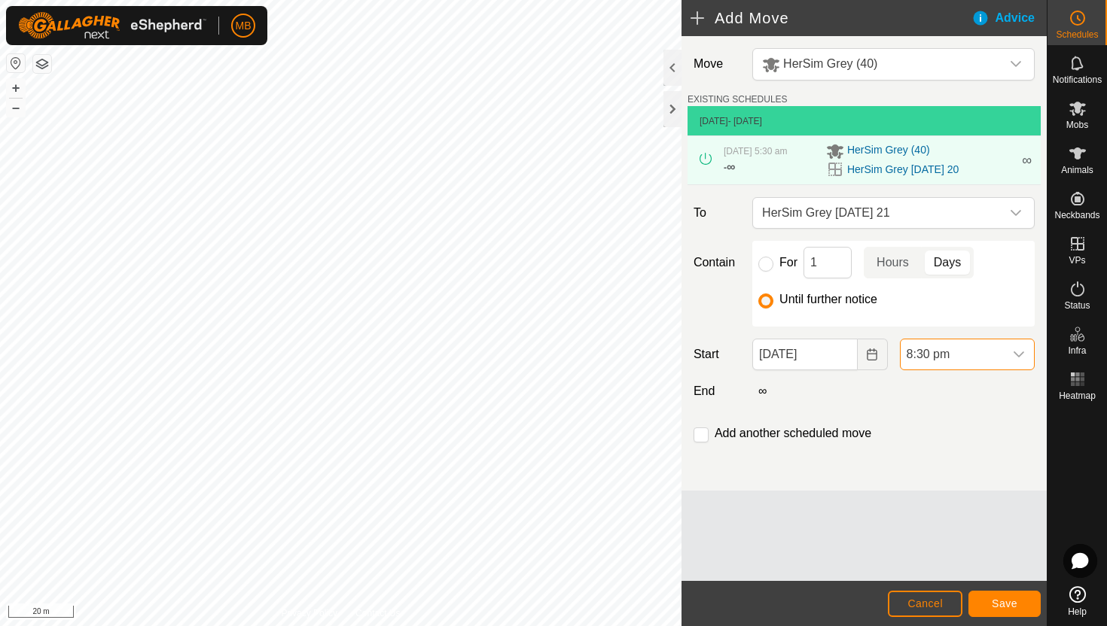
click at [978, 356] on span "8:30 pm" at bounding box center [952, 355] width 103 height 30
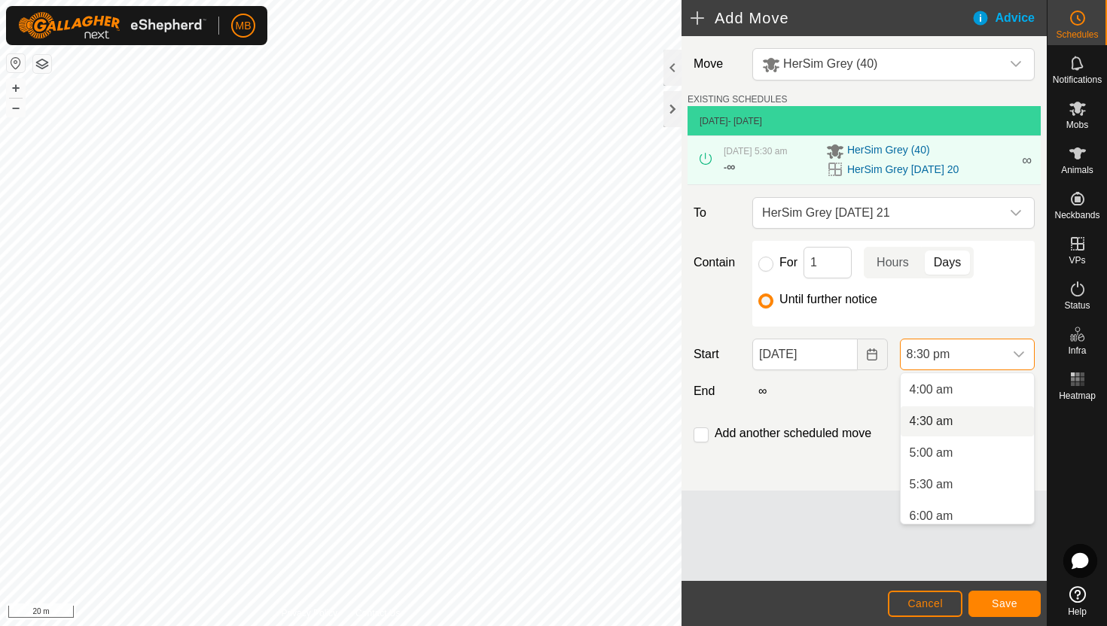
scroll to position [241, 0]
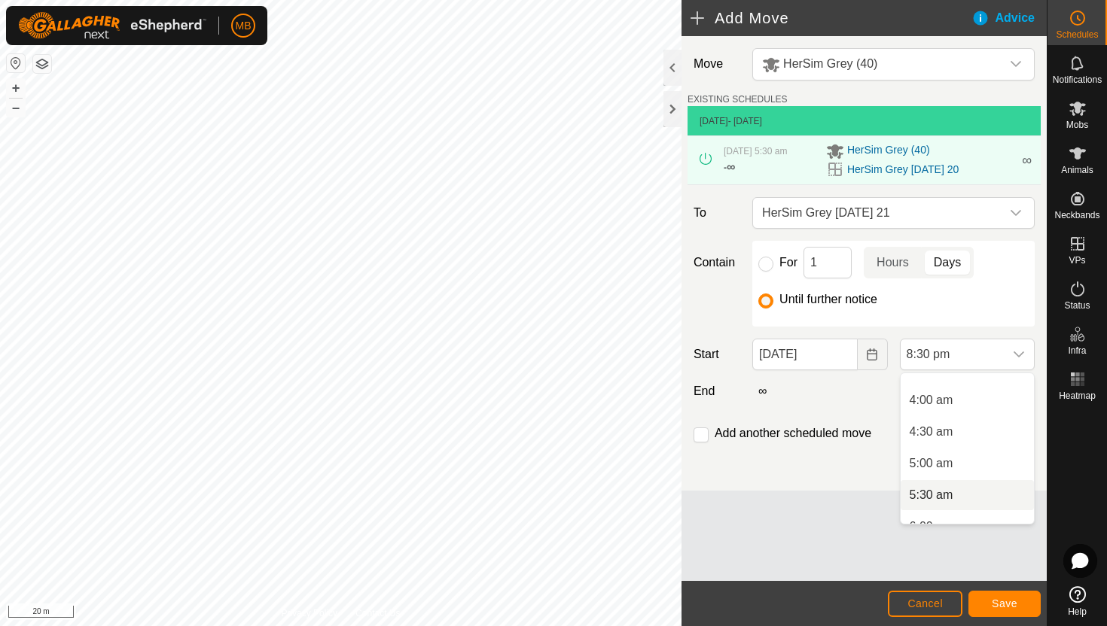
click at [962, 497] on li "5:30 am" at bounding box center [967, 495] width 133 height 30
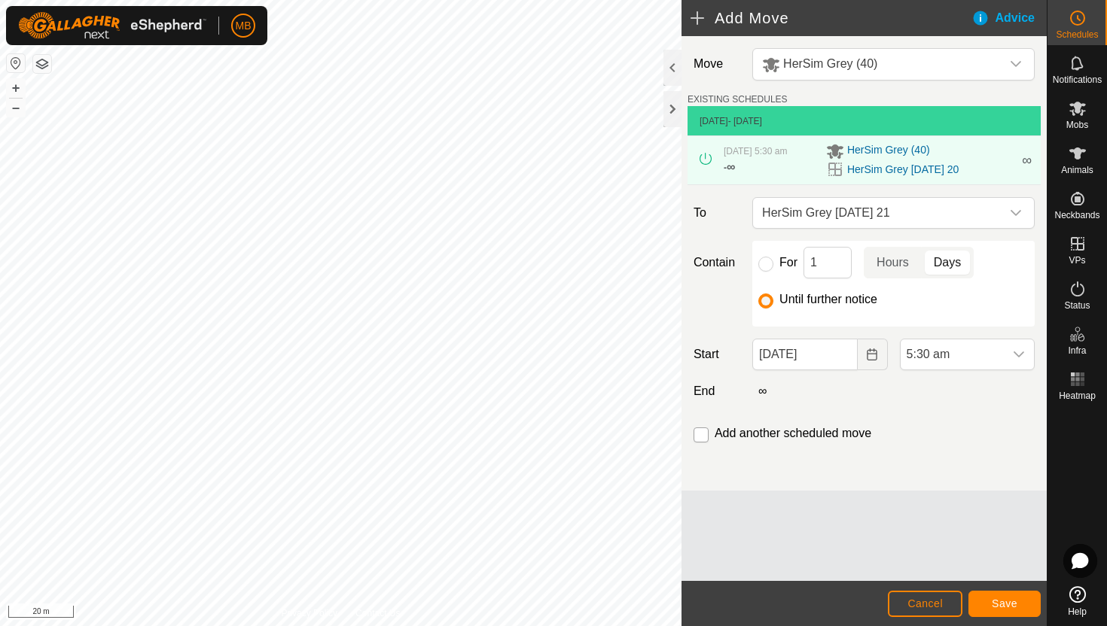
click at [705, 439] on input "checkbox" at bounding box center [700, 435] width 15 height 15
checkbox input "true"
click at [1023, 603] on button "Save" at bounding box center [1004, 604] width 72 height 26
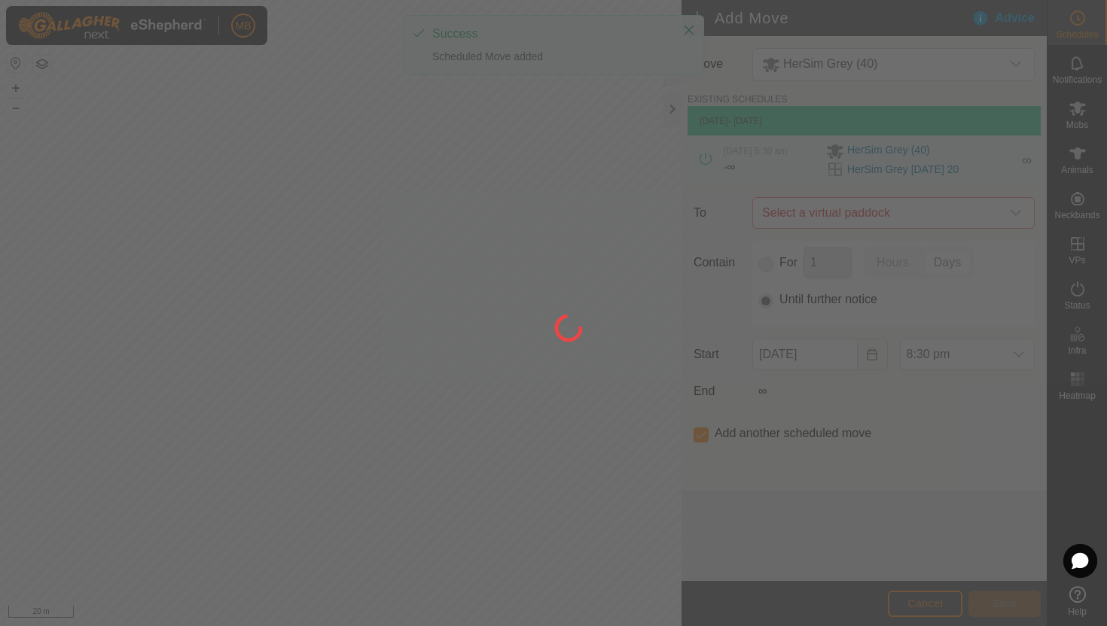
type input "21 Aug, 2025"
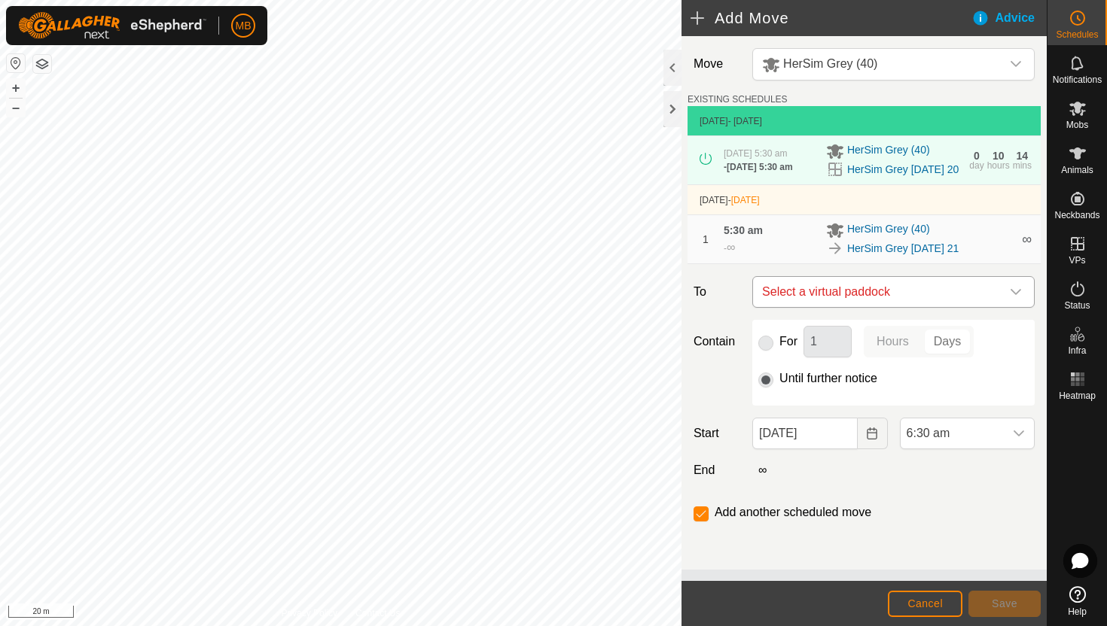
click at [1013, 298] on icon "dropdown trigger" at bounding box center [1016, 292] width 12 height 12
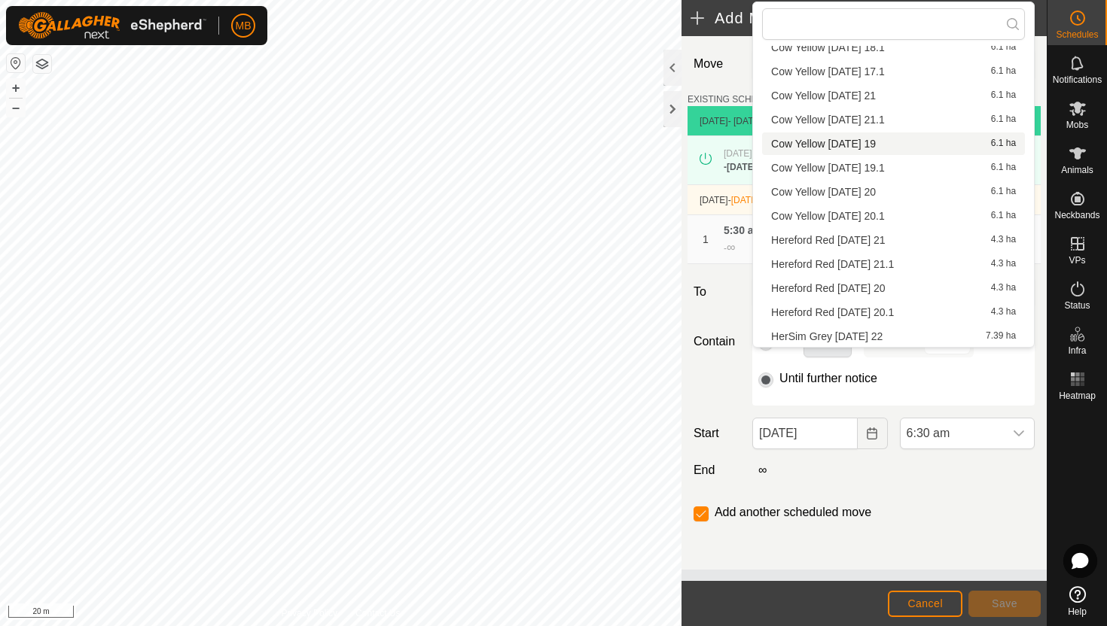
scroll to position [431, 0]
click at [894, 213] on li "HerSim Grey Friday 22 7.39 ha" at bounding box center [893, 215] width 263 height 23
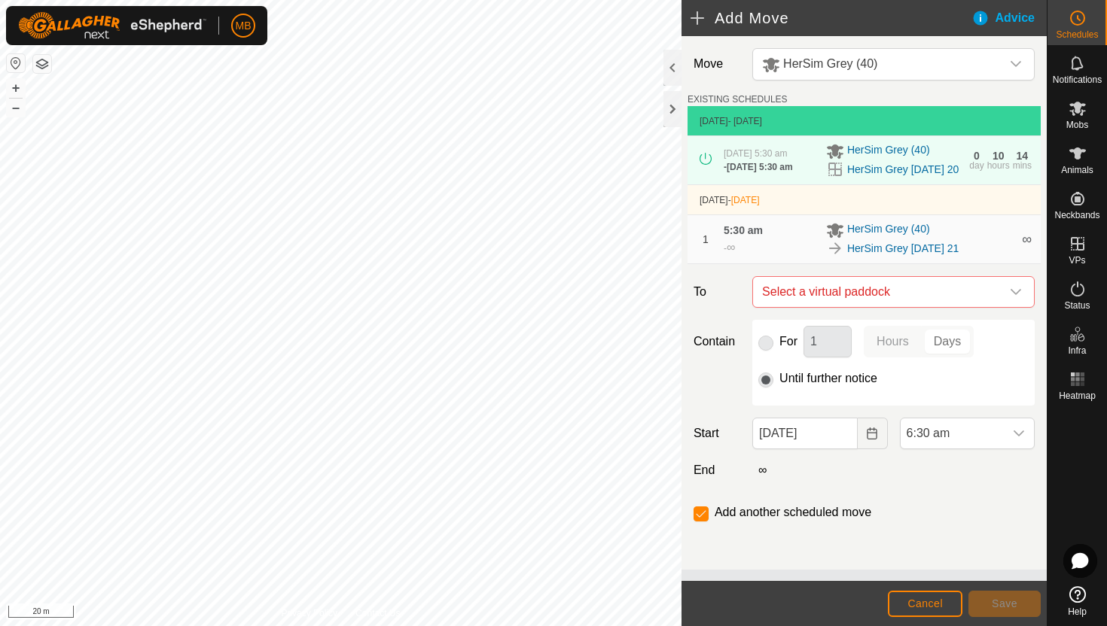
checkbox input "false"
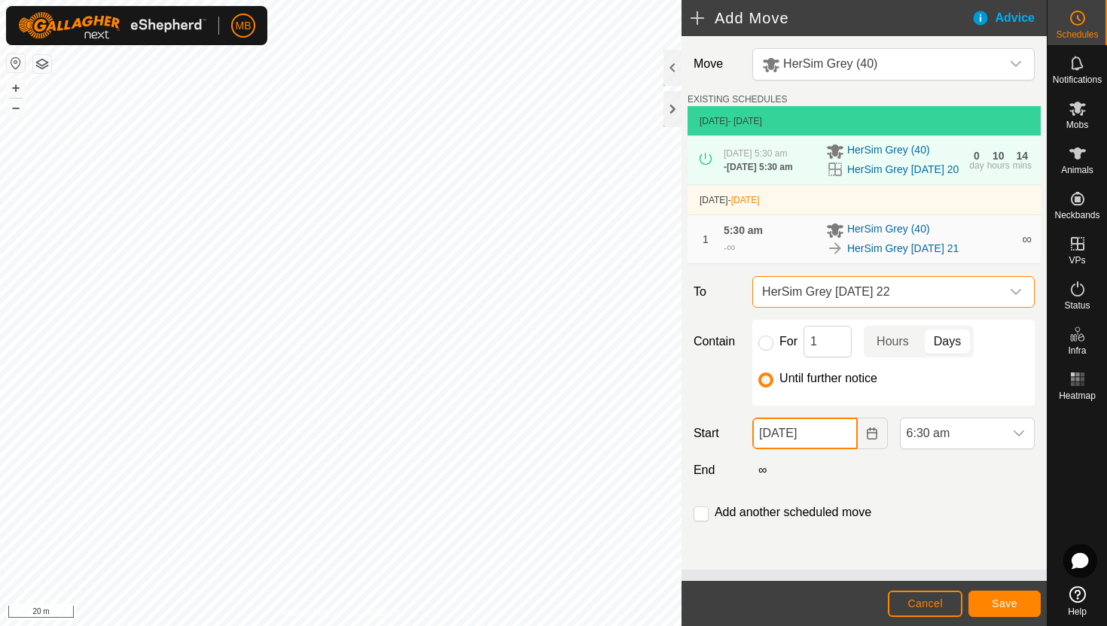
click at [841, 450] on input "21 Aug, 2025" at bounding box center [804, 434] width 105 height 32
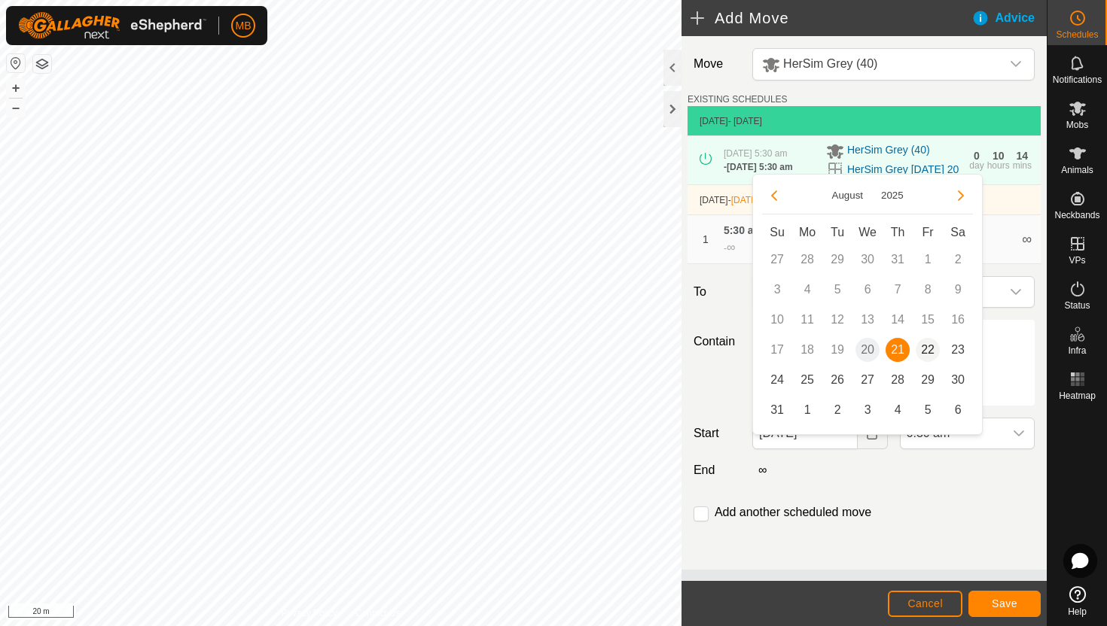
click at [933, 349] on span "22" at bounding box center [928, 350] width 24 height 24
type input "22 Aug, 2025"
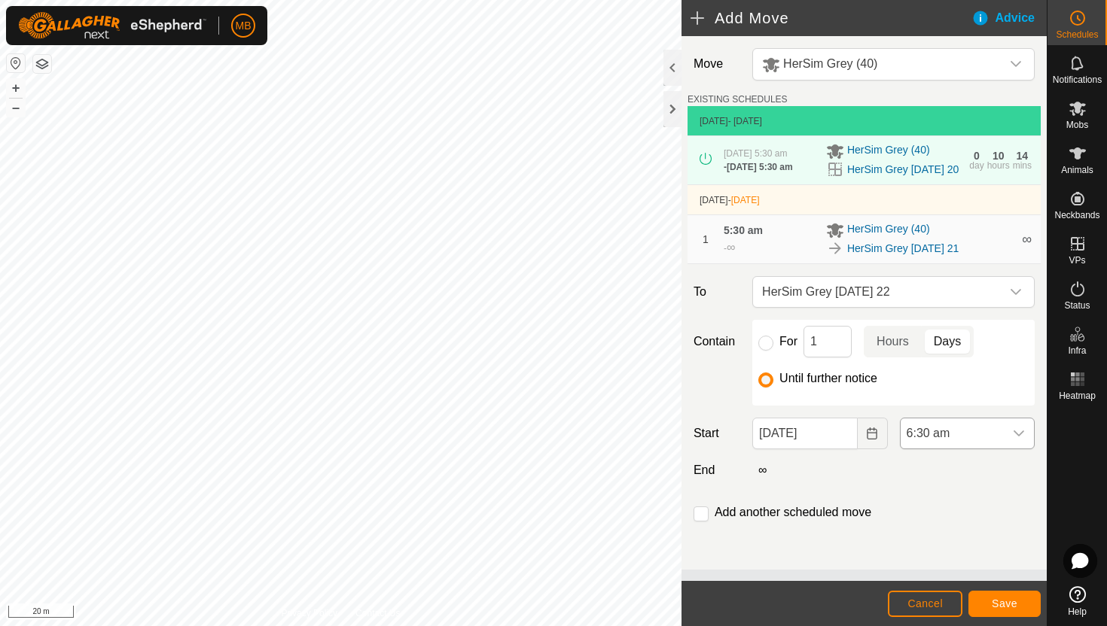
click at [1016, 440] on icon "dropdown trigger" at bounding box center [1019, 434] width 12 height 12
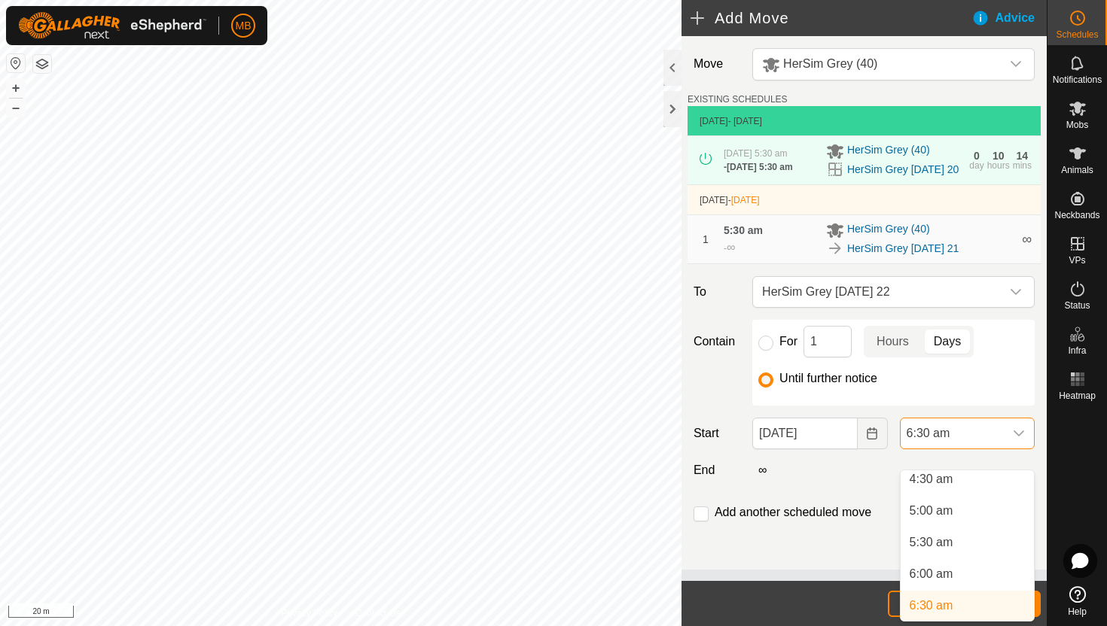
scroll to position [285, 0]
click at [959, 551] on li "5:30 am" at bounding box center [967, 549] width 133 height 30
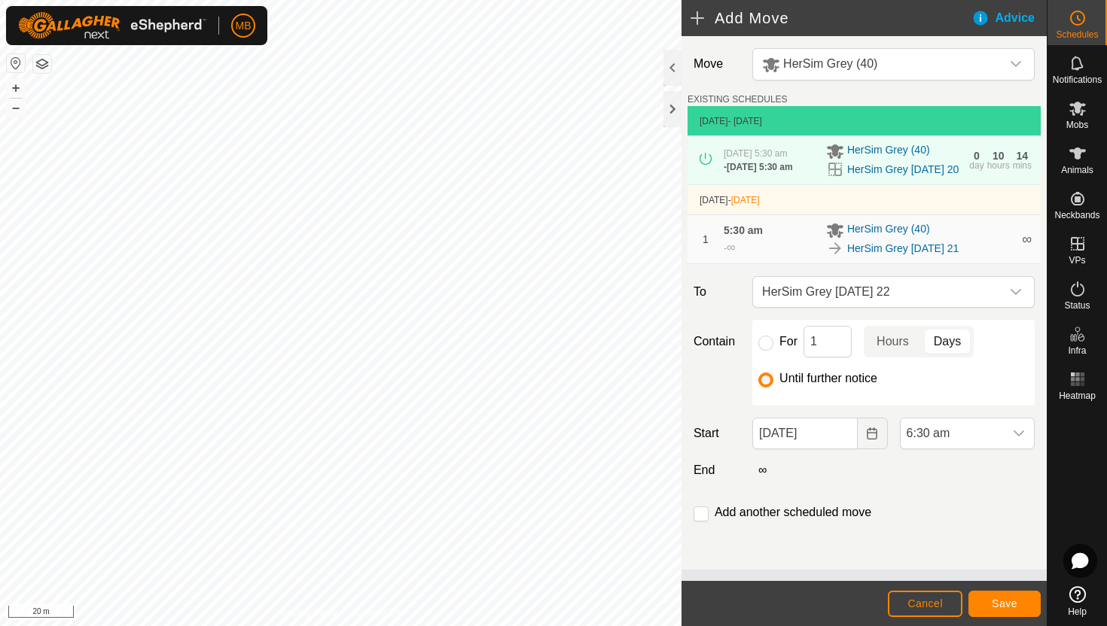
scroll to position [291, 0]
click at [1001, 599] on span "Save" at bounding box center [1005, 604] width 26 height 12
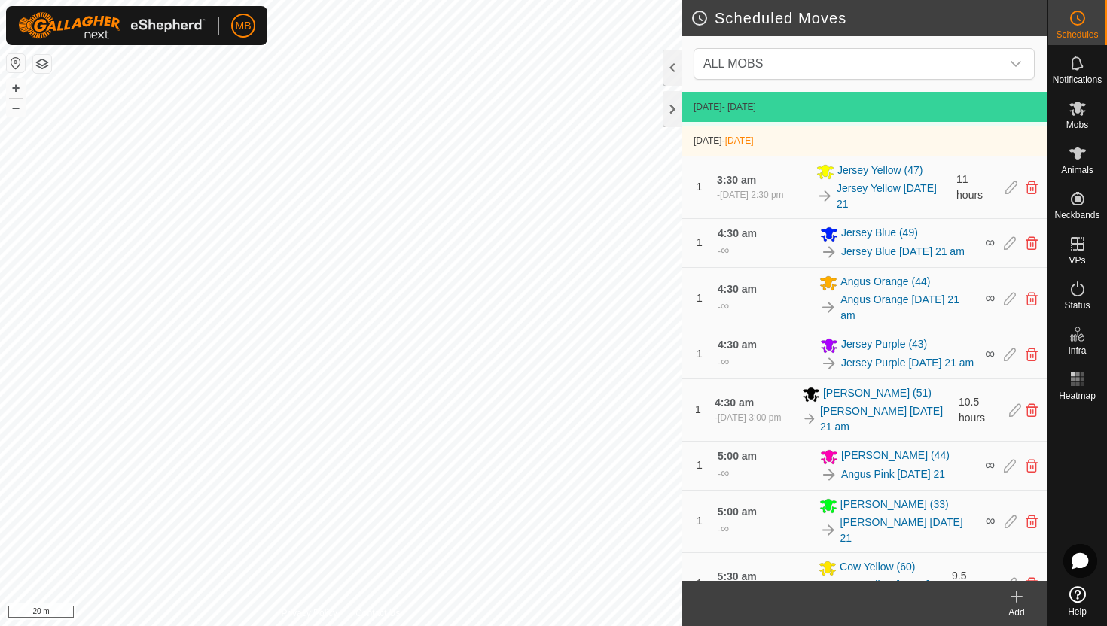
scroll to position [529, 0]
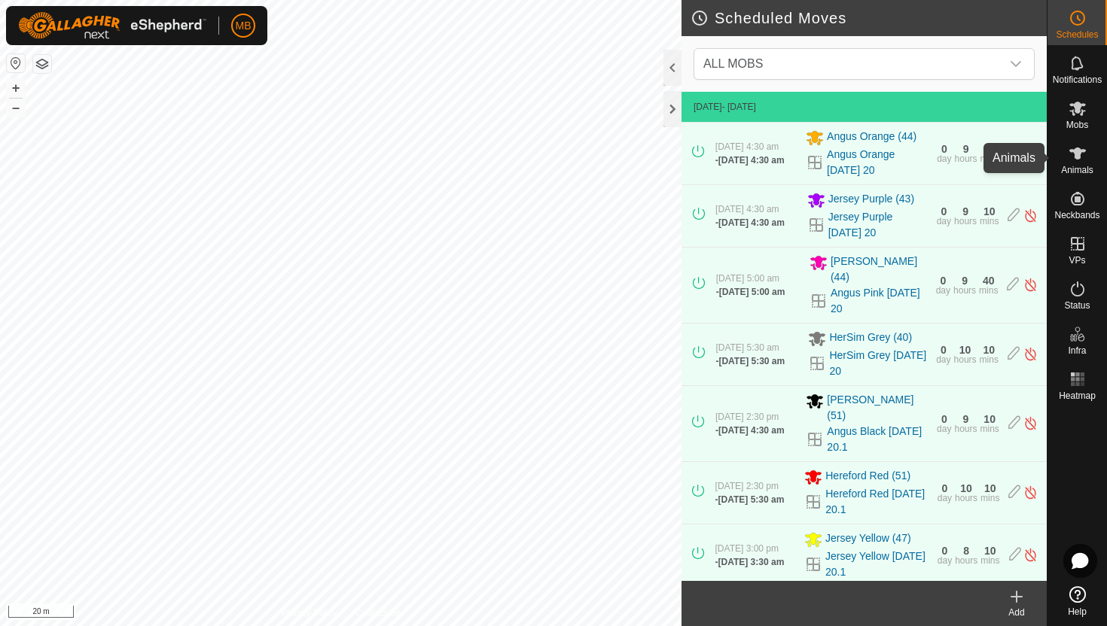
click at [1076, 151] on icon at bounding box center [1077, 154] width 17 height 12
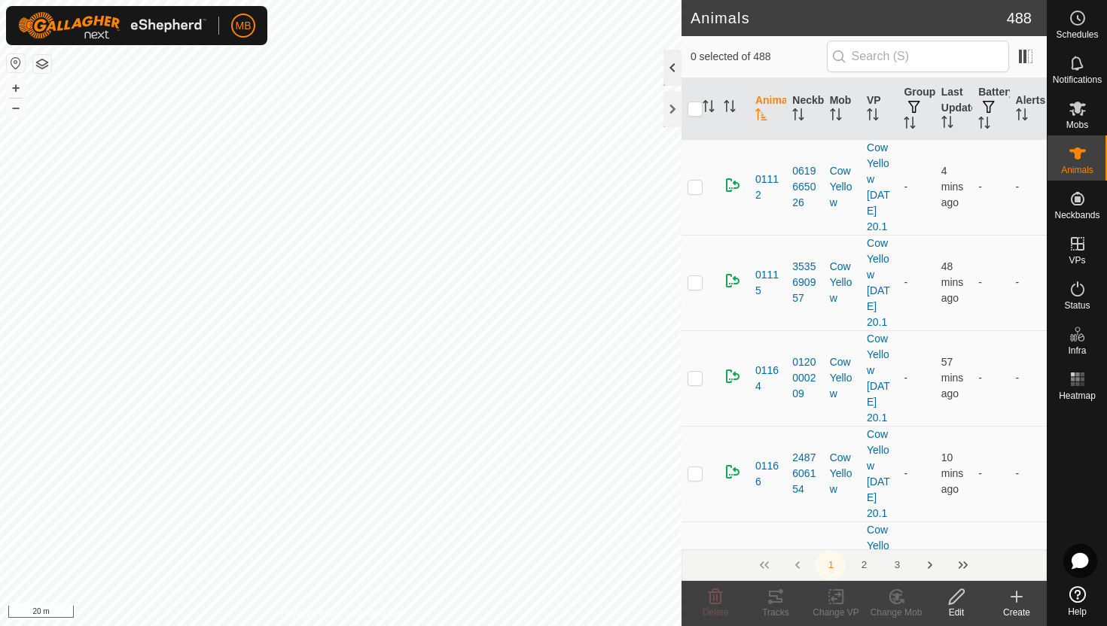
click at [672, 59] on div at bounding box center [672, 68] width 18 height 36
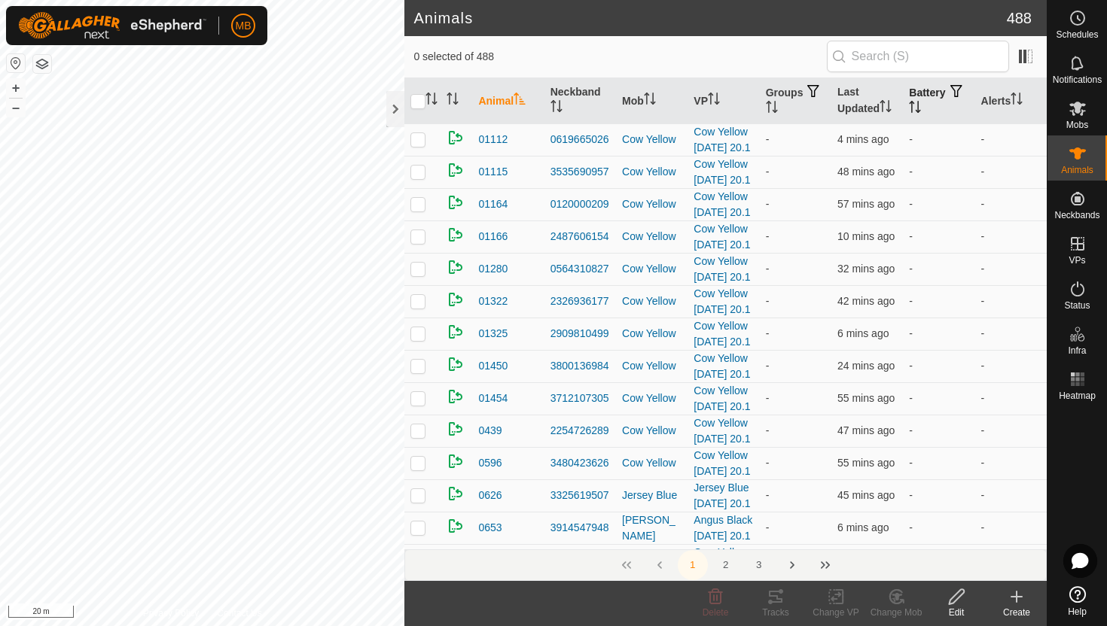
click at [915, 101] on icon "Activate to sort" at bounding box center [912, 102] width 5 height 3
click at [921, 101] on icon "Activate to sort" at bounding box center [915, 107] width 11 height 12
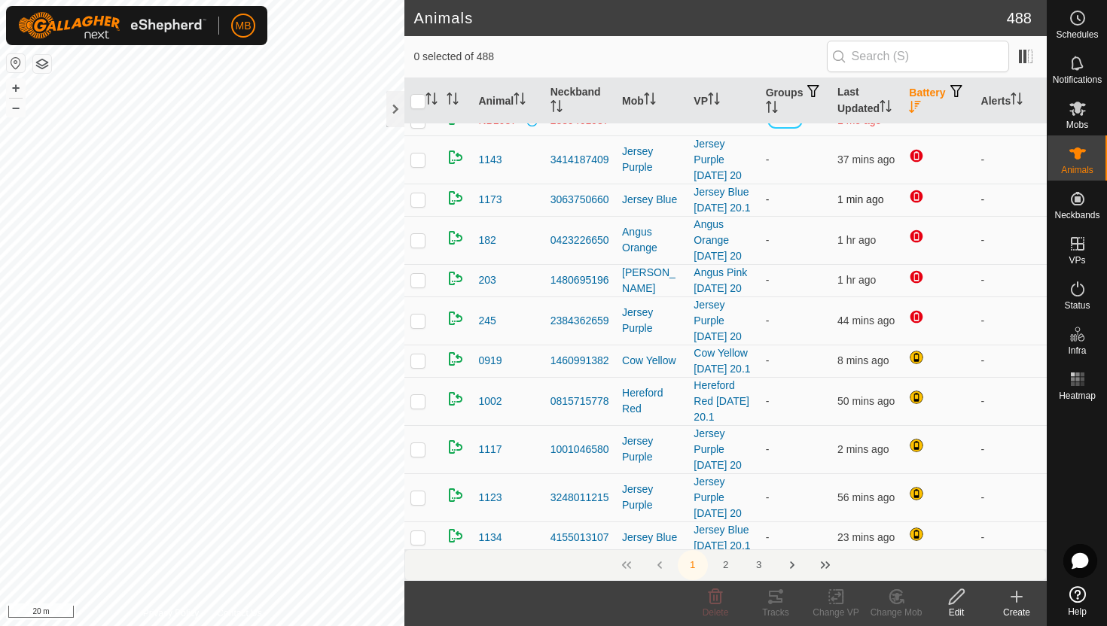
scroll to position [80, 0]
click at [1020, 96] on icon "Activate to sort" at bounding box center [1016, 99] width 12 height 12
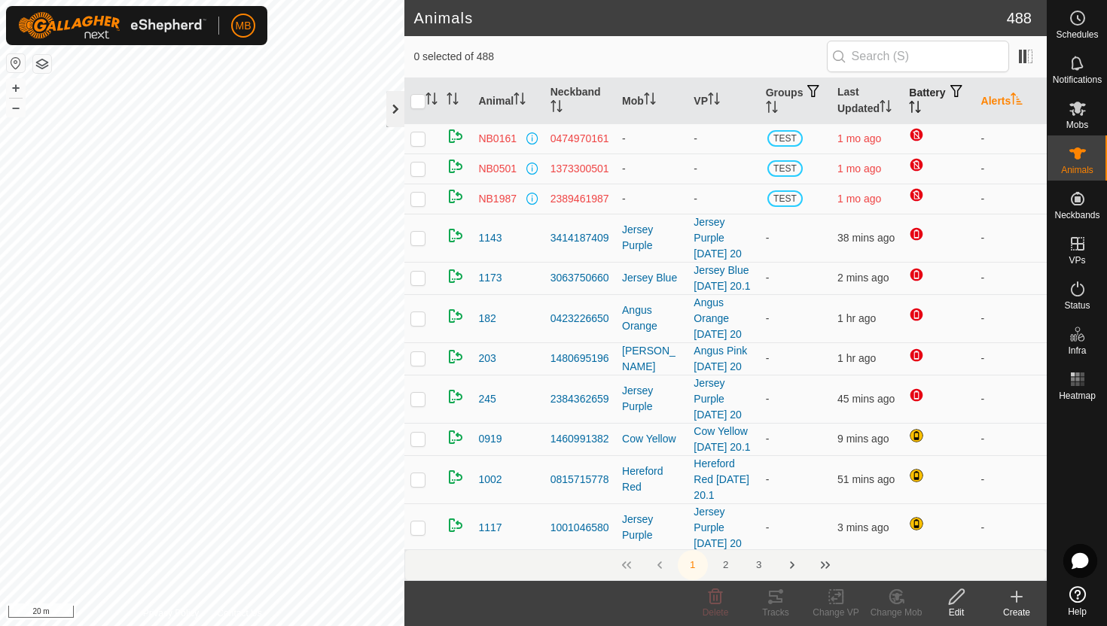
click at [397, 106] on div at bounding box center [395, 109] width 18 height 36
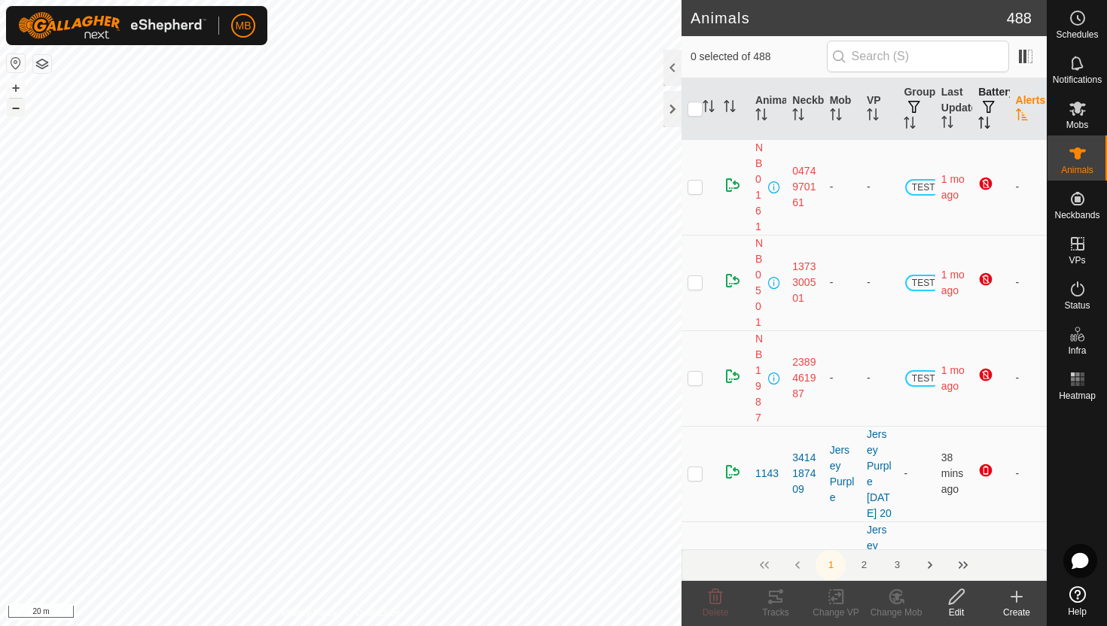
click at [18, 110] on button "–" at bounding box center [16, 108] width 18 height 18
click at [17, 87] on button "+" at bounding box center [16, 88] width 18 height 18
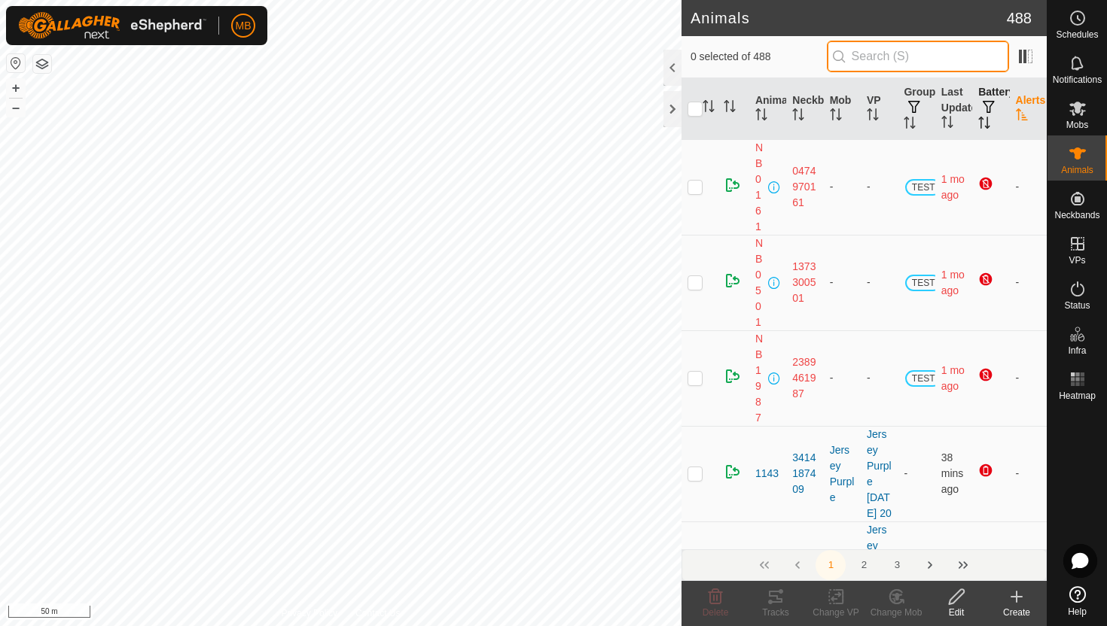
click at [962, 58] on input "text" at bounding box center [918, 57] width 182 height 32
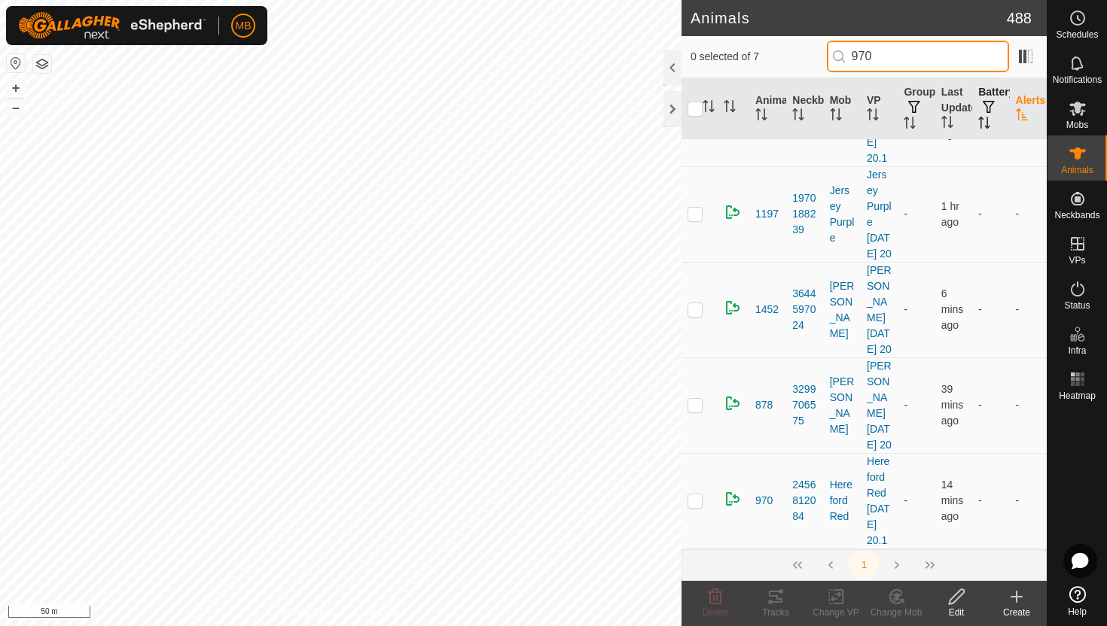
scroll to position [401, 0]
type input "970"
click at [696, 497] on p-checkbox at bounding box center [694, 501] width 15 height 12
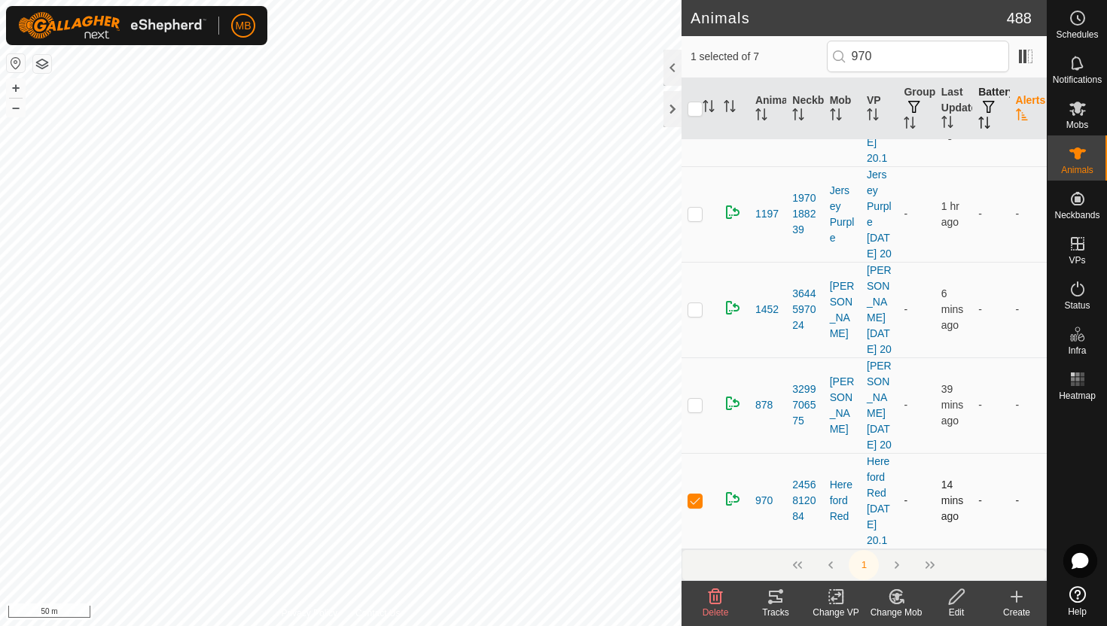
click at [696, 497] on p-checkbox at bounding box center [694, 501] width 15 height 12
checkbox input "false"
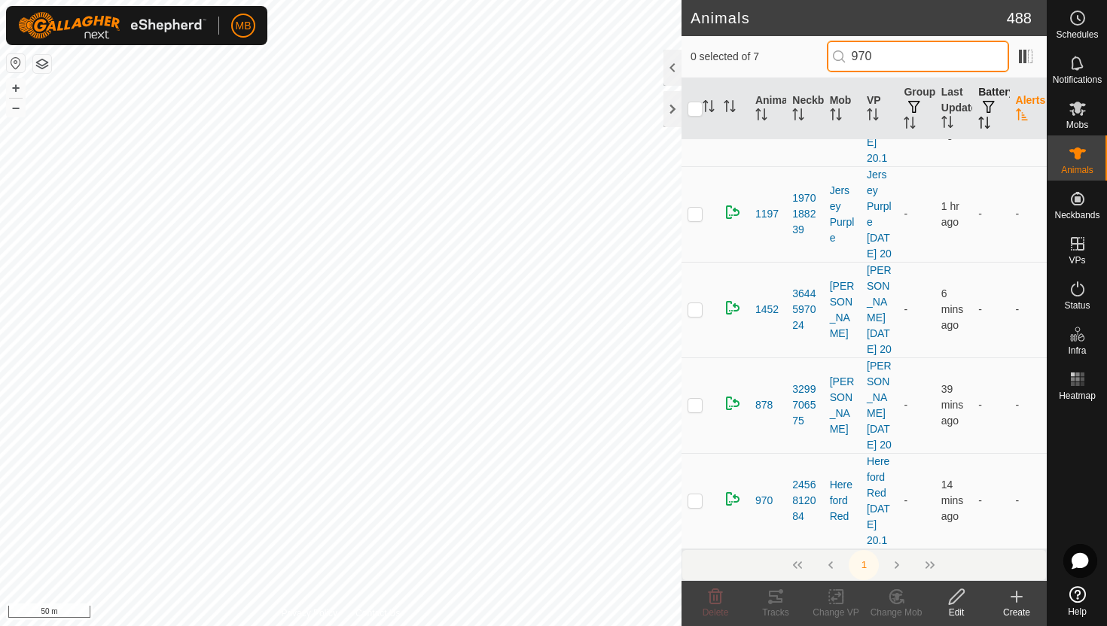
click at [989, 59] on input "970" at bounding box center [918, 57] width 182 height 32
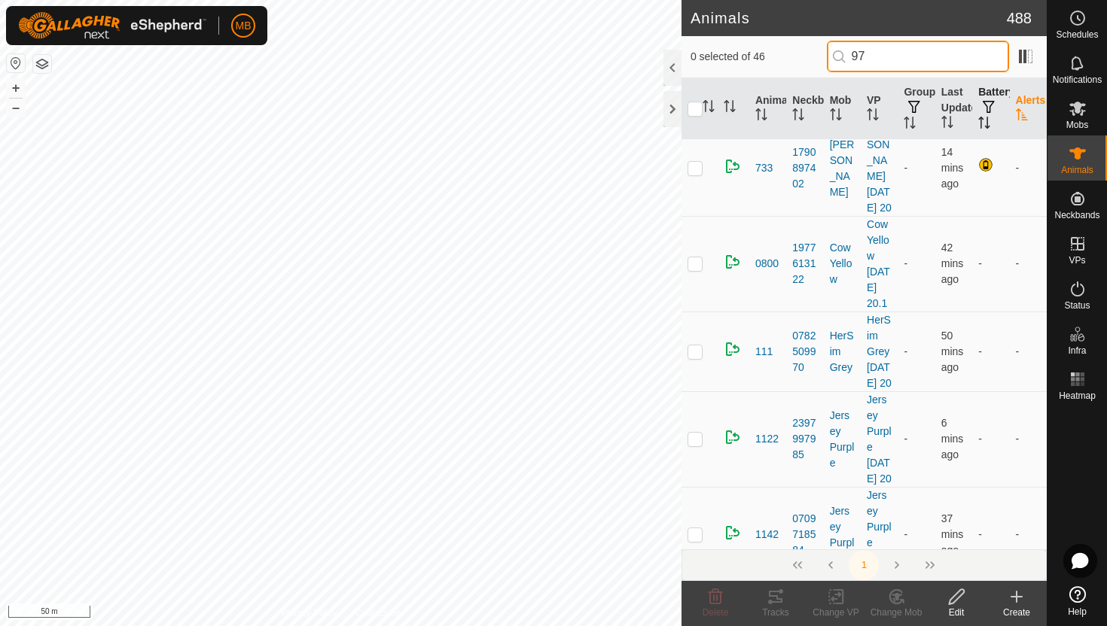
type input "9"
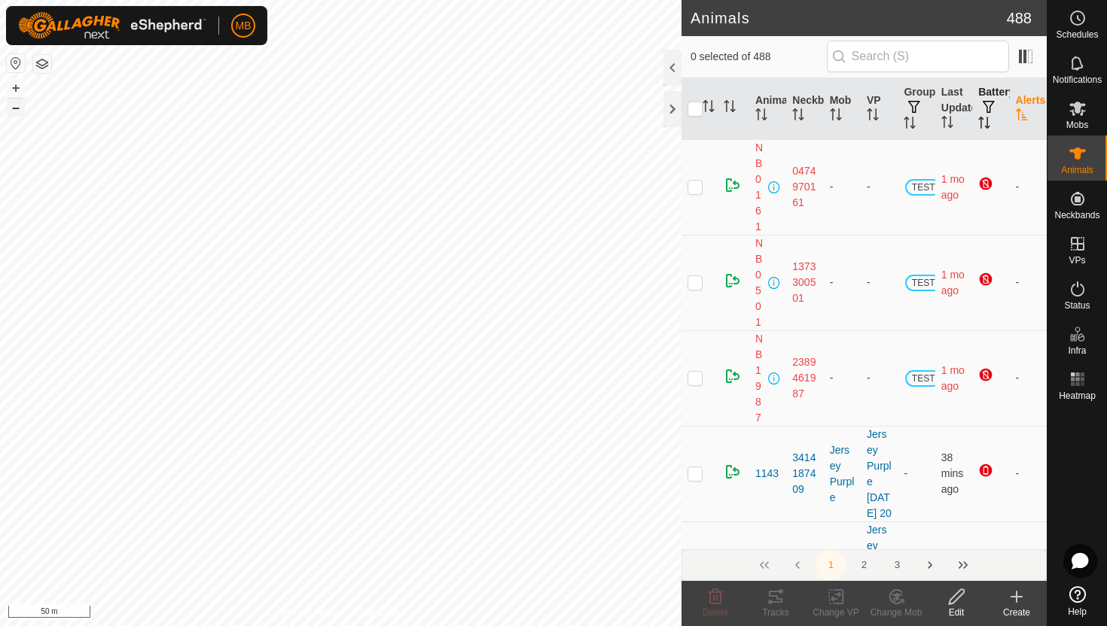
click at [12, 106] on button "–" at bounding box center [16, 108] width 18 height 18
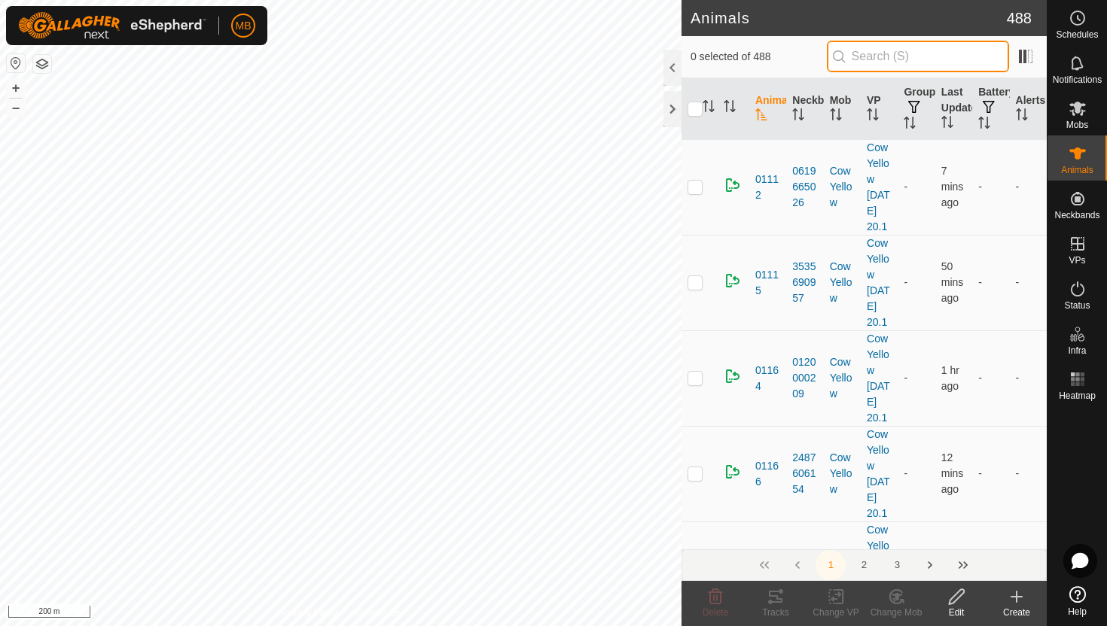
click at [898, 58] on input "text" at bounding box center [918, 57] width 182 height 32
type input "1"
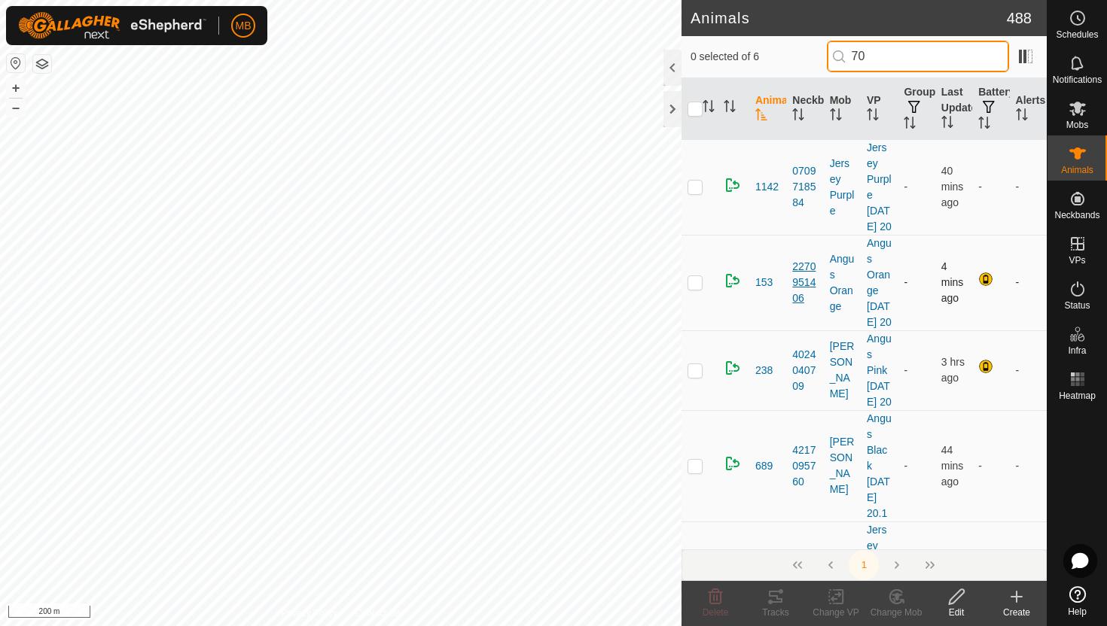
type input "7"
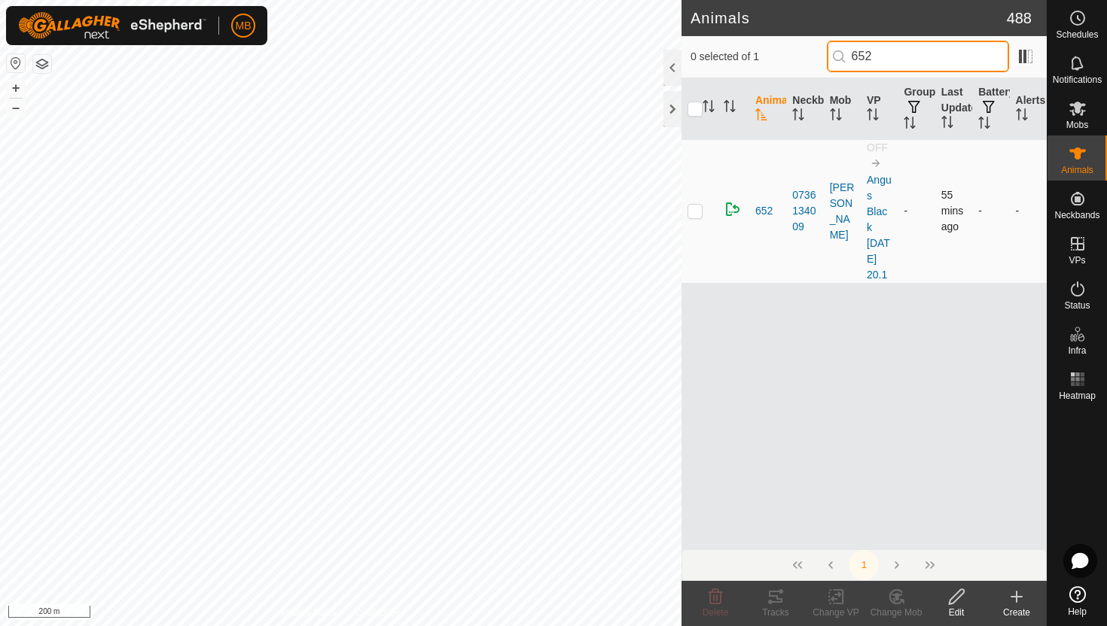
type input "652"
click at [696, 217] on p-checkbox at bounding box center [694, 211] width 15 height 12
checkbox input "true"
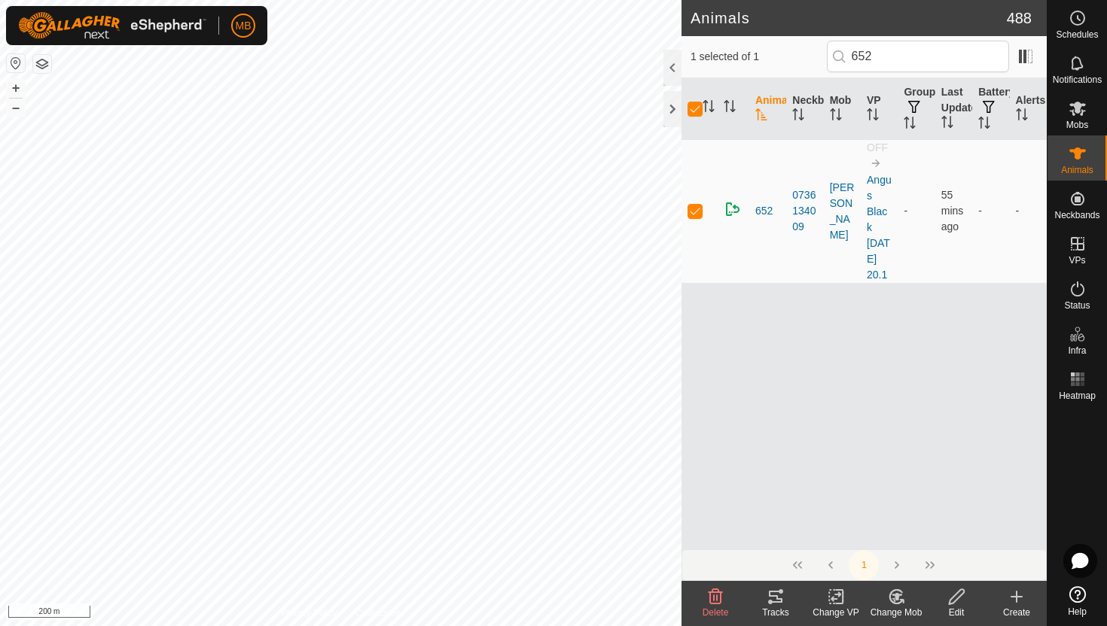
click at [838, 593] on icon at bounding box center [836, 598] width 11 height 10
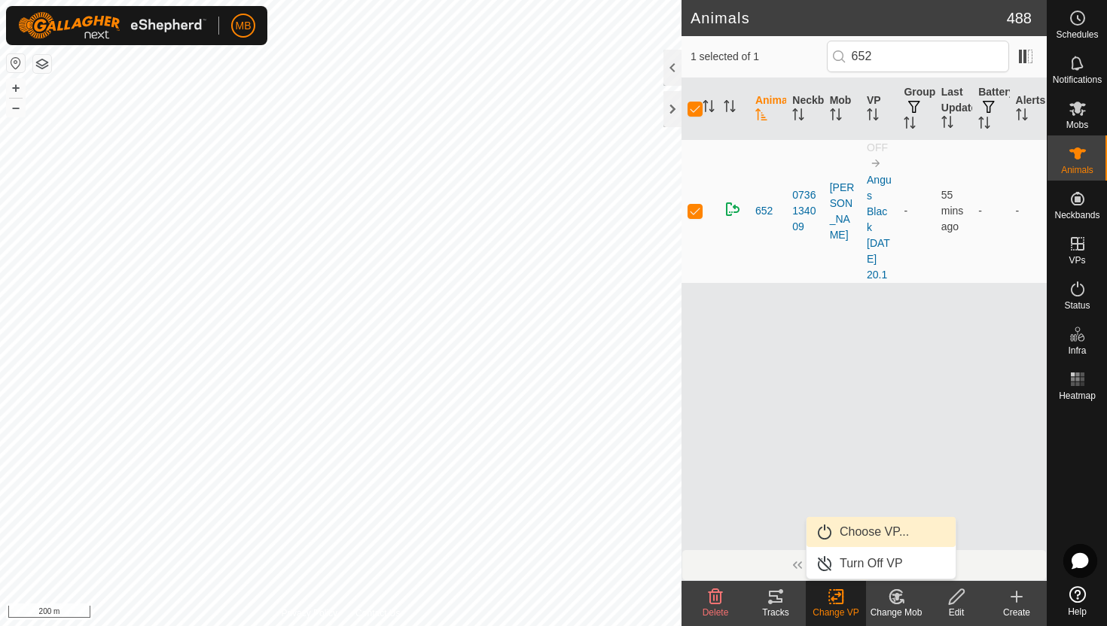
click at [875, 529] on link "Choose VP..." at bounding box center [880, 532] width 149 height 30
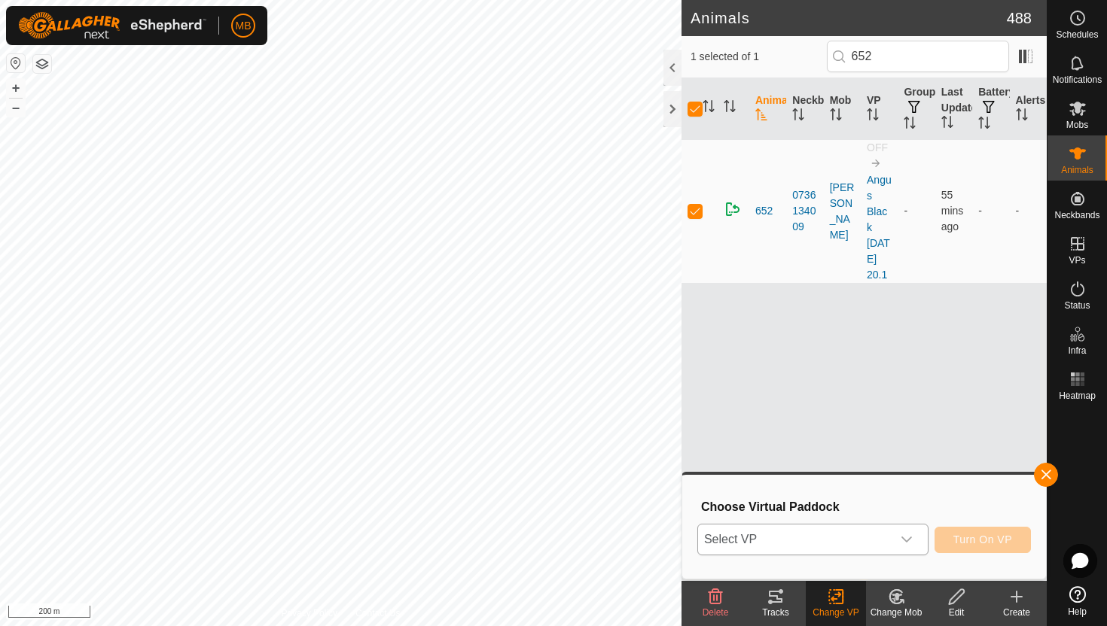
click at [907, 539] on icon "dropdown trigger" at bounding box center [907, 540] width 12 height 12
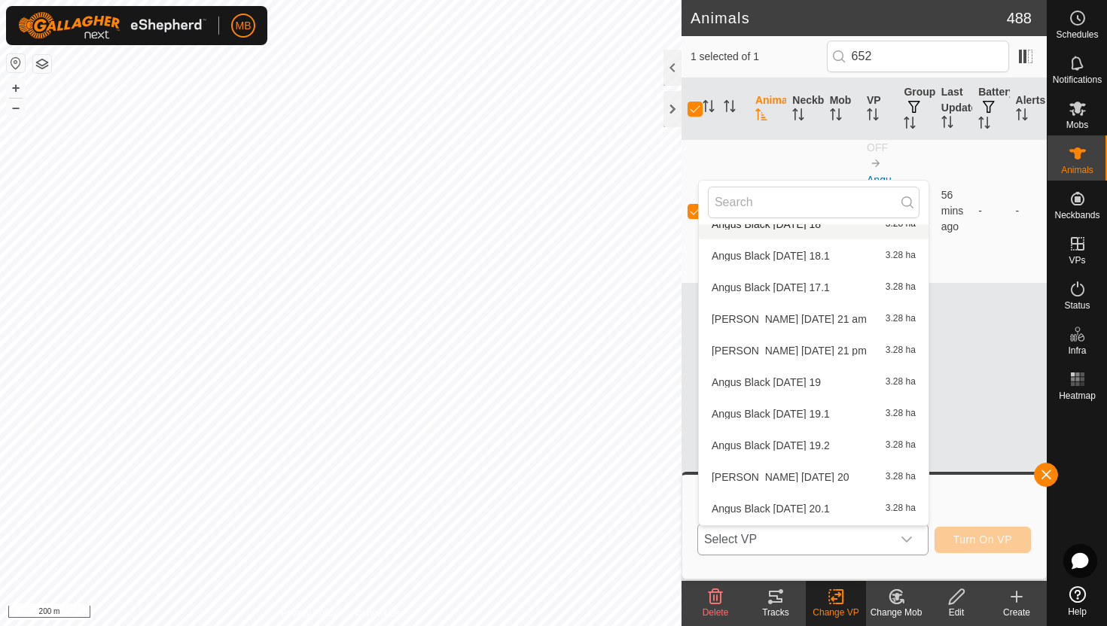
scroll to position [1786, 0]
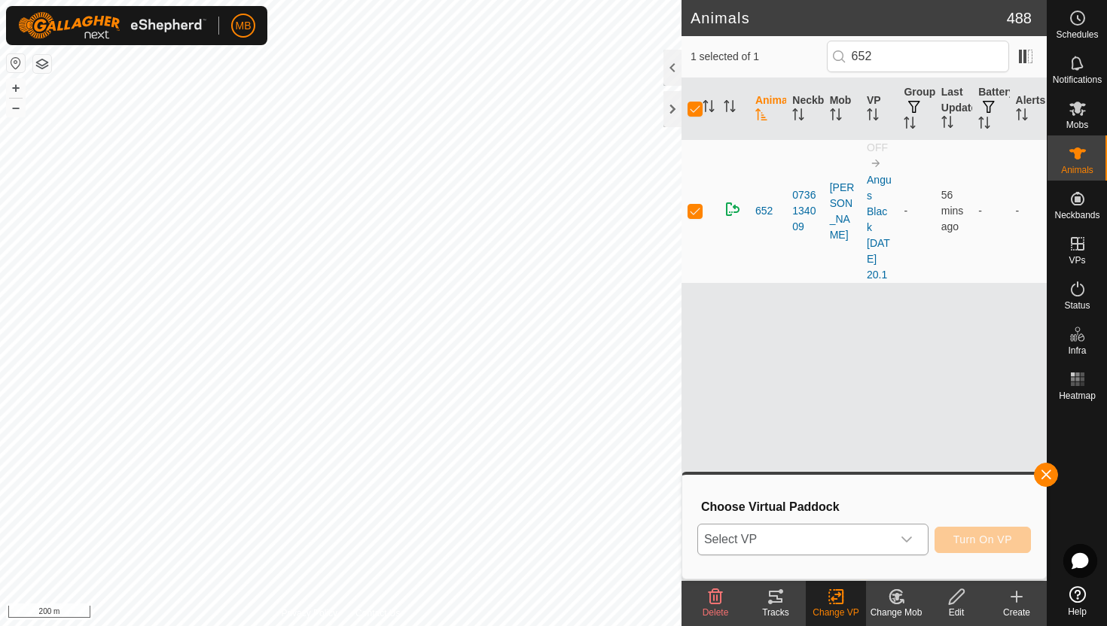
click at [908, 540] on icon "dropdown trigger" at bounding box center [906, 540] width 11 height 6
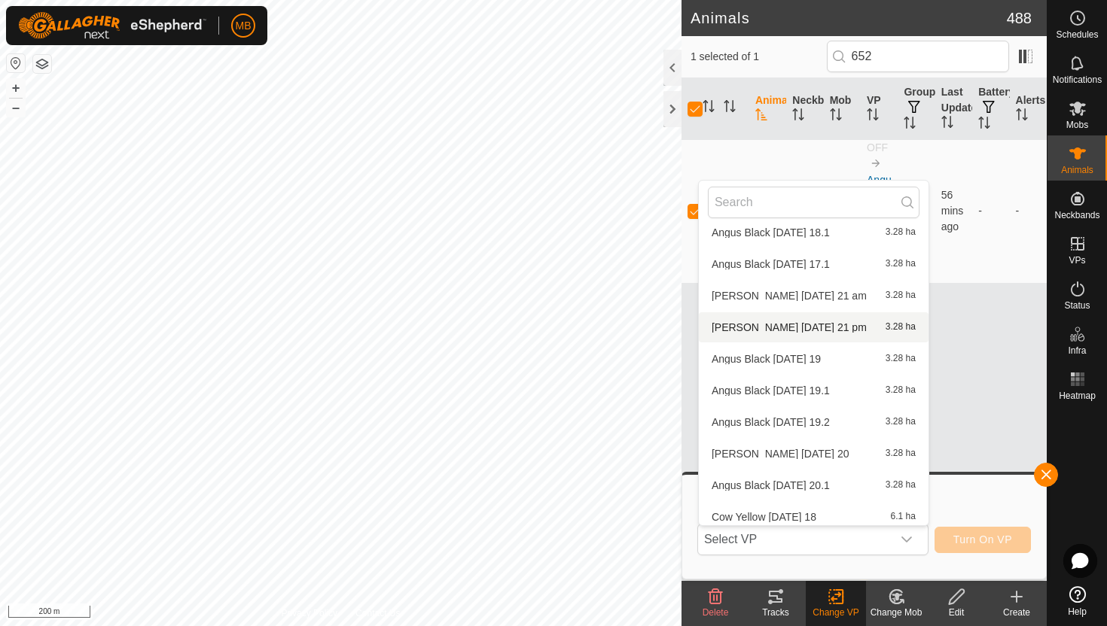
scroll to position [1806, 0]
click at [816, 484] on li "[PERSON_NAME] [DATE] 20.1 3.28 ha" at bounding box center [814, 484] width 230 height 30
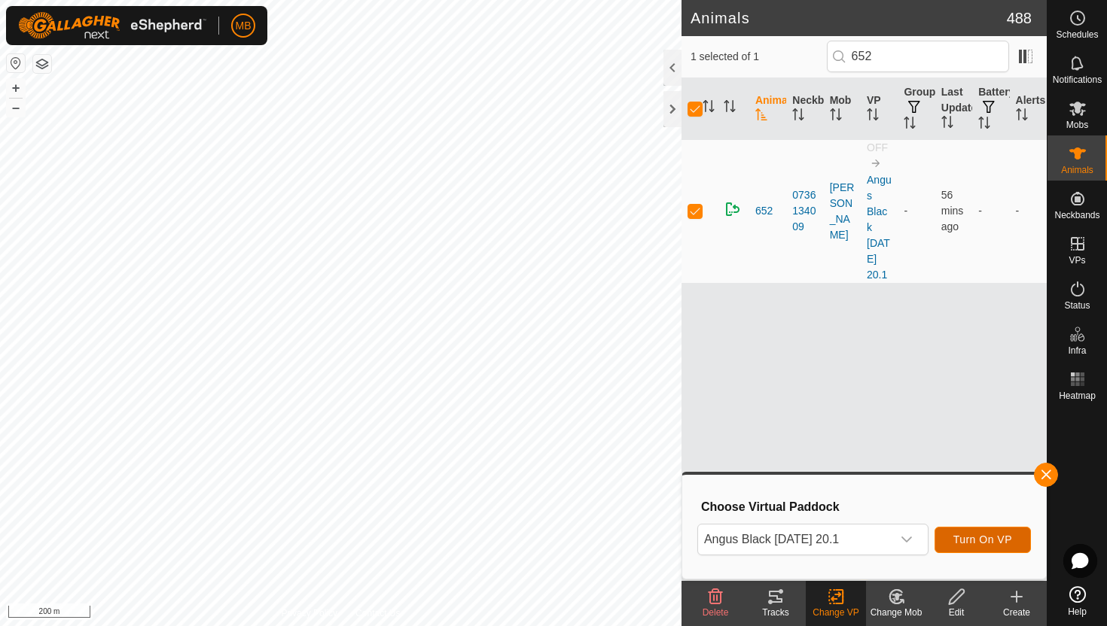
click at [980, 538] on span "Turn On VP" at bounding box center [982, 540] width 59 height 12
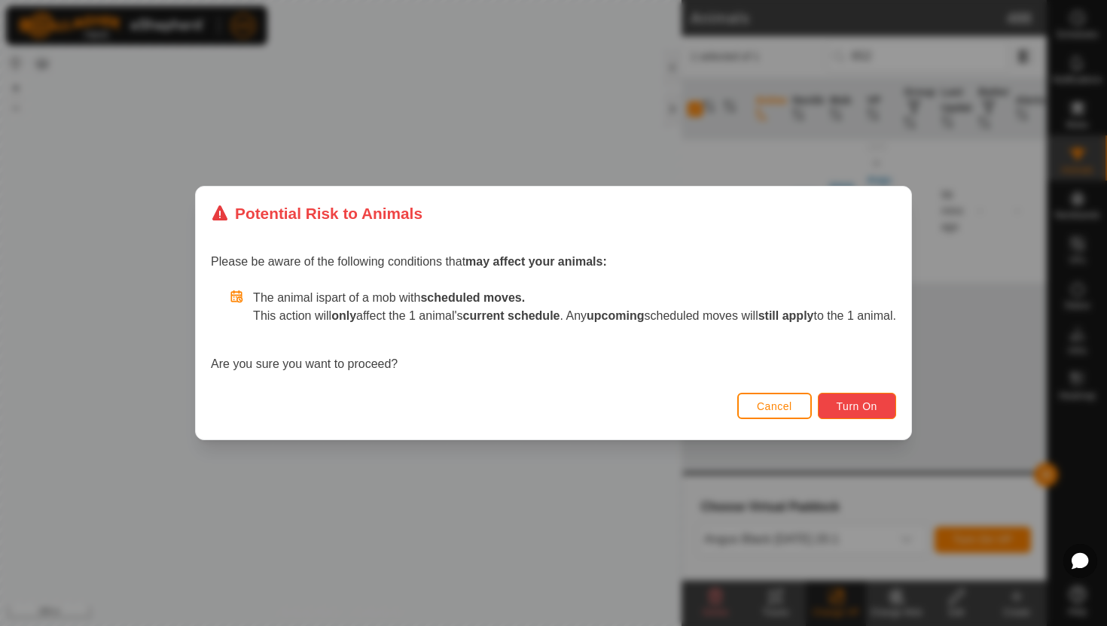
click at [876, 403] on span "Turn On" at bounding box center [857, 407] width 41 height 12
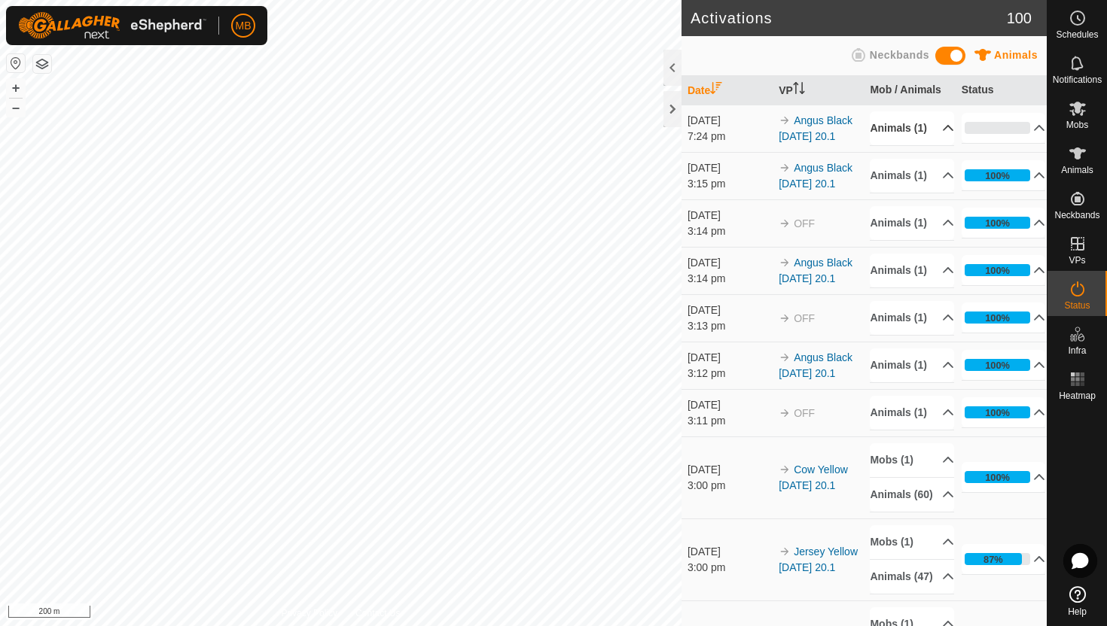
click at [938, 130] on p-accordion-header "Animals (1)" at bounding box center [912, 128] width 84 height 34
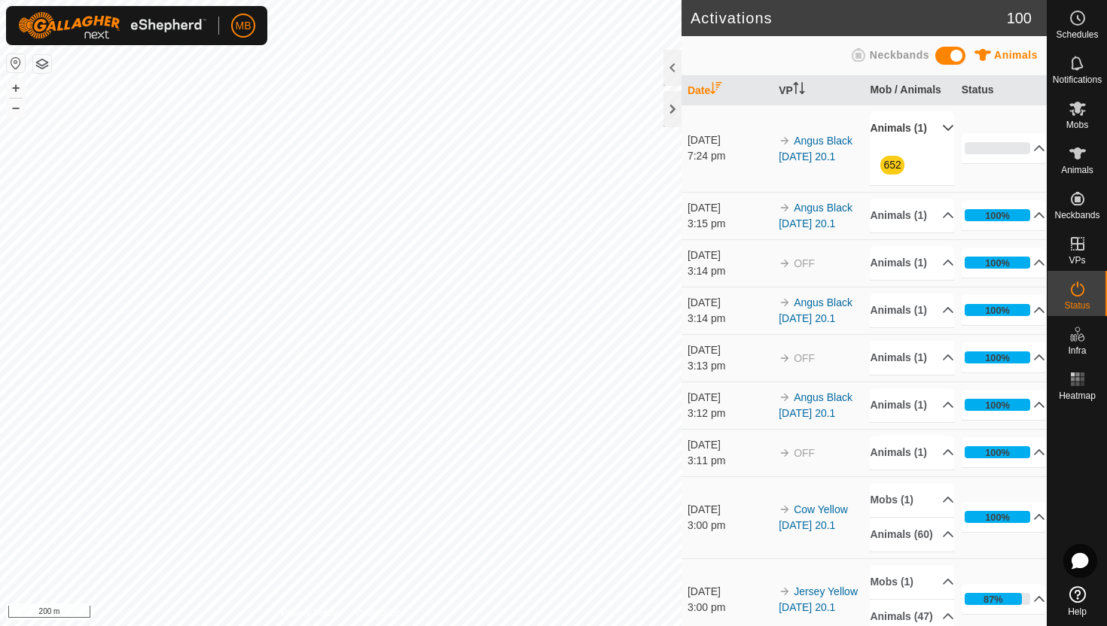
click at [938, 130] on p-accordion-header "Animals (1)" at bounding box center [912, 128] width 84 height 34
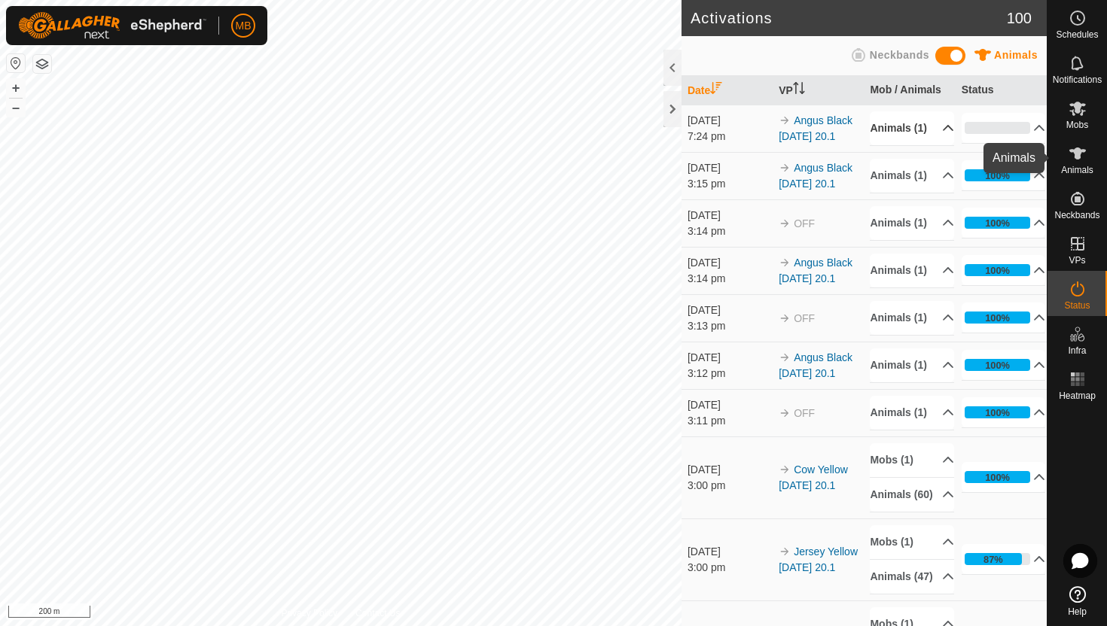
click at [1078, 156] on icon at bounding box center [1077, 154] width 17 height 12
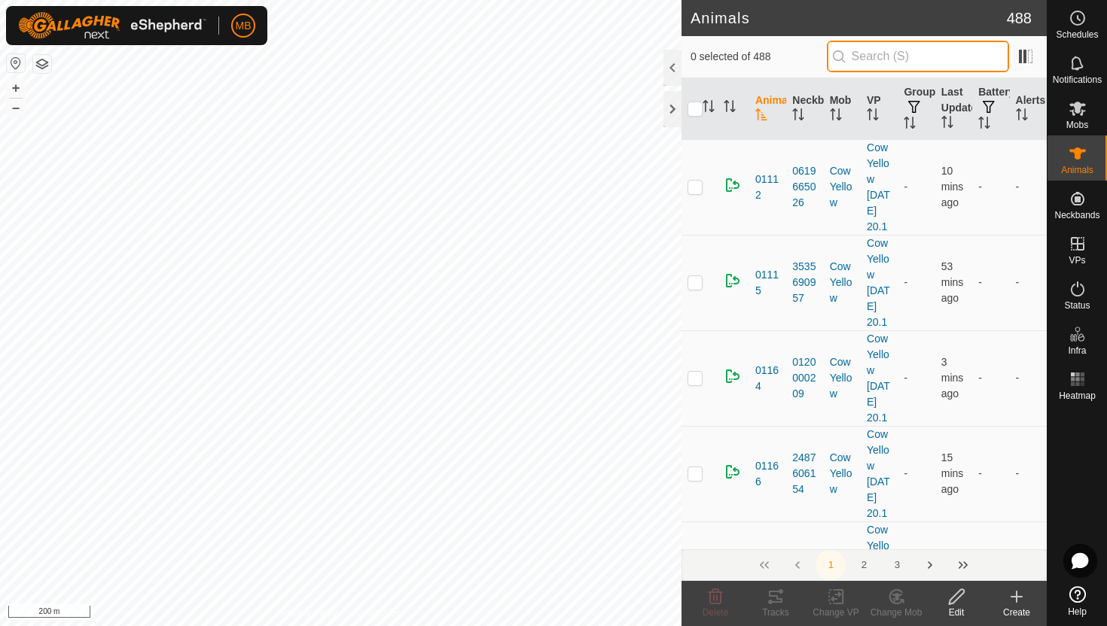
click at [949, 53] on input "text" at bounding box center [918, 57] width 182 height 32
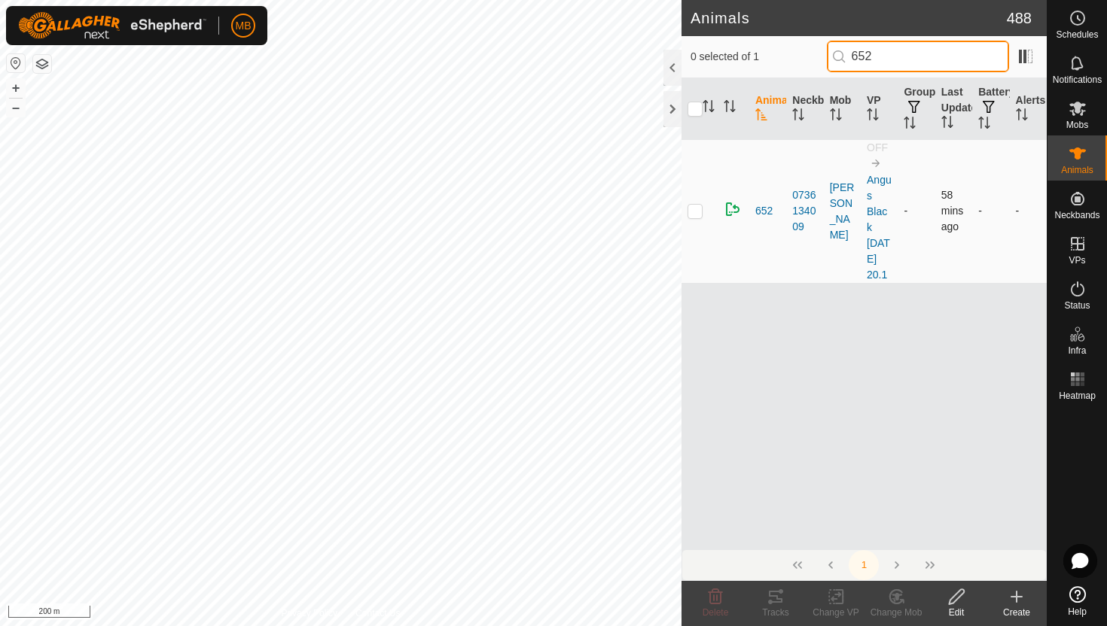
type input "652"
click at [694, 217] on p-checkbox at bounding box center [694, 211] width 15 height 12
checkbox input "true"
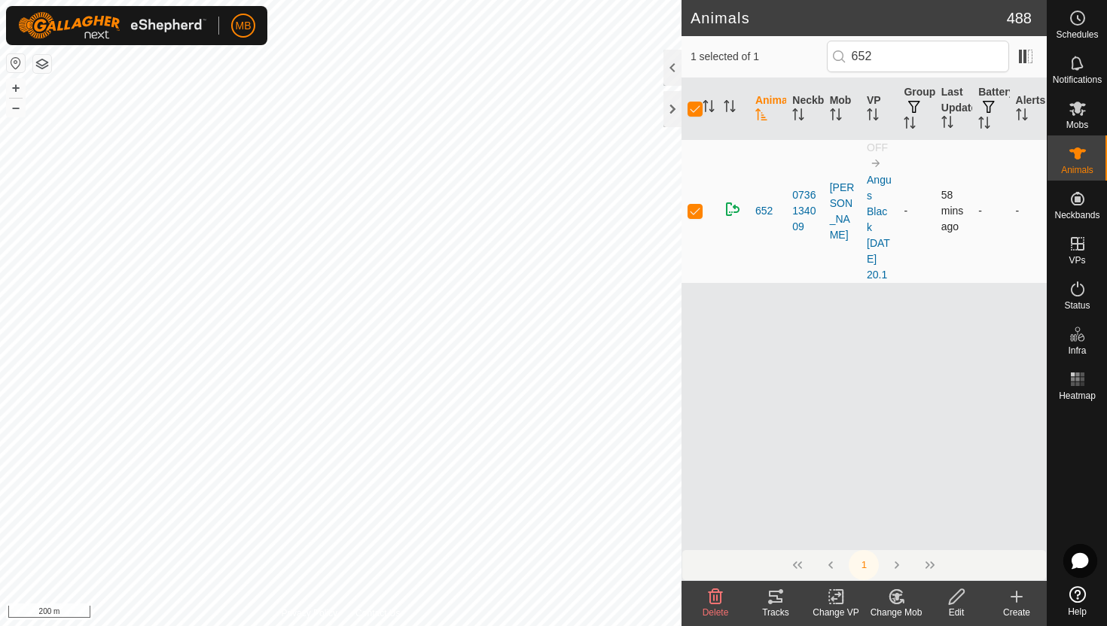
click at [694, 217] on p-checkbox at bounding box center [694, 211] width 15 height 12
checkbox input "false"
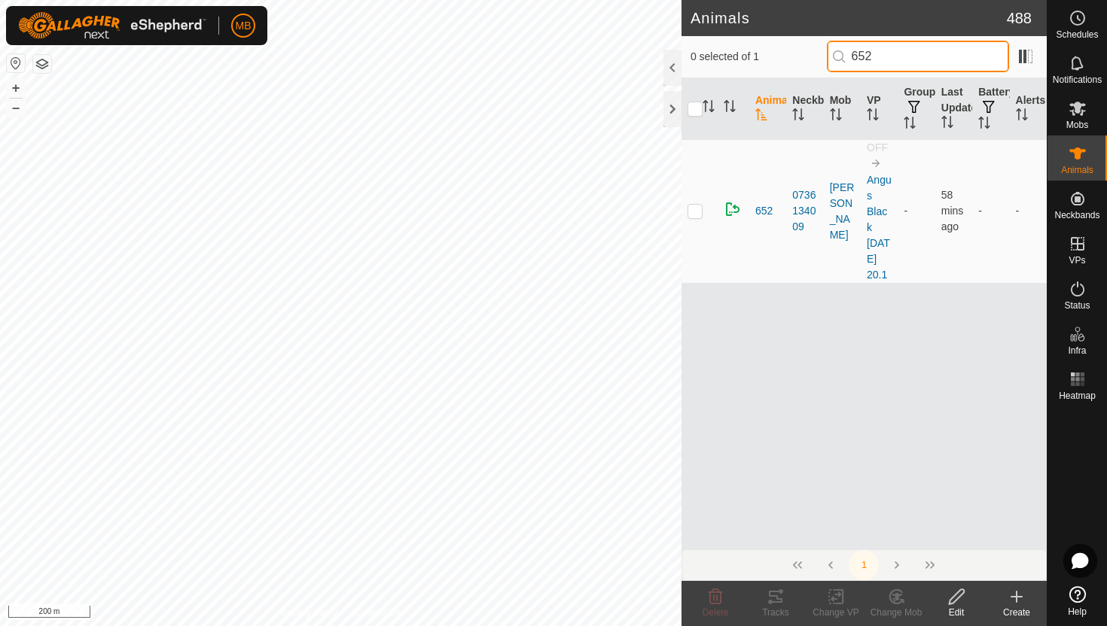
click at [950, 59] on input "652" at bounding box center [918, 57] width 182 height 32
type input "6"
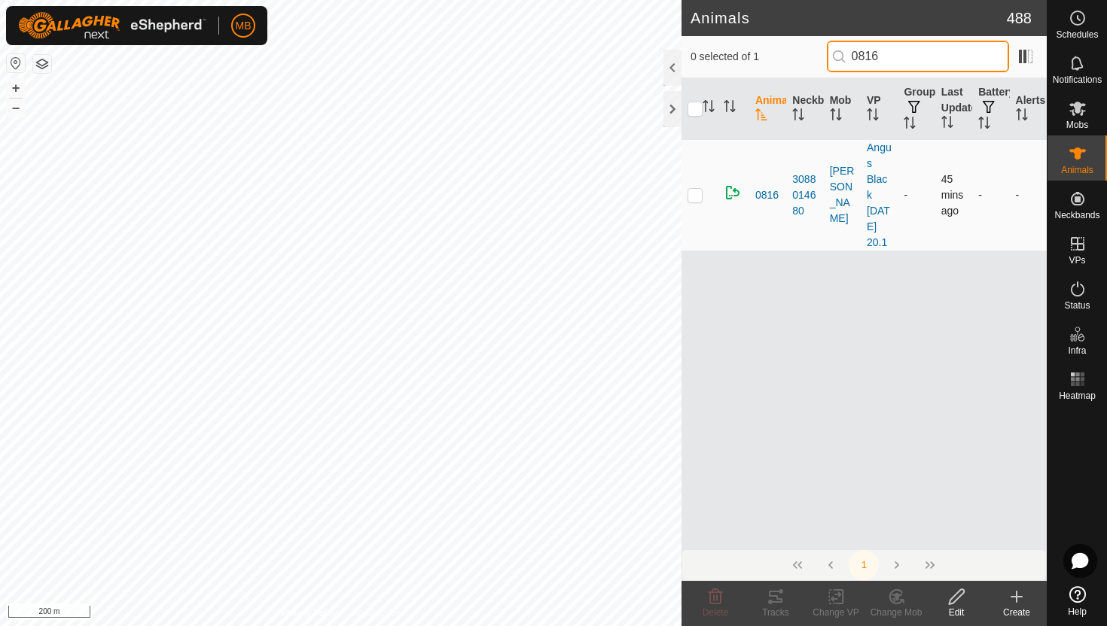
type input "0816"
click at [696, 201] on p-checkbox at bounding box center [694, 195] width 15 height 12
checkbox input "true"
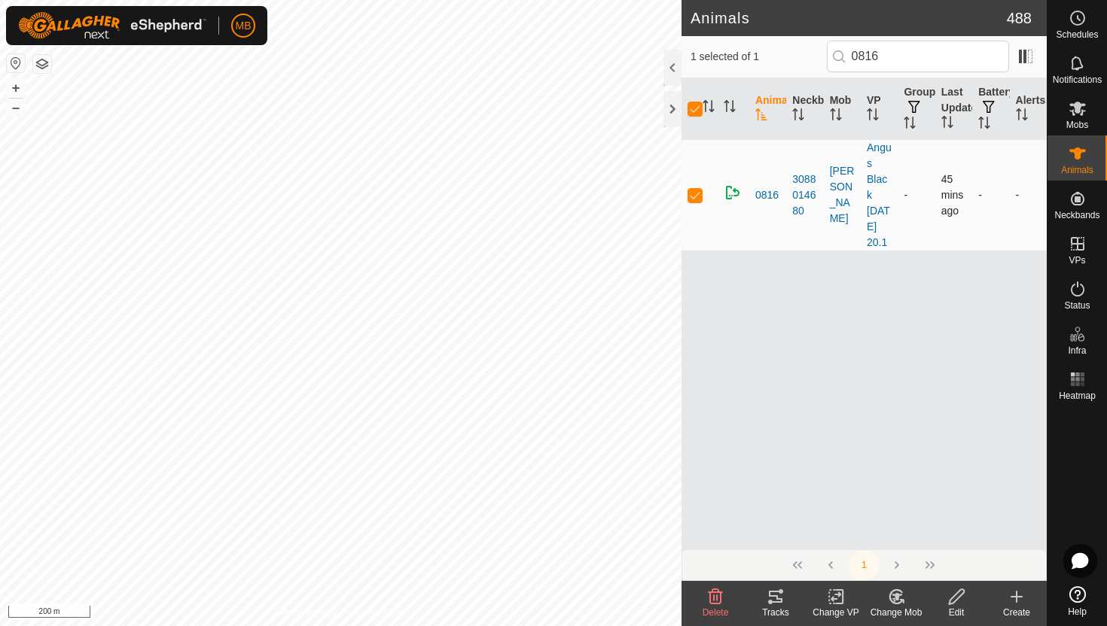
click at [696, 201] on p-checkbox at bounding box center [694, 195] width 15 height 12
checkbox input "false"
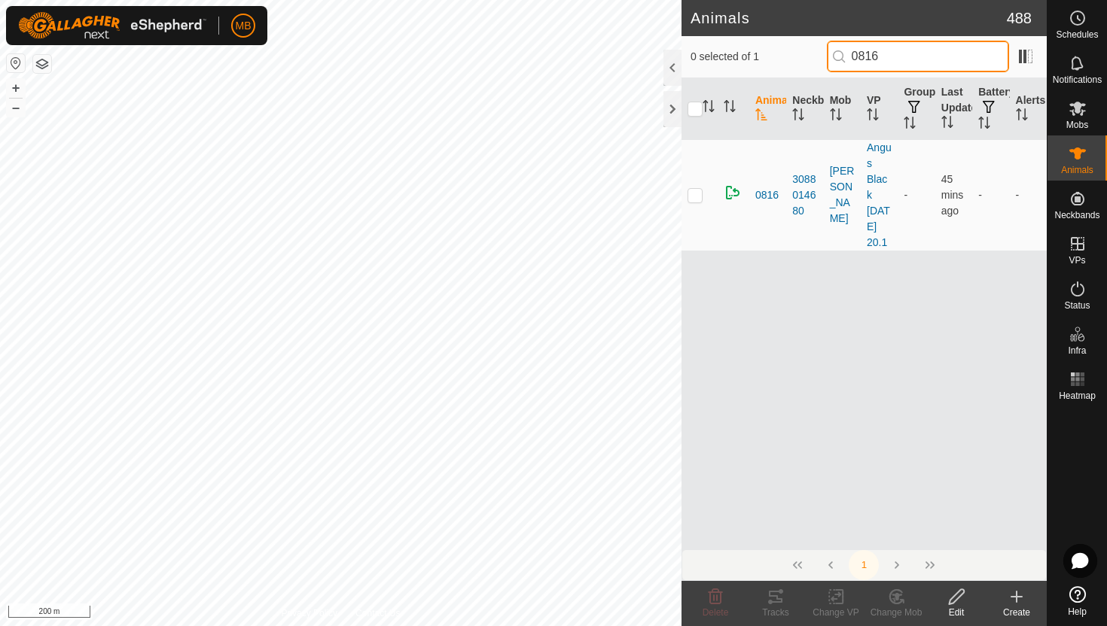
click at [942, 57] on input "0816" at bounding box center [918, 57] width 182 height 32
type input "0"
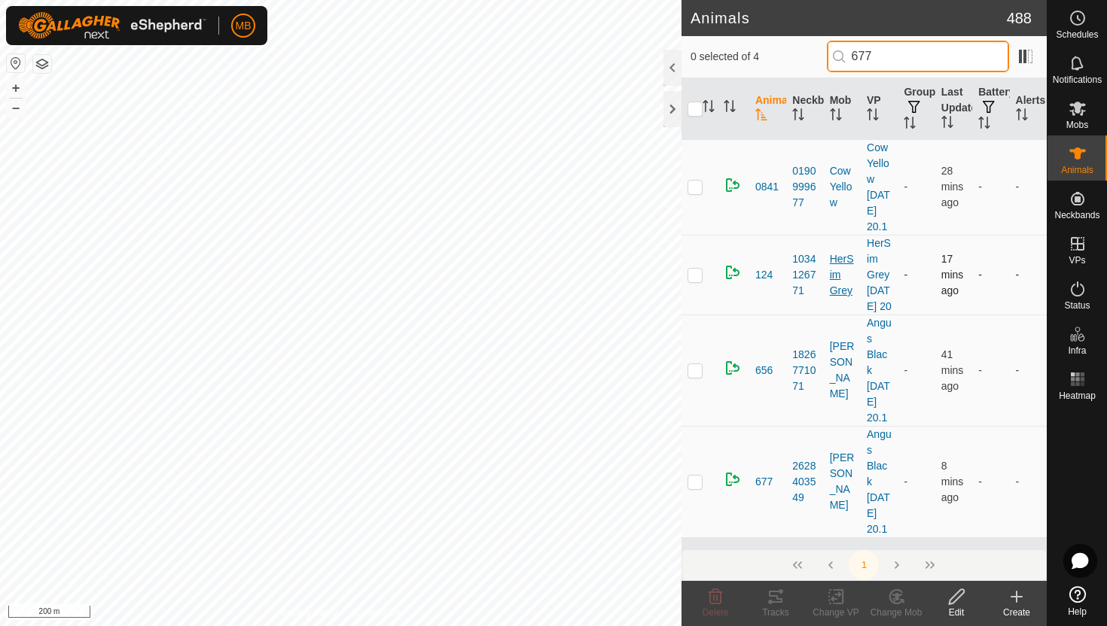
scroll to position [67, 0]
type input "677"
click at [700, 486] on p-checkbox at bounding box center [694, 482] width 15 height 12
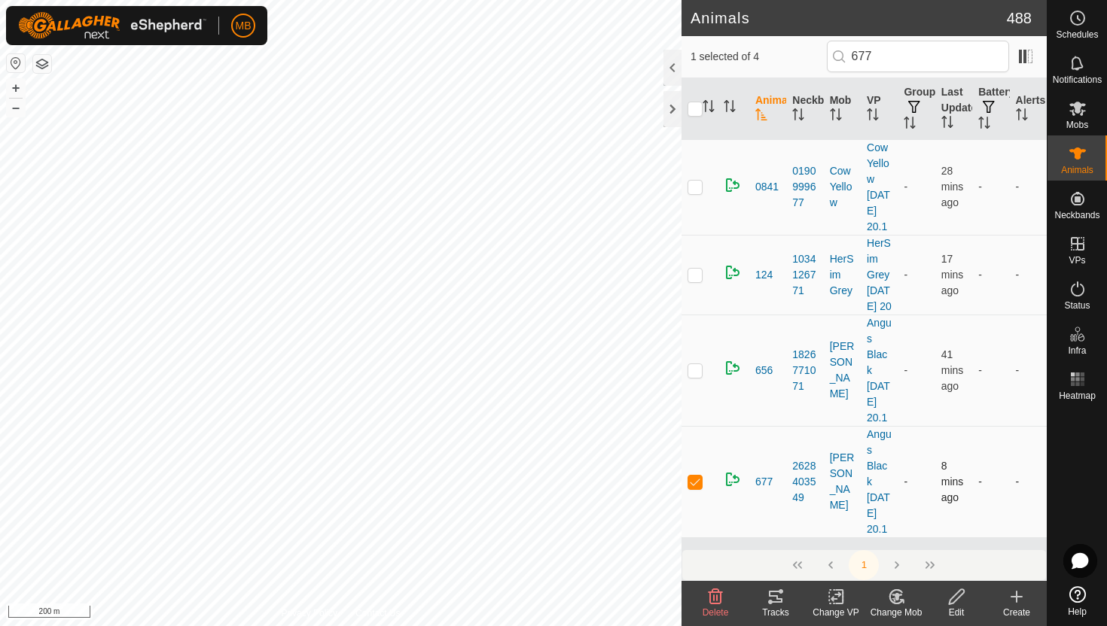
click at [699, 486] on p-checkbox at bounding box center [694, 482] width 15 height 12
checkbox input "false"
click at [1074, 291] on icon at bounding box center [1077, 289] width 18 height 18
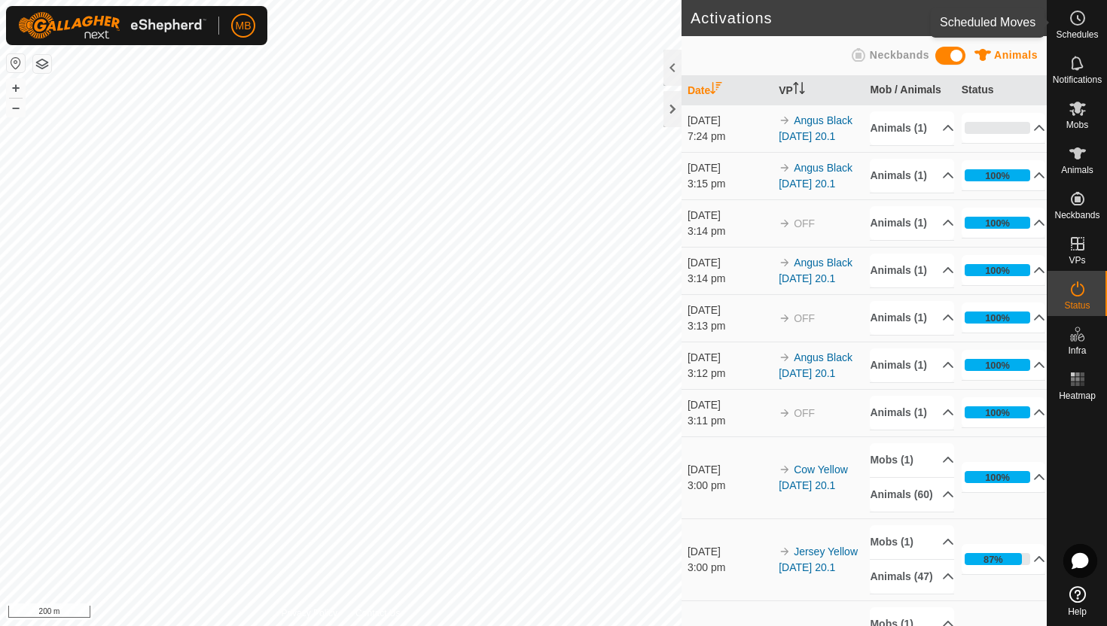
click at [1073, 16] on icon at bounding box center [1077, 18] width 18 height 18
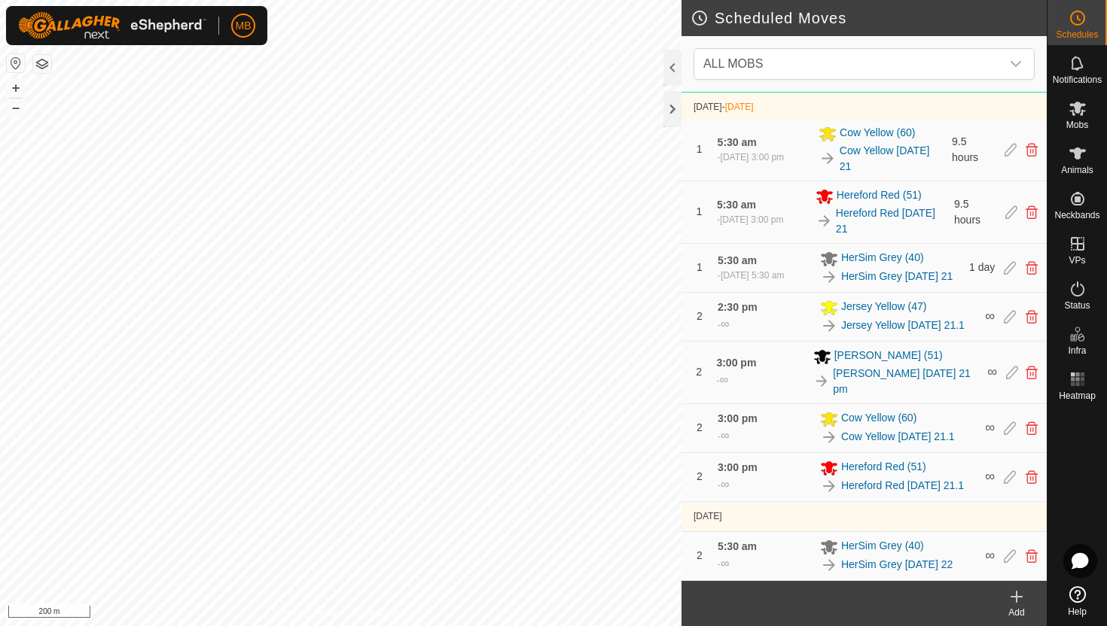
scroll to position [980, 0]
click at [19, 102] on button "–" at bounding box center [16, 108] width 18 height 18
click at [16, 83] on button "+" at bounding box center [16, 88] width 18 height 18
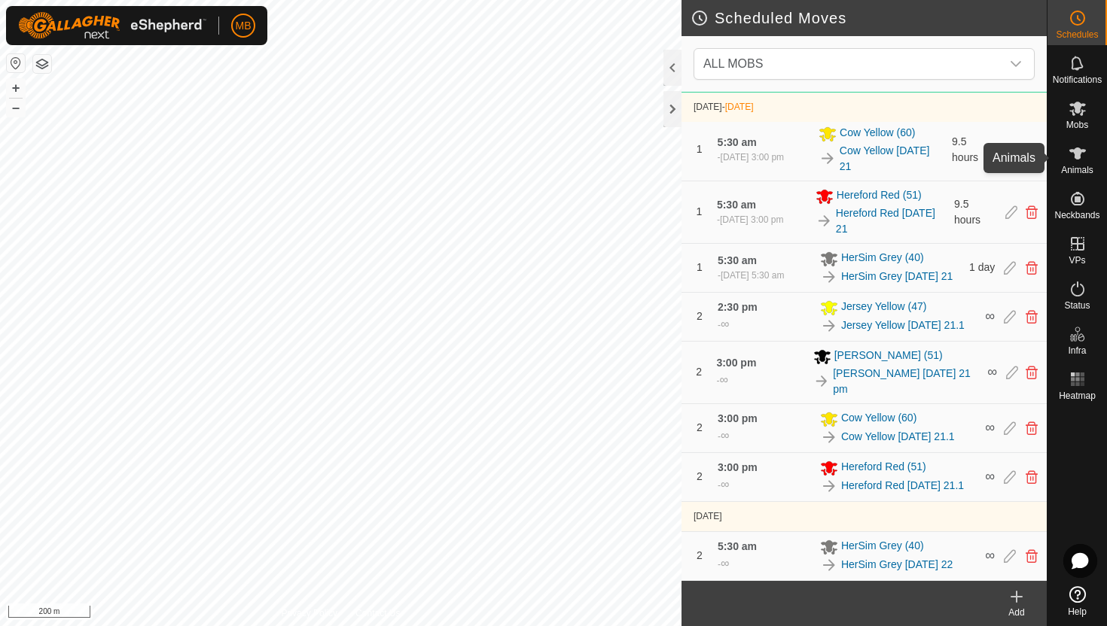
click at [1079, 156] on icon at bounding box center [1077, 154] width 17 height 12
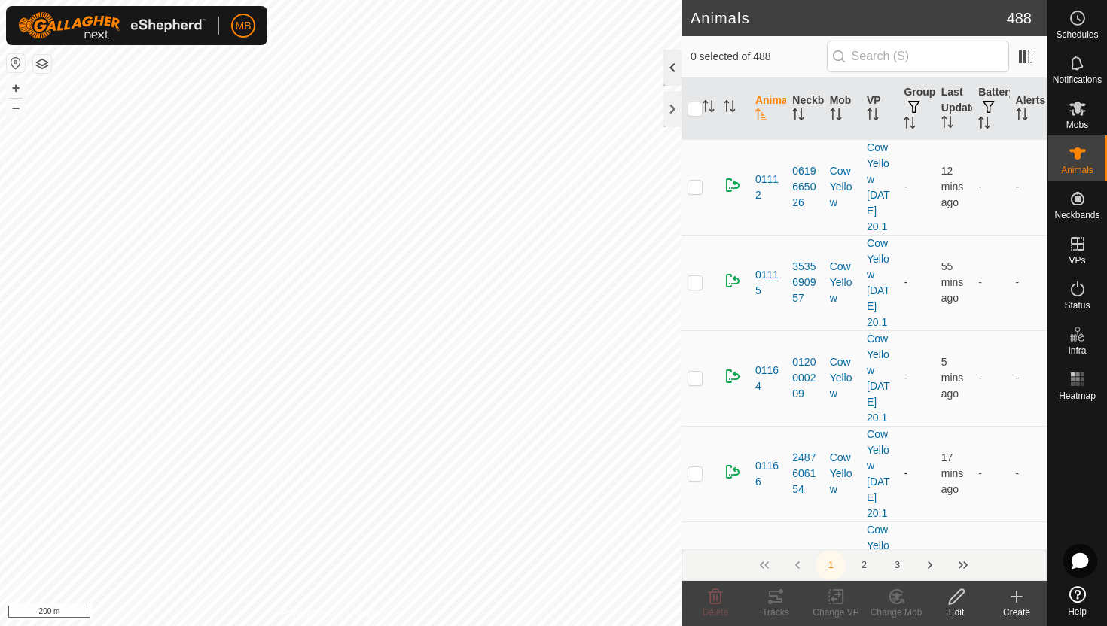
click at [671, 71] on div at bounding box center [672, 68] width 18 height 36
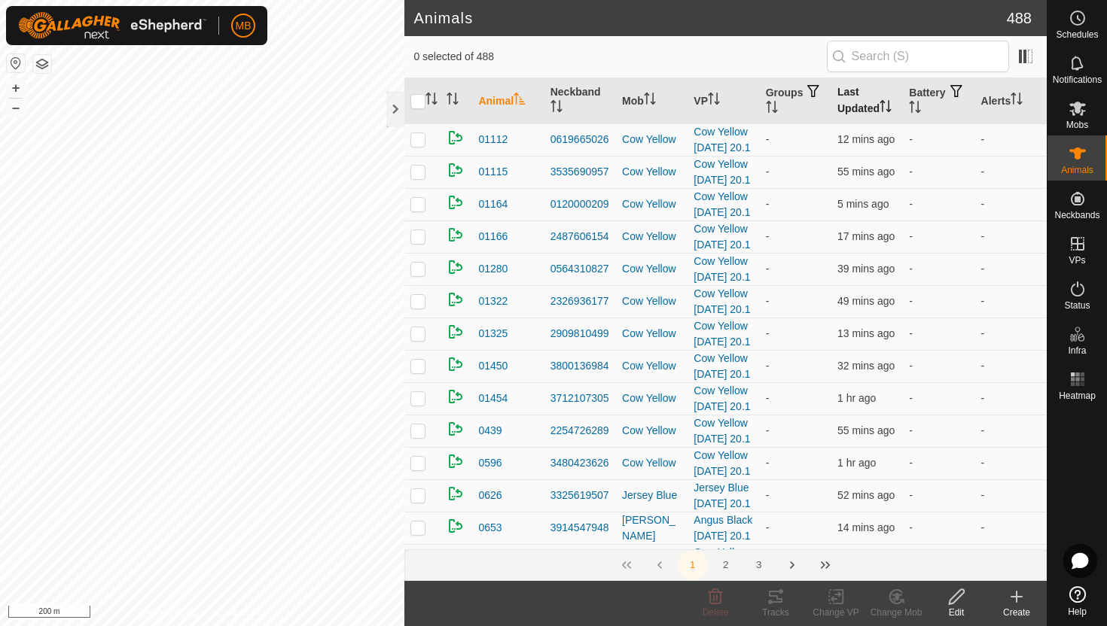
click at [889, 106] on icon "Activate to sort" at bounding box center [889, 106] width 2 height 12
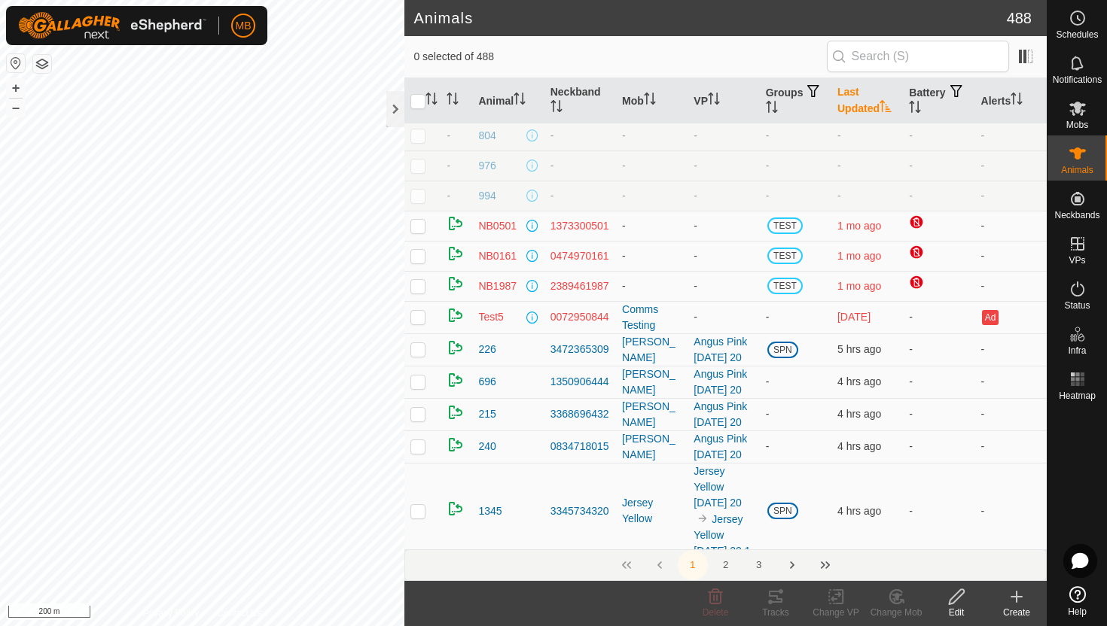
scroll to position [398, 0]
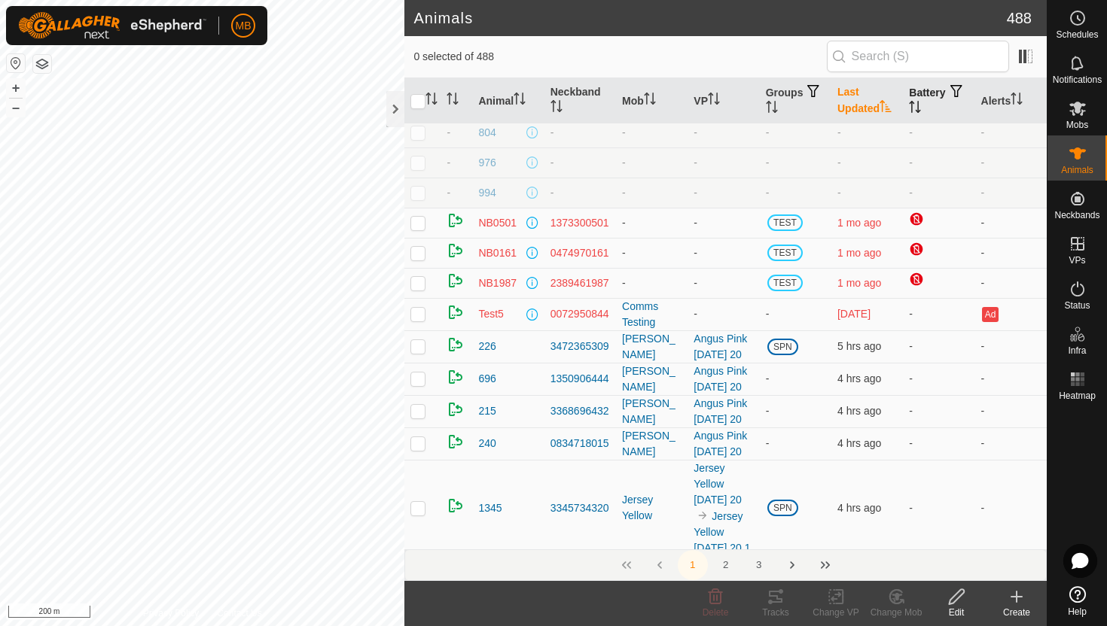
click at [921, 106] on icon "Activate to sort" at bounding box center [915, 107] width 12 height 12
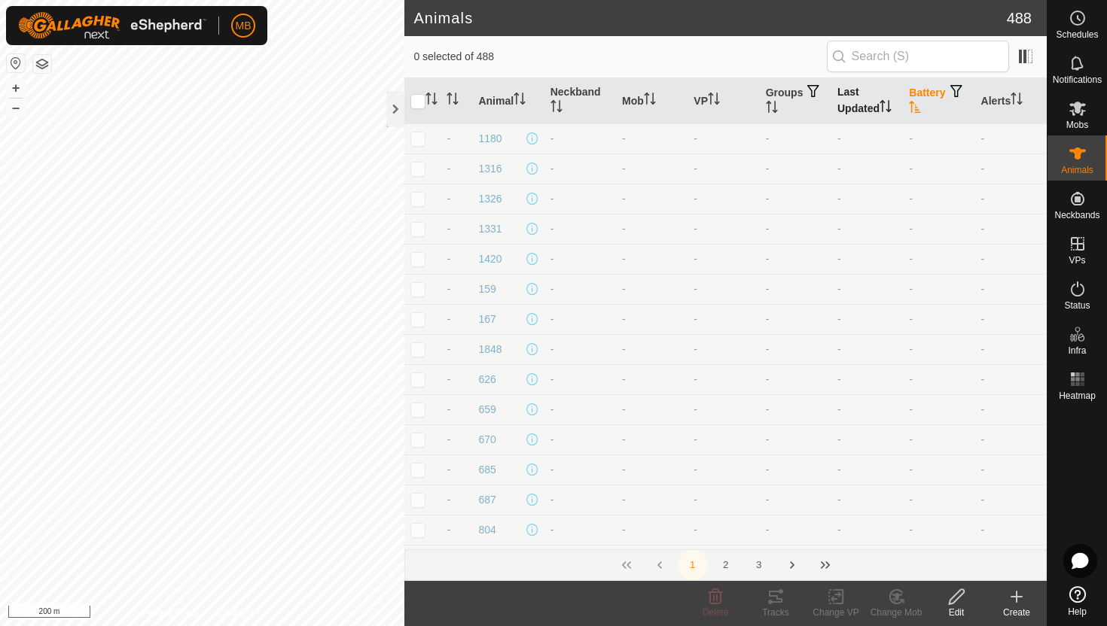
click at [921, 106] on icon "Activate to sort" at bounding box center [915, 107] width 11 height 12
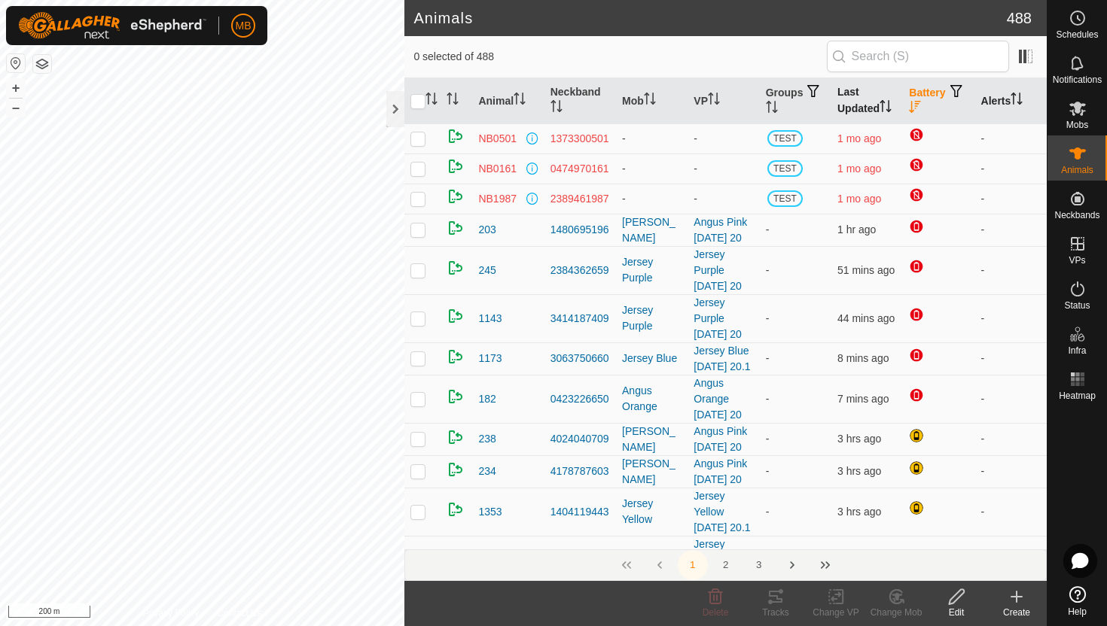
click at [1018, 99] on icon "Activate to sort" at bounding box center [1016, 99] width 12 height 12
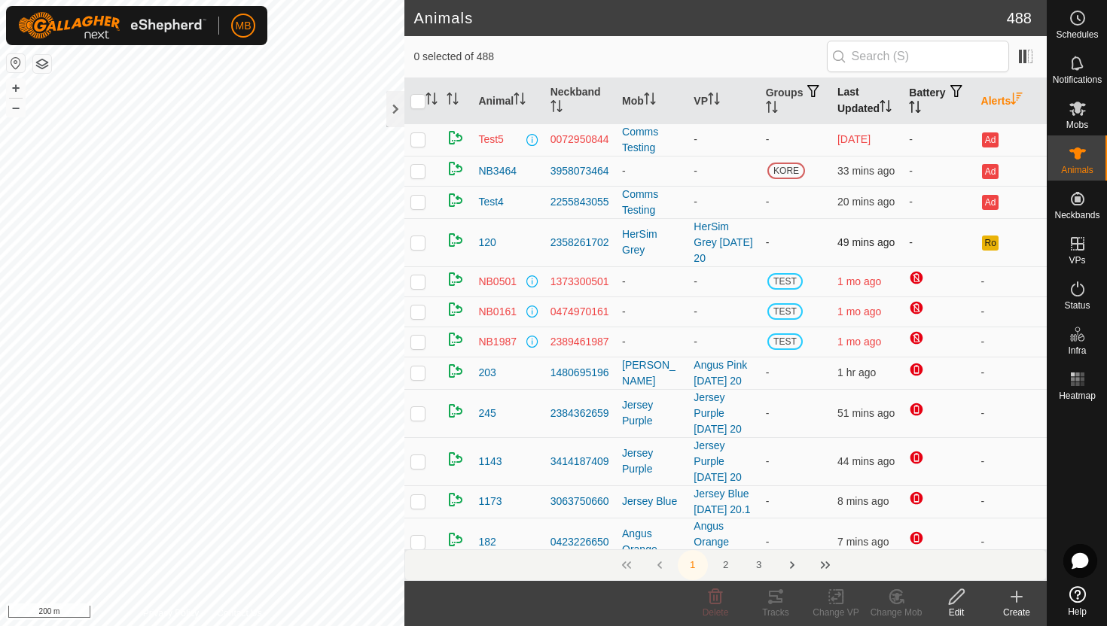
click at [417, 248] on p-checkbox at bounding box center [417, 242] width 15 height 12
checkbox input "false"
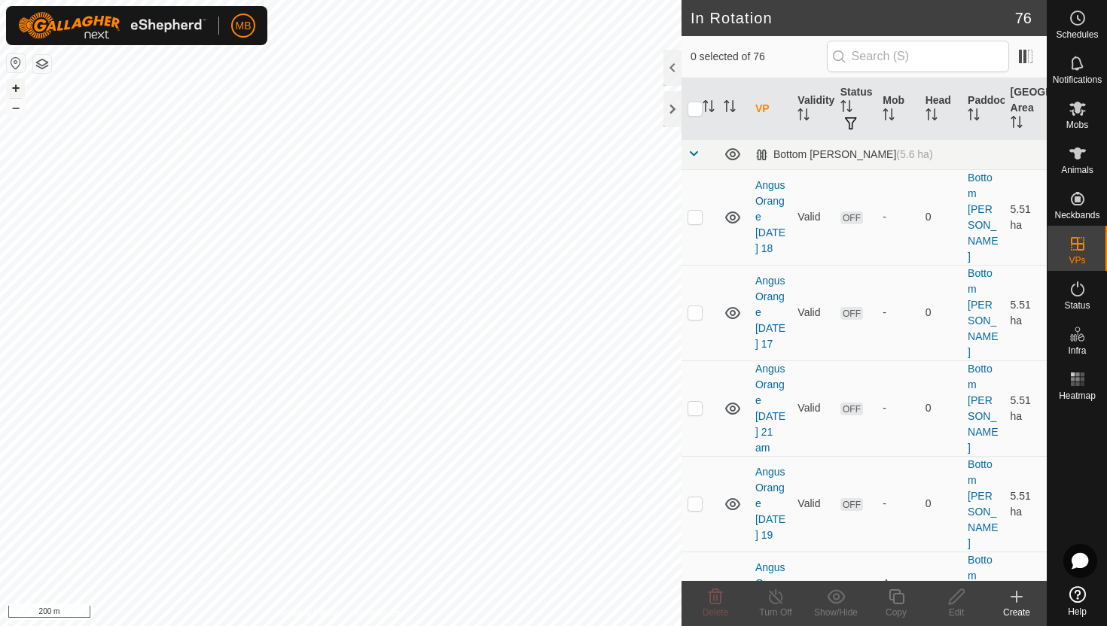
click at [15, 92] on button "+" at bounding box center [16, 88] width 18 height 18
click at [1077, 288] on icon at bounding box center [1077, 289] width 18 height 18
